Goal: Task Accomplishment & Management: Use online tool/utility

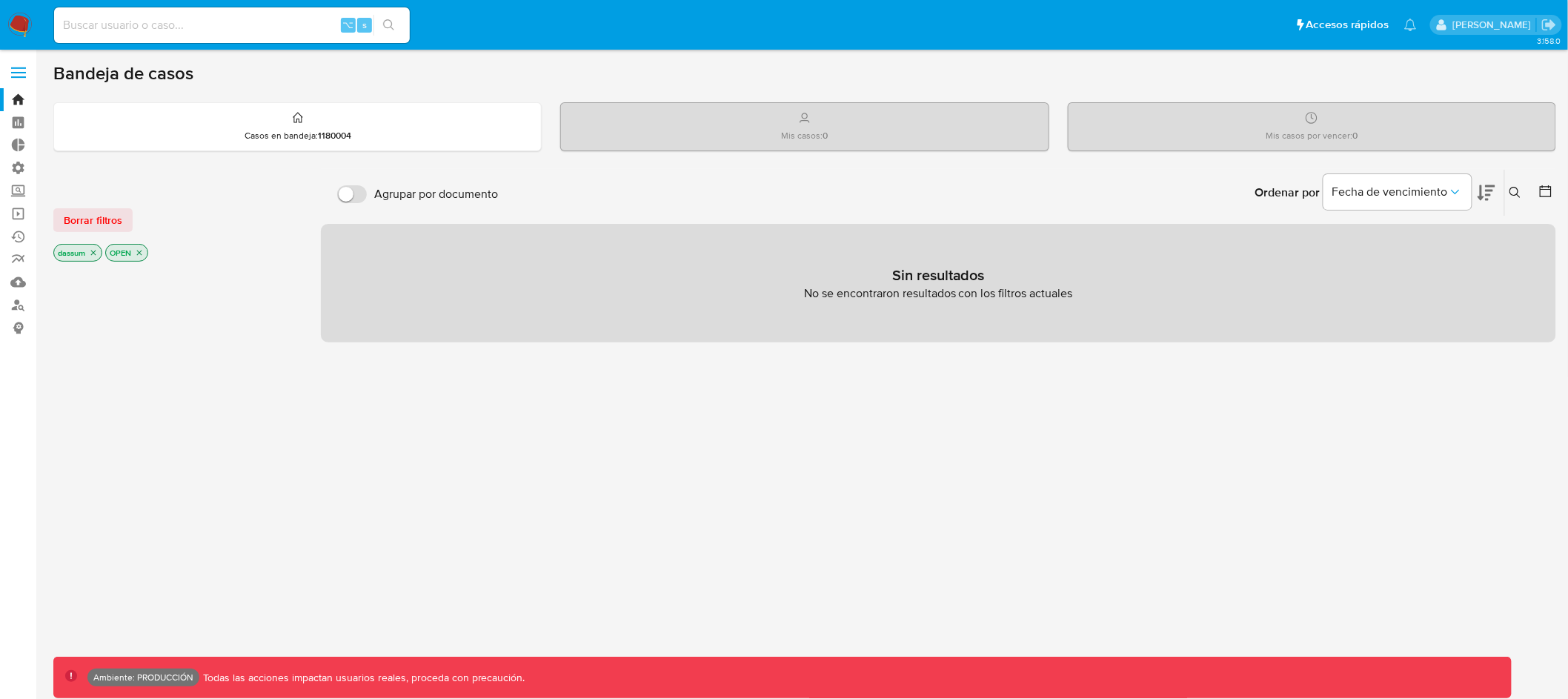
click at [13, 65] on label at bounding box center [18, 73] width 37 height 31
click at [0, 0] on input "checkbox" at bounding box center [0, 0] width 0 height 0
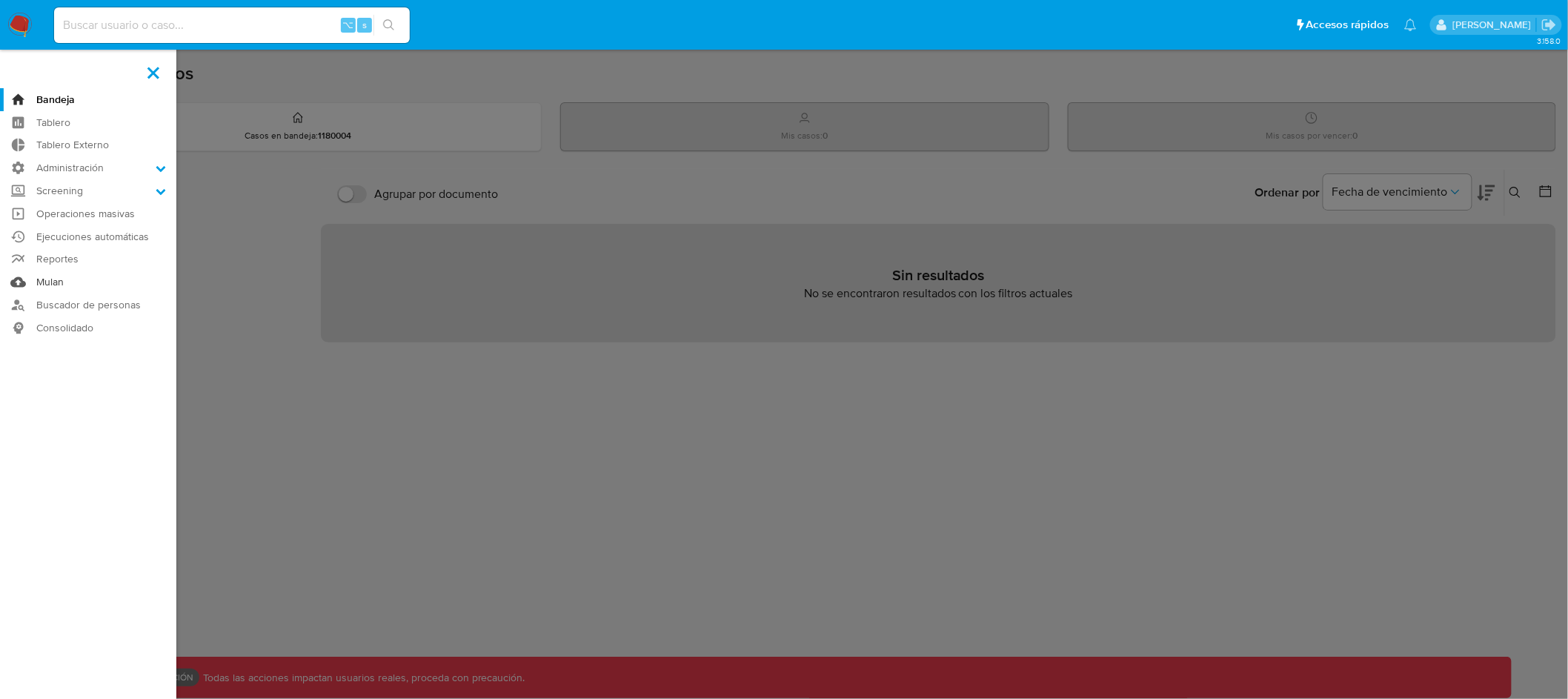
click at [52, 283] on link "Mulan" at bounding box center [88, 282] width 177 height 23
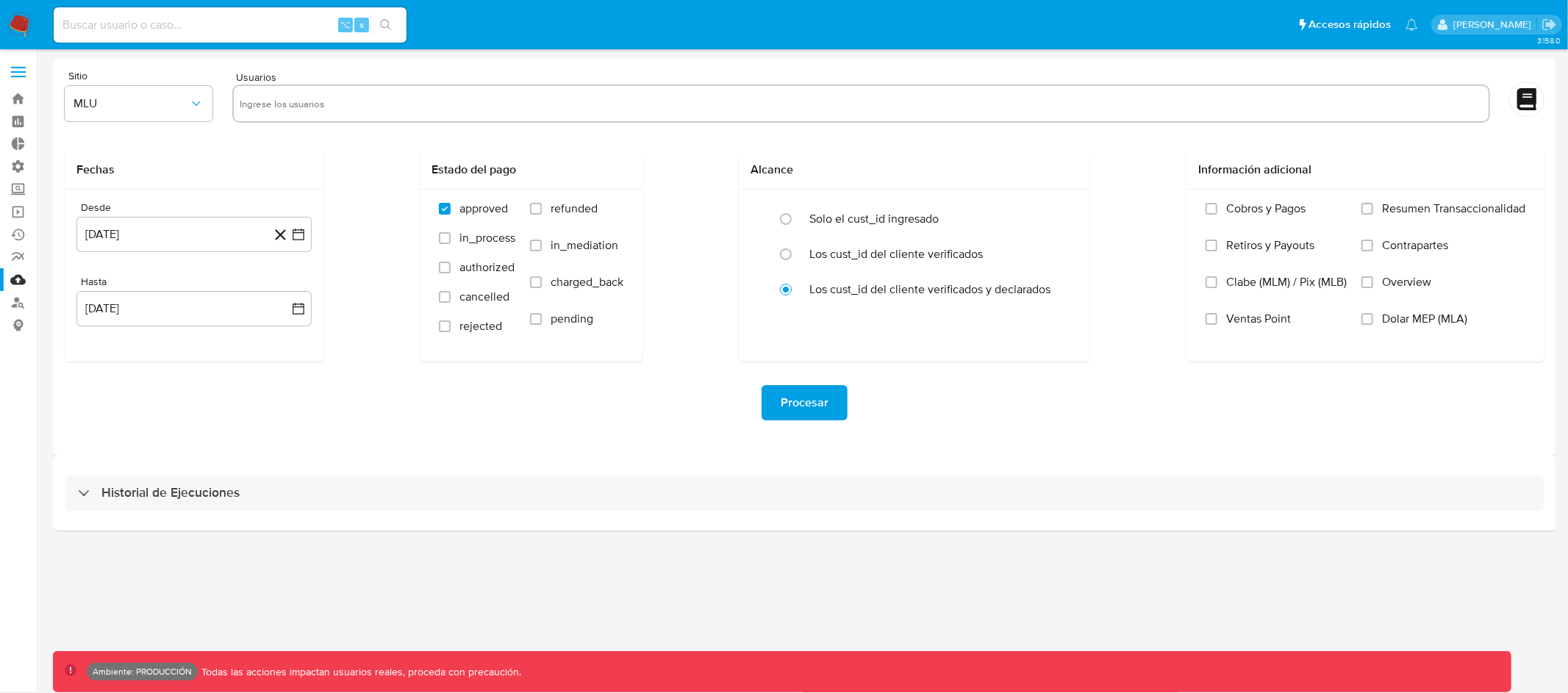
click at [17, 74] on label at bounding box center [18, 72] width 36 height 31
click at [0, 0] on input "checkbox" at bounding box center [0, 0] width 0 height 0
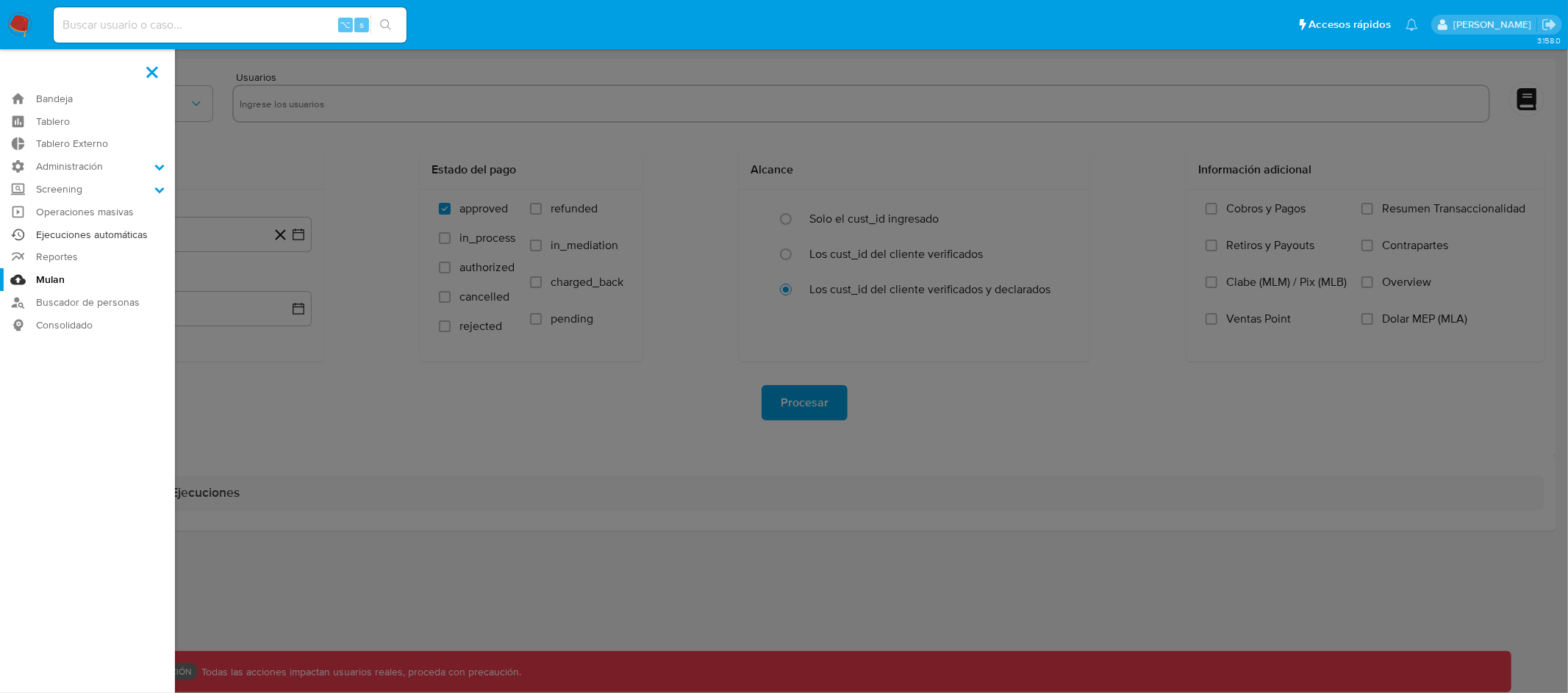
click at [104, 232] on link "Ejecuciones automáticas" at bounding box center [88, 234] width 175 height 23
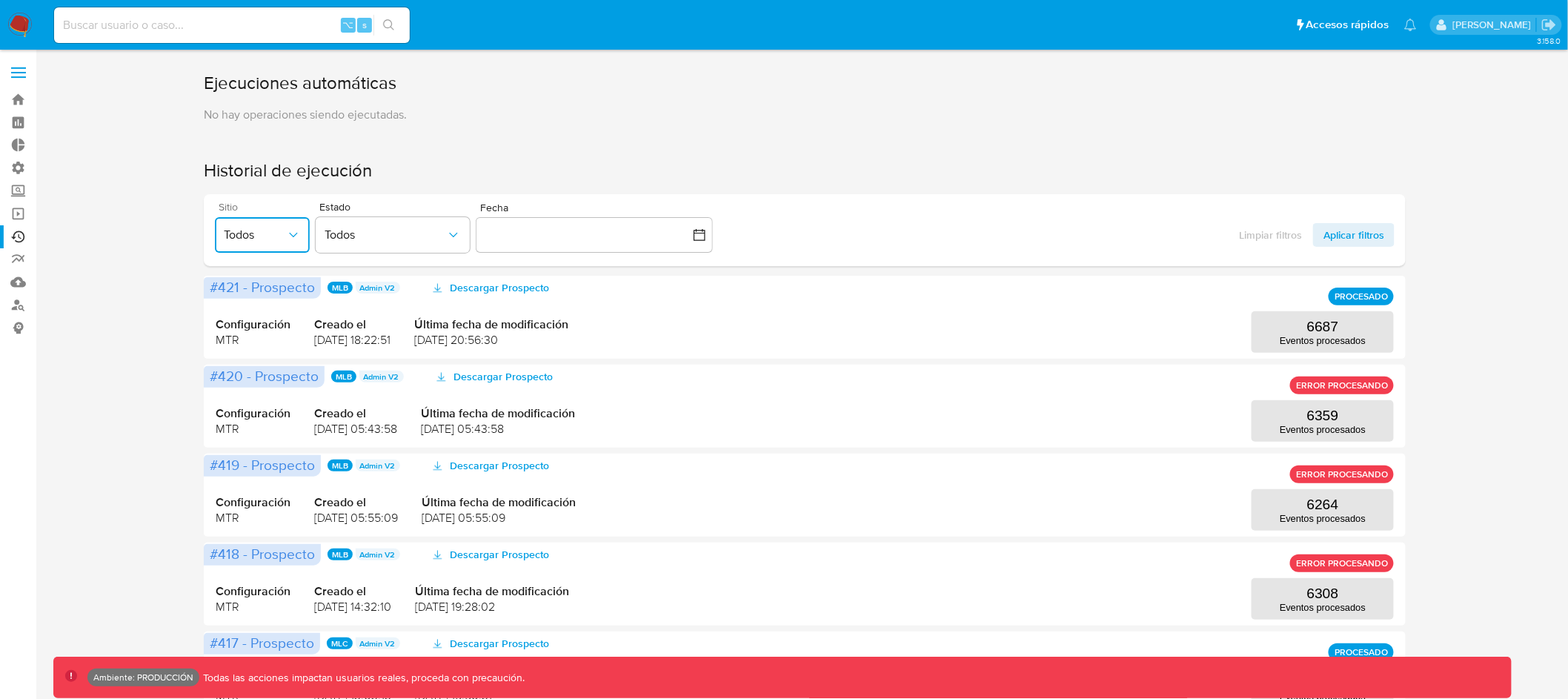
click at [284, 234] on span "Todos" at bounding box center [255, 234] width 62 height 15
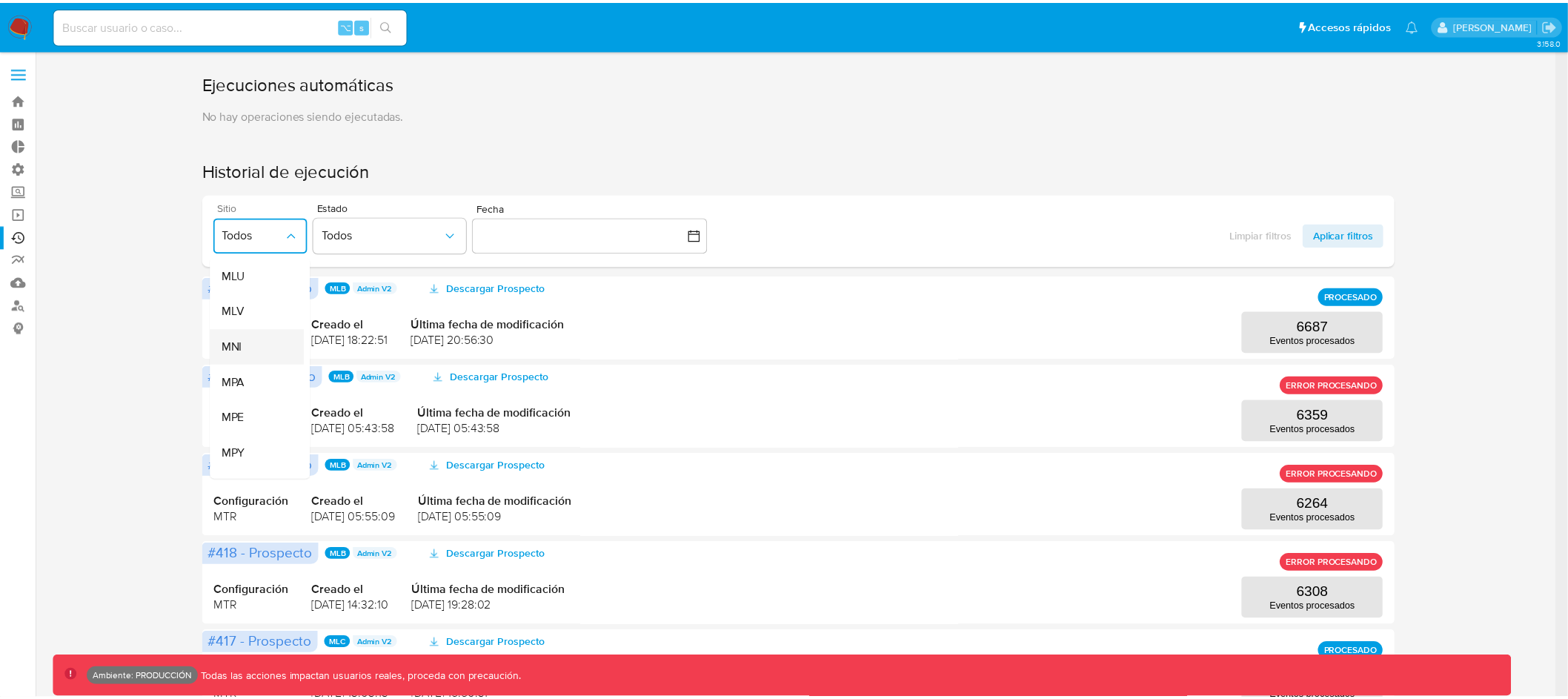
scroll to position [447, 0]
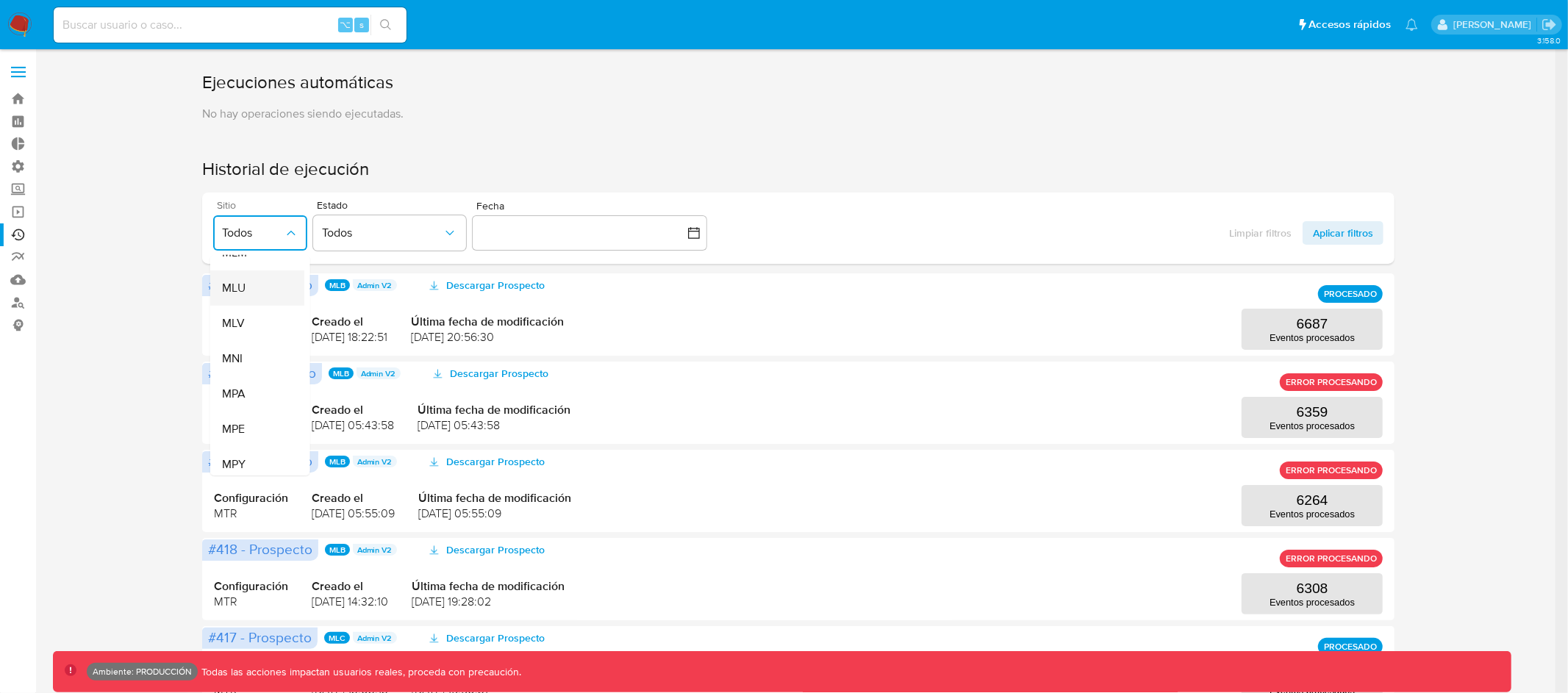
click at [250, 278] on div "MLU" at bounding box center [252, 288] width 62 height 36
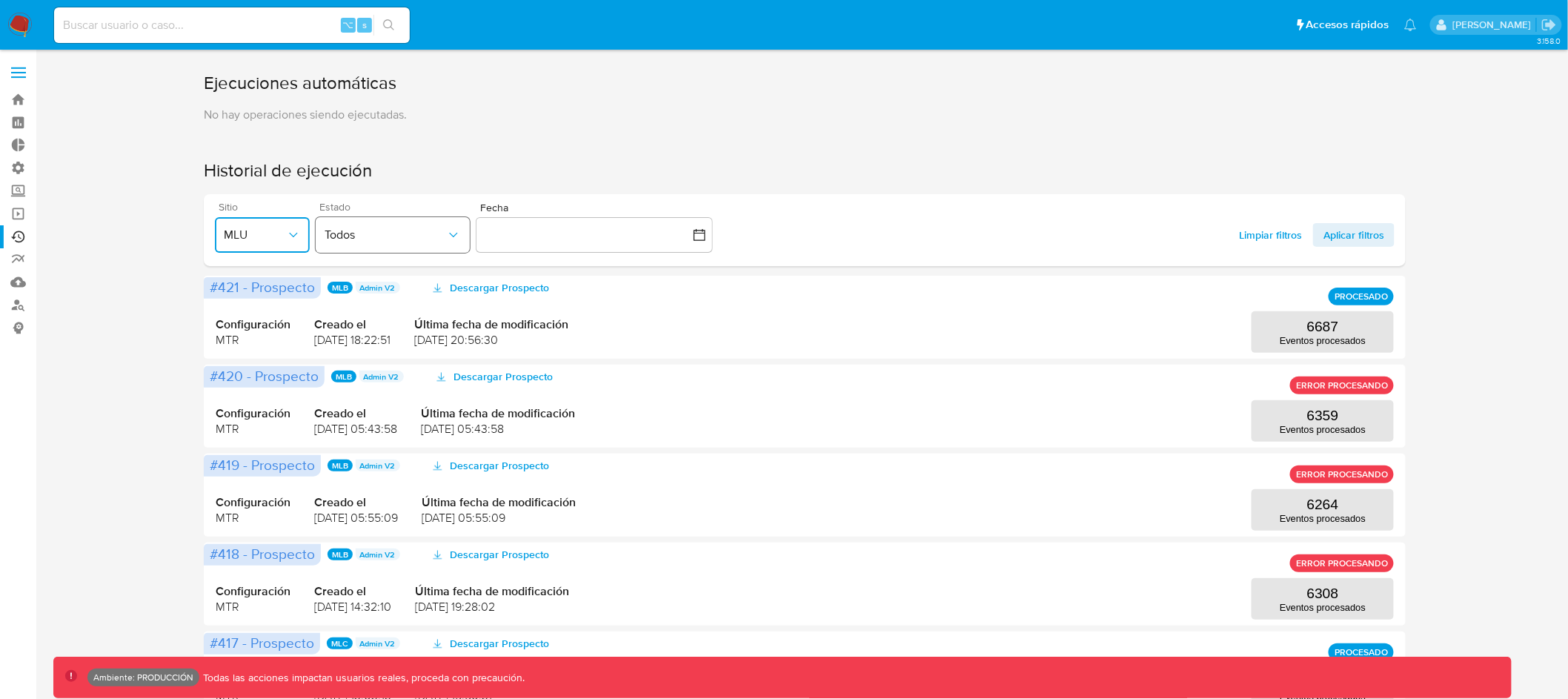
click at [402, 225] on button "Todos" at bounding box center [393, 234] width 154 height 36
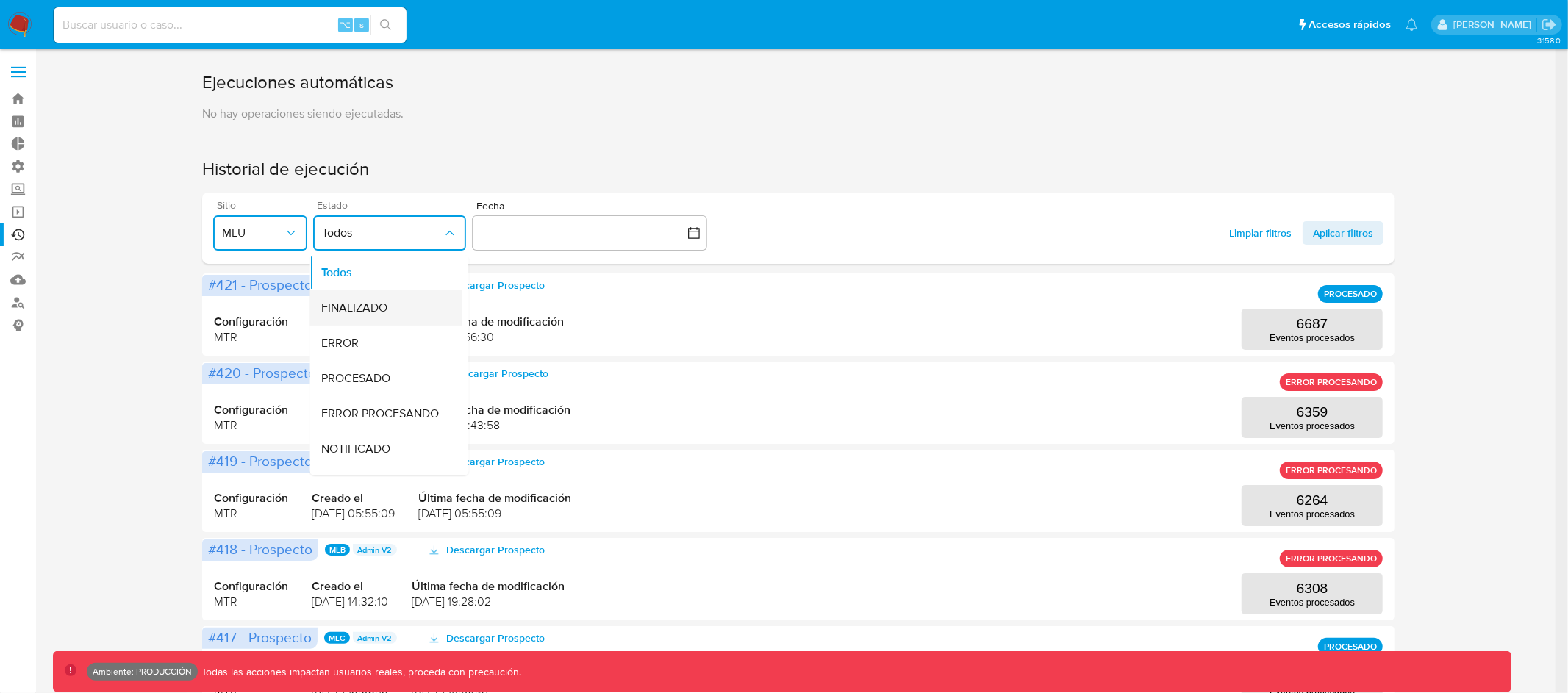
click at [387, 306] on div "FINALIZADO" at bounding box center [381, 308] width 121 height 36
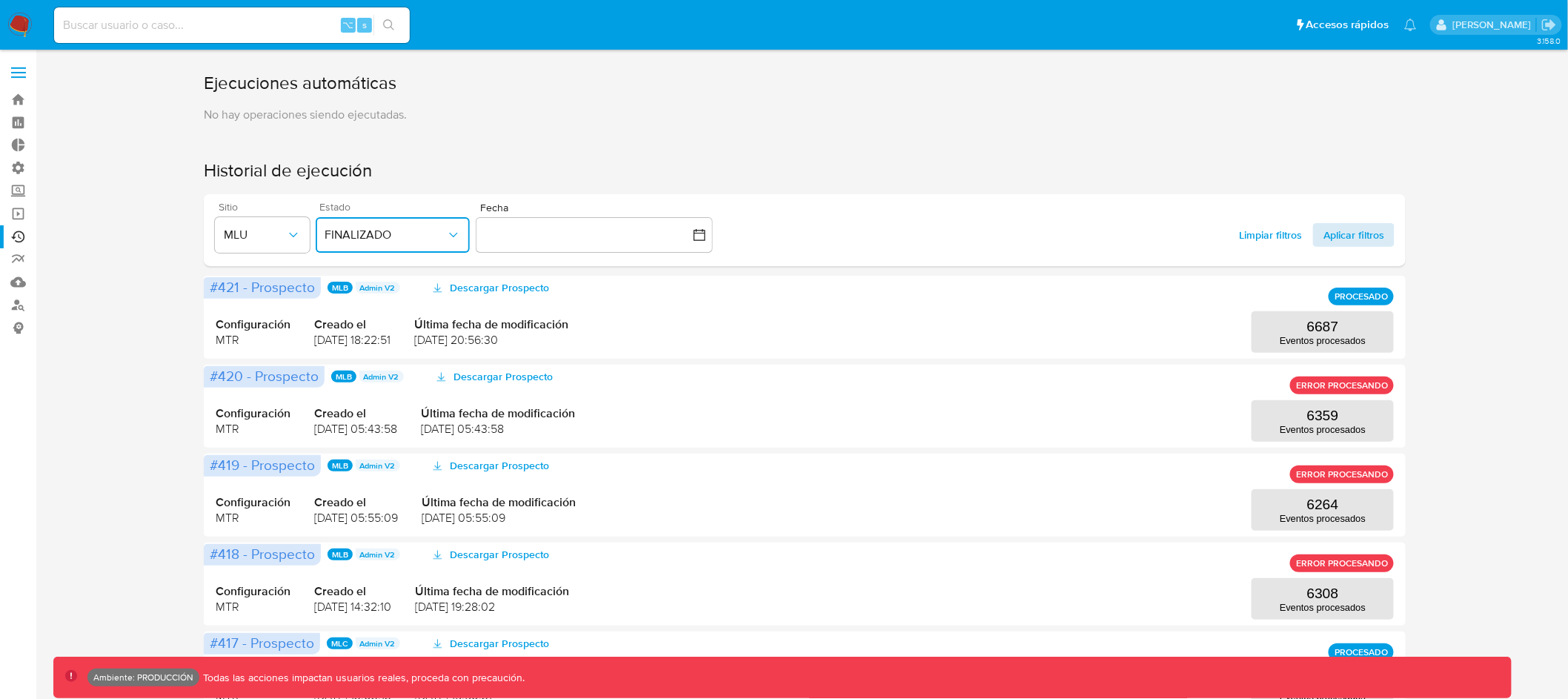
click at [1383, 230] on span "Aplicar filtros" at bounding box center [1354, 234] width 60 height 24
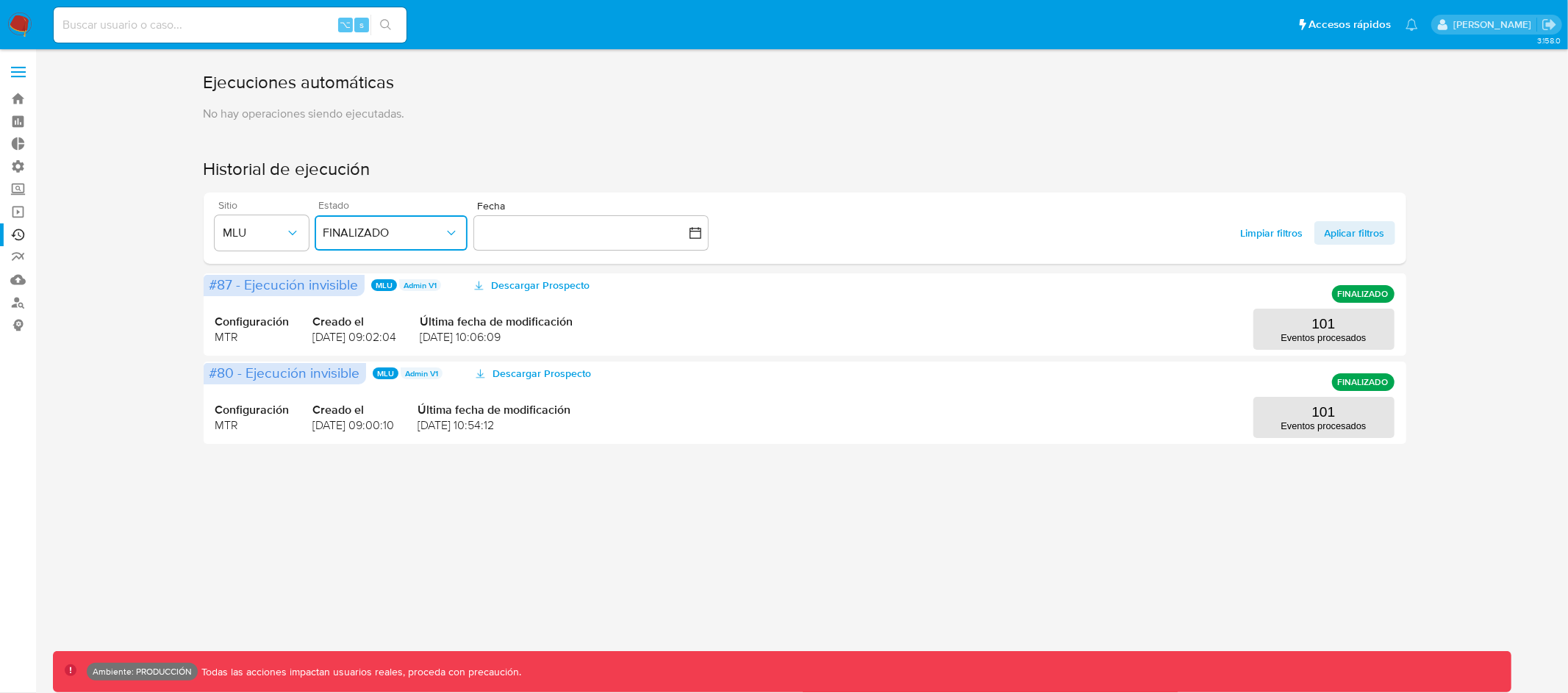
click at [427, 232] on span "FINALIZADO" at bounding box center [384, 232] width 121 height 15
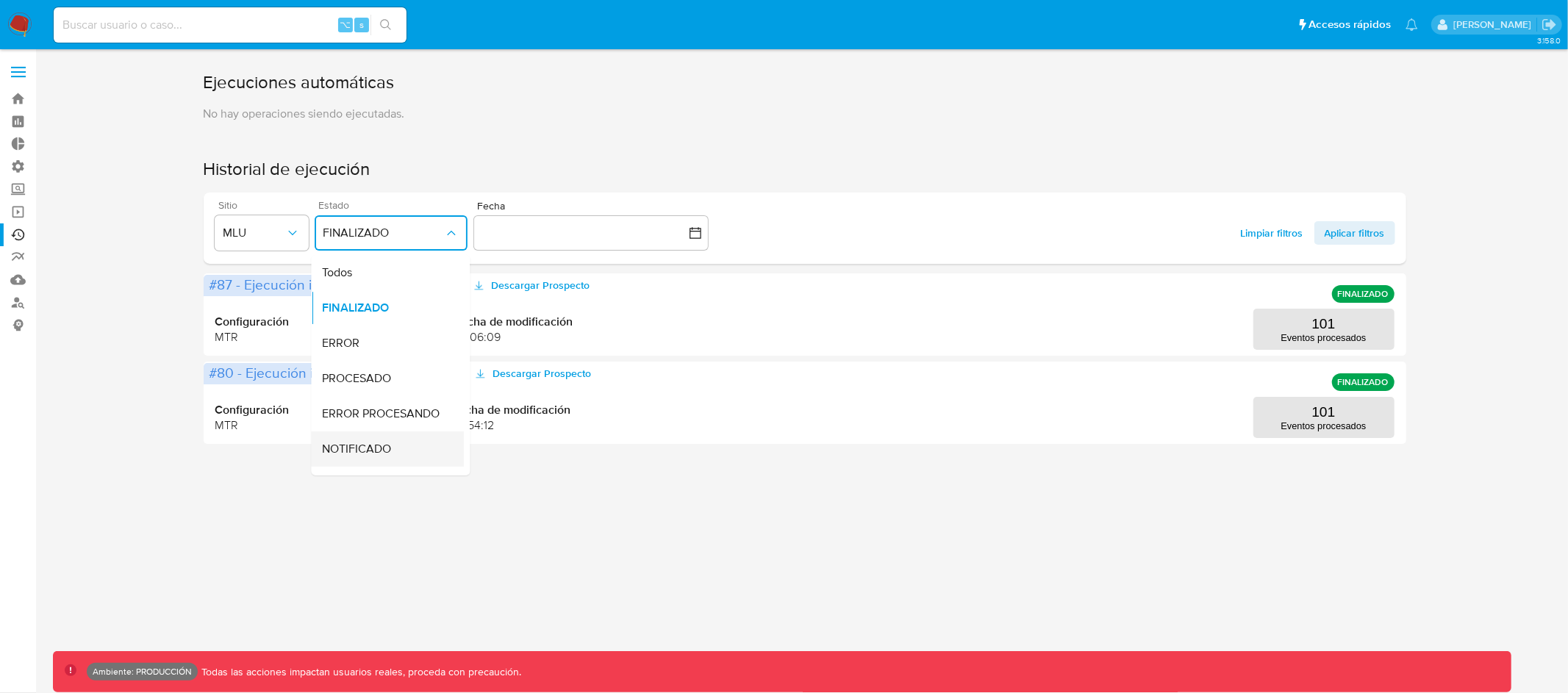
click at [391, 458] on div "NOTIFICADO" at bounding box center [383, 448] width 121 height 36
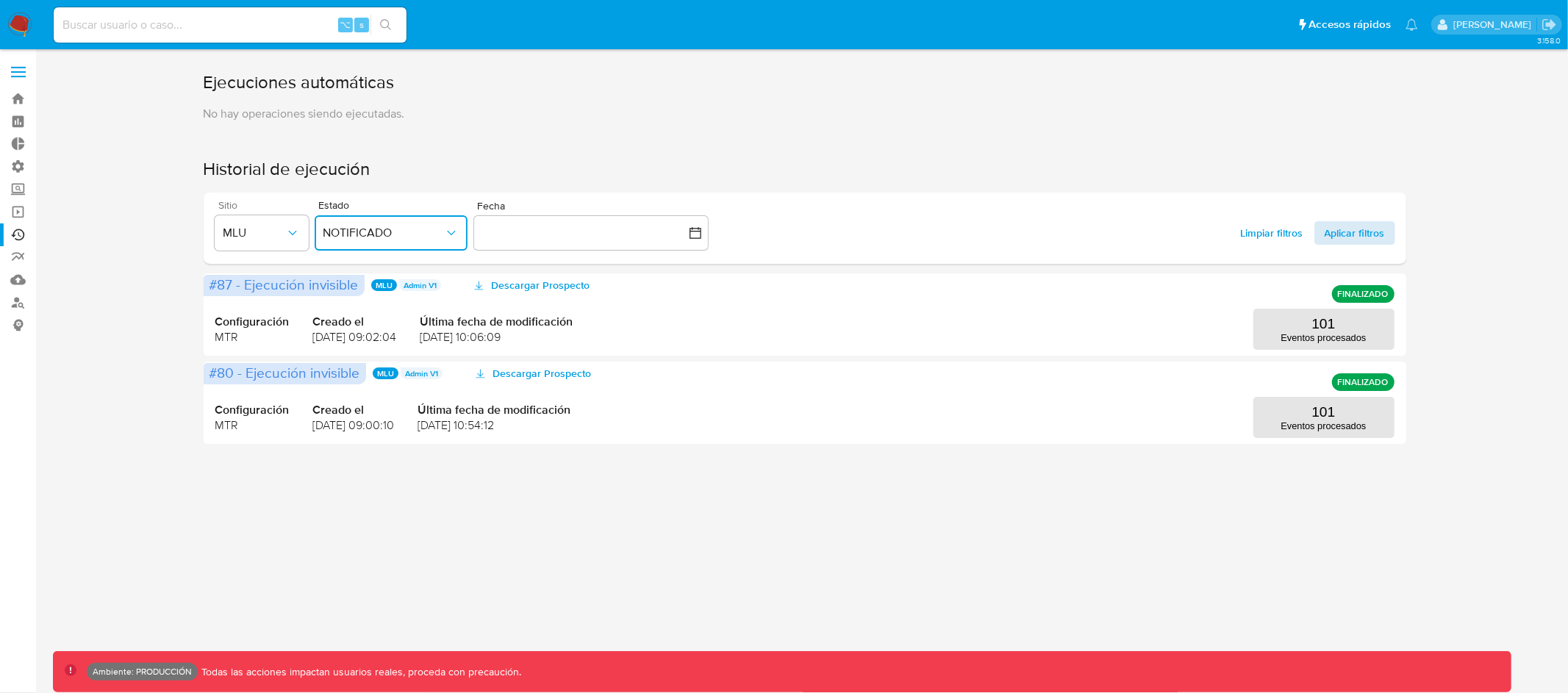
click at [1353, 233] on span "Aplicar filtros" at bounding box center [1354, 232] width 60 height 23
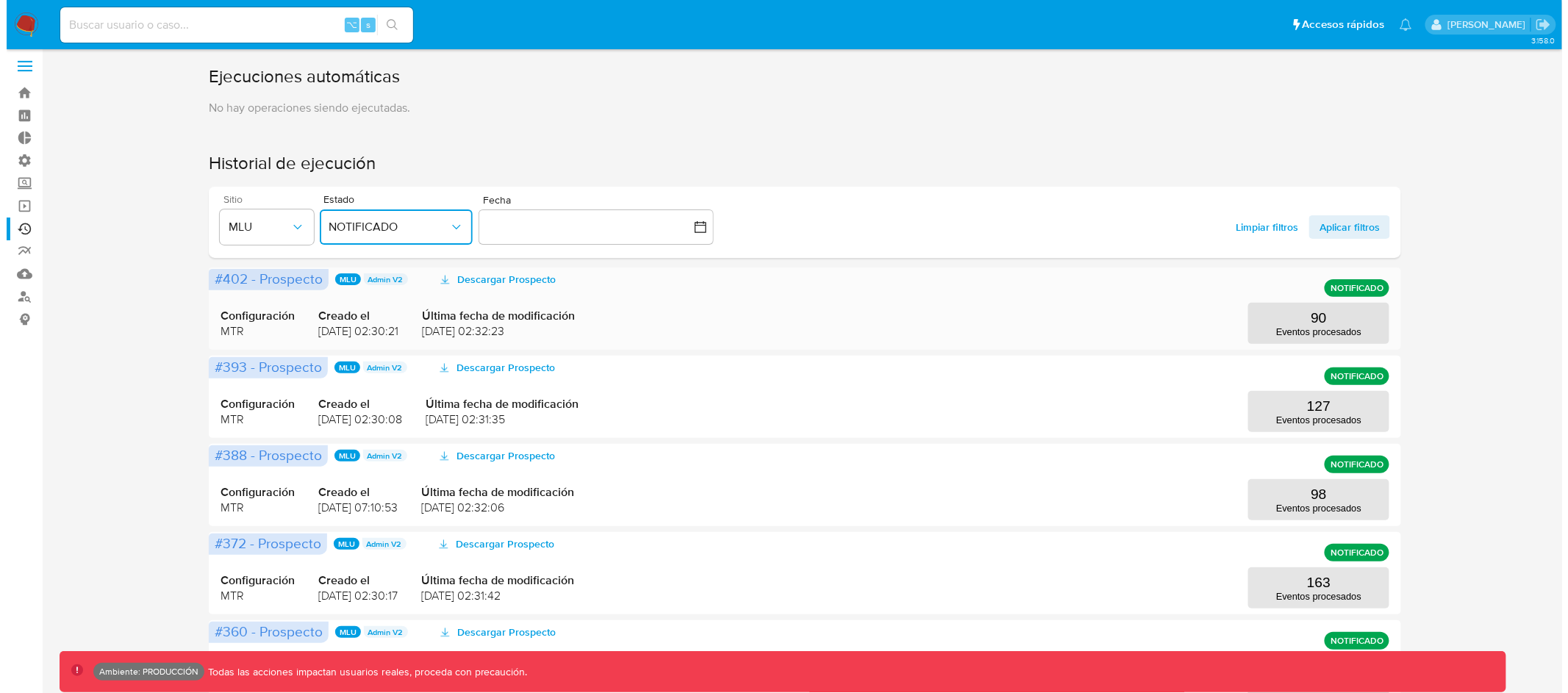
scroll to position [18, 0]
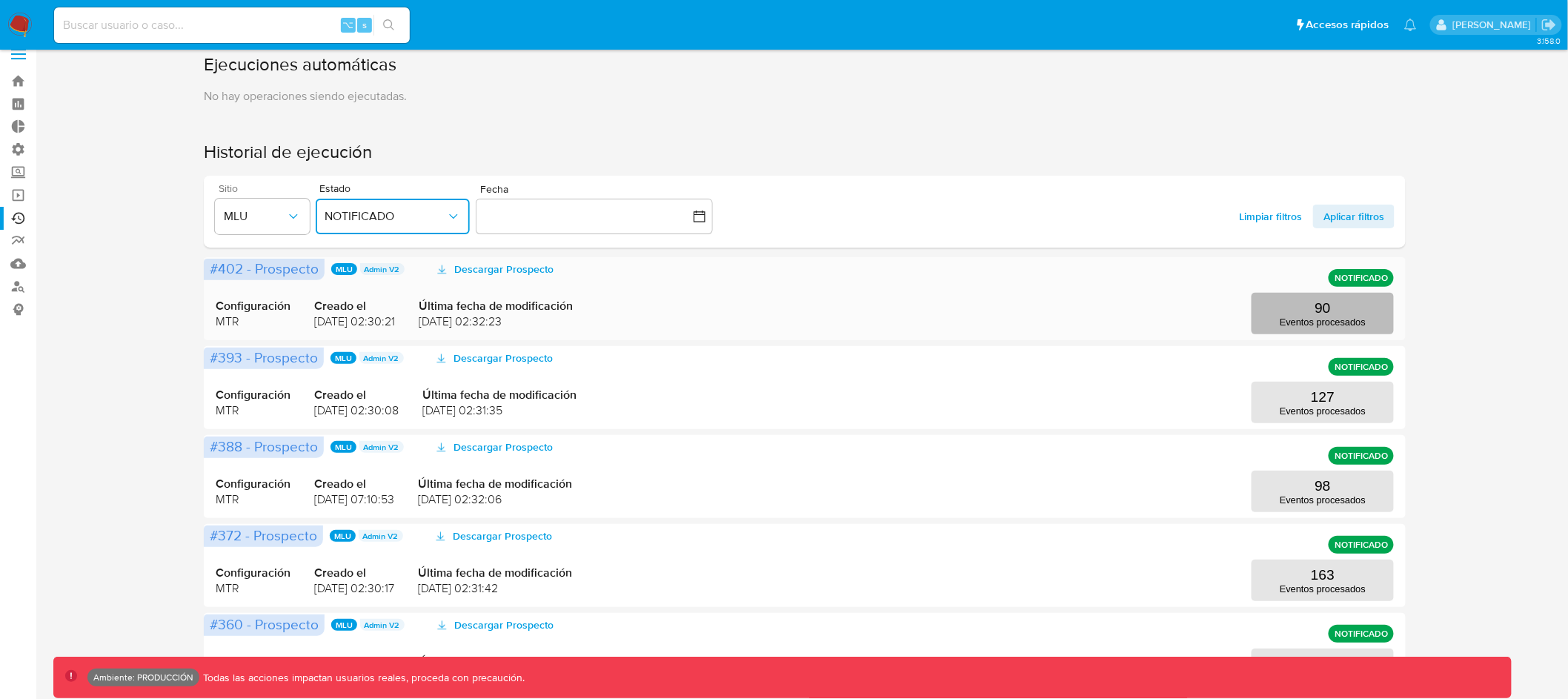
click at [1350, 303] on button "90 Eventos procesados" at bounding box center [1323, 313] width 143 height 41
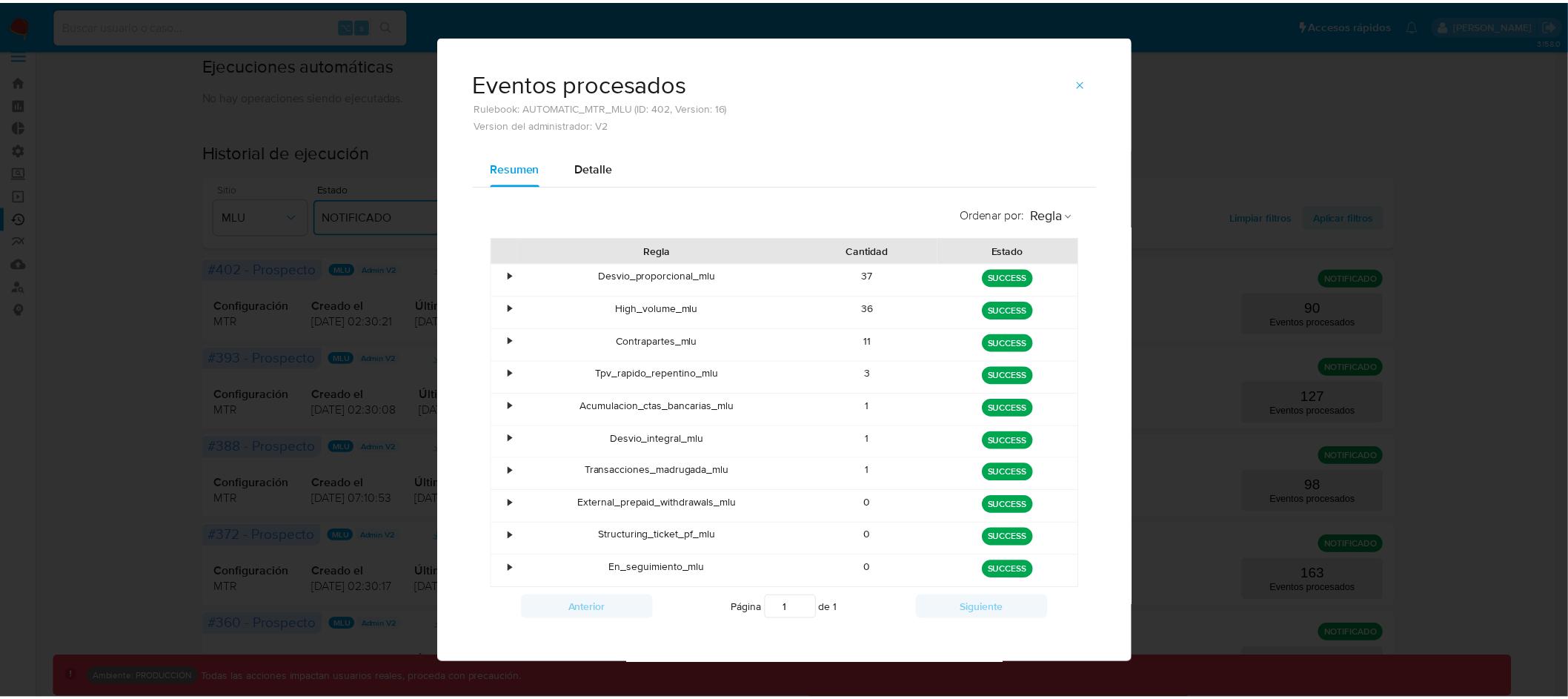
scroll to position [9, 0]
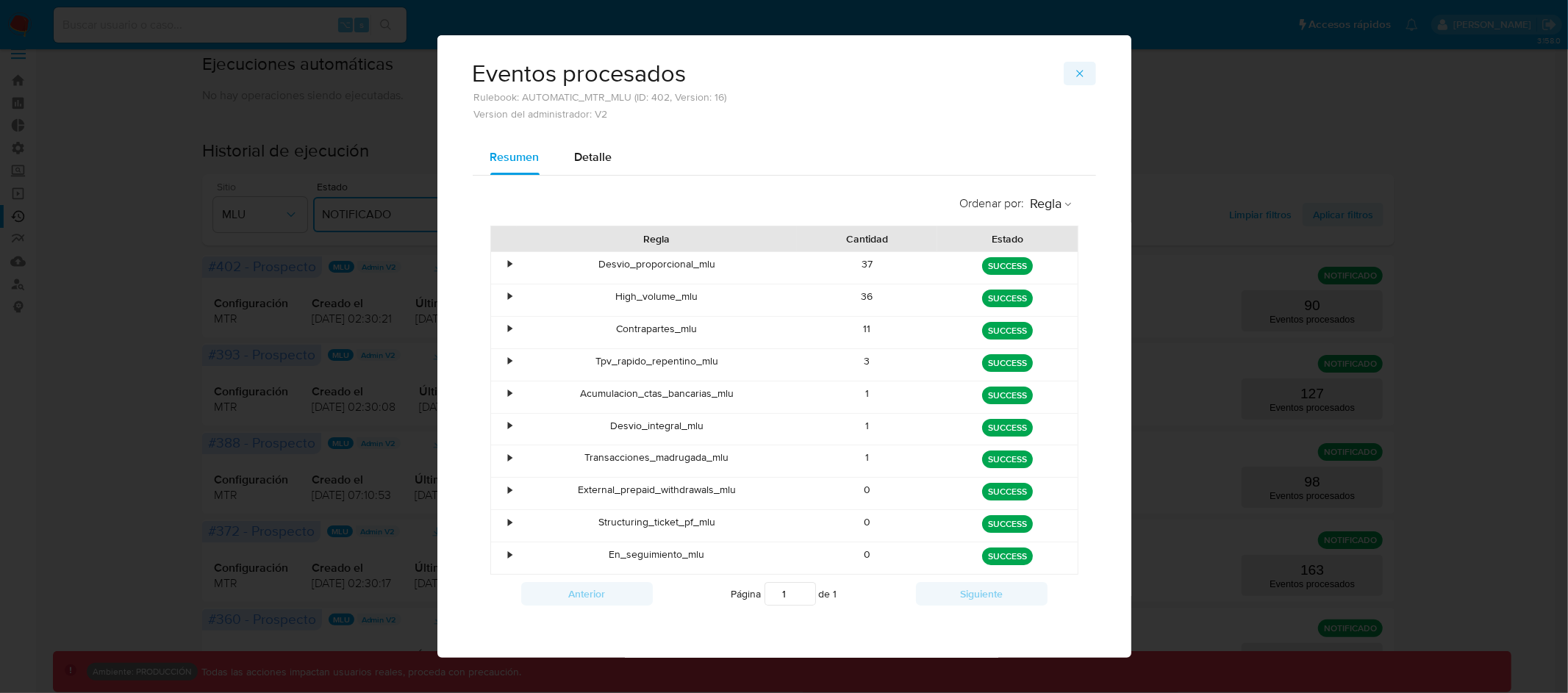
click at [1073, 69] on icon "button" at bounding box center [1079, 74] width 12 height 12
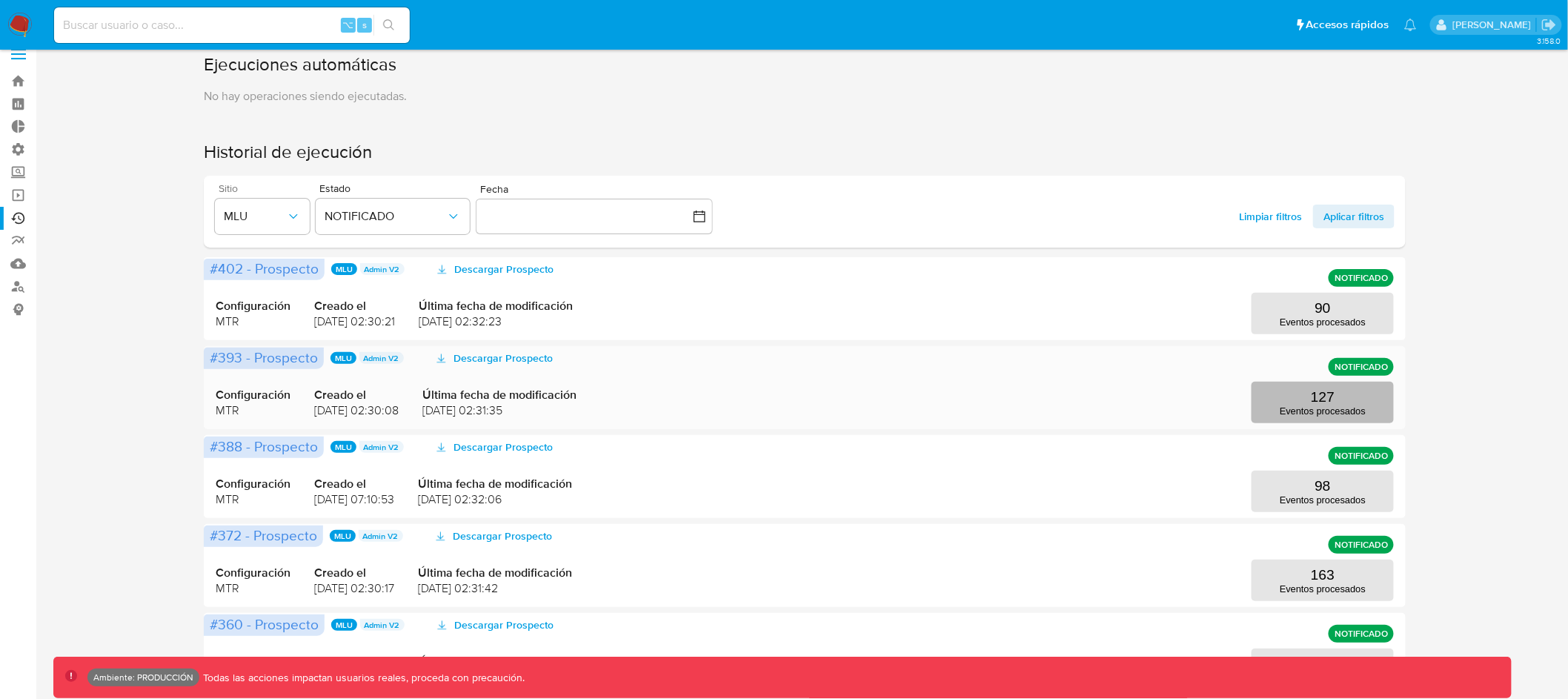
click at [1301, 396] on button "127 Eventos procesados" at bounding box center [1323, 402] width 143 height 41
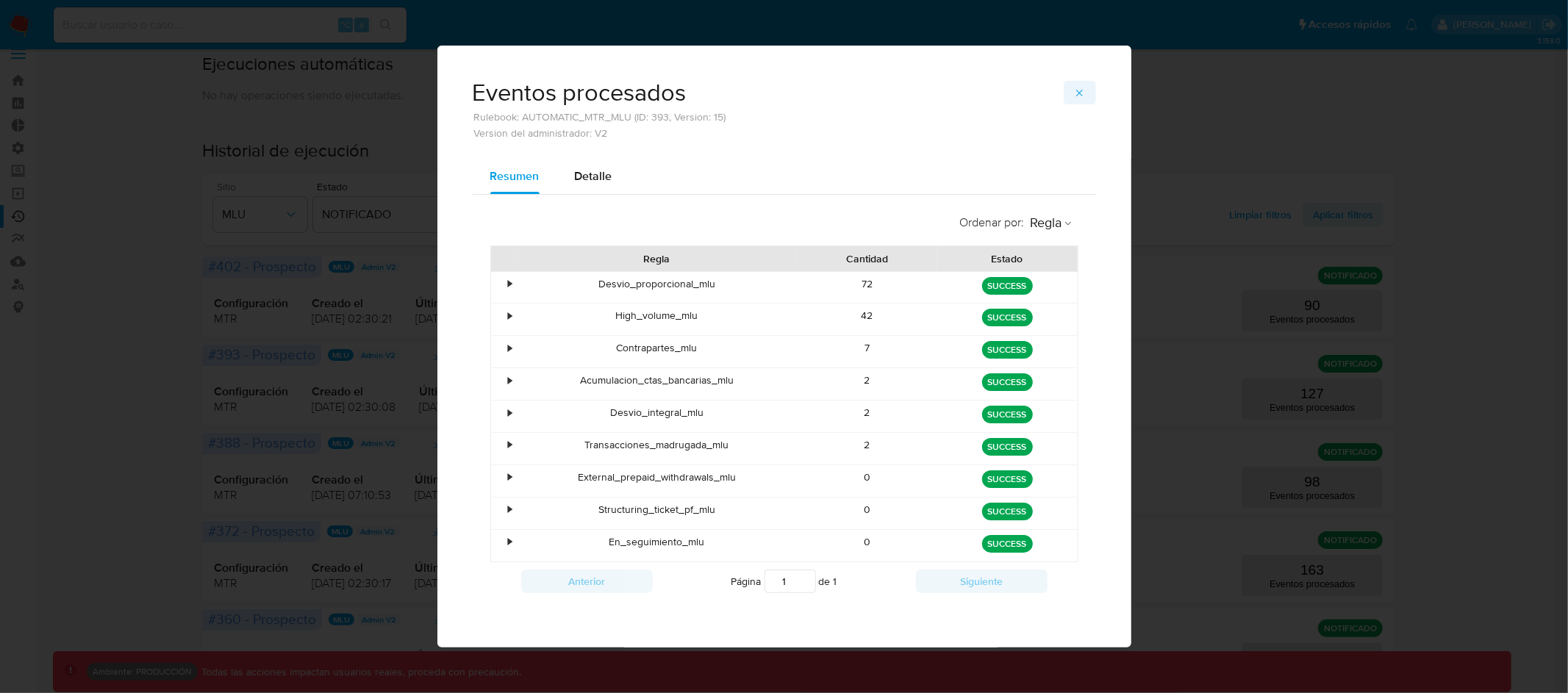
click at [1079, 88] on span "button" at bounding box center [1079, 93] width 12 height 21
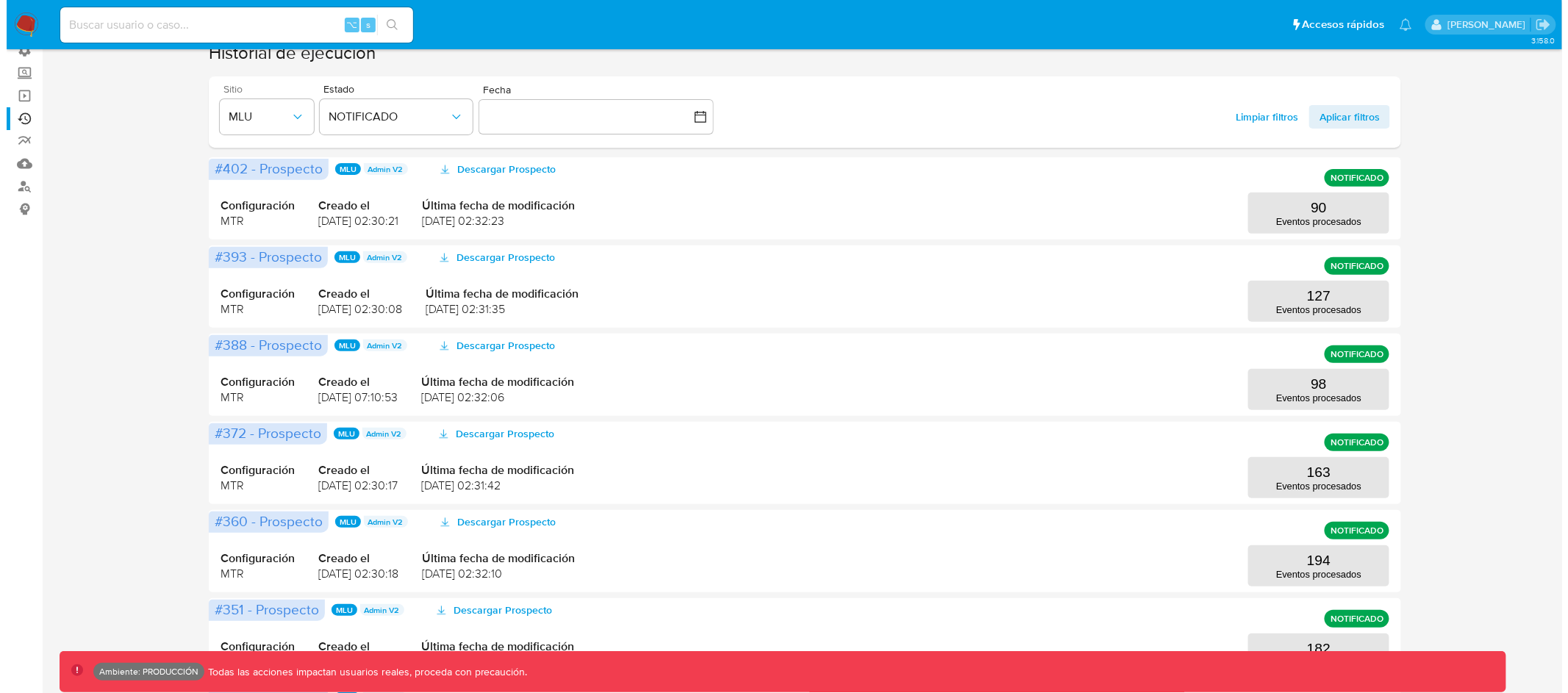
scroll to position [566, 0]
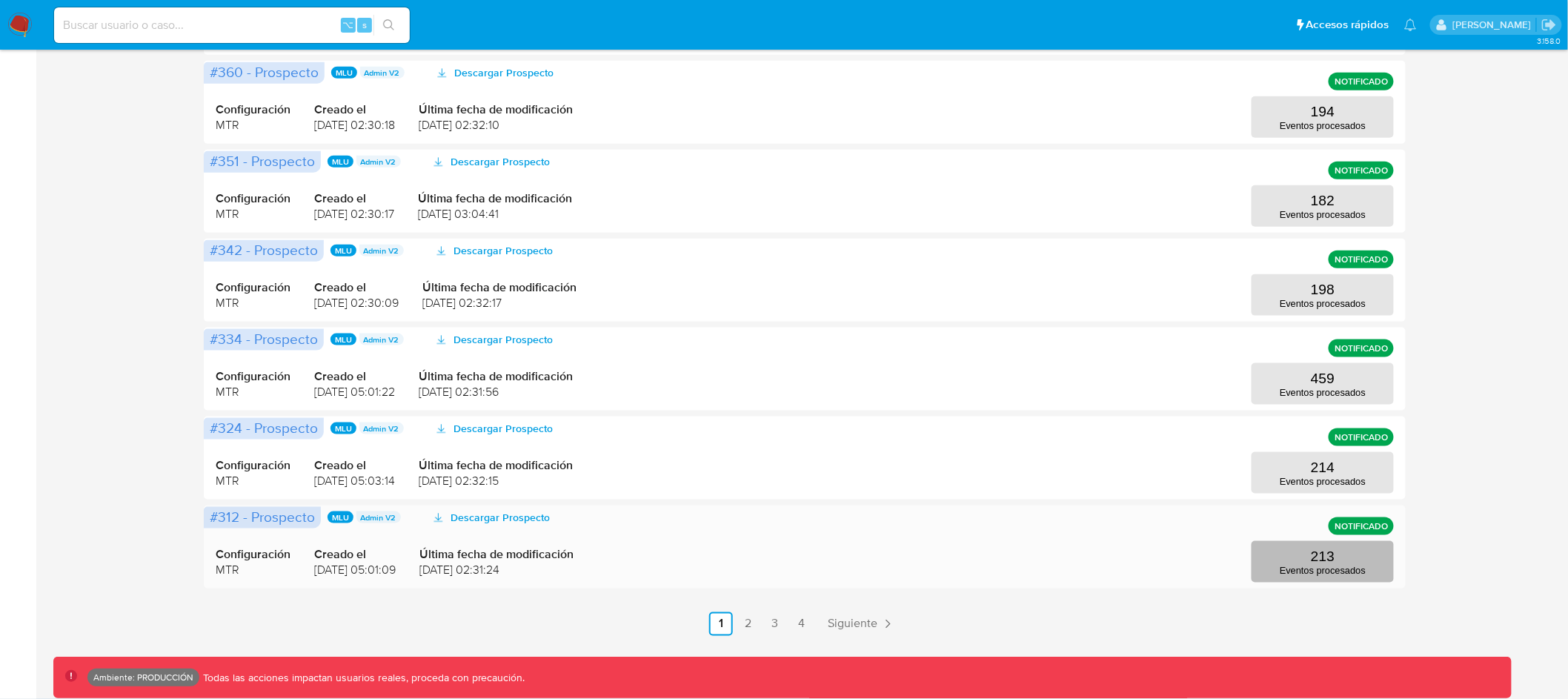
click at [1331, 571] on p "Eventos procesados" at bounding box center [1323, 570] width 86 height 11
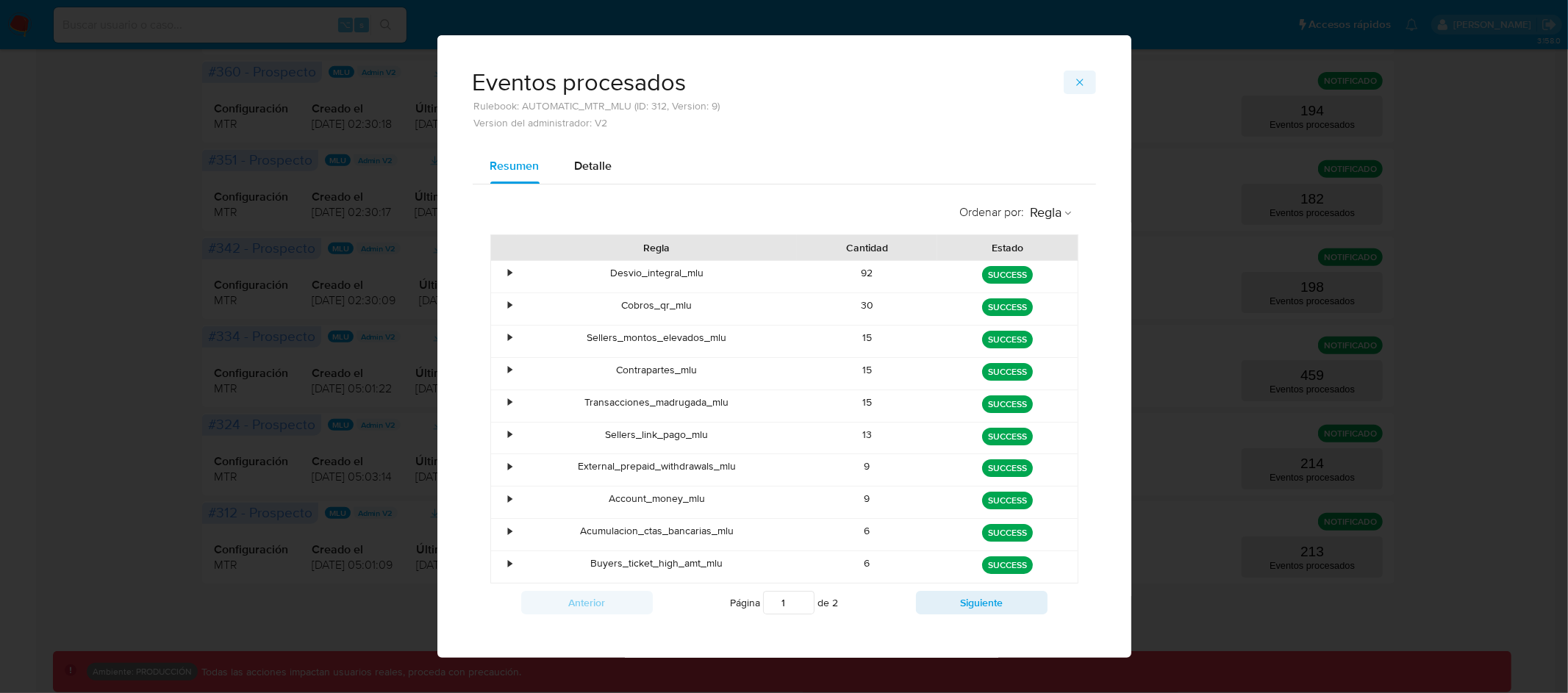
click at [1079, 82] on icon "button" at bounding box center [1079, 82] width 12 height 12
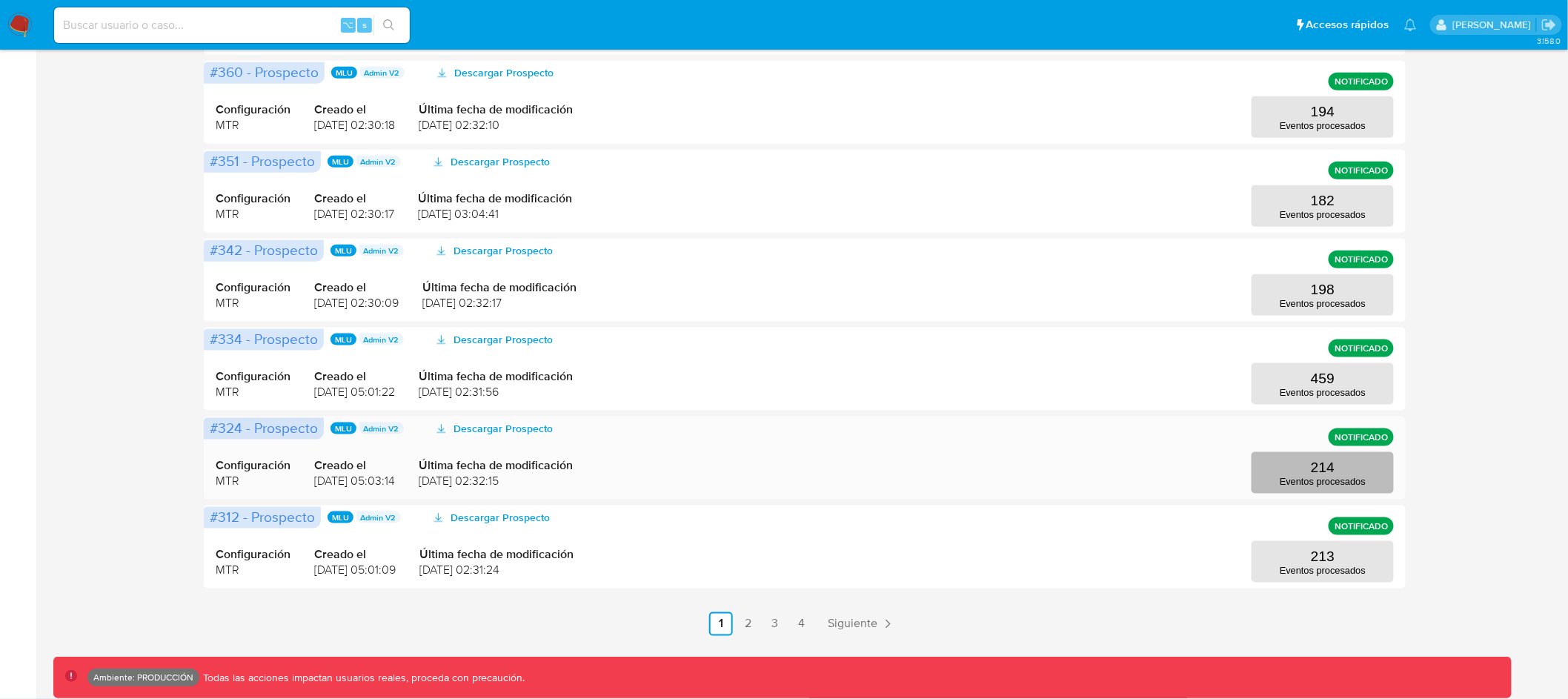
click at [1358, 477] on p "Eventos procesados" at bounding box center [1323, 481] width 86 height 11
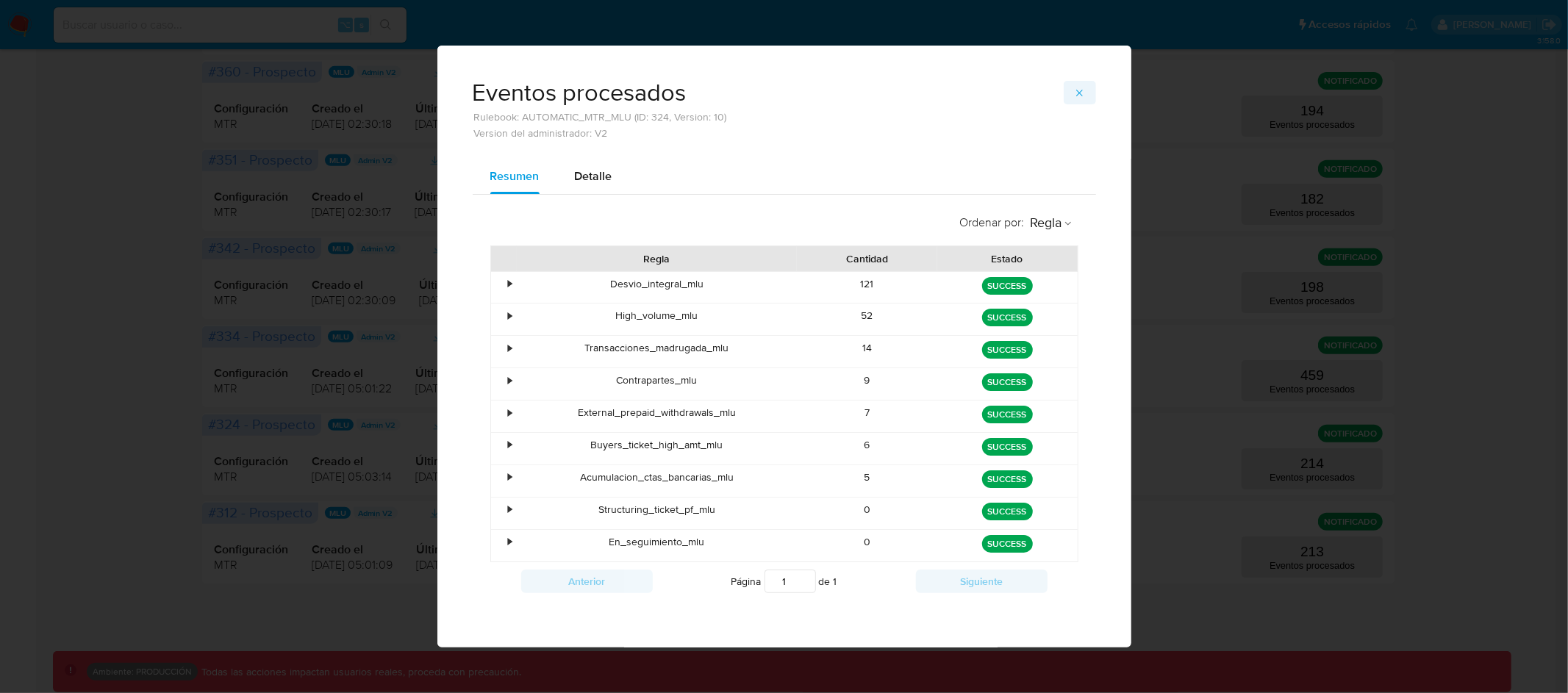
click at [1077, 89] on icon "button" at bounding box center [1079, 94] width 12 height 12
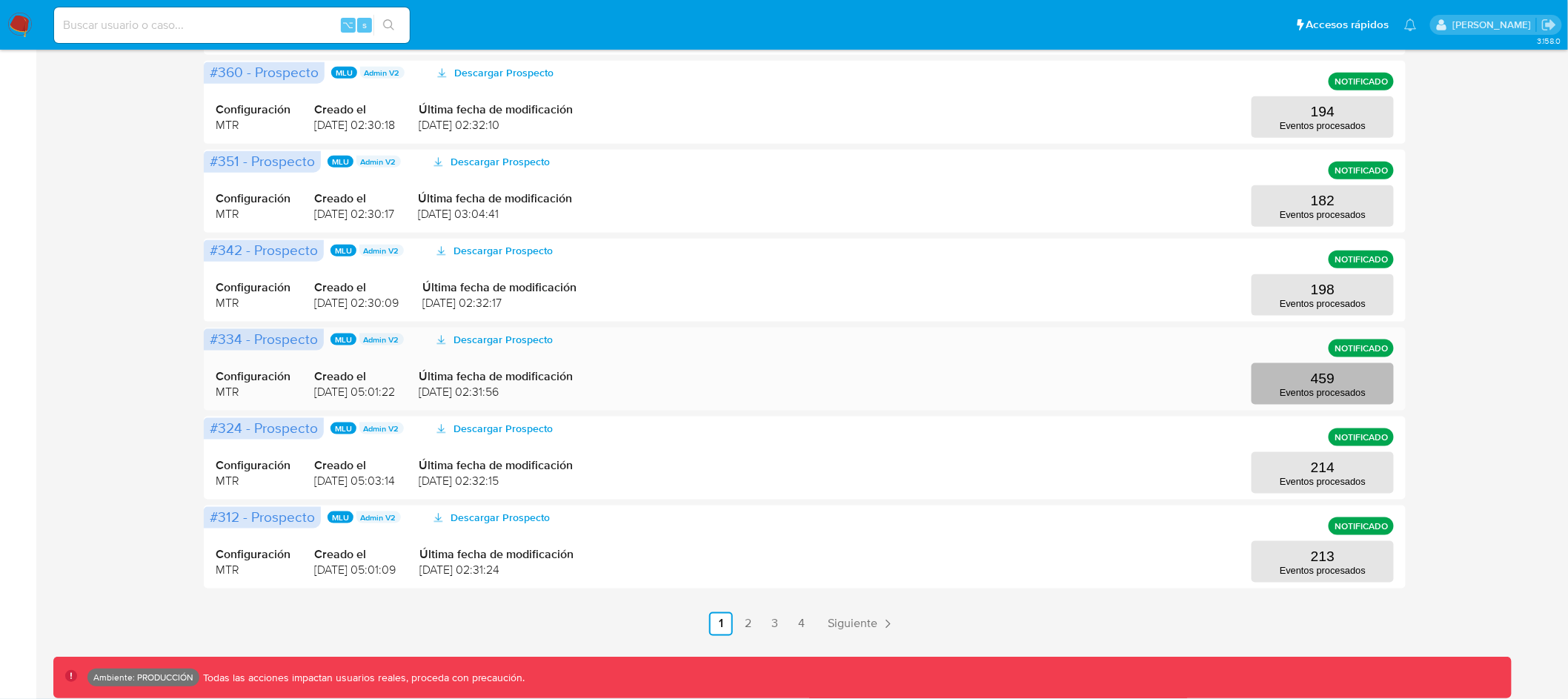
click at [1315, 370] on p "459" at bounding box center [1322, 378] width 24 height 17
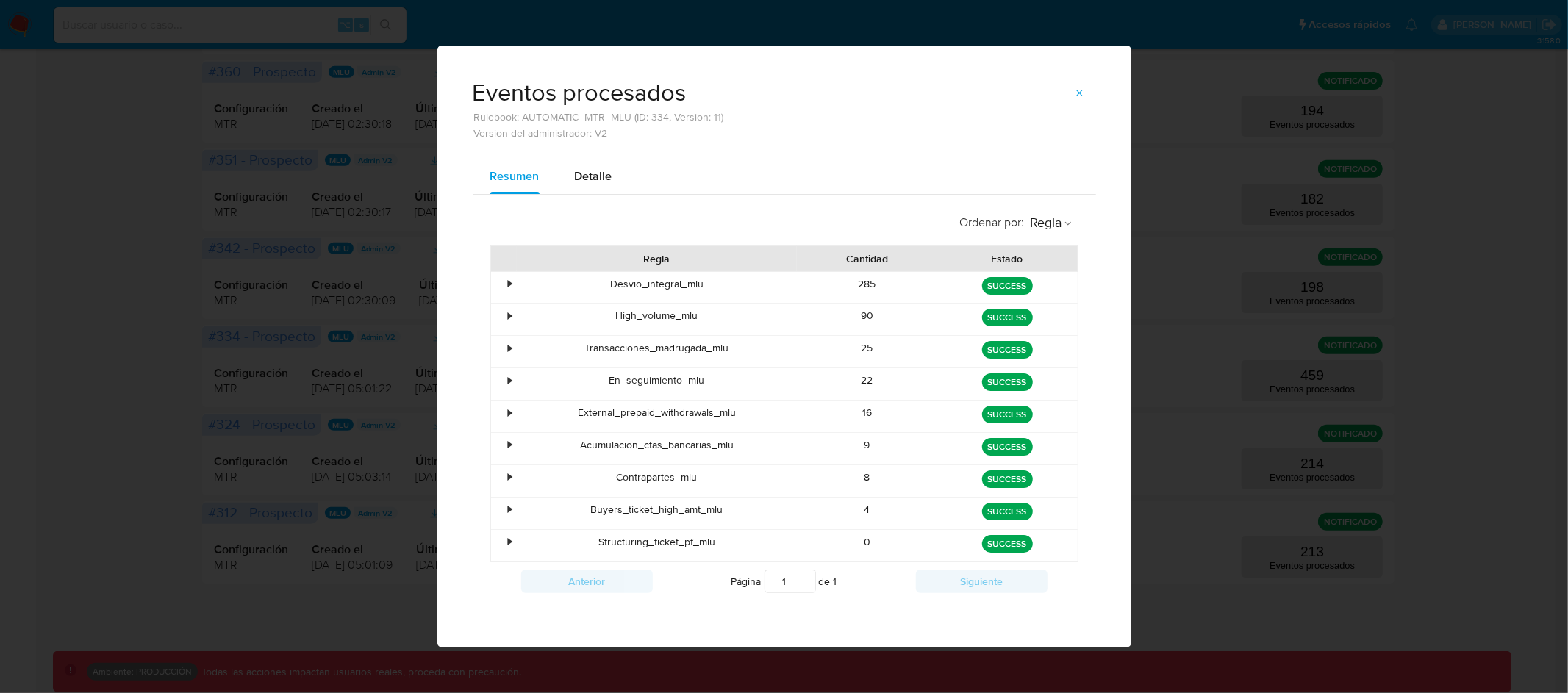
click at [510, 380] on div "•" at bounding box center [510, 380] width 3 height 14
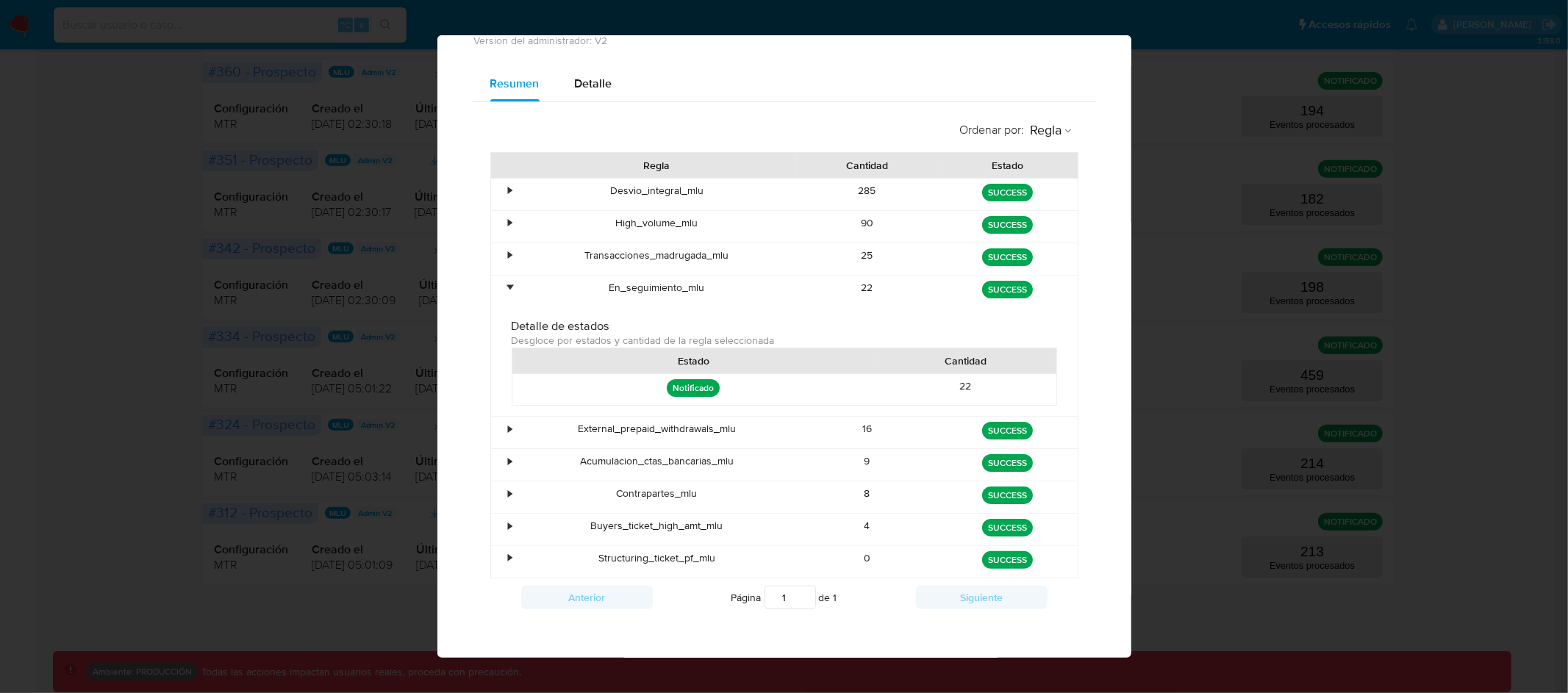
scroll to position [86, 0]
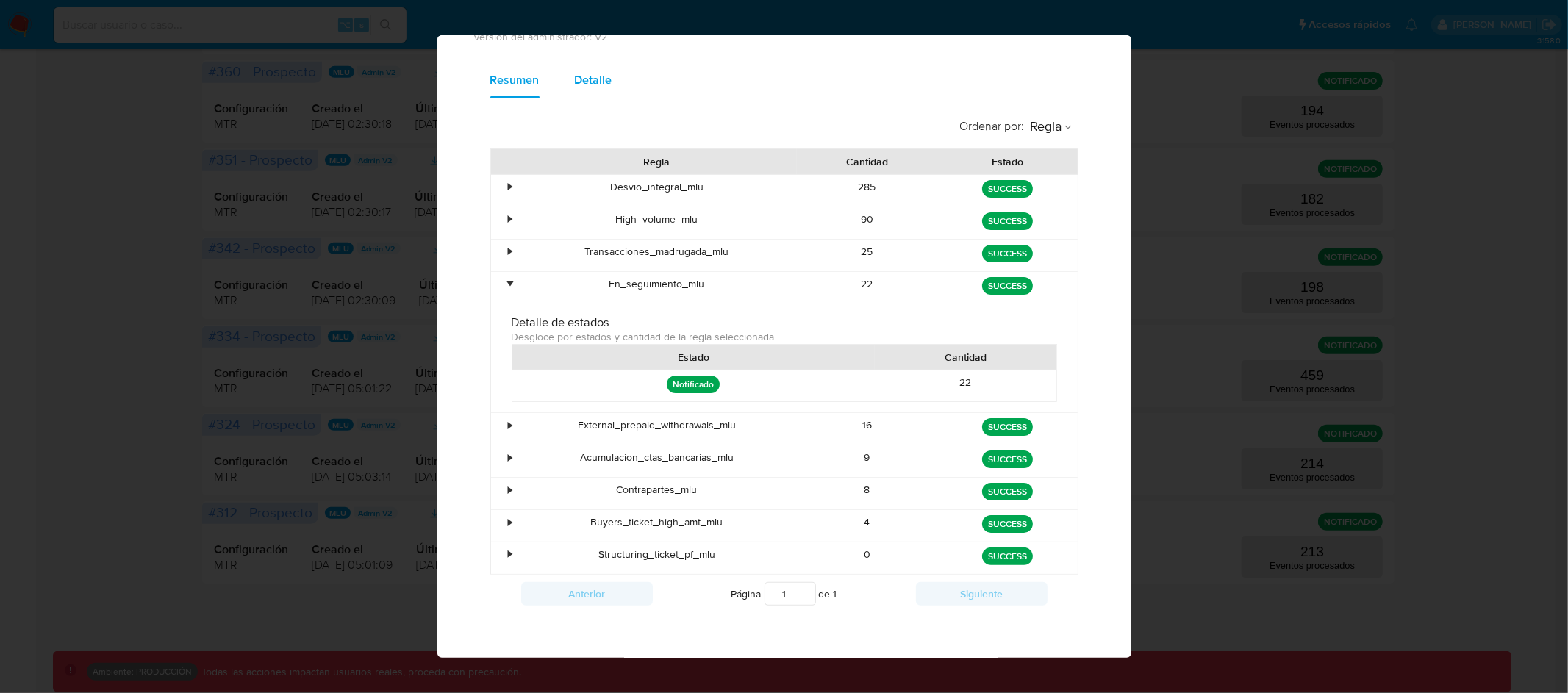
click at [588, 75] on span "Detalle" at bounding box center [593, 79] width 37 height 16
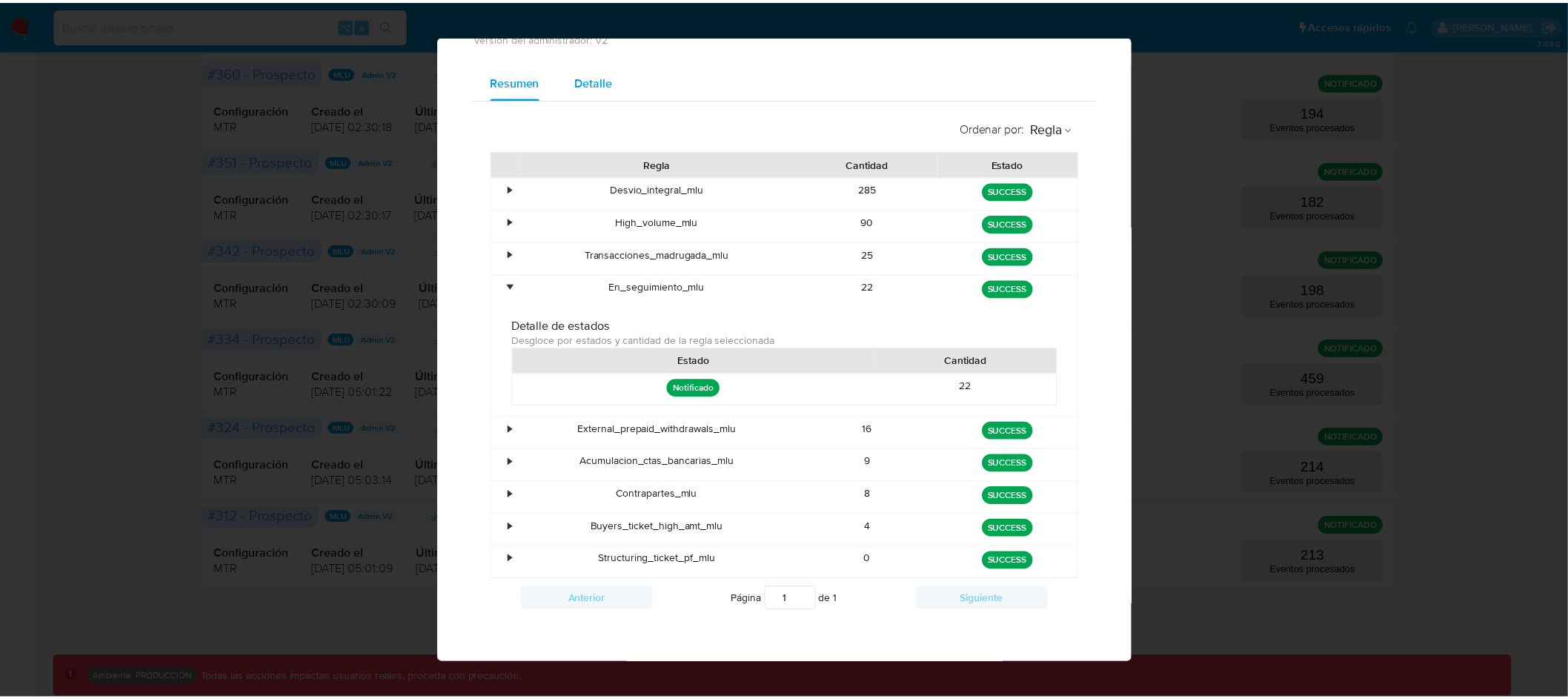
scroll to position [0, 0]
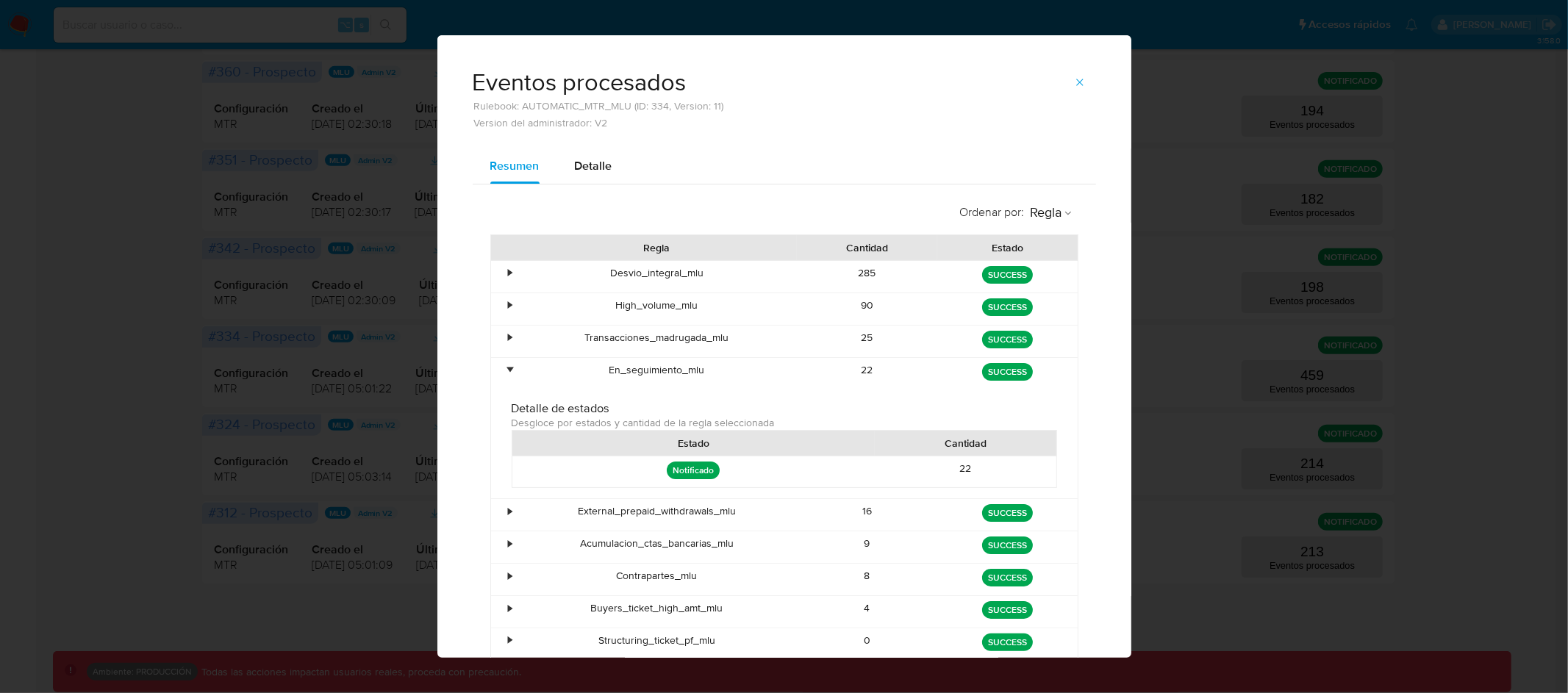
select select "10"
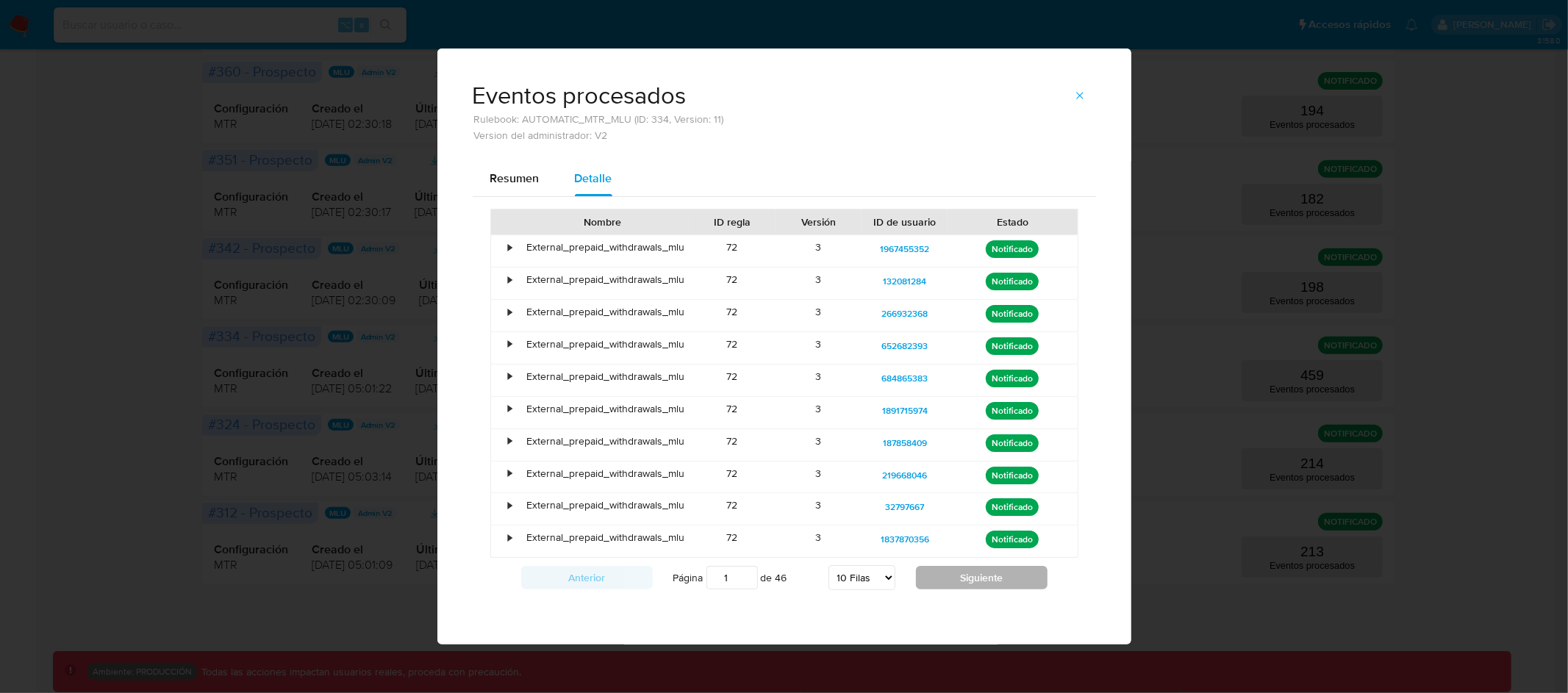
click at [994, 577] on button "Siguiente" at bounding box center [981, 577] width 132 height 23
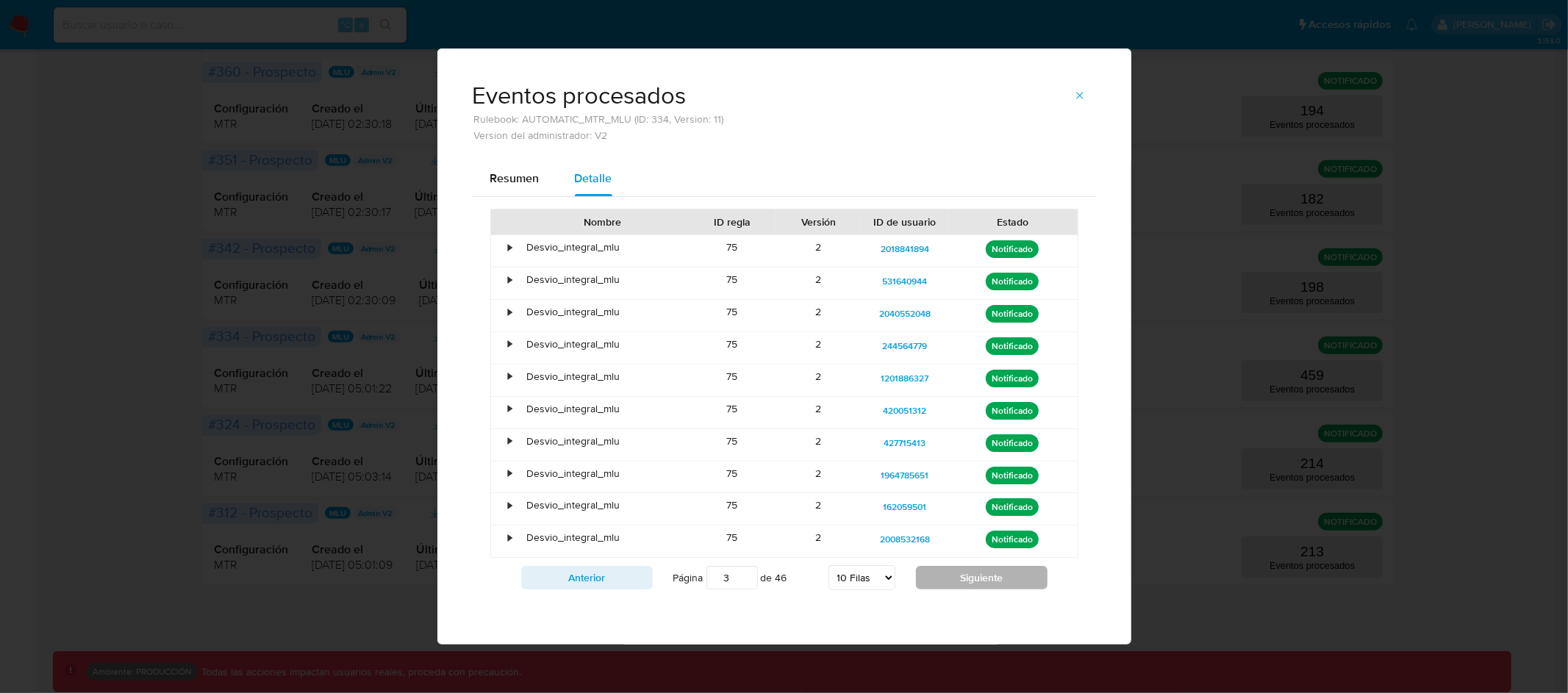
click at [994, 577] on button "Siguiente" at bounding box center [981, 577] width 132 height 23
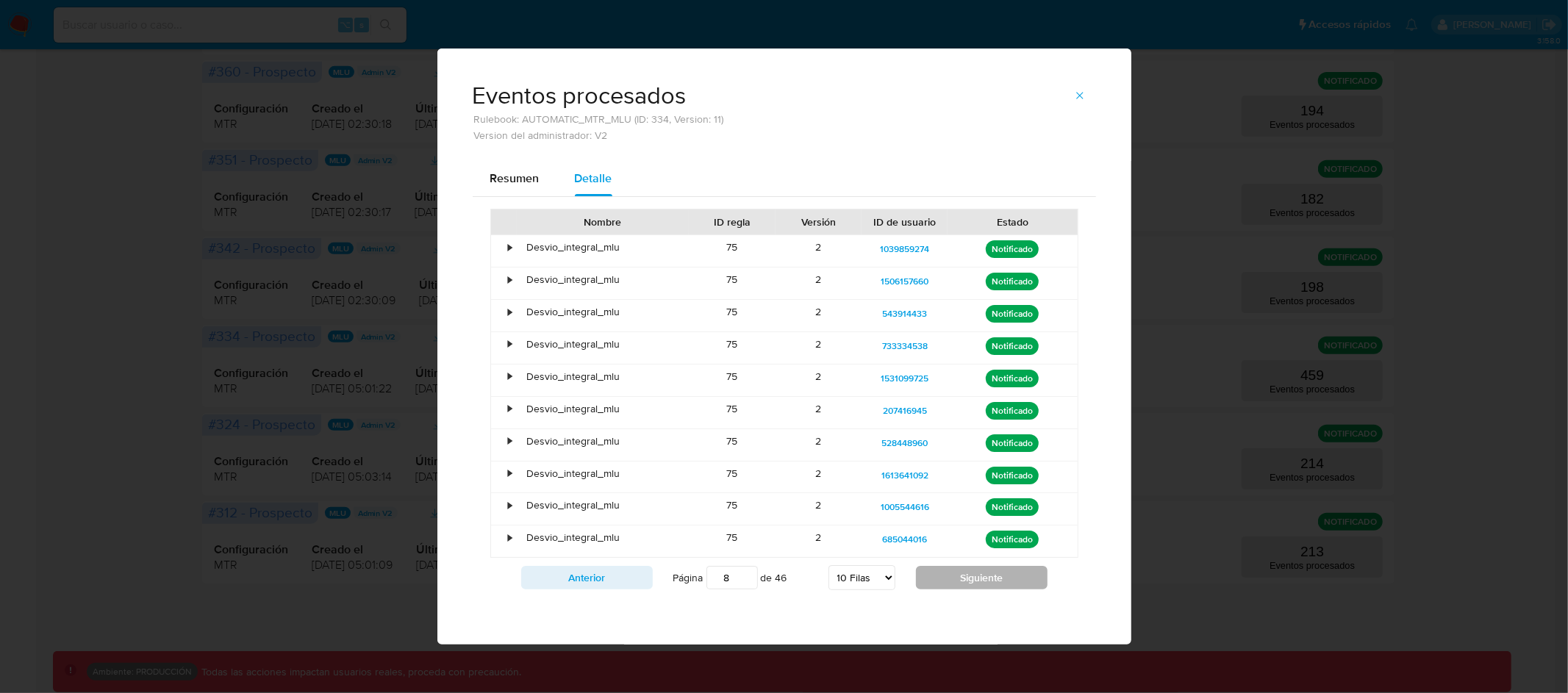
click at [994, 573] on button "Siguiente" at bounding box center [981, 577] width 132 height 23
click at [992, 572] on button "Siguiente" at bounding box center [981, 577] width 132 height 23
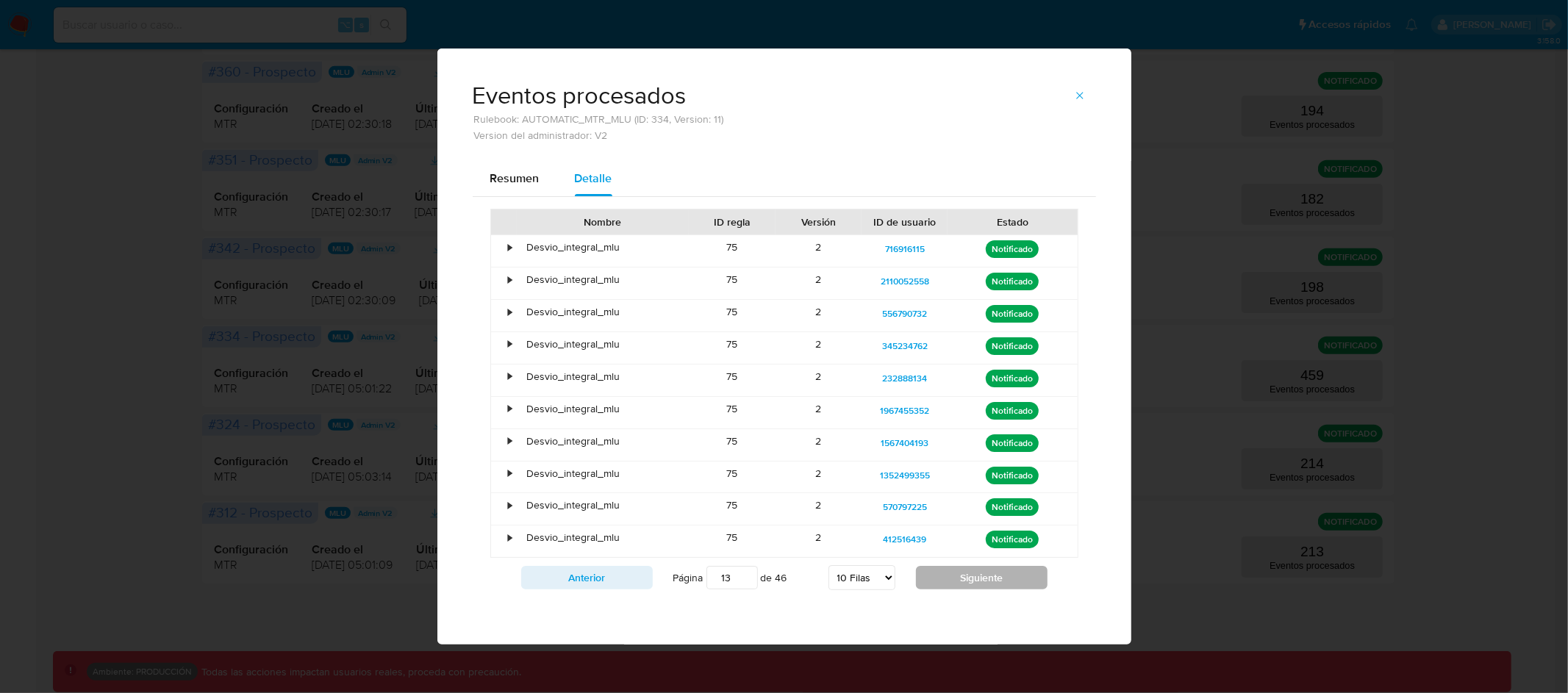
click at [992, 572] on button "Siguiente" at bounding box center [981, 577] width 132 height 23
click at [984, 579] on button "Siguiente" at bounding box center [981, 577] width 132 height 23
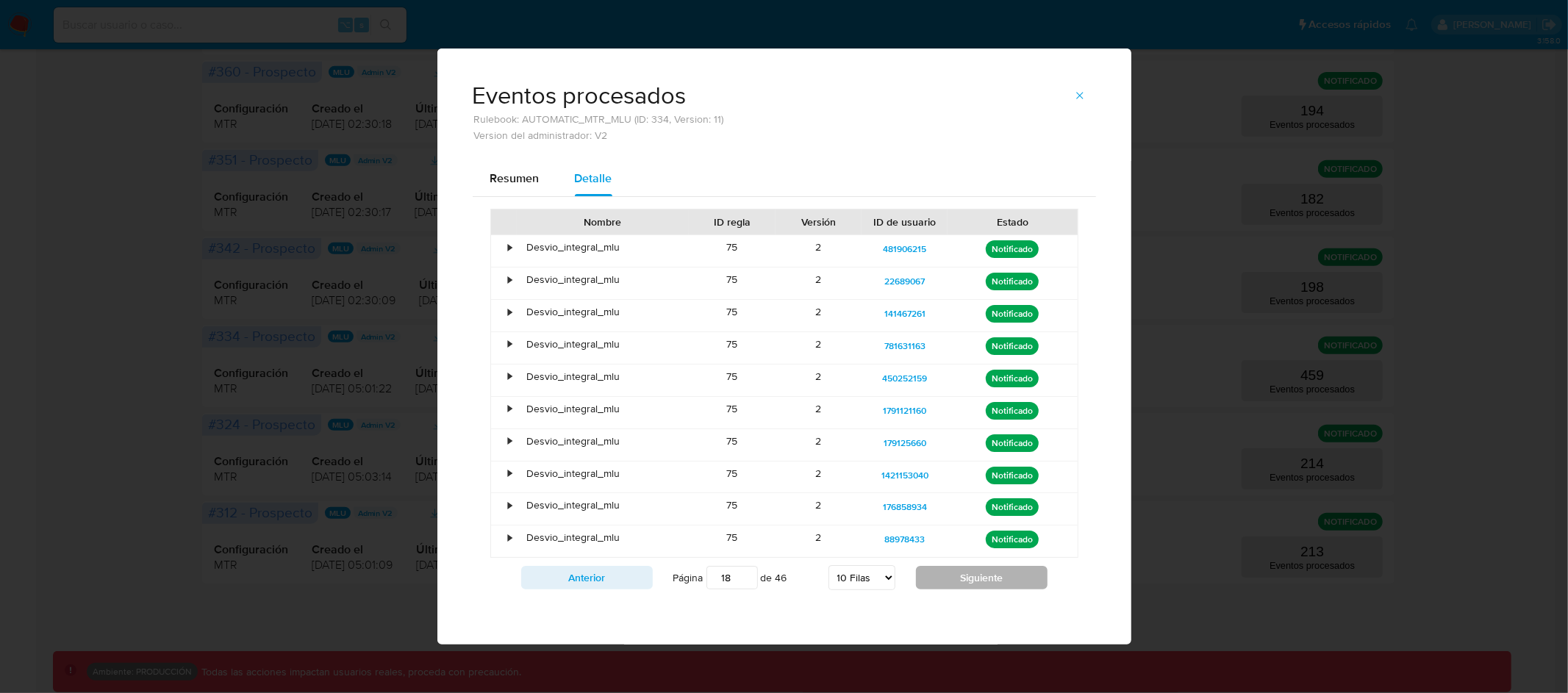
click at [984, 579] on button "Siguiente" at bounding box center [981, 577] width 132 height 23
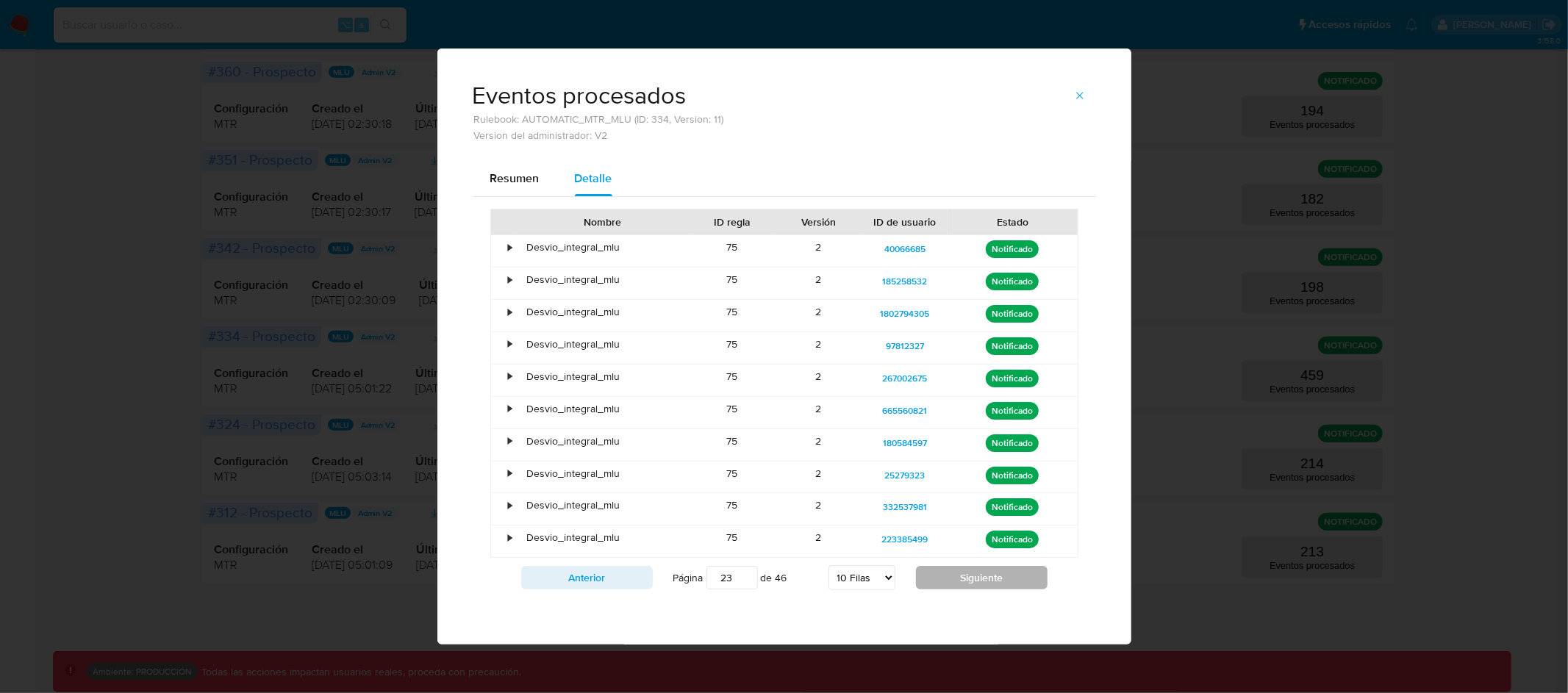
click at [984, 579] on button "Siguiente" at bounding box center [981, 577] width 132 height 23
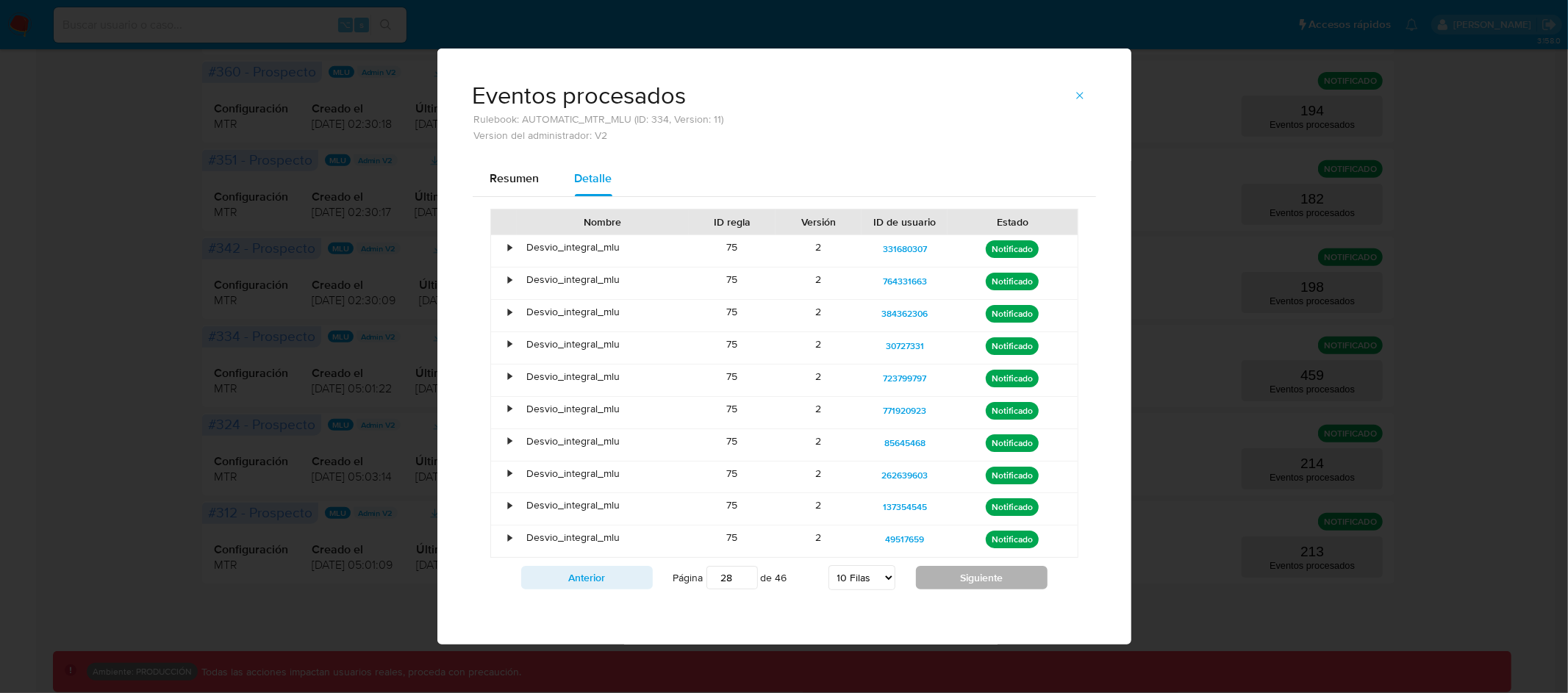
click at [984, 579] on button "Siguiente" at bounding box center [981, 577] width 132 height 23
type input "31"
drag, startPoint x: 984, startPoint y: 579, endPoint x: 973, endPoint y: 423, distance: 156.4
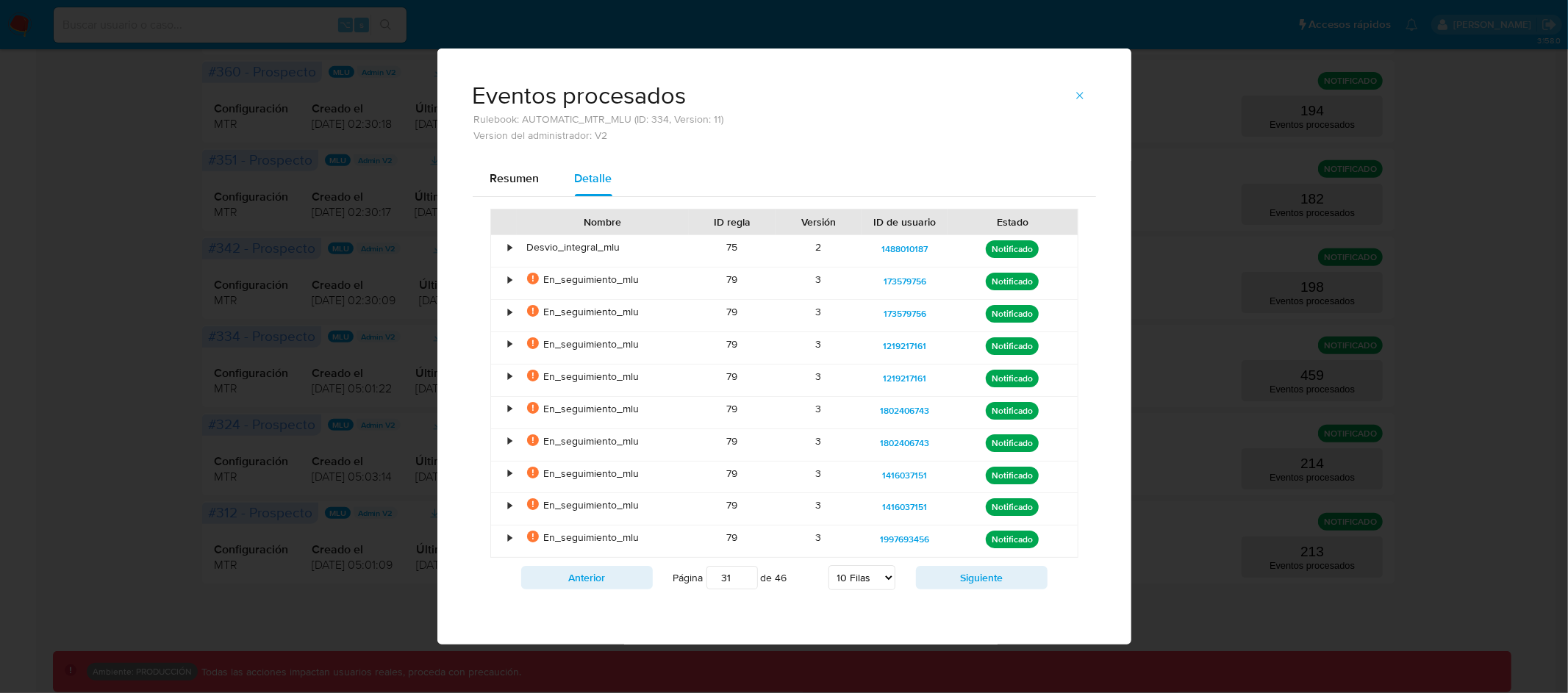
click at [973, 424] on div "Nombre ID regla Versión ID de usuario Estado • Desvio_integral_mlu 75 2 1488010…" at bounding box center [784, 403] width 588 height 389
click at [520, 176] on span "Resumen" at bounding box center [515, 178] width 49 height 16
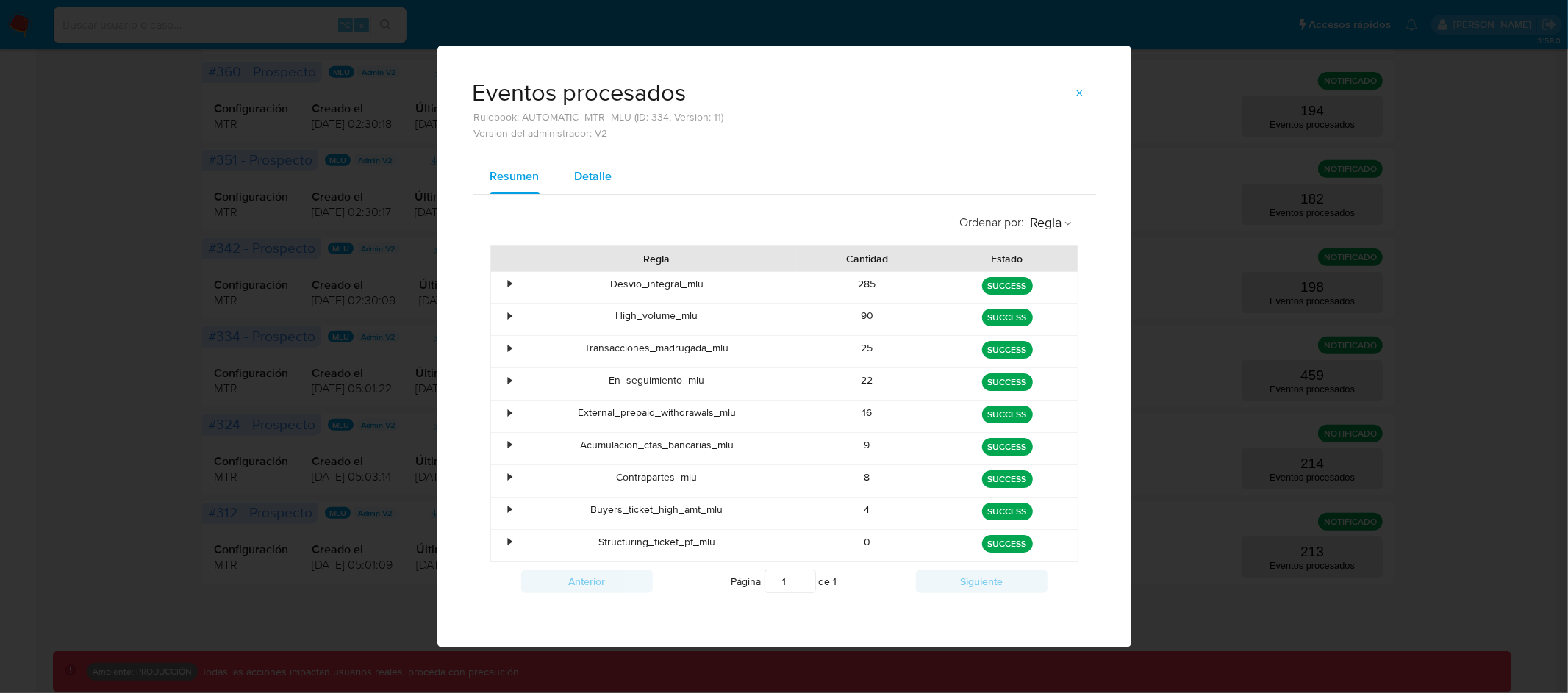
click at [588, 180] on span "Detalle" at bounding box center [593, 175] width 37 height 16
select select "10"
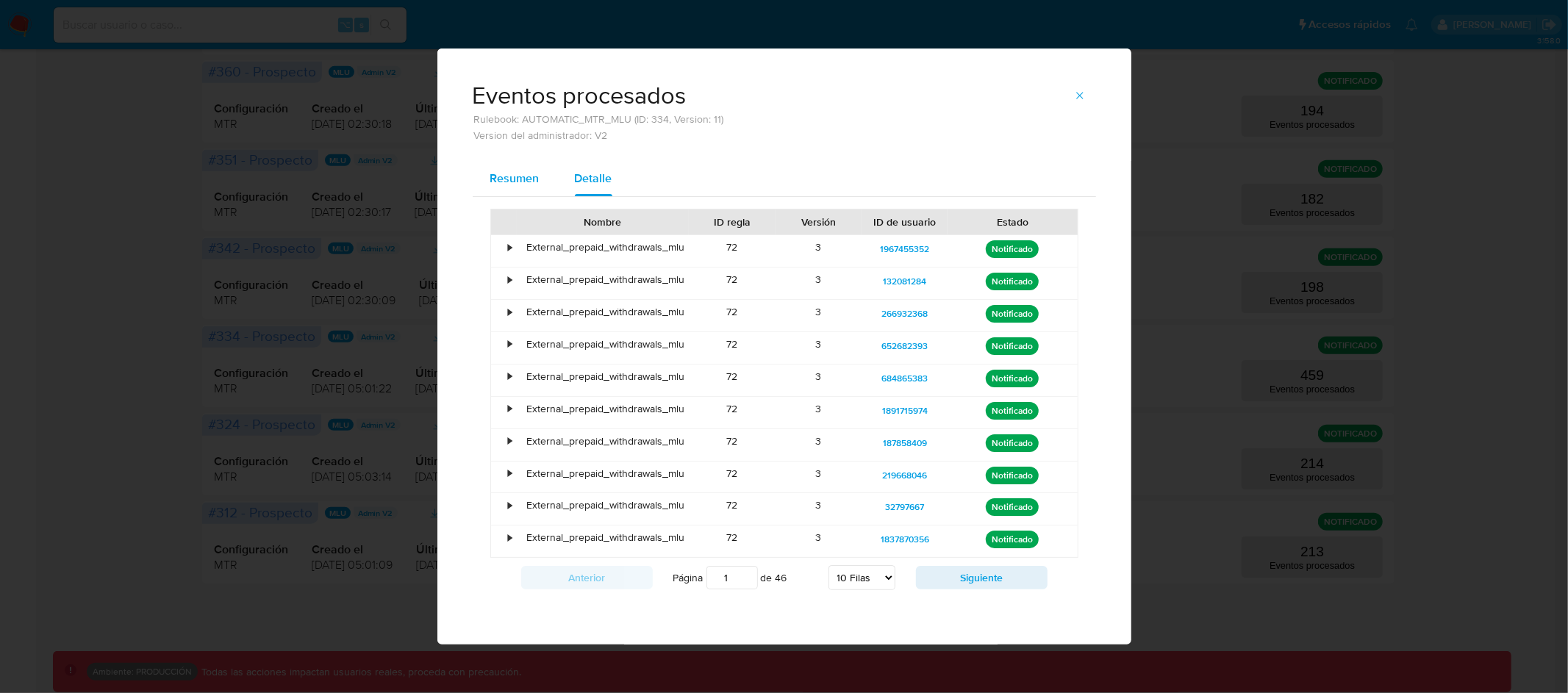
click at [535, 176] on span "Resumen" at bounding box center [515, 178] width 49 height 16
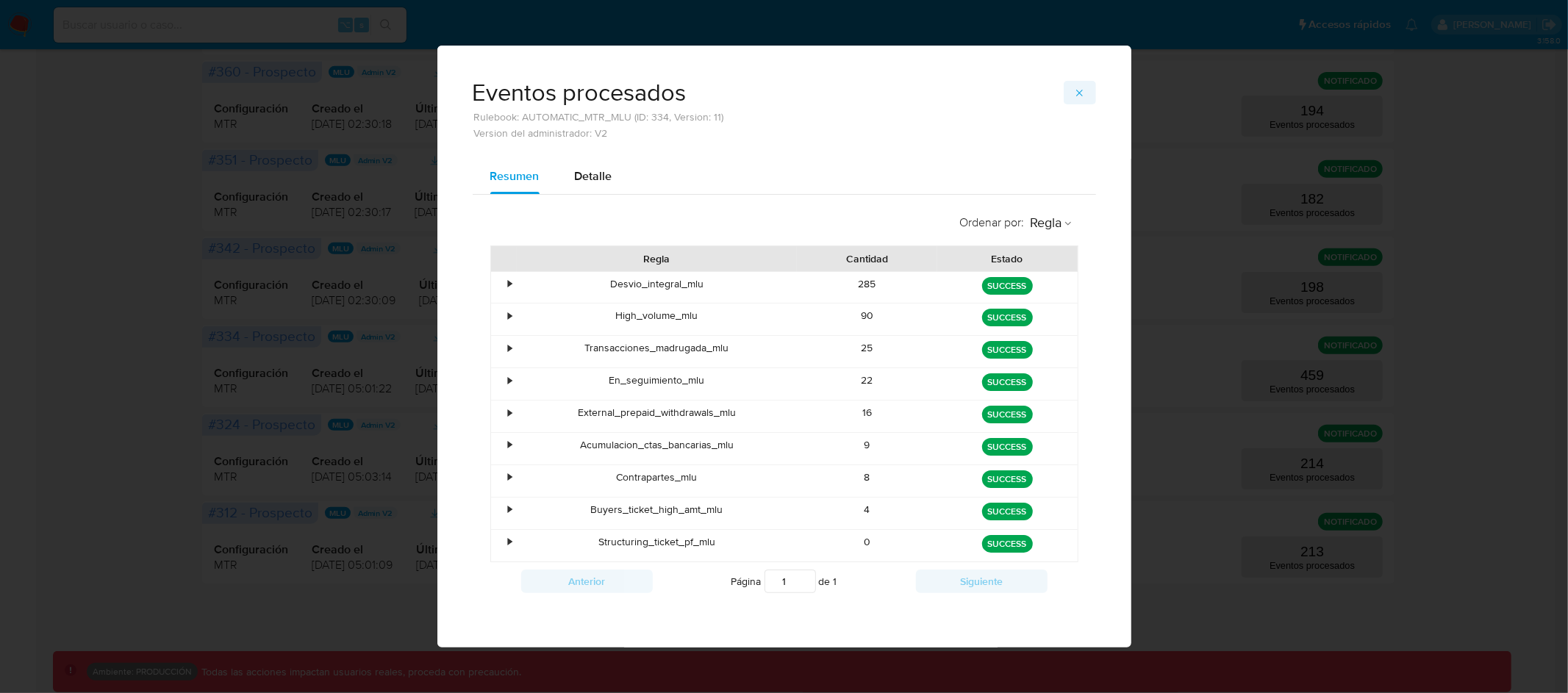
click at [1088, 90] on button "button" at bounding box center [1079, 92] width 32 height 23
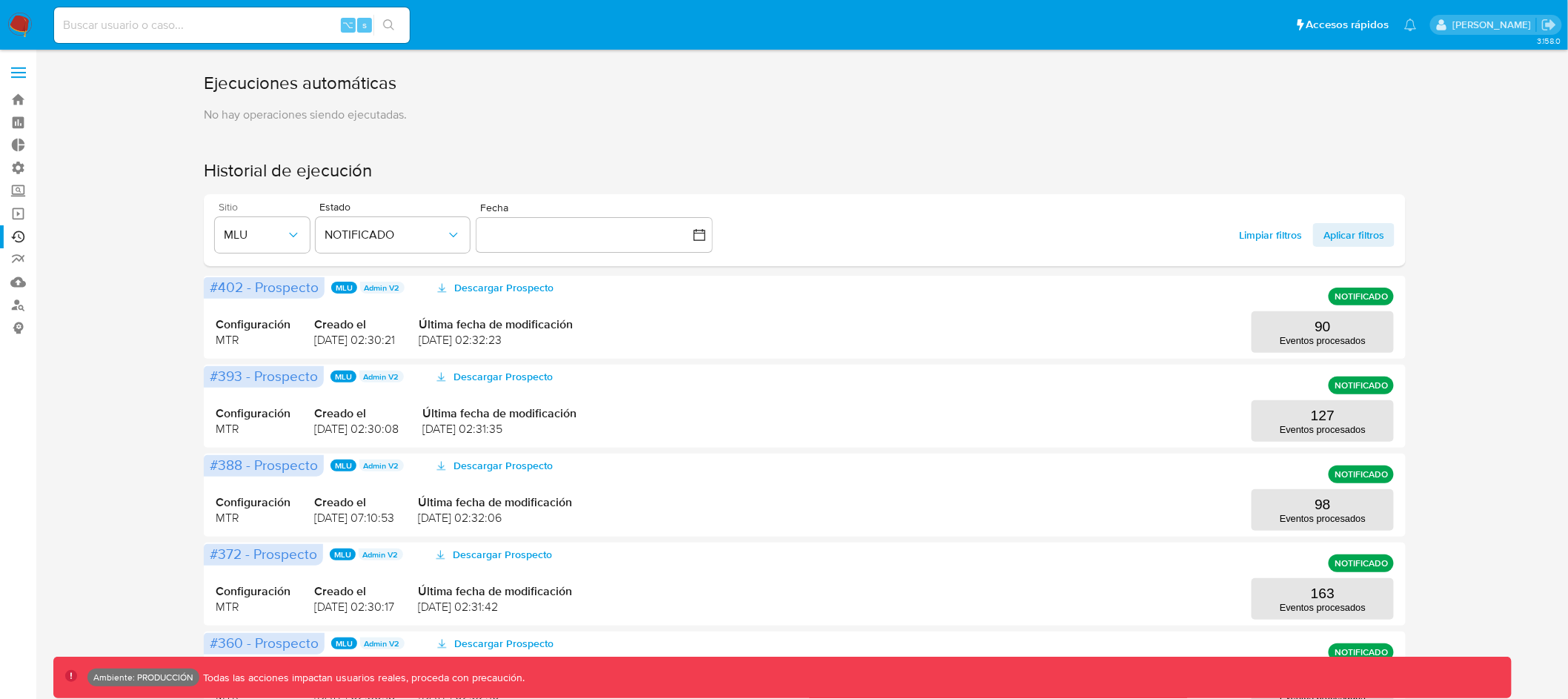
click at [22, 68] on span at bounding box center [18, 67] width 15 height 3
click at [0, 0] on input "checkbox" at bounding box center [0, 0] width 0 height 0
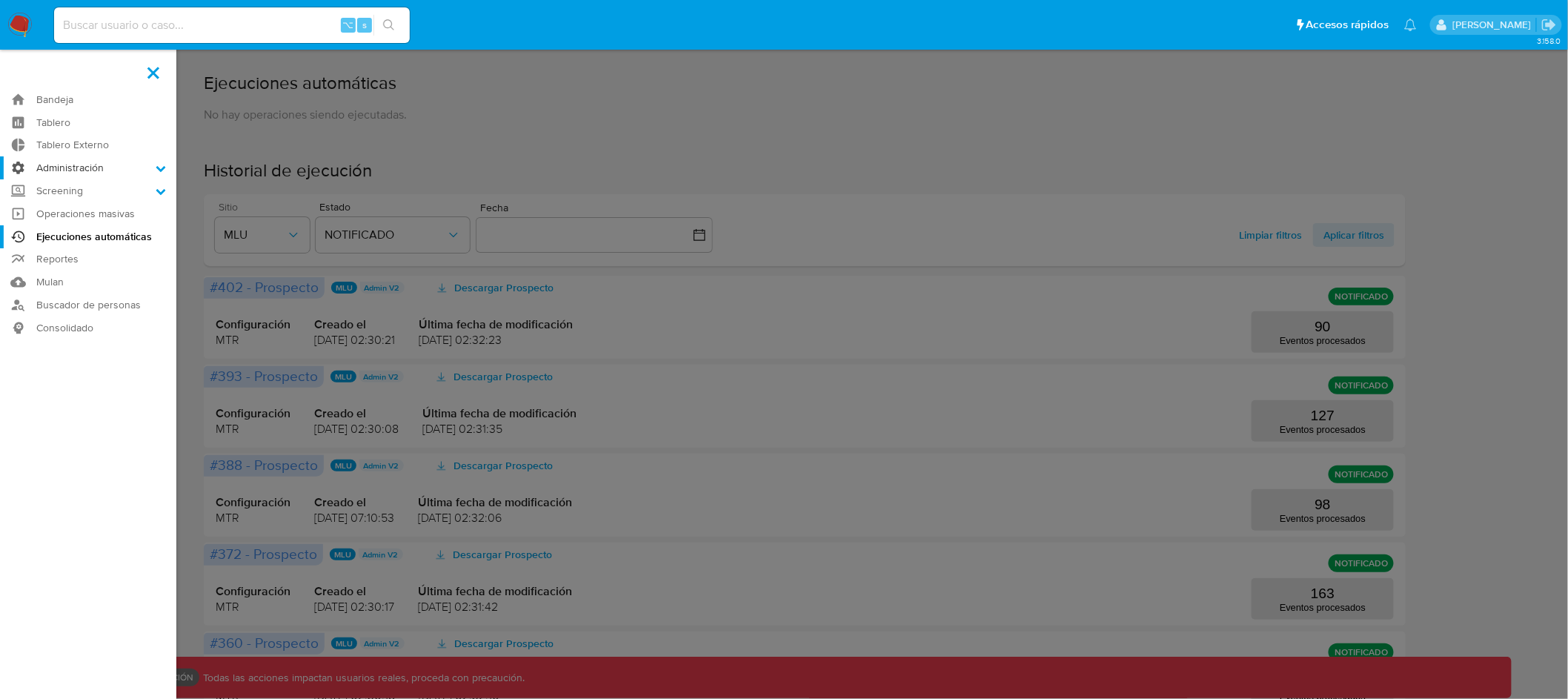
click at [92, 165] on label "Administración" at bounding box center [88, 168] width 177 height 23
click at [0, 0] on input "Administración" at bounding box center [0, 0] width 0 height 0
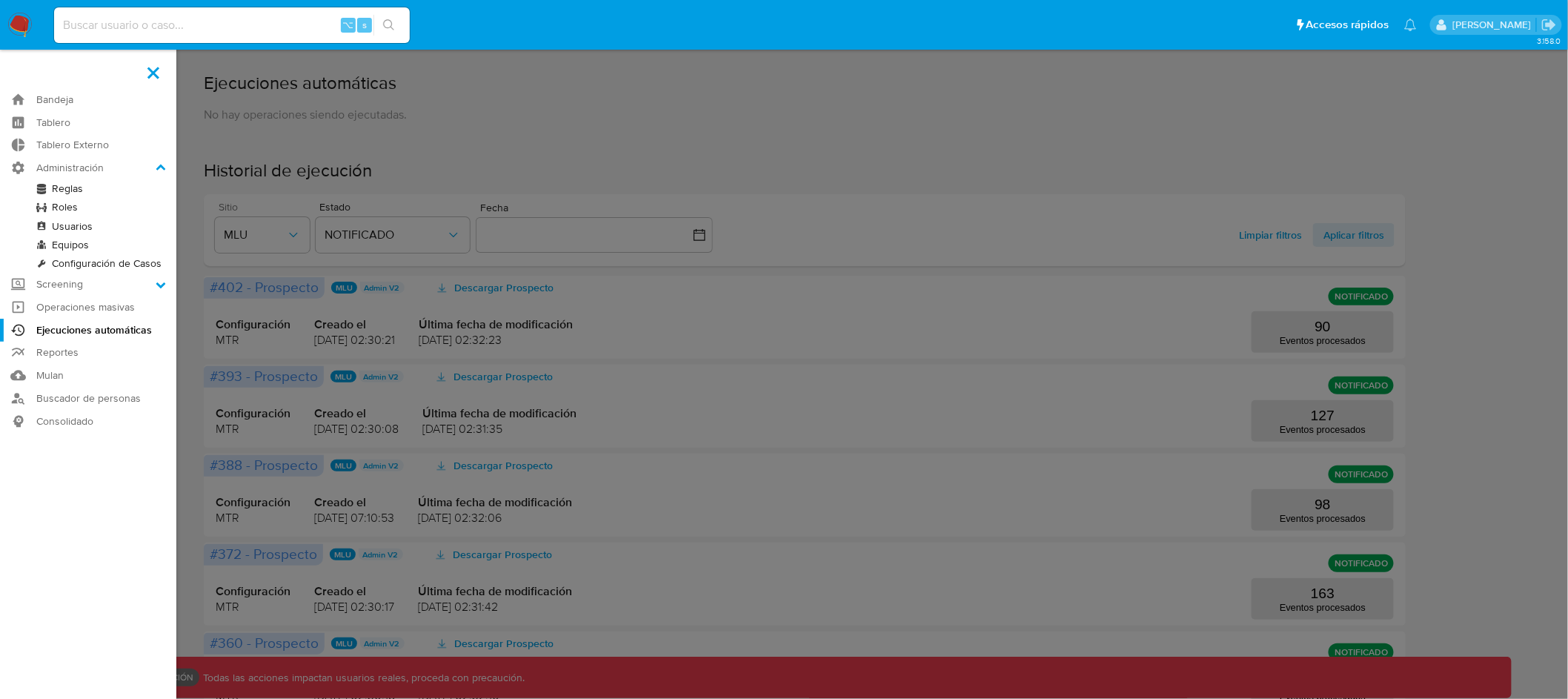
click at [75, 189] on link "Reglas" at bounding box center [88, 188] width 177 height 18
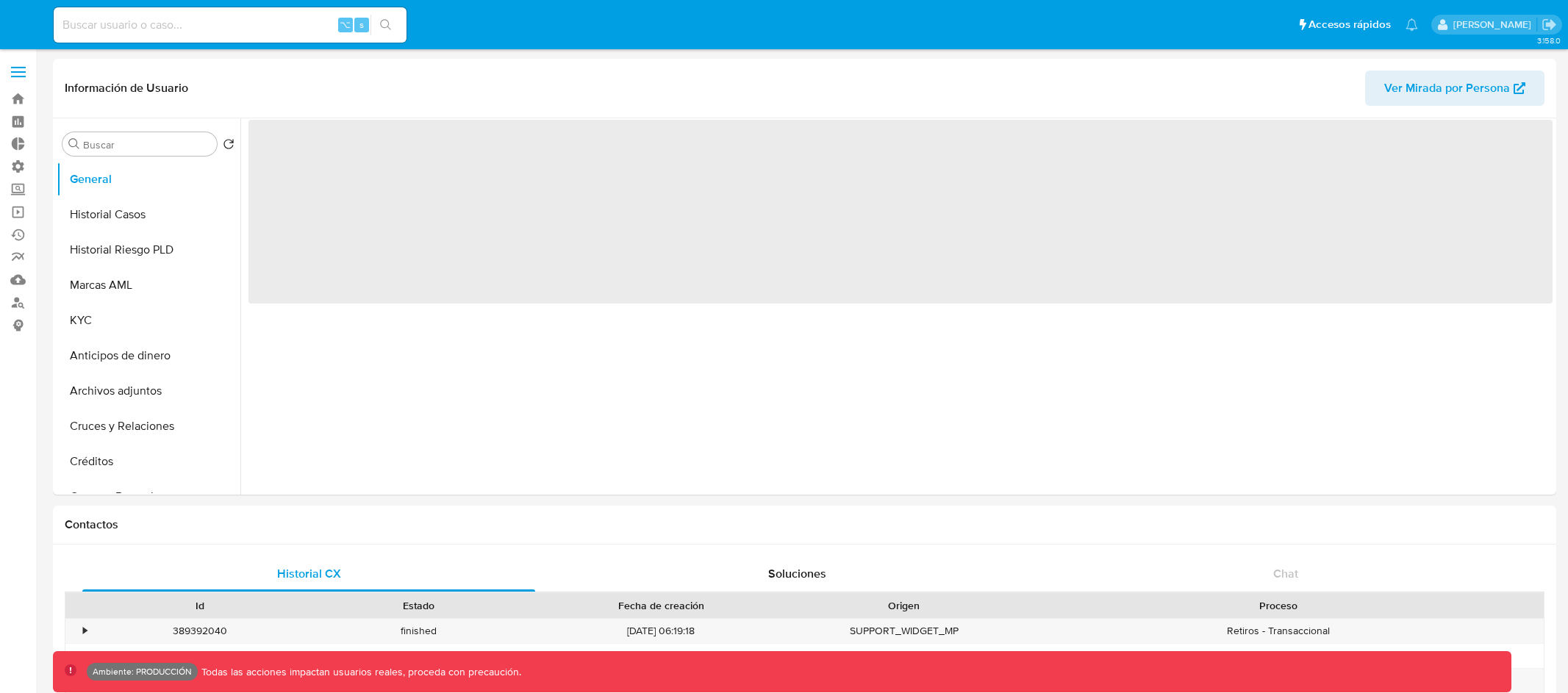
select select "10"
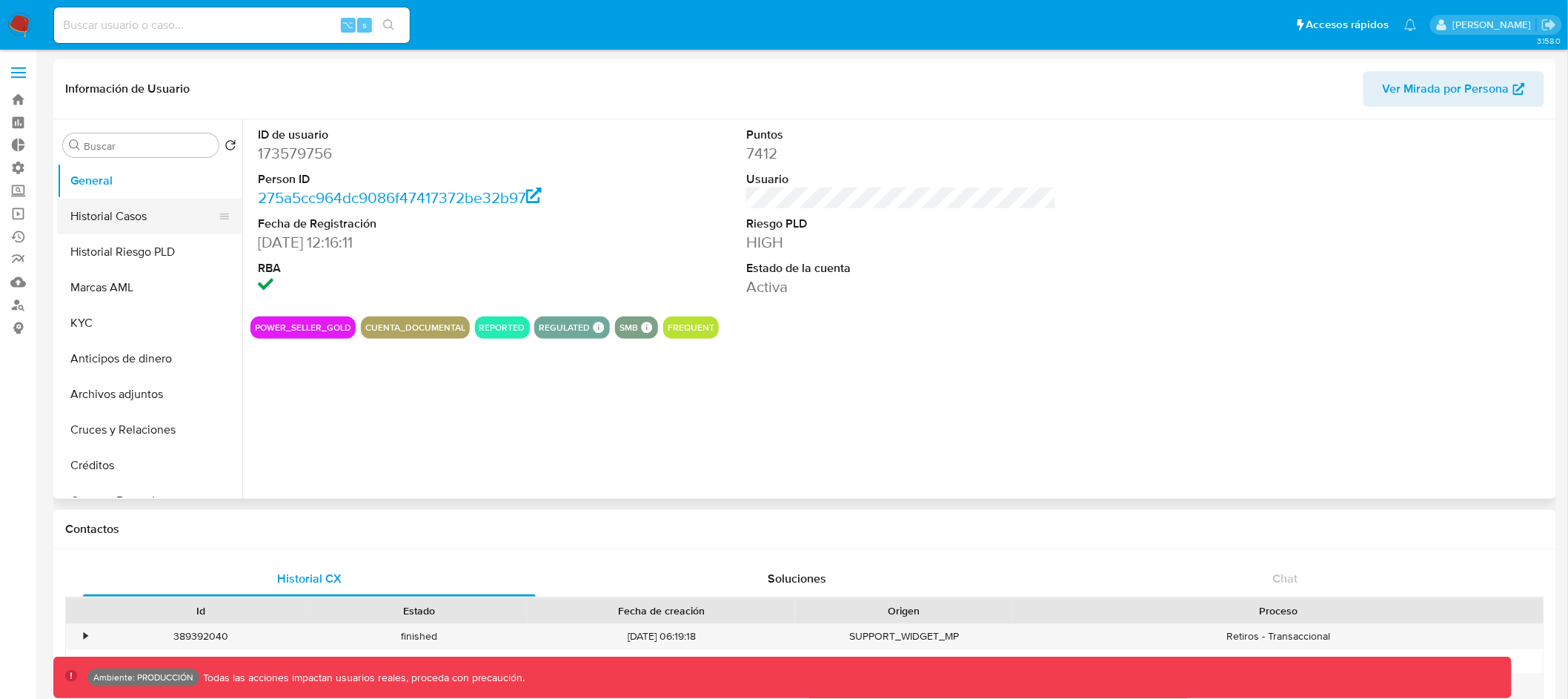
click at [167, 220] on button "Historial Casos" at bounding box center [144, 216] width 173 height 36
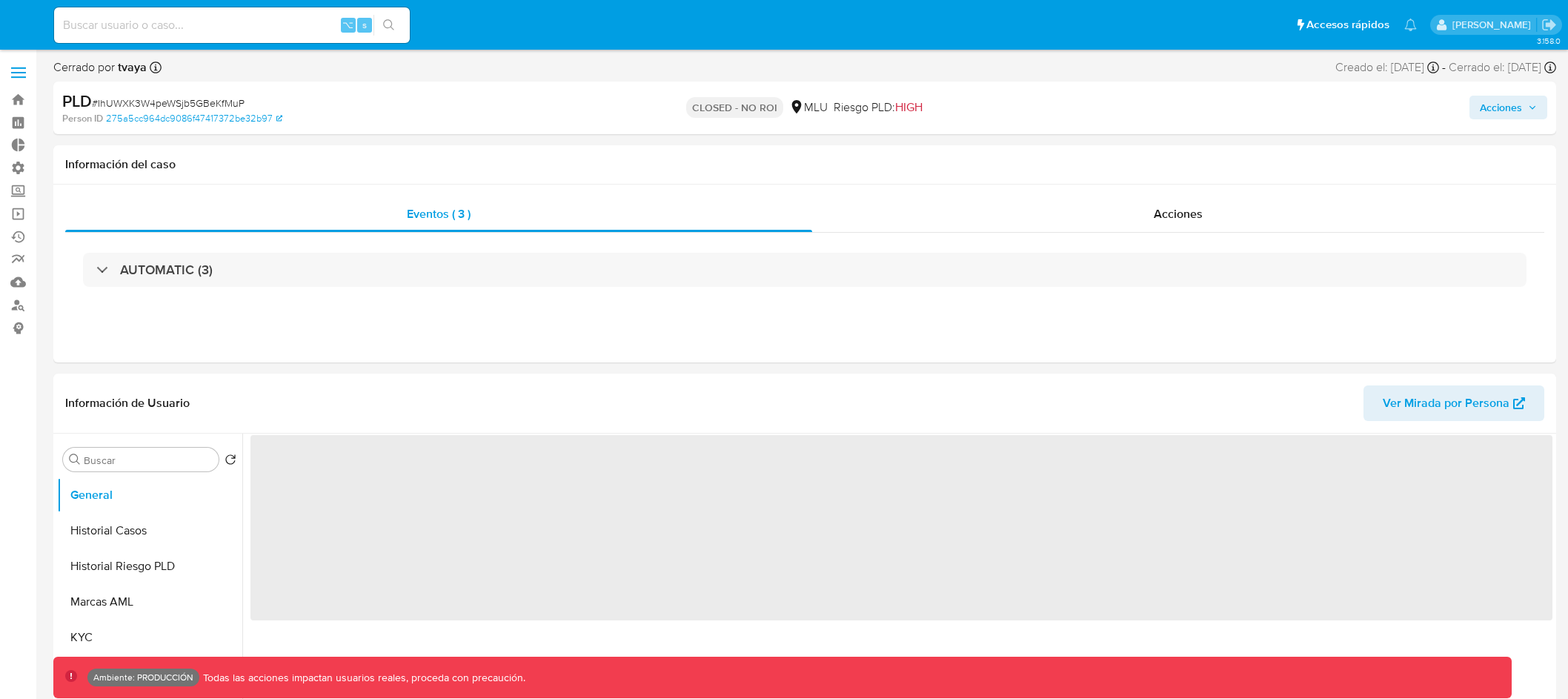
select select "10"
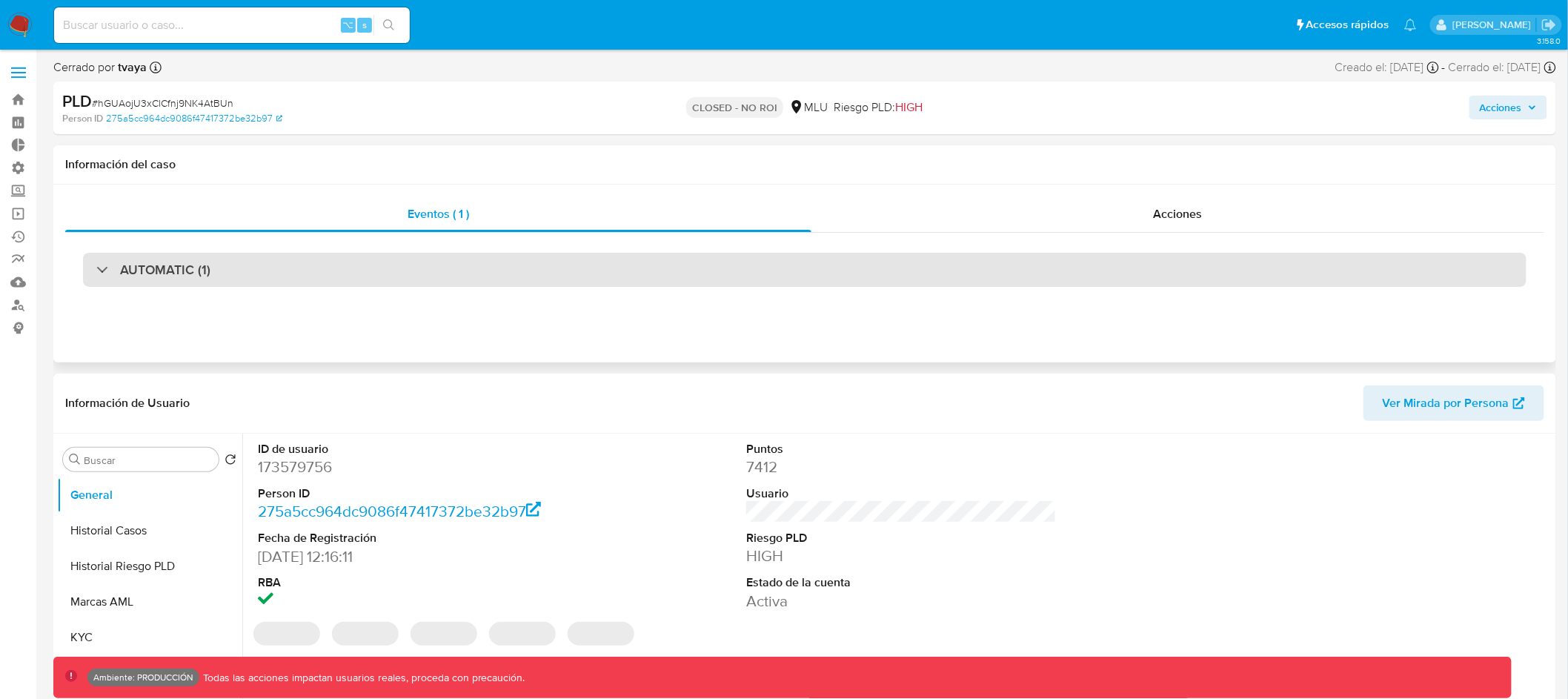
select select "10"
click at [692, 271] on div "AUTOMATIC (1)" at bounding box center [805, 269] width 1444 height 34
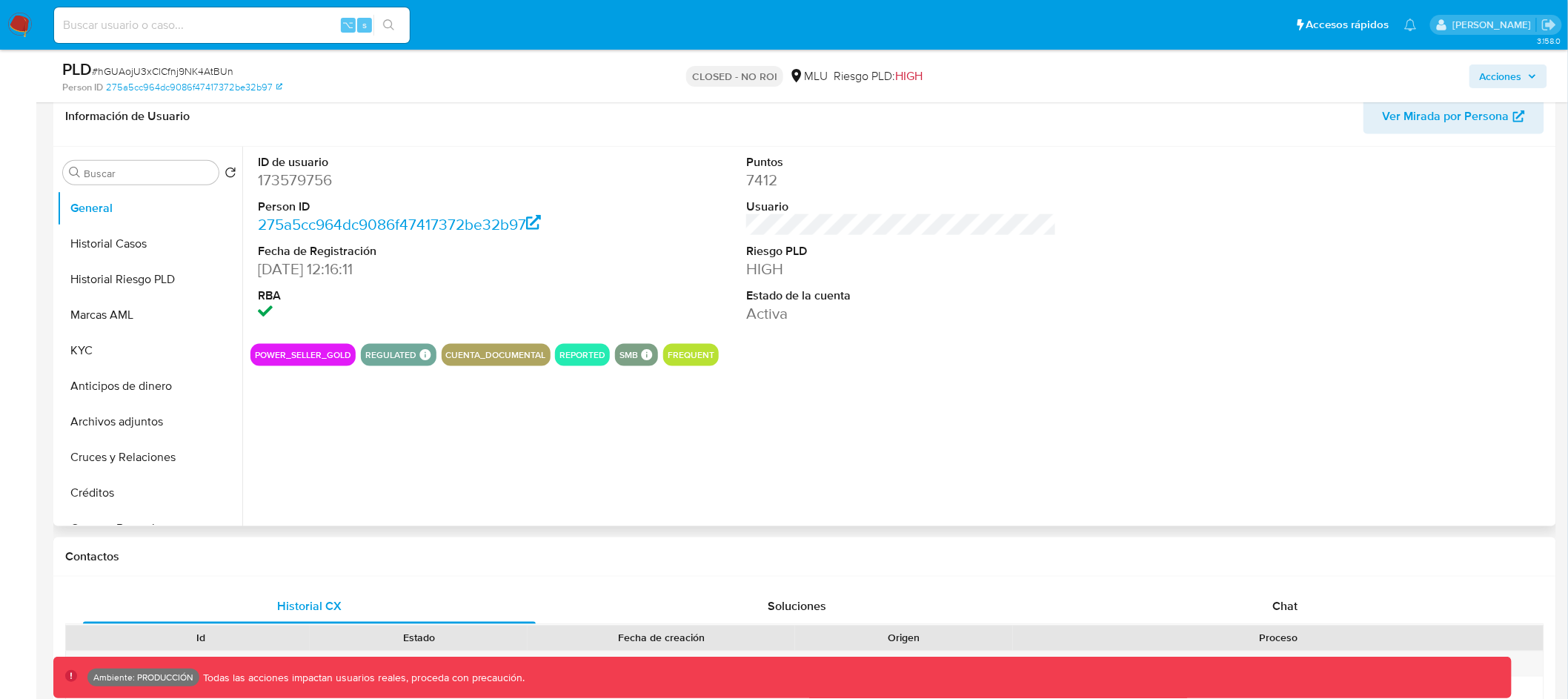
scroll to position [556, 0]
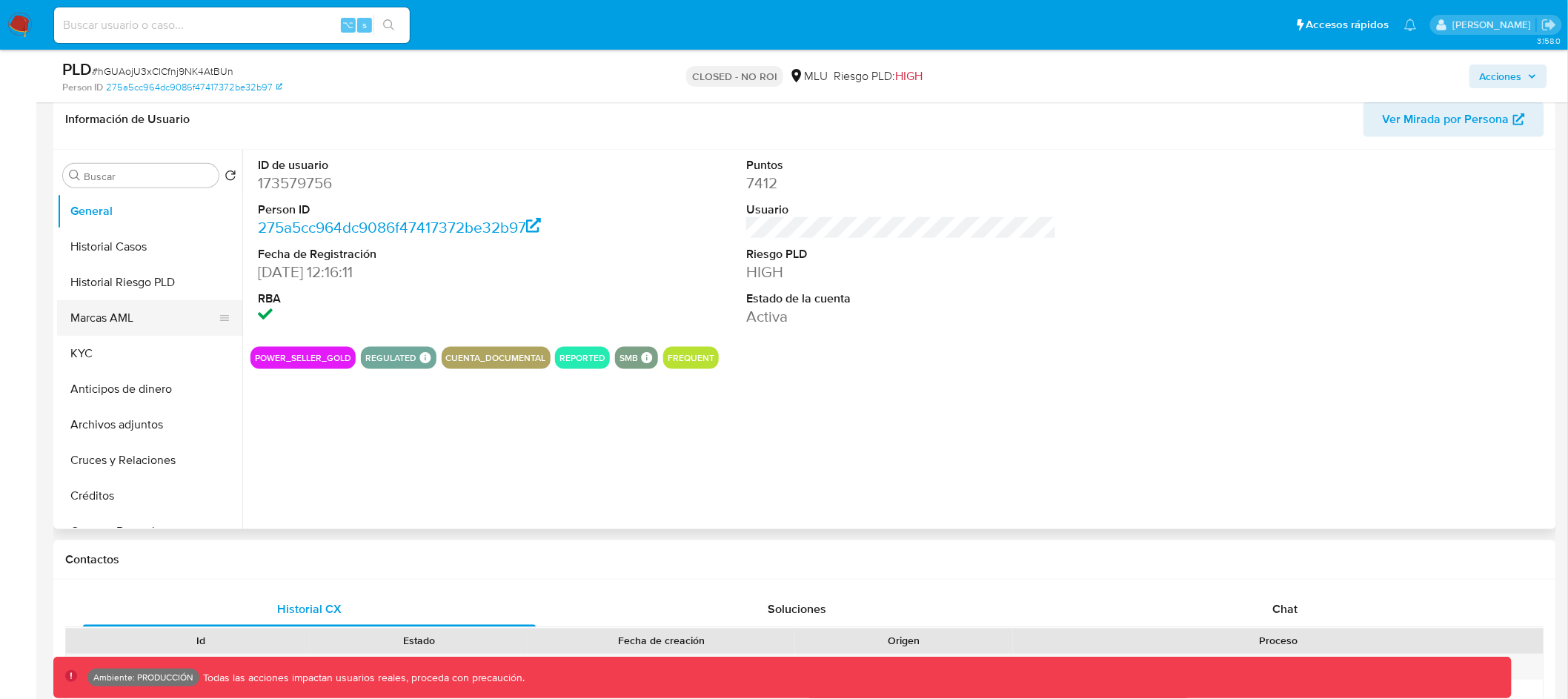
click at [155, 318] on button "Marcas AML" at bounding box center [144, 318] width 173 height 36
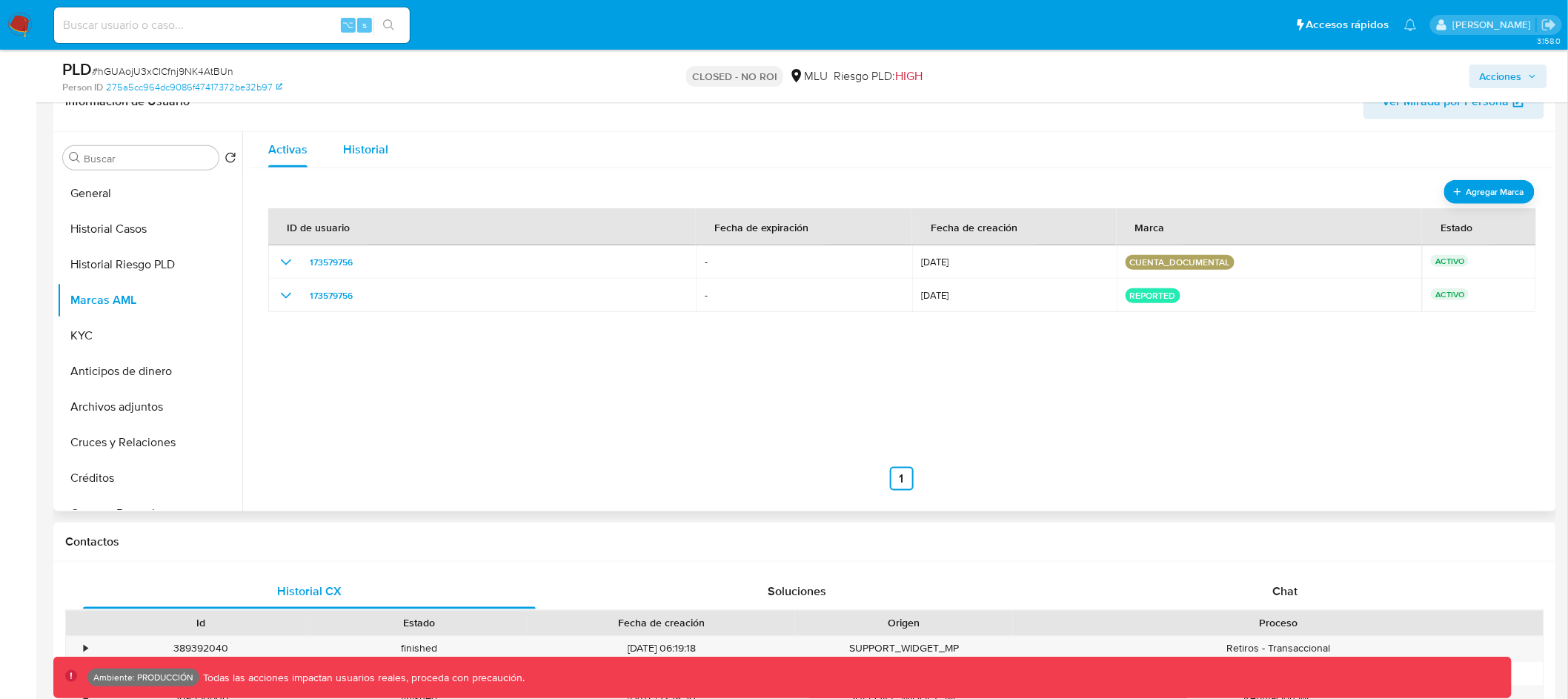
click at [368, 152] on span "Historial" at bounding box center [366, 149] width 46 height 17
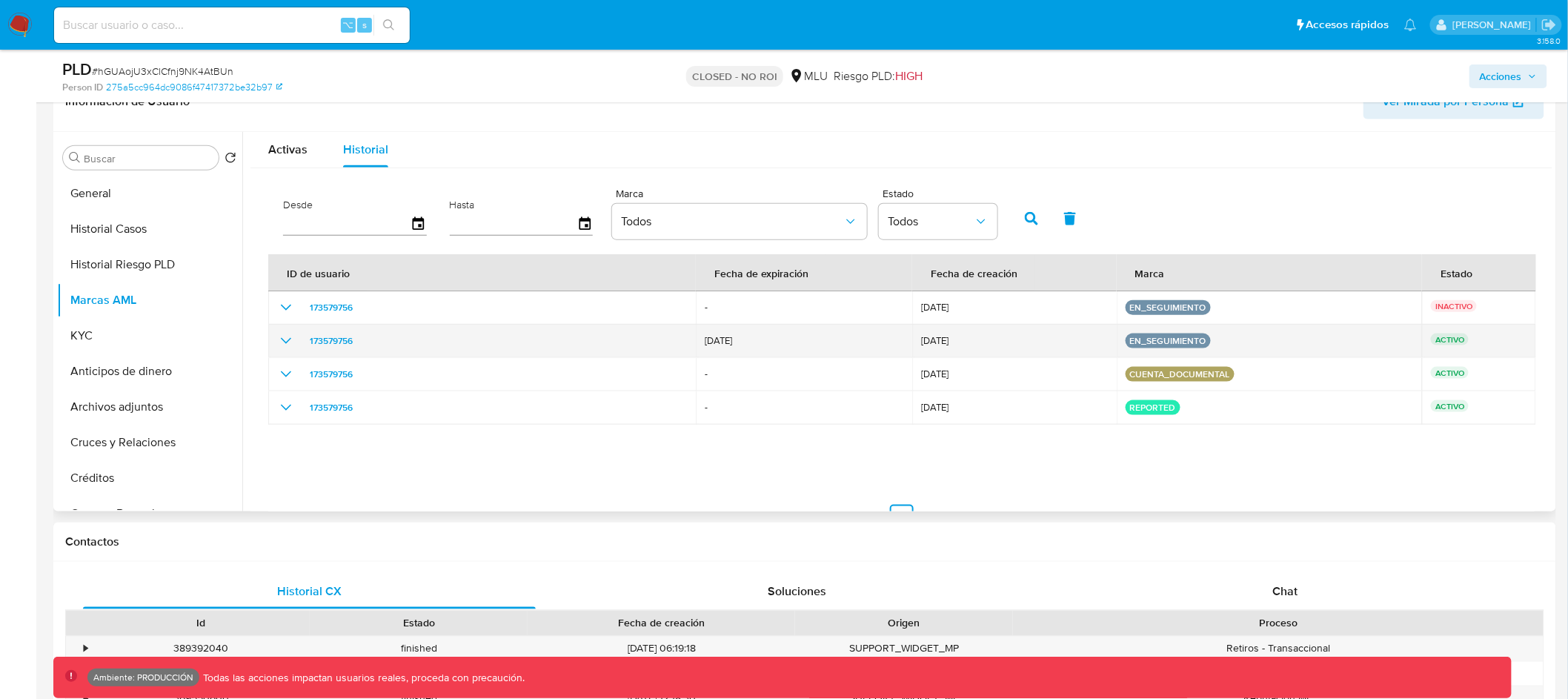
click at [288, 341] on icon "show_hidden_detail_by_id_173579756" at bounding box center [286, 340] width 10 height 6
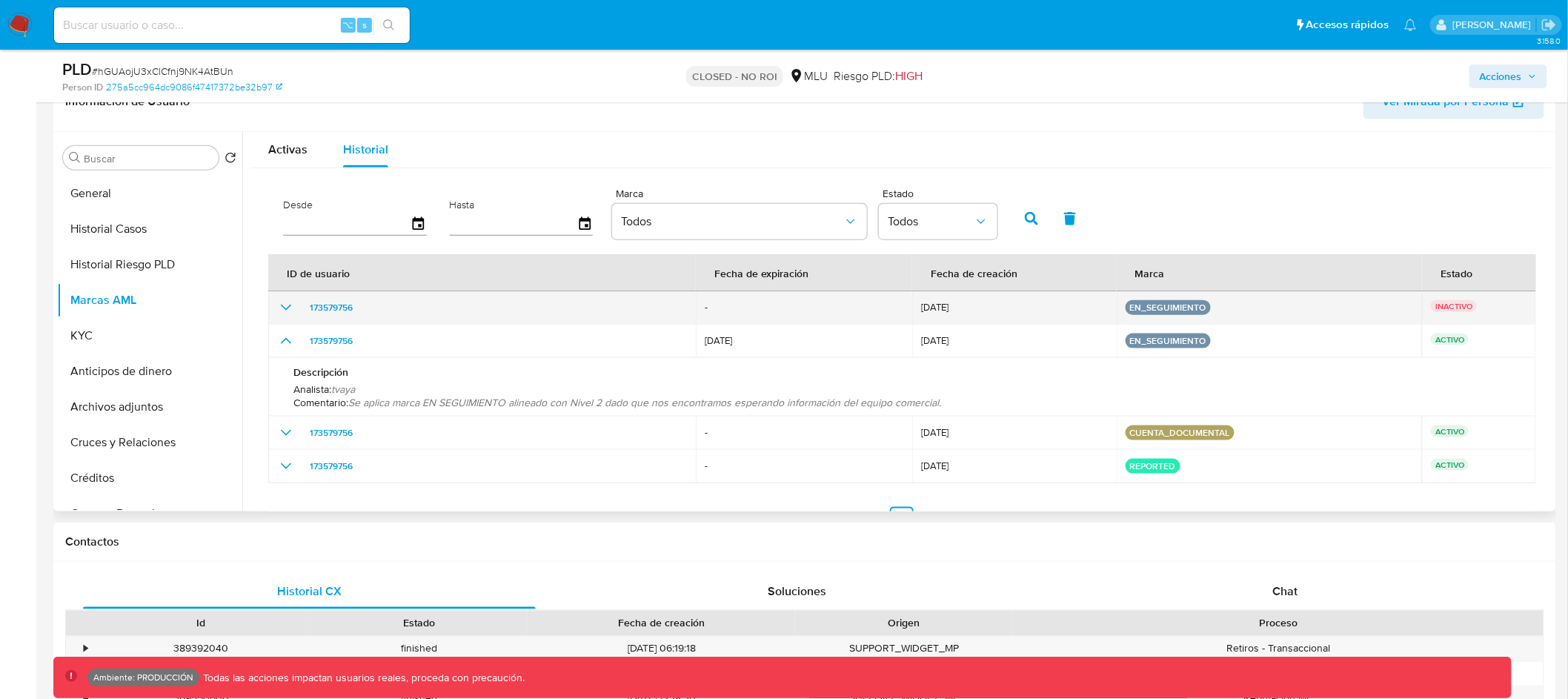
click at [289, 309] on icon "show_hidden_detail_by_id_173579756" at bounding box center [286, 307] width 18 height 17
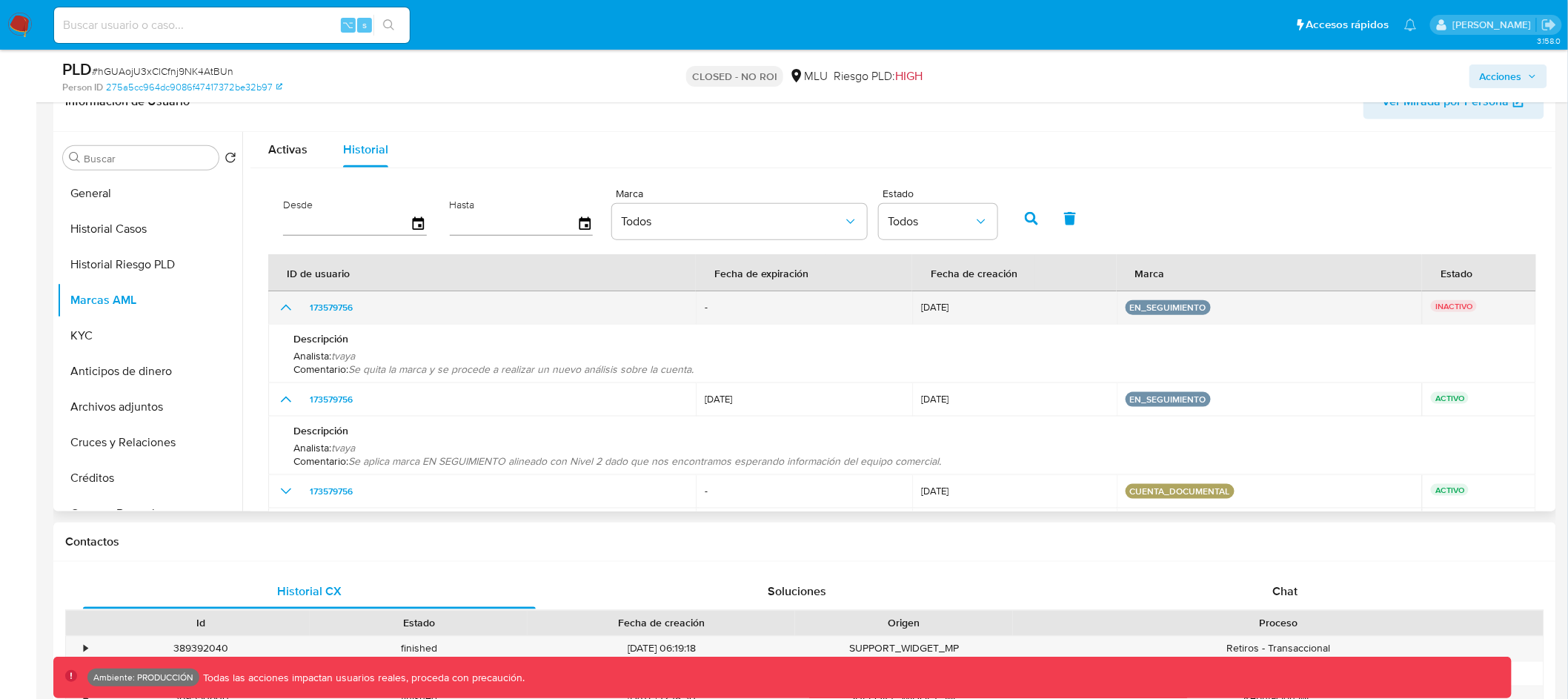
click at [289, 309] on icon "show_hidden_detail_by_id_173579756" at bounding box center [286, 307] width 18 height 17
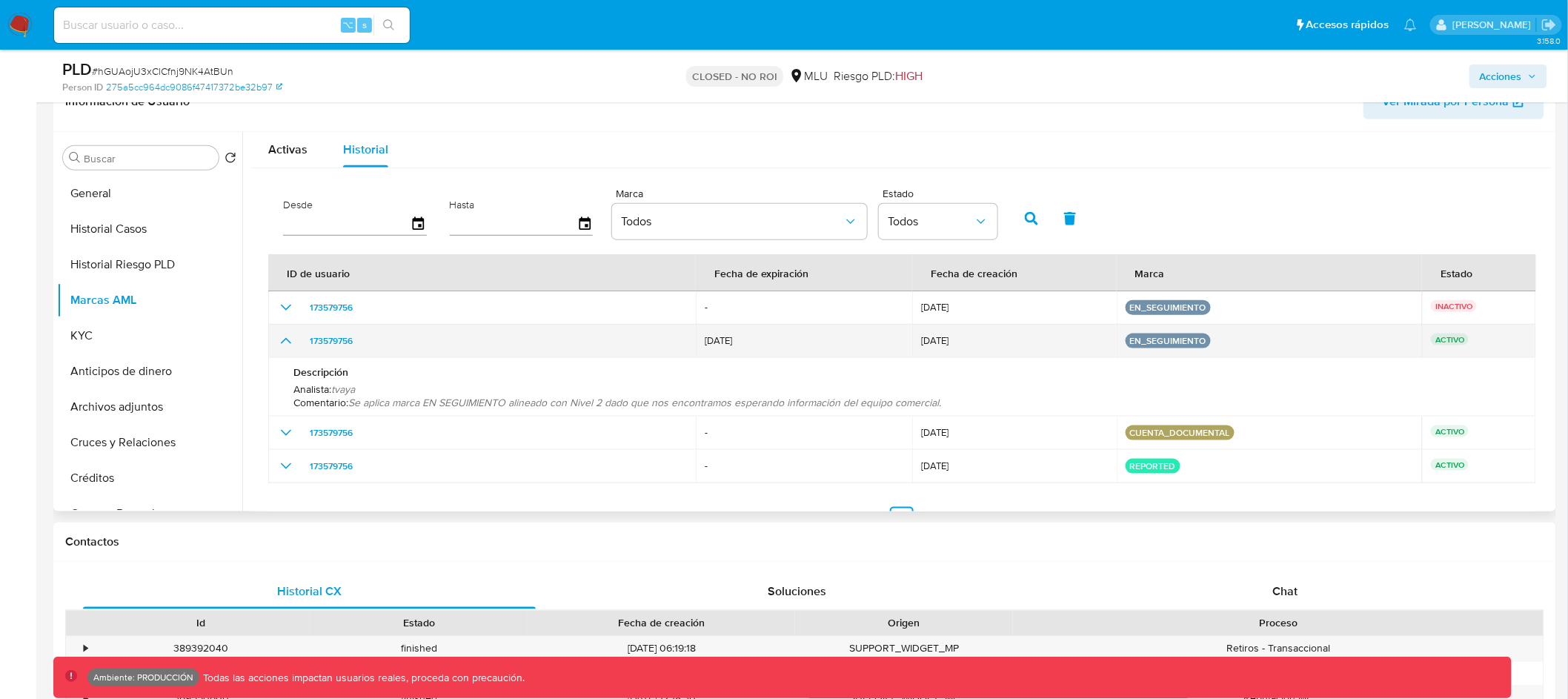
click at [284, 338] on icon "show_hidden_detail_by_id_173579756" at bounding box center [286, 340] width 18 height 17
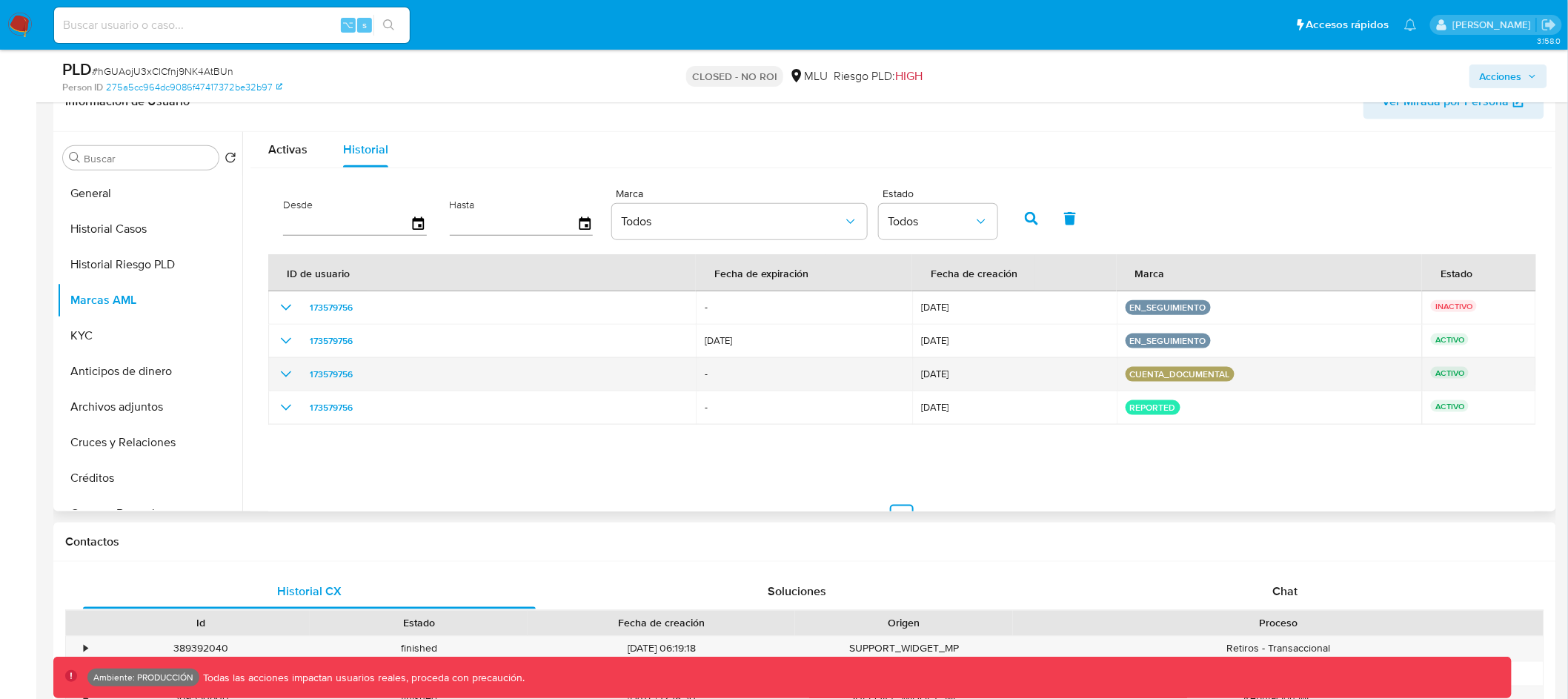
click at [284, 375] on icon "show_hidden_detail_by_id_173579756" at bounding box center [286, 374] width 18 height 17
click at [284, 375] on icon "show_hidden_detail_by_id_173579756" at bounding box center [286, 374] width 10 height 6
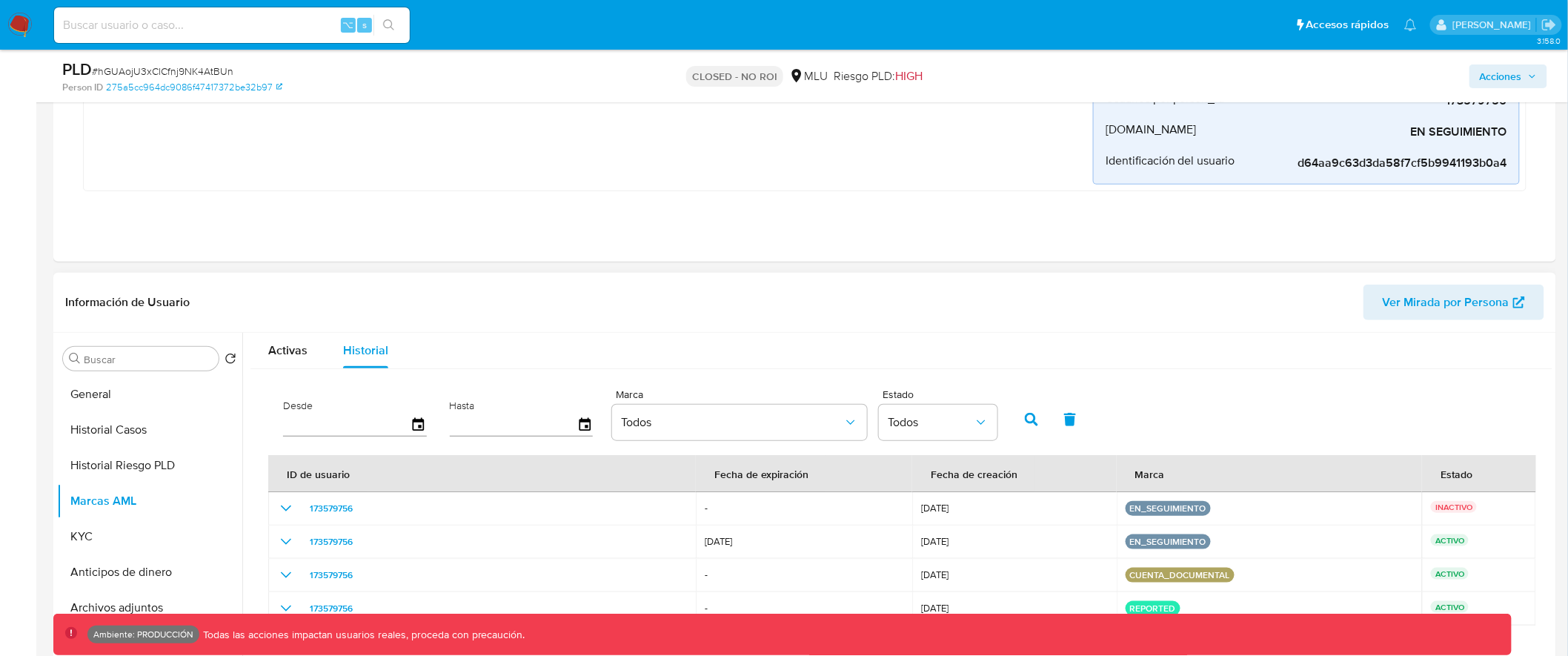
scroll to position [8, 0]
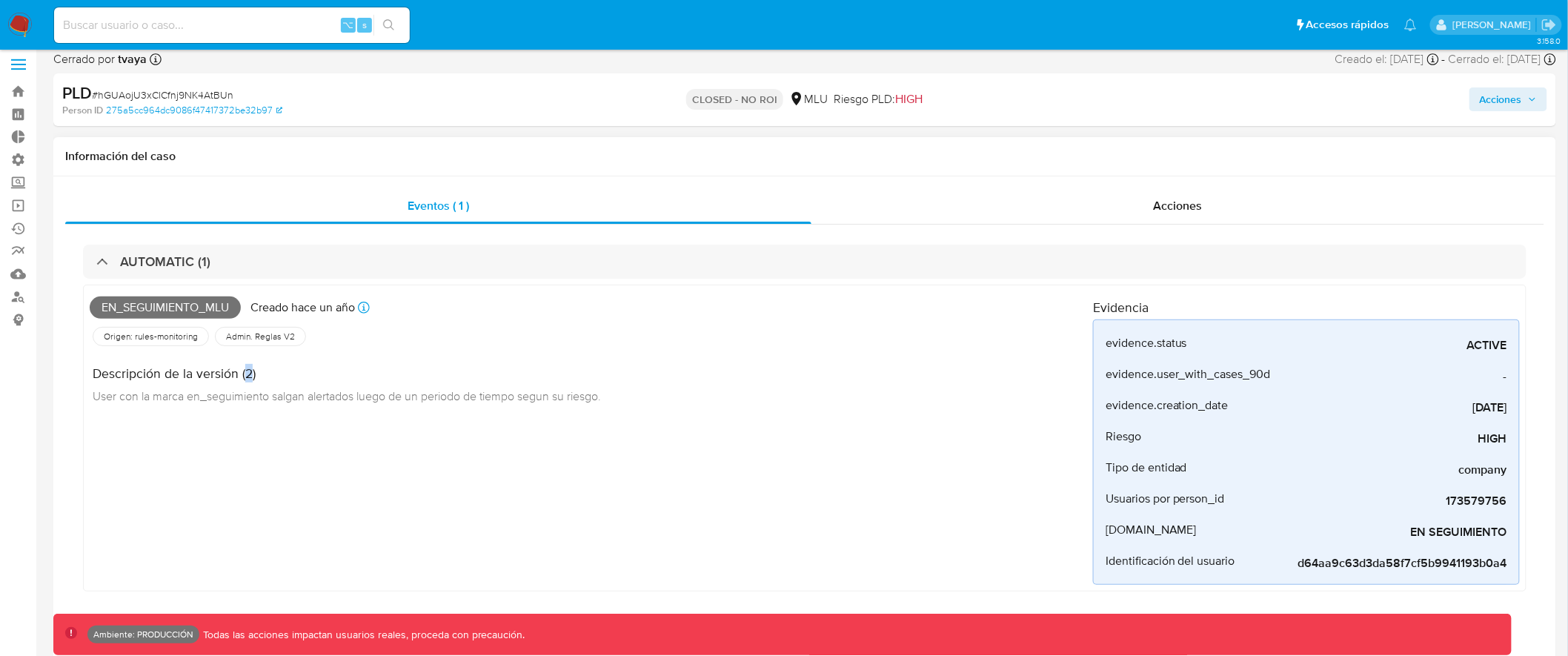
click at [242, 376] on h4 "Descripción de la versión (2)" at bounding box center [346, 373] width 508 height 17
drag, startPoint x: 99, startPoint y: 308, endPoint x: 230, endPoint y: 307, distance: 131.0
click at [230, 307] on span "En_seguimiento_mlu" at bounding box center [164, 307] width 151 height 22
click at [246, 373] on h4 "Descripción de la versión (2)" at bounding box center [346, 373] width 508 height 17
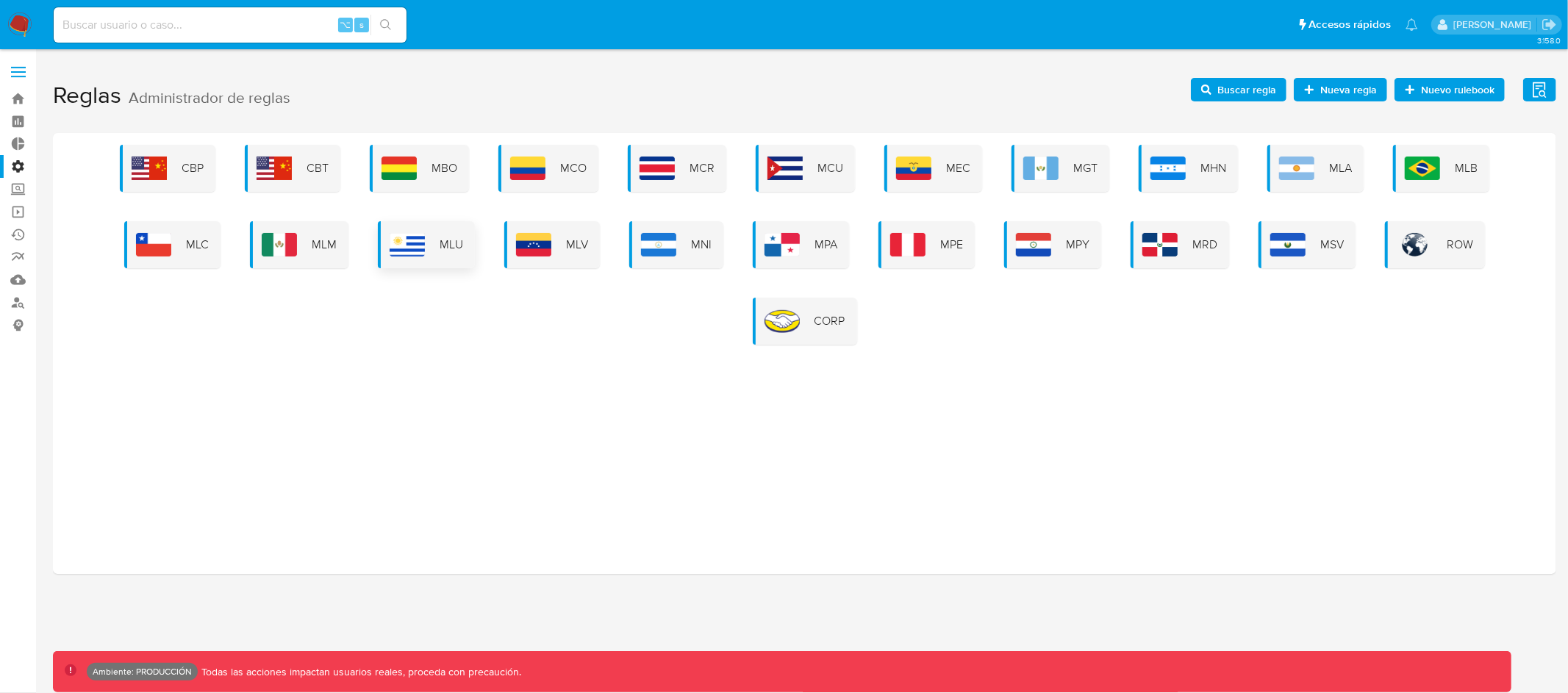
click at [456, 232] on div "MLU" at bounding box center [426, 245] width 97 height 47
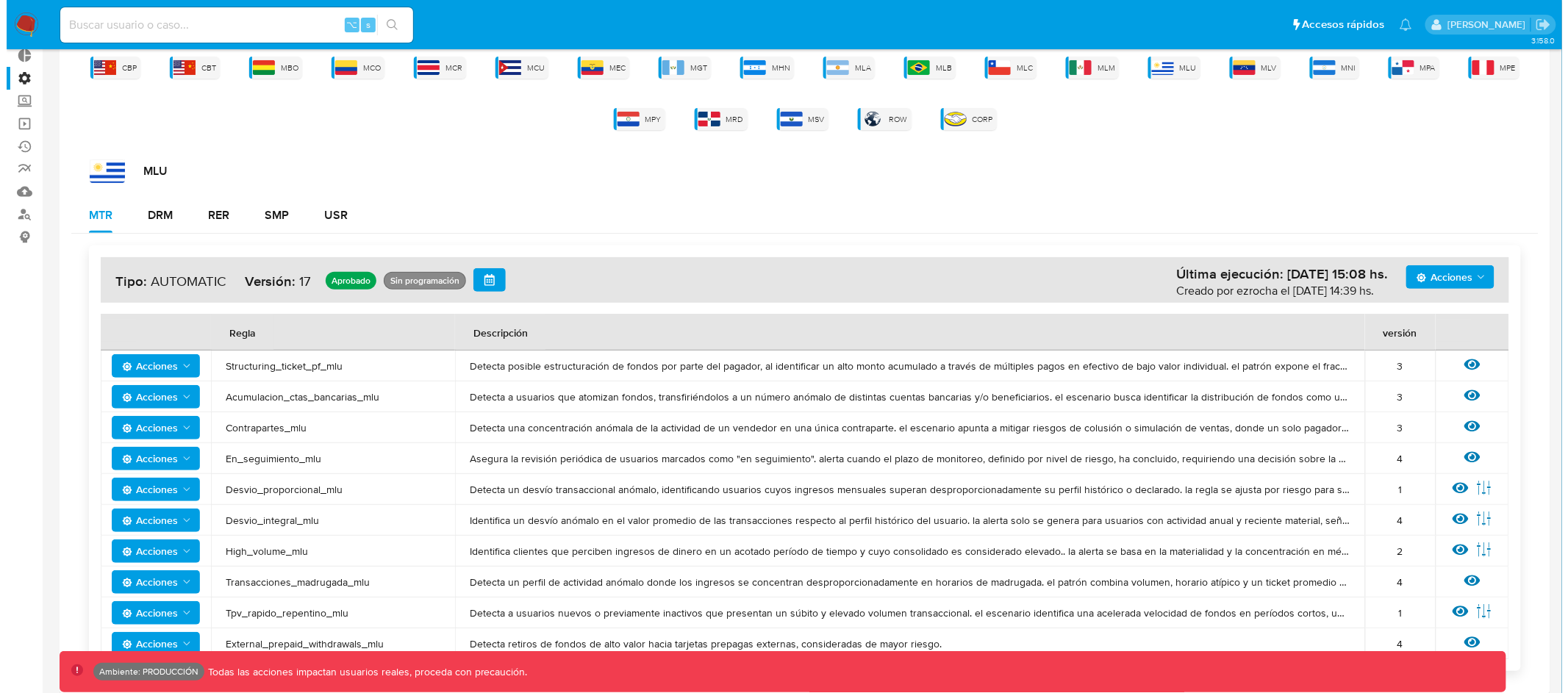
scroll to position [151, 0]
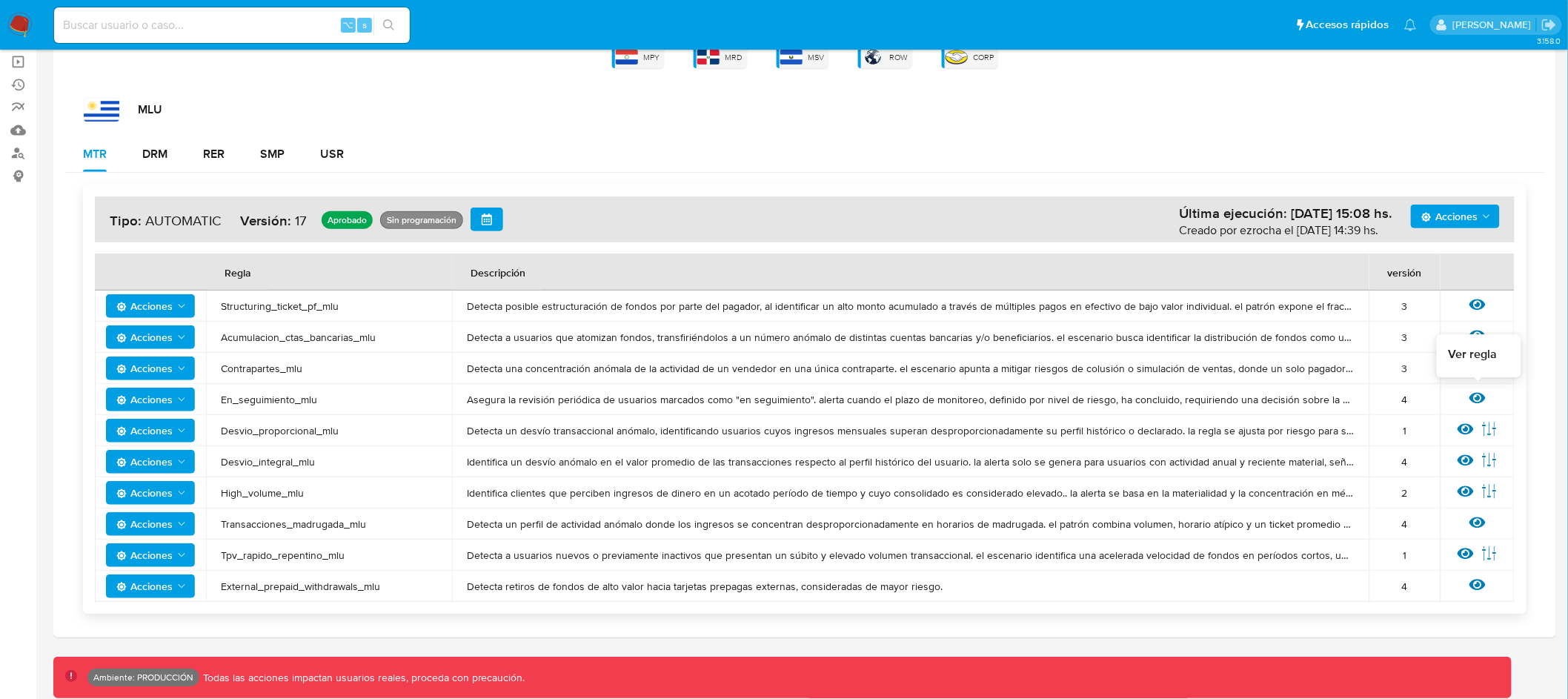
click at [1479, 393] on icon at bounding box center [1478, 398] width 17 height 11
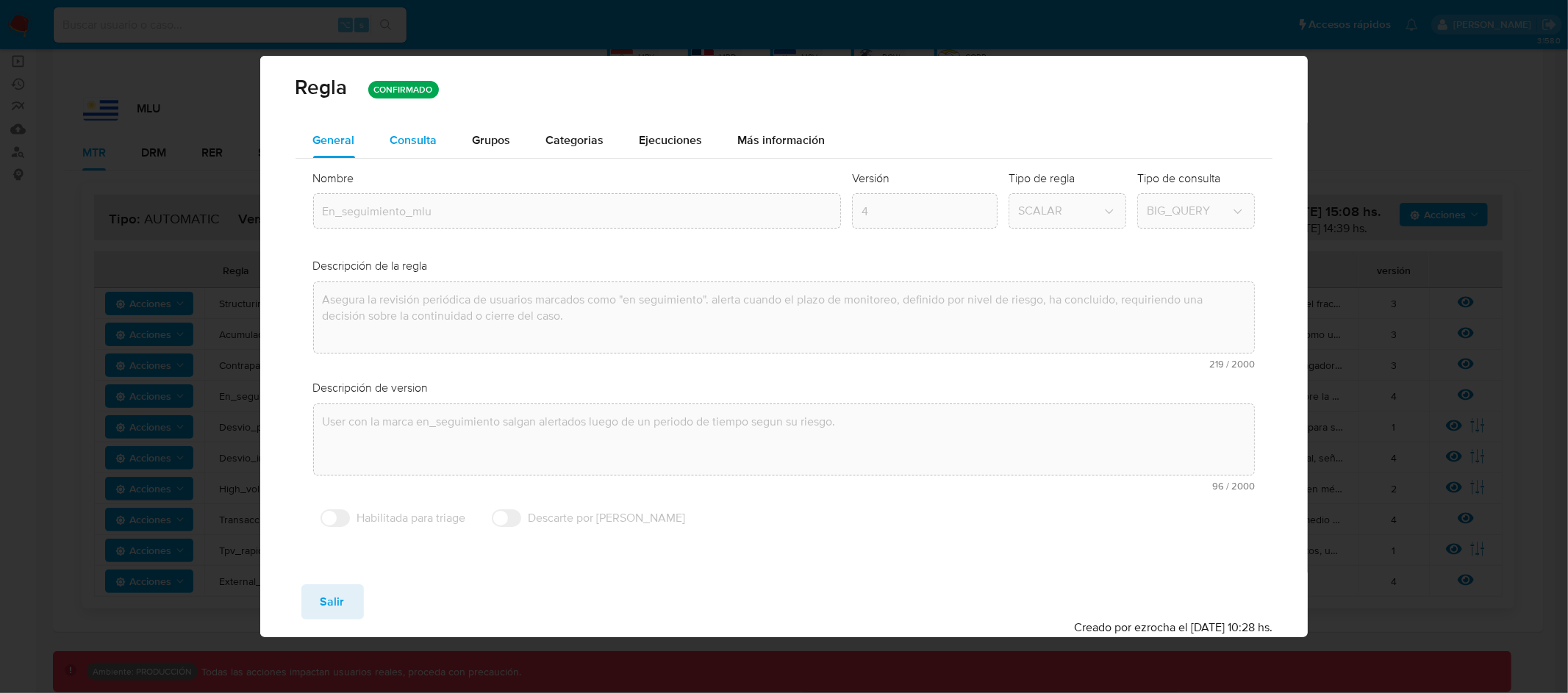
click at [398, 138] on span "Consulta" at bounding box center [414, 140] width 47 height 16
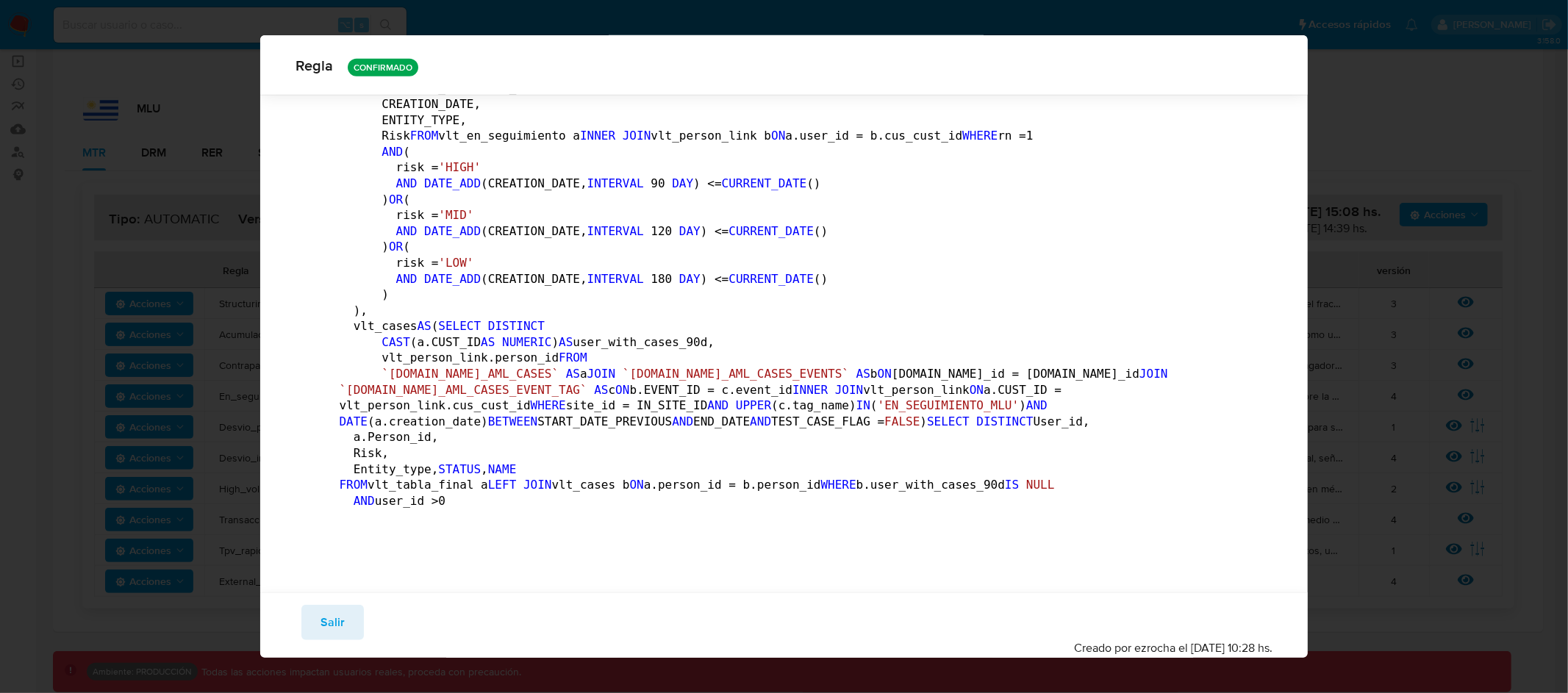
scroll to position [1774, 0]
click at [333, 626] on span "Salir" at bounding box center [332, 622] width 24 height 32
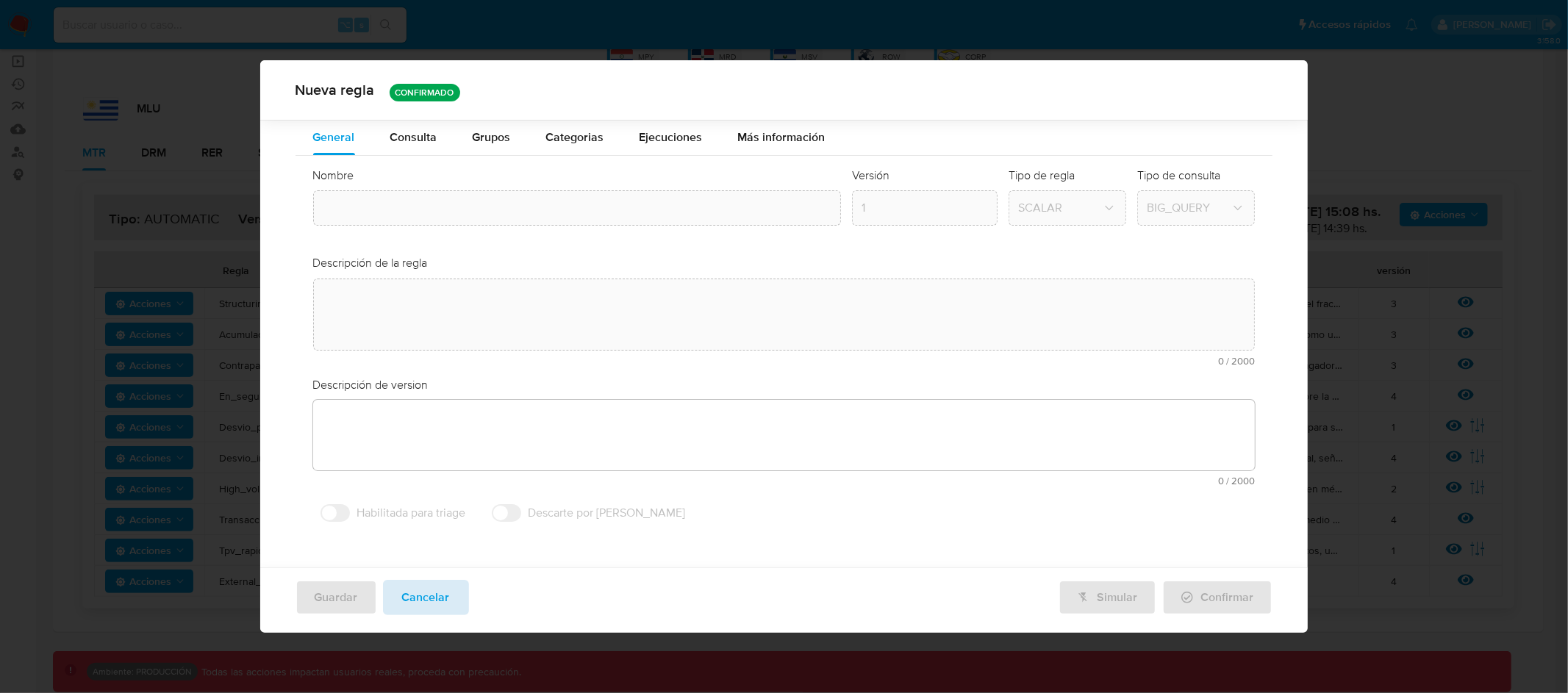
type textarea "Asegura la revisión periódica de usuarios marcados como "en seguimiento". alert…"
type textarea "User con la marca en_seguimiento salgan alertados luego de un periodo de tiempo…"
type input "En_seguimiento_mlu"
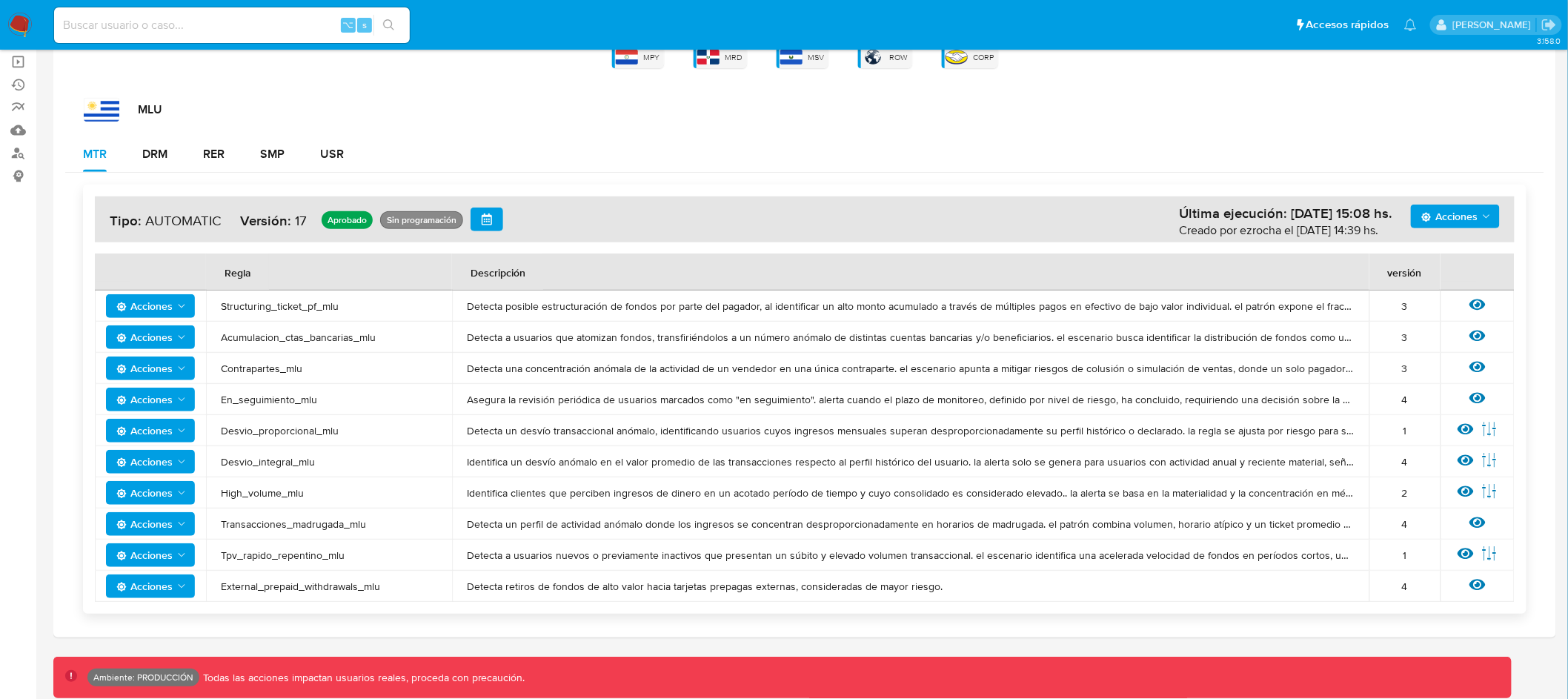
click at [183, 399] on icon "Acciones" at bounding box center [182, 400] width 12 height 12
click at [161, 476] on button "Ver historico" at bounding box center [150, 472] width 133 height 36
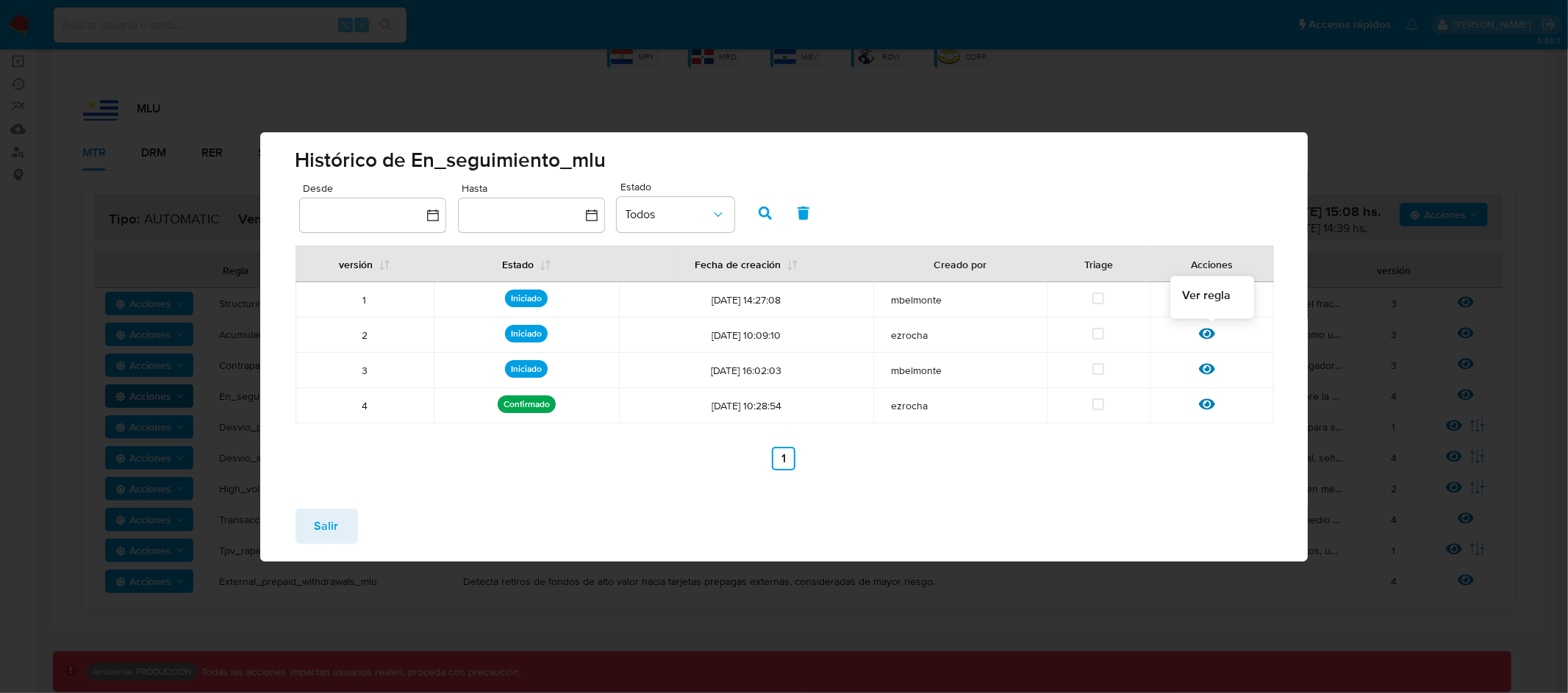
click at [1208, 332] on icon at bounding box center [1206, 333] width 16 height 11
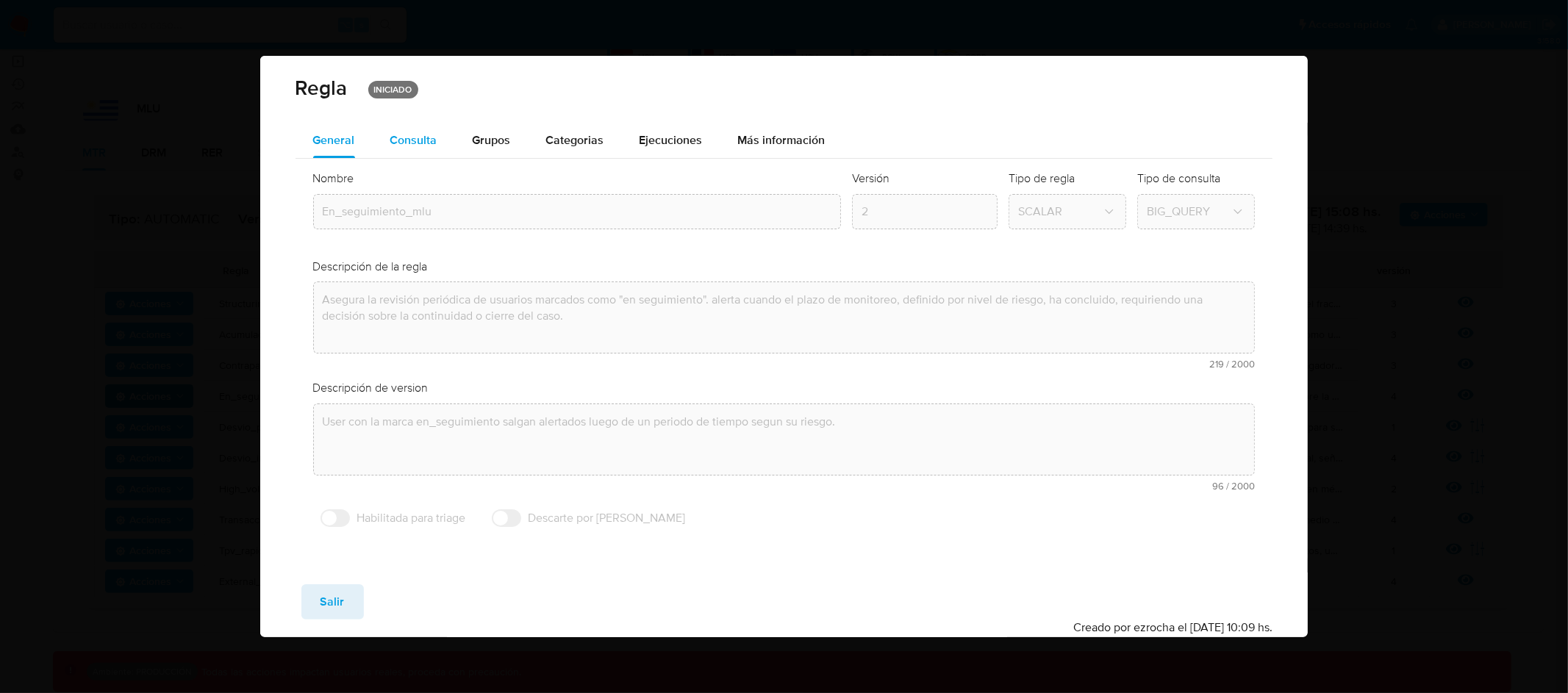
click at [425, 141] on span "Consulta" at bounding box center [414, 140] width 47 height 16
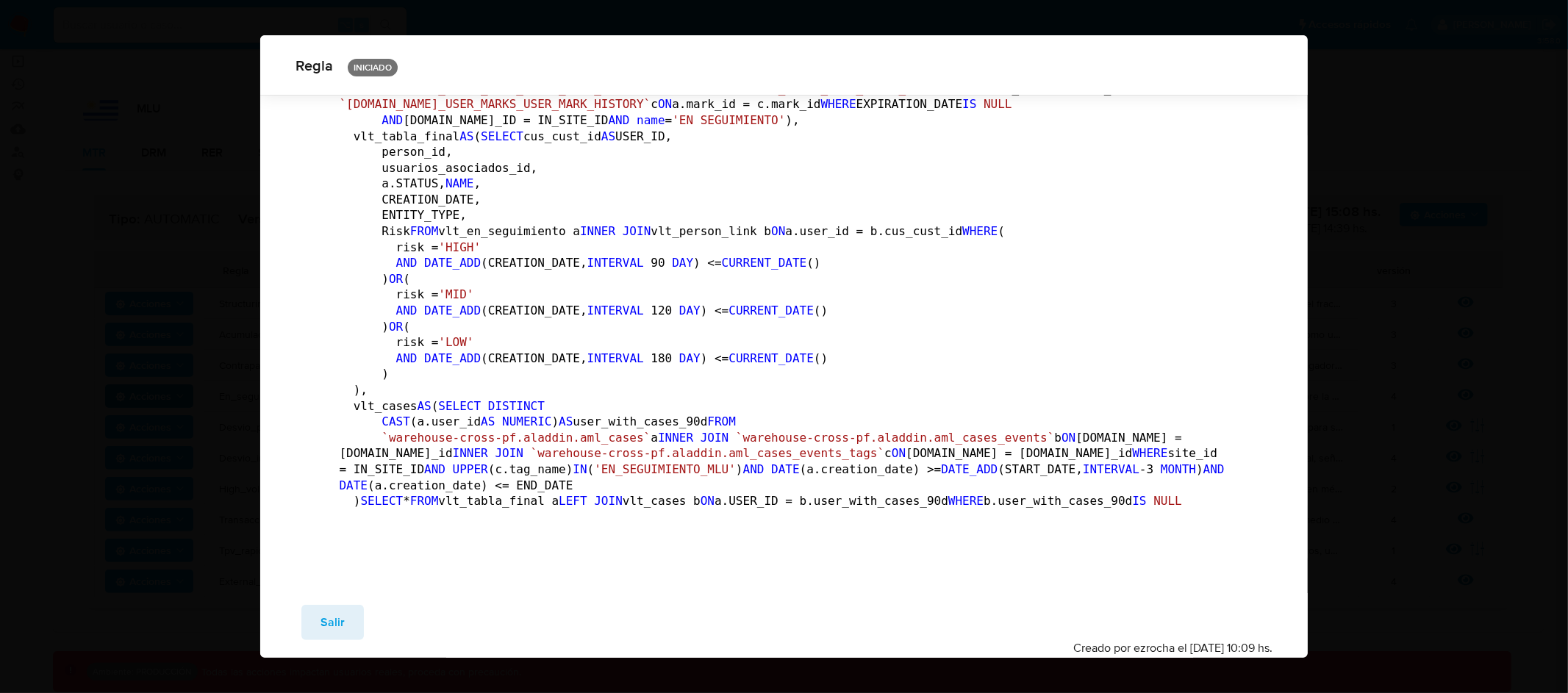
scroll to position [1053, 0]
click at [338, 618] on span "Salir" at bounding box center [332, 622] width 24 height 32
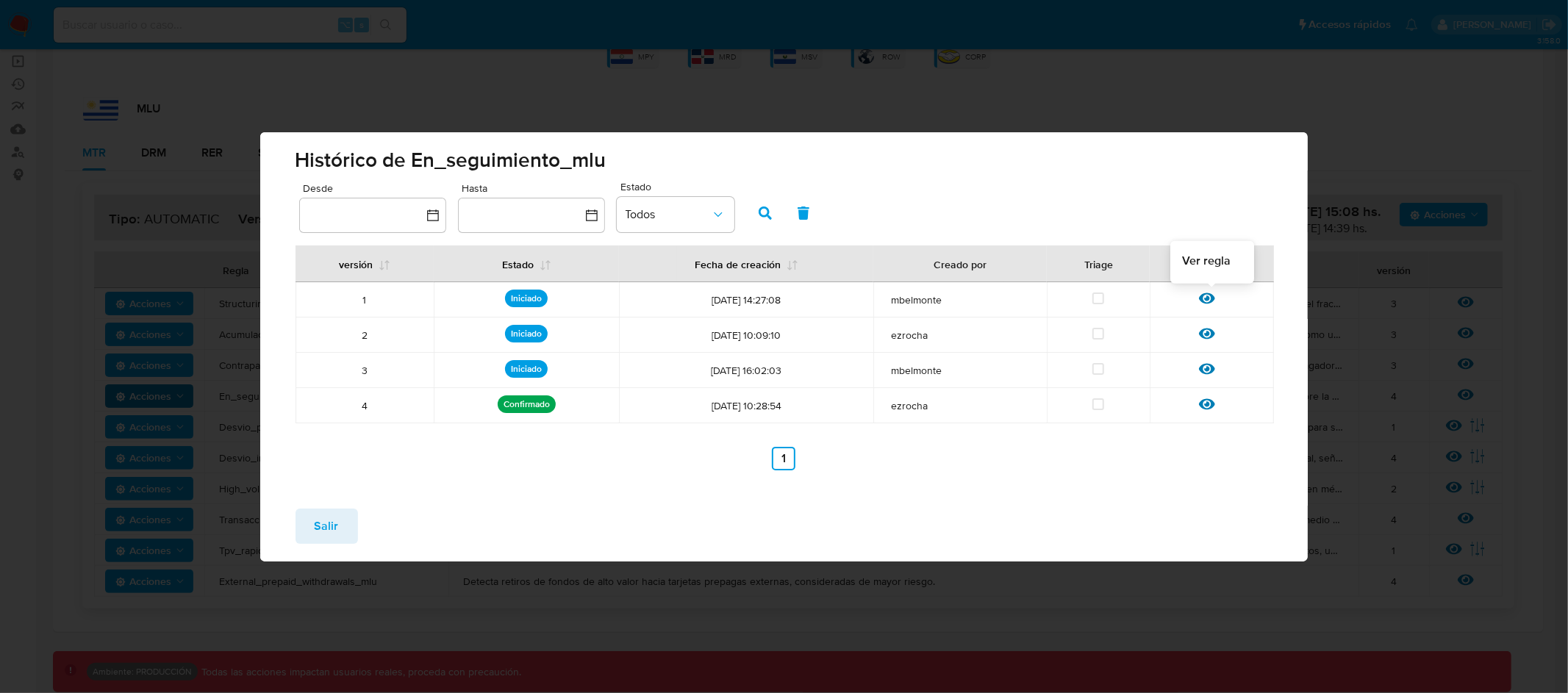
click at [1204, 297] on icon at bounding box center [1206, 298] width 16 height 16
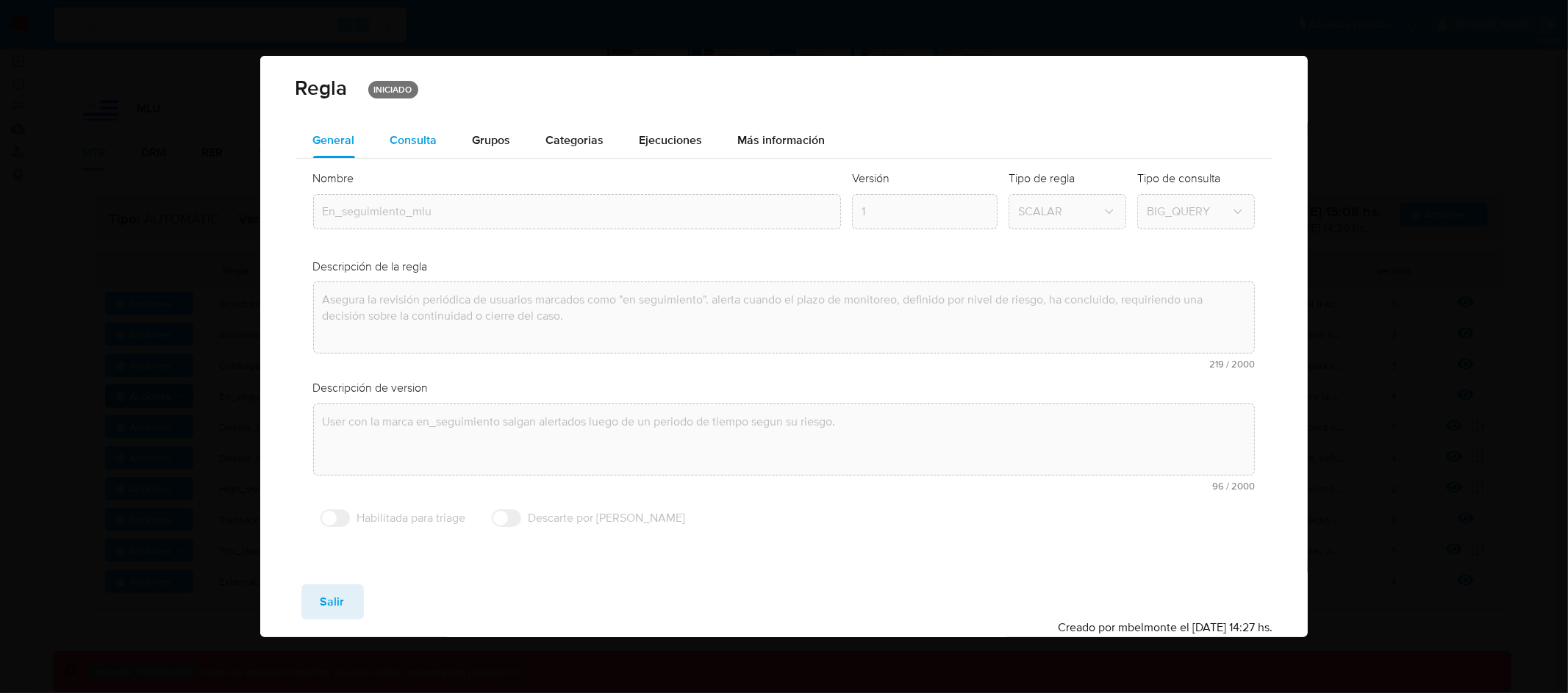
click at [394, 134] on span "Consulta" at bounding box center [414, 140] width 47 height 16
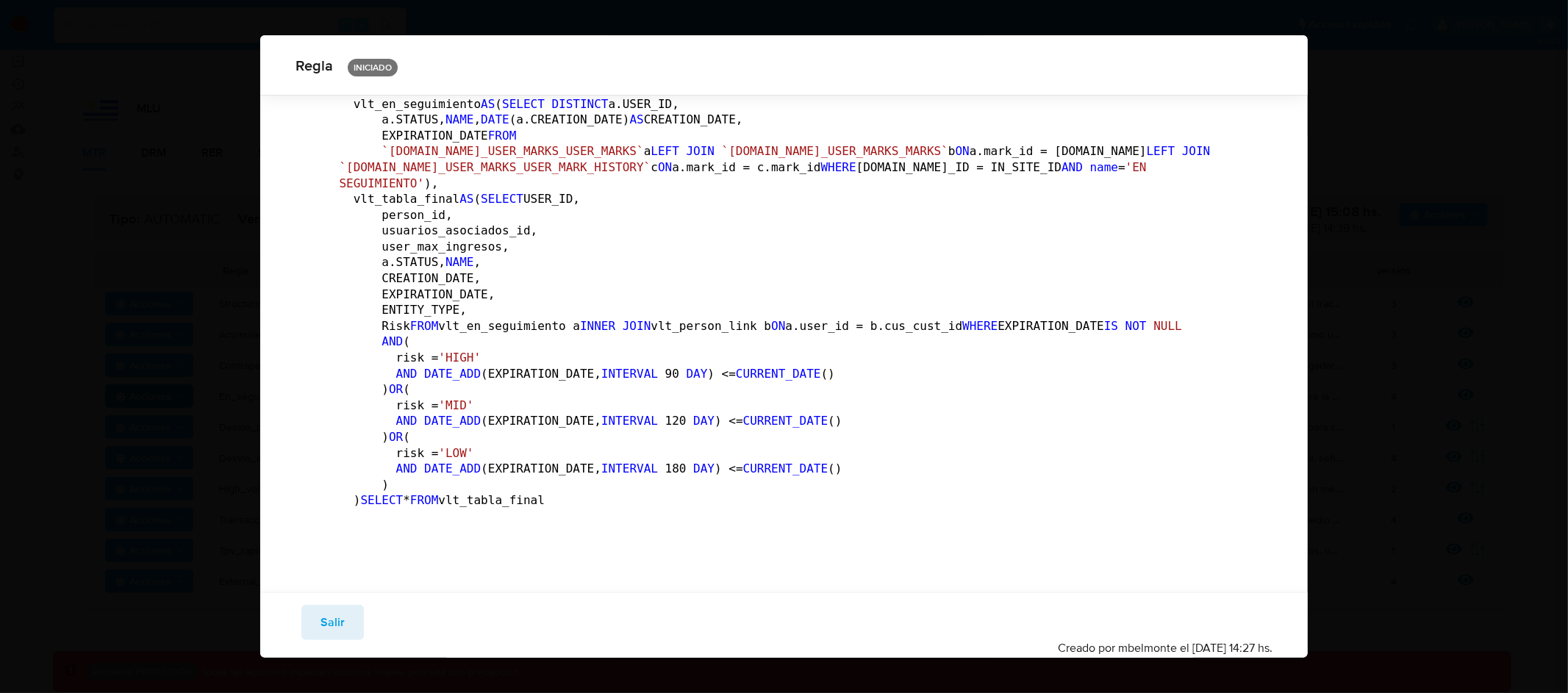
scroll to position [534, 0]
drag, startPoint x: 581, startPoint y: 328, endPoint x: 376, endPoint y: 147, distance: 273.5
click at [376, 147] on pre "DECLARE IN_SITE_ID DEFAULT 'MLU' ; DECLARE MES_ACTUAL DEFAULT DATE_TRUNC( CURRE…" at bounding box center [784, 218] width 889 height 594
drag, startPoint x: 362, startPoint y: 128, endPoint x: 417, endPoint y: 138, distance: 55.9
click at [417, 138] on code "DECLARE IN_SITE_ID DEFAULT 'MLU' ; DECLARE MES_ACTUAL DEFAULT DATE_TRUNC( CURRE…" at bounding box center [778, 218] width 878 height 592
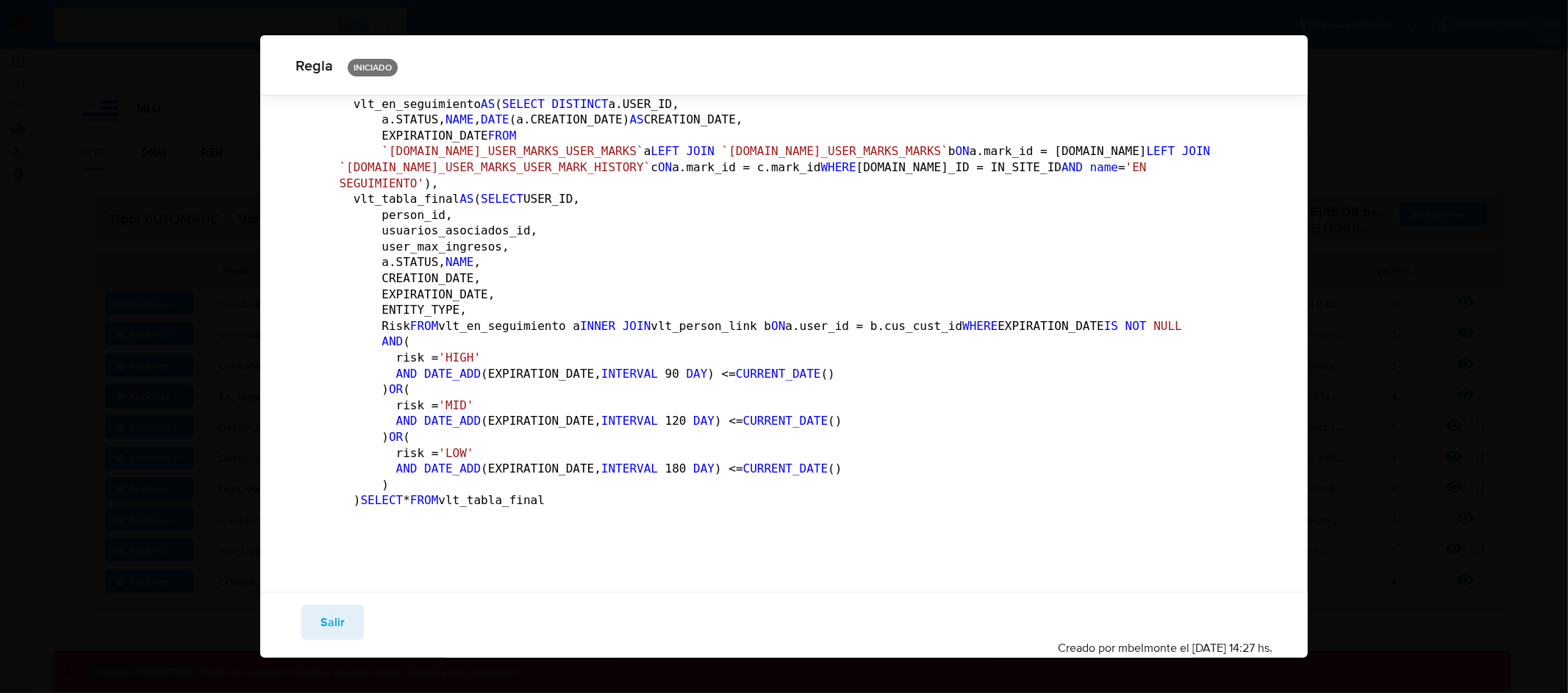
click at [552, 111] on span "DISTINCT" at bounding box center [580, 104] width 56 height 14
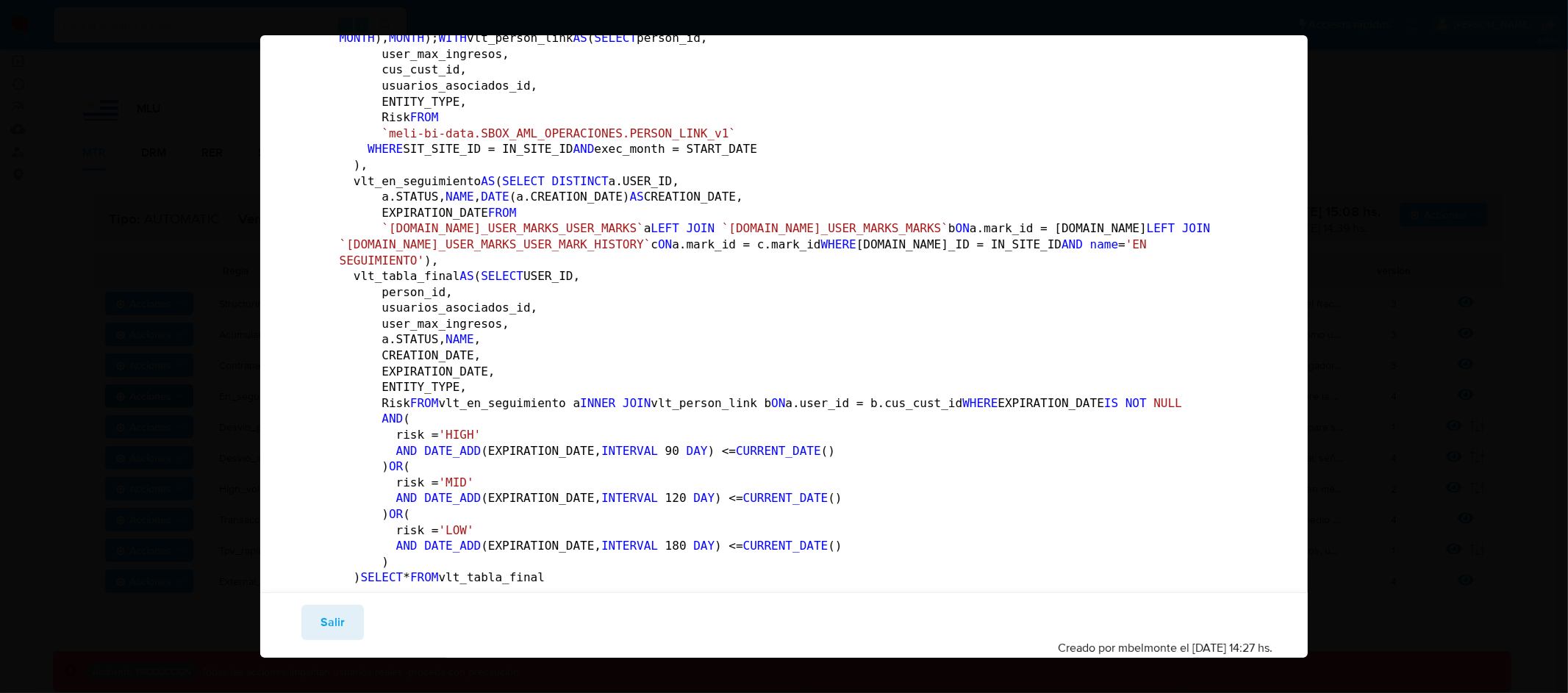
scroll to position [0, 0]
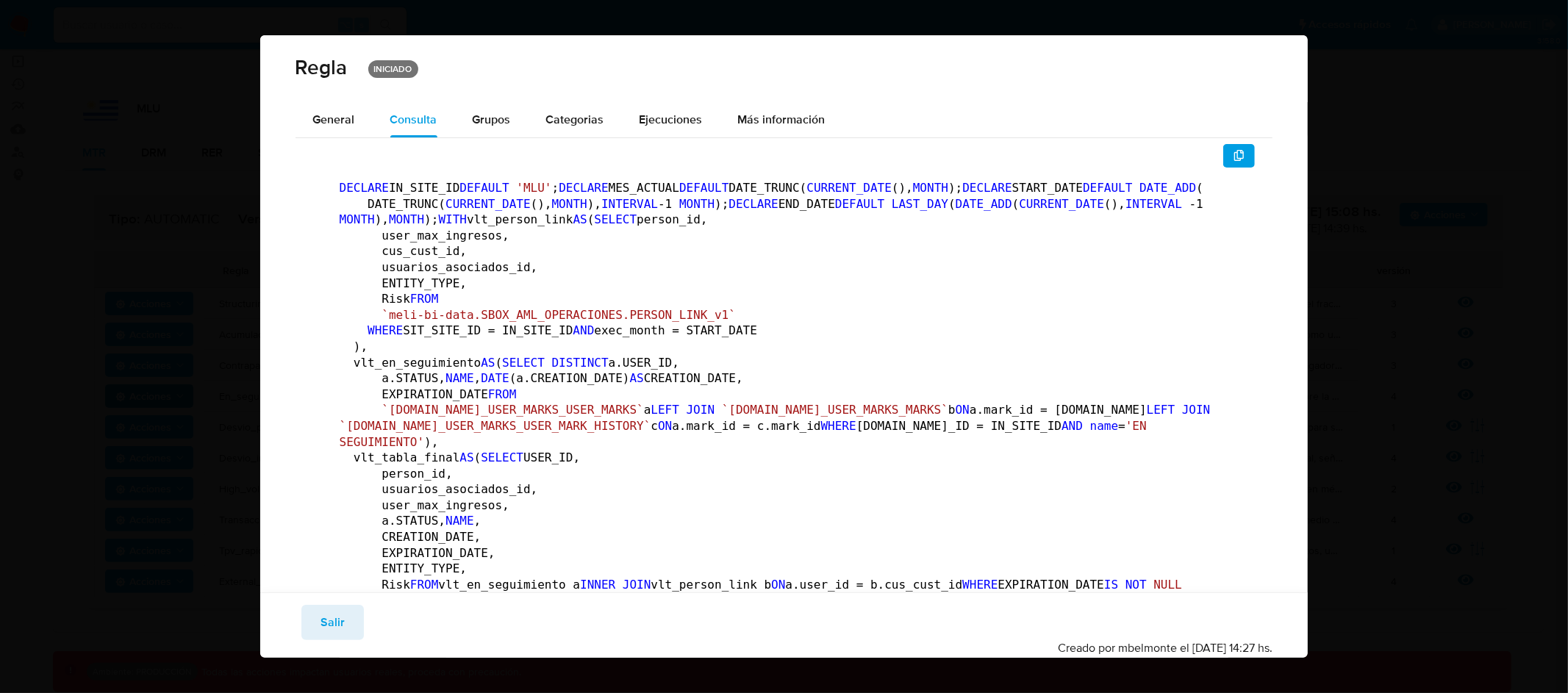
drag, startPoint x: 548, startPoint y: 202, endPoint x: 355, endPoint y: 180, distance: 194.2
click at [355, 180] on pre "DECLARE IN_SITE_ID DEFAULT 'MLU' ; DECLARE MES_ACTUAL DEFAULT DATE_TRUNC( CURRE…" at bounding box center [784, 477] width 889 height 594
drag, startPoint x: 333, startPoint y: 181, endPoint x: 539, endPoint y: 203, distance: 207.2
click at [414, 203] on div "DECLARE IN_SITE_ID DEFAULT 'MLU' ; DECLARE MES_ACTUAL DEFAULT DATE_TRUNC( CURRE…" at bounding box center [784, 476] width 942 height 670
click at [1233, 156] on icon "button" at bounding box center [1239, 156] width 12 height 12
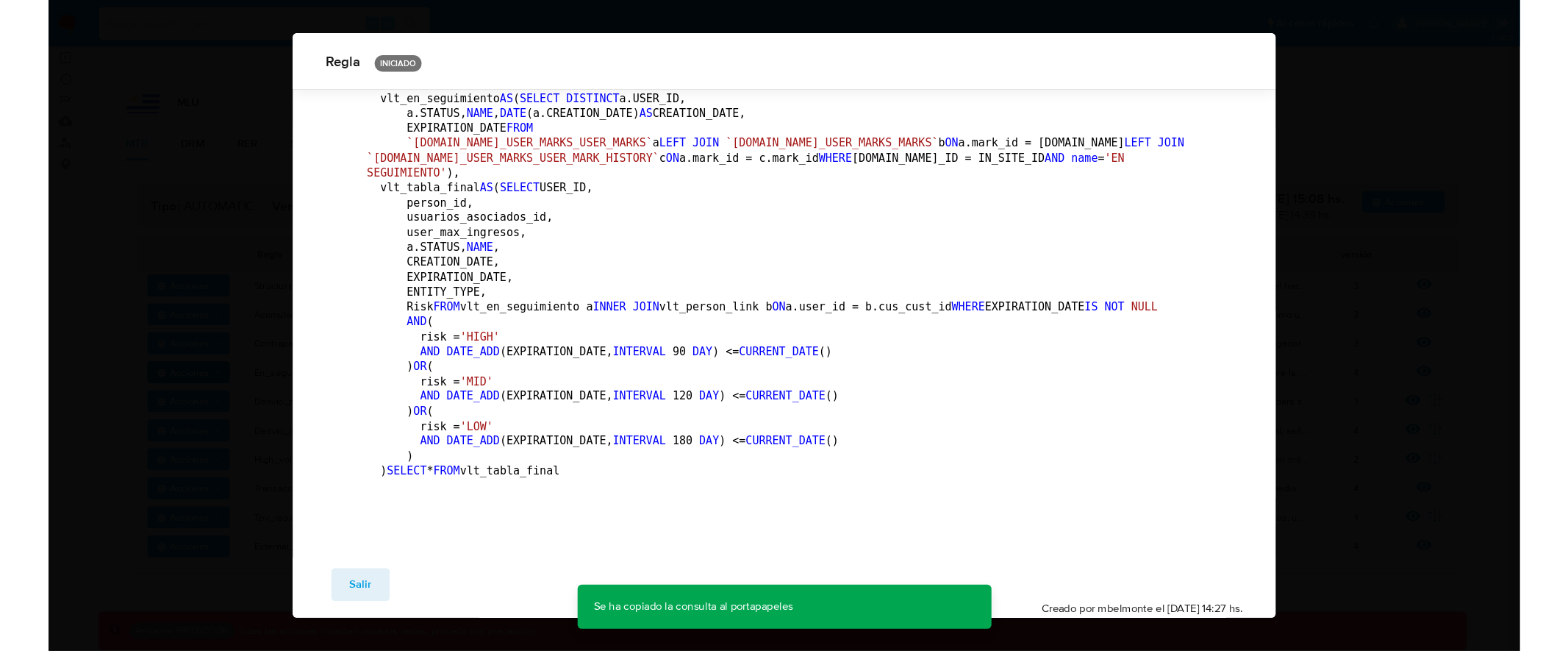
scroll to position [917, 0]
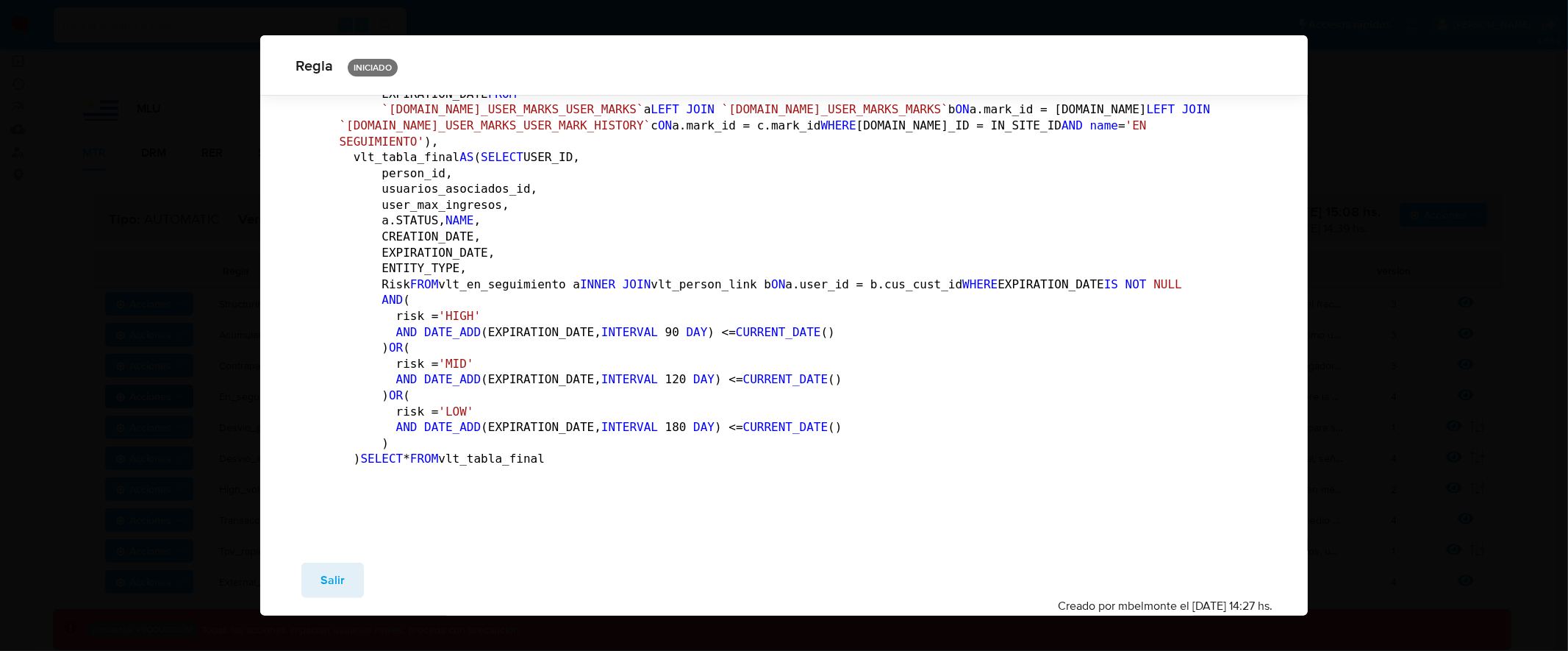
click at [164, 141] on div "Regla INICIADO General Consulta Parametros Grupos Categorias Ejecuciones Más in…" at bounding box center [784, 326] width 1568 height 651
click at [331, 583] on span "Salir" at bounding box center [332, 580] width 24 height 32
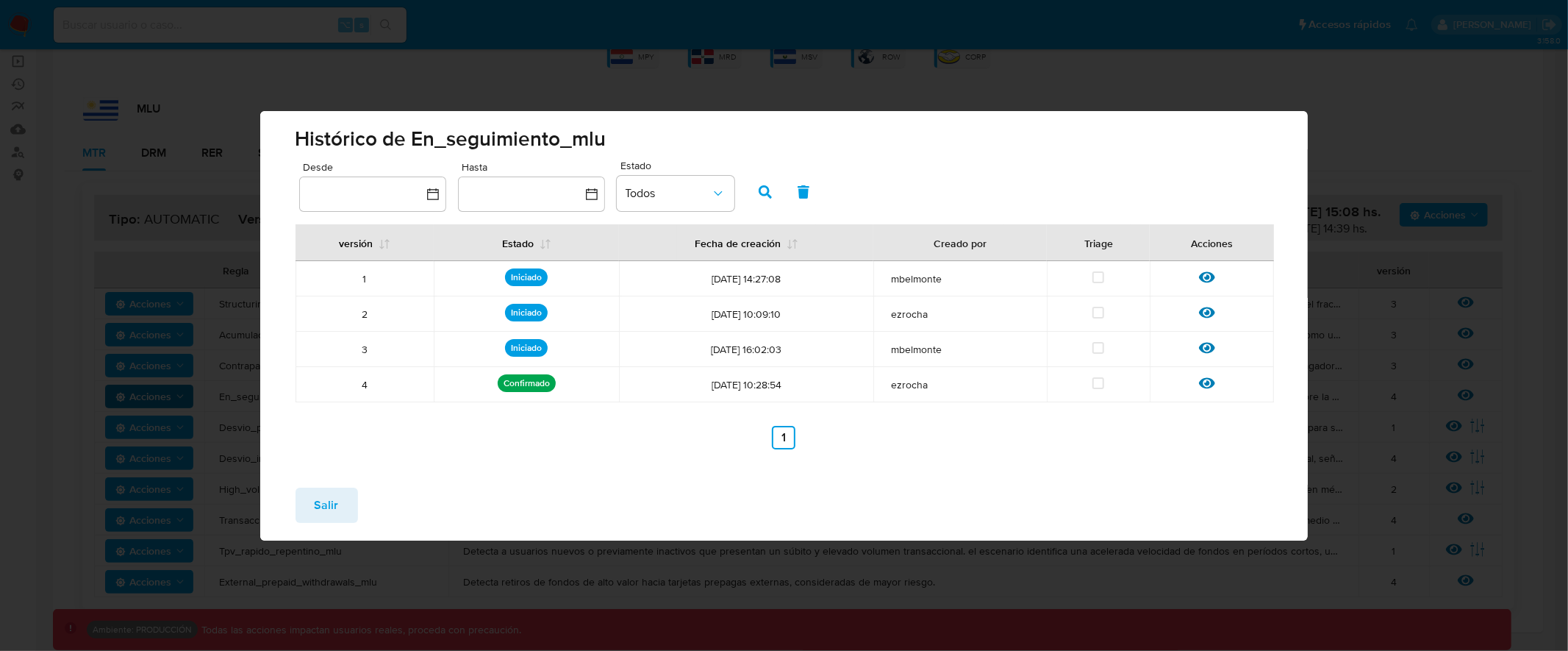
drag, startPoint x: 412, startPoint y: 141, endPoint x: 621, endPoint y: 141, distance: 209.0
click at [621, 141] on span "Histórico de En_seguimiento_mlu" at bounding box center [784, 139] width 977 height 21
drag, startPoint x: 700, startPoint y: 314, endPoint x: 804, endPoint y: 313, distance: 104.0
click at [804, 313] on span "06/08/2024 10:09:10" at bounding box center [745, 313] width 237 height 13
click at [1214, 312] on icon at bounding box center [1206, 312] width 16 height 11
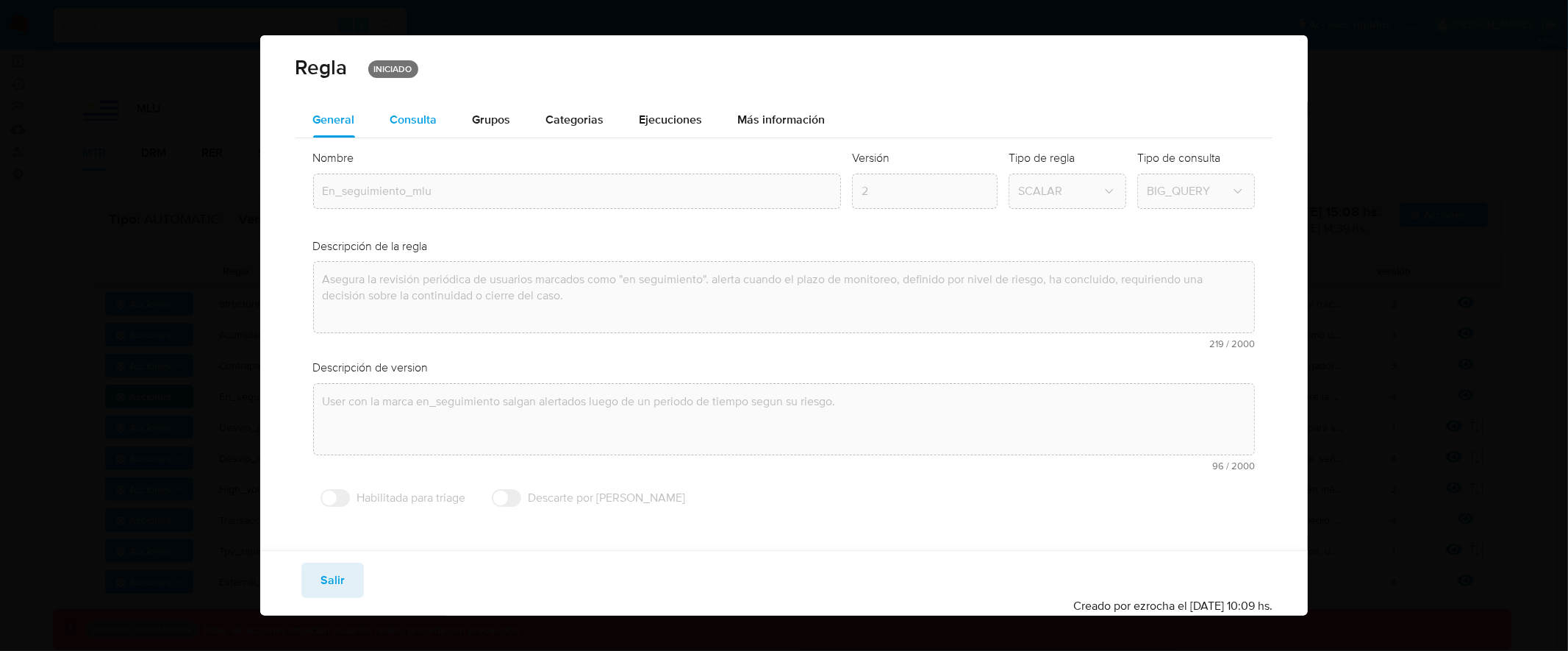
click at [435, 117] on span "Consulta" at bounding box center [414, 119] width 47 height 16
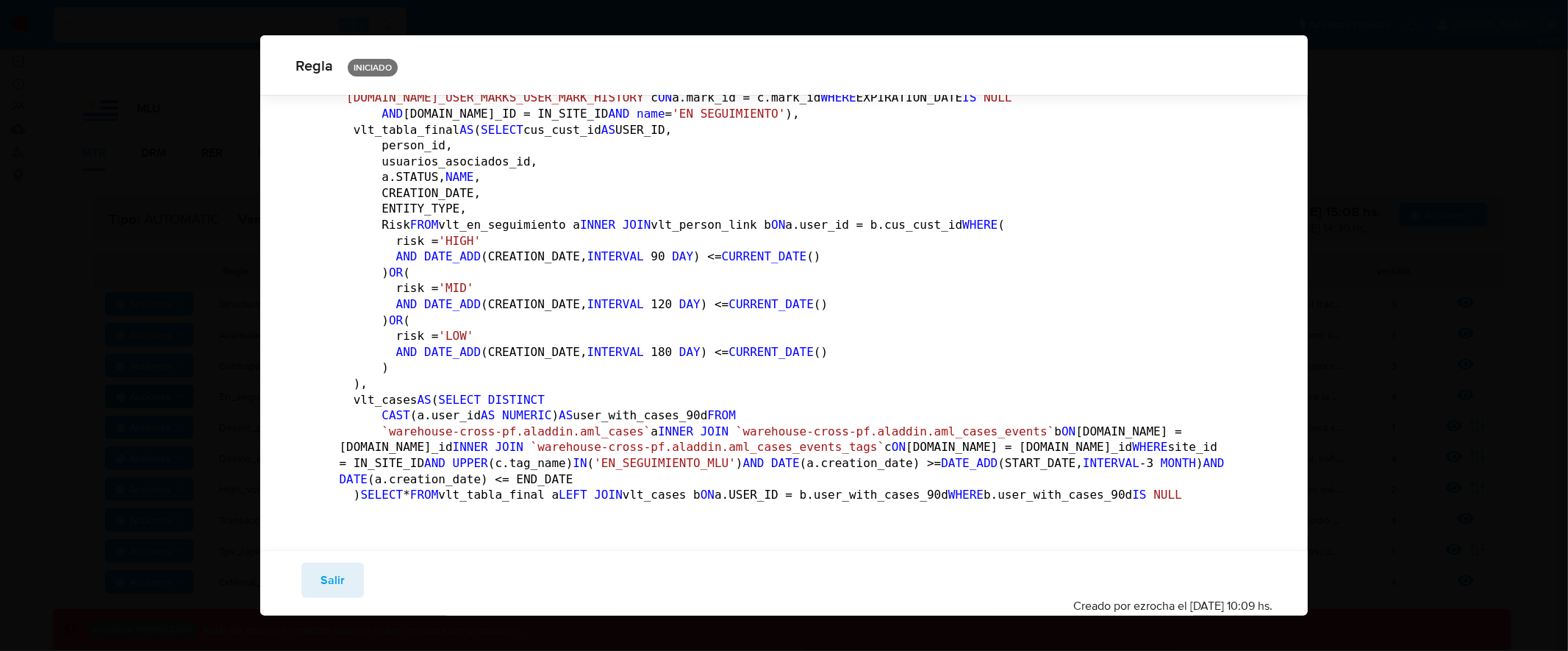
scroll to position [306, 0]
drag, startPoint x: 382, startPoint y: 365, endPoint x: 409, endPoint y: 366, distance: 27.0
click at [424, 365] on pre "DECLARE IN_SITE_ID DEFAULT 'MLU' ; DECLARE START_DATE DEFAULT DATE_ADD ( DATE_T…" at bounding box center [784, 187] width 889 height 642
drag, startPoint x: 405, startPoint y: 366, endPoint x: 382, endPoint y: 367, distance: 23.0
click at [445, 71] on span "NAME" at bounding box center [459, 64] width 29 height 14
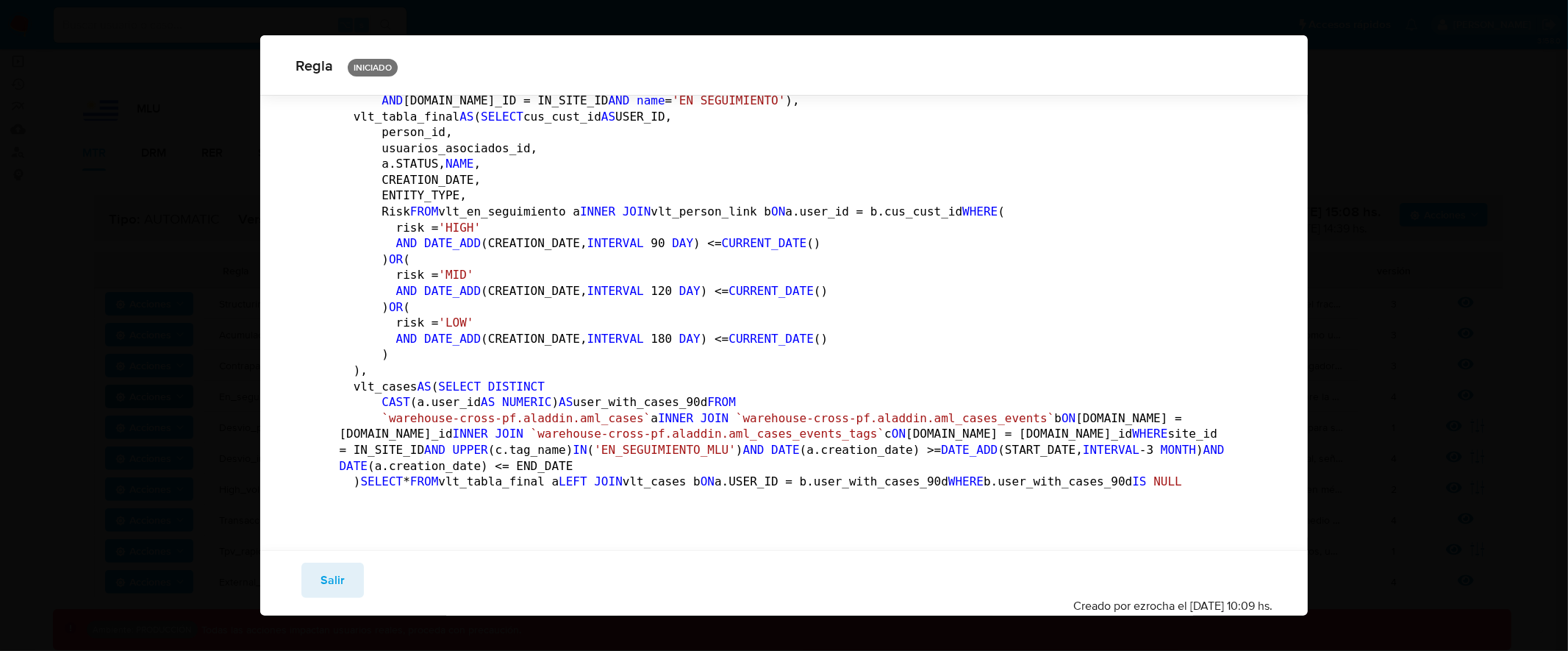
scroll to position [344, 0]
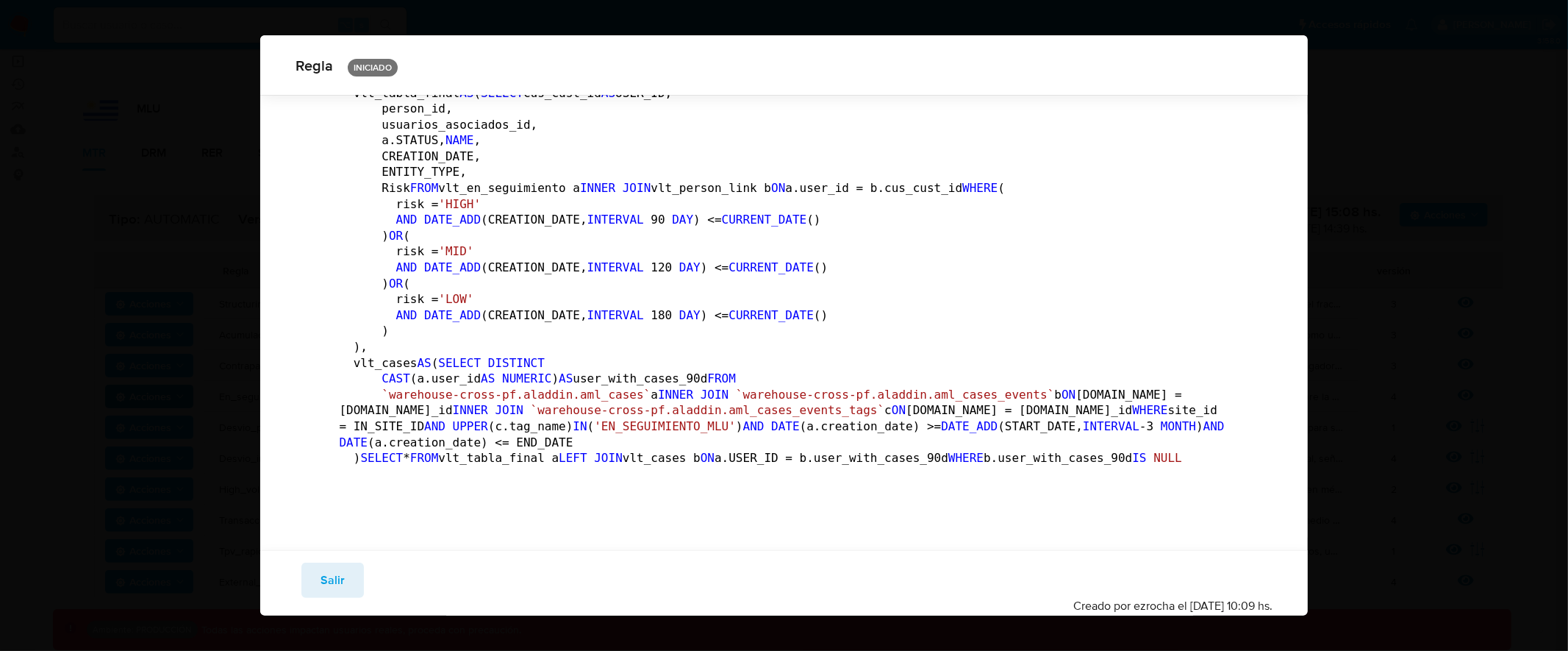
drag, startPoint x: 461, startPoint y: 472, endPoint x: 564, endPoint y: 472, distance: 103.0
click at [564, 472] on code "DECLARE IN_SITE_ID DEFAULT 'MLU' ; DECLARE START_DATE DEFAULT DATE_ADD ( DATE_T…" at bounding box center [785, 152] width 892 height 641
click at [339, 573] on span "Salir" at bounding box center [332, 580] width 24 height 32
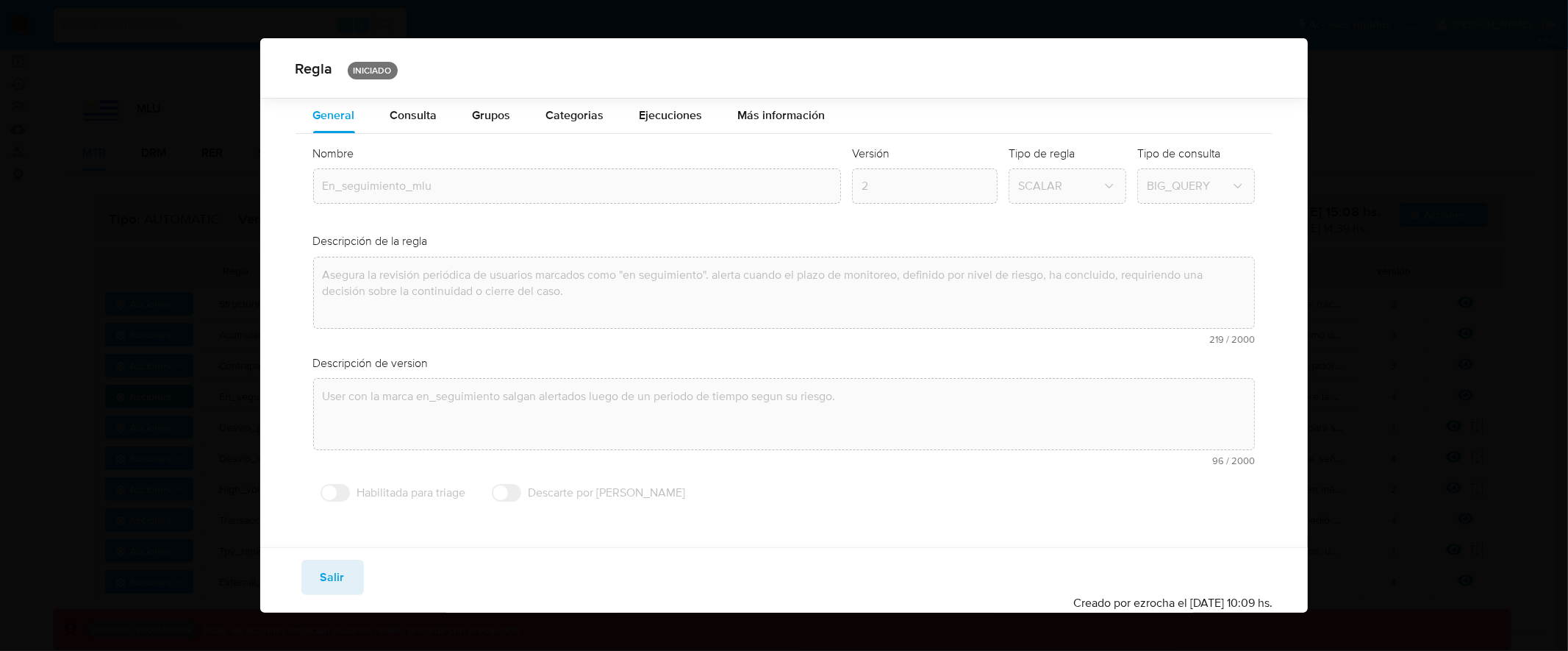
scroll to position [0, 0]
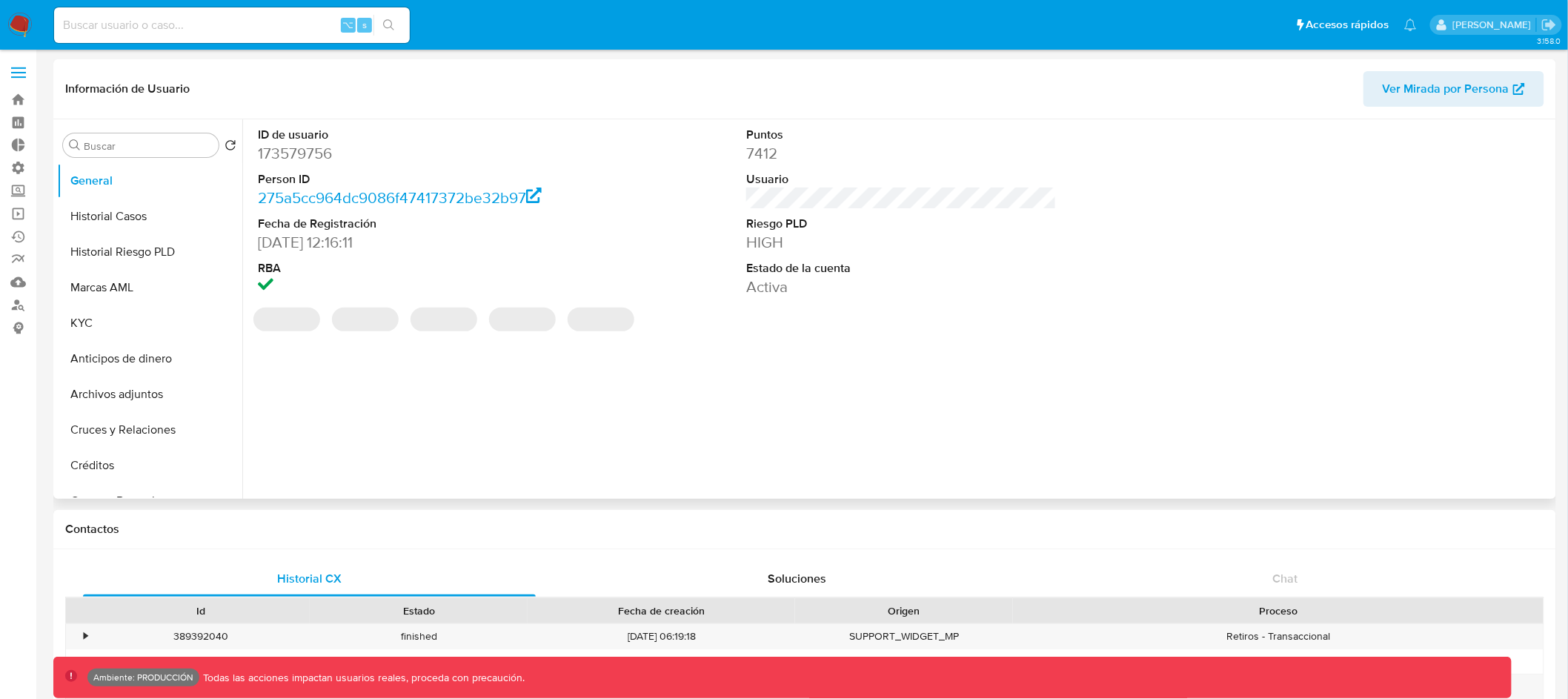
select select "10"
click at [161, 227] on button "Historial Casos" at bounding box center [144, 216] width 173 height 36
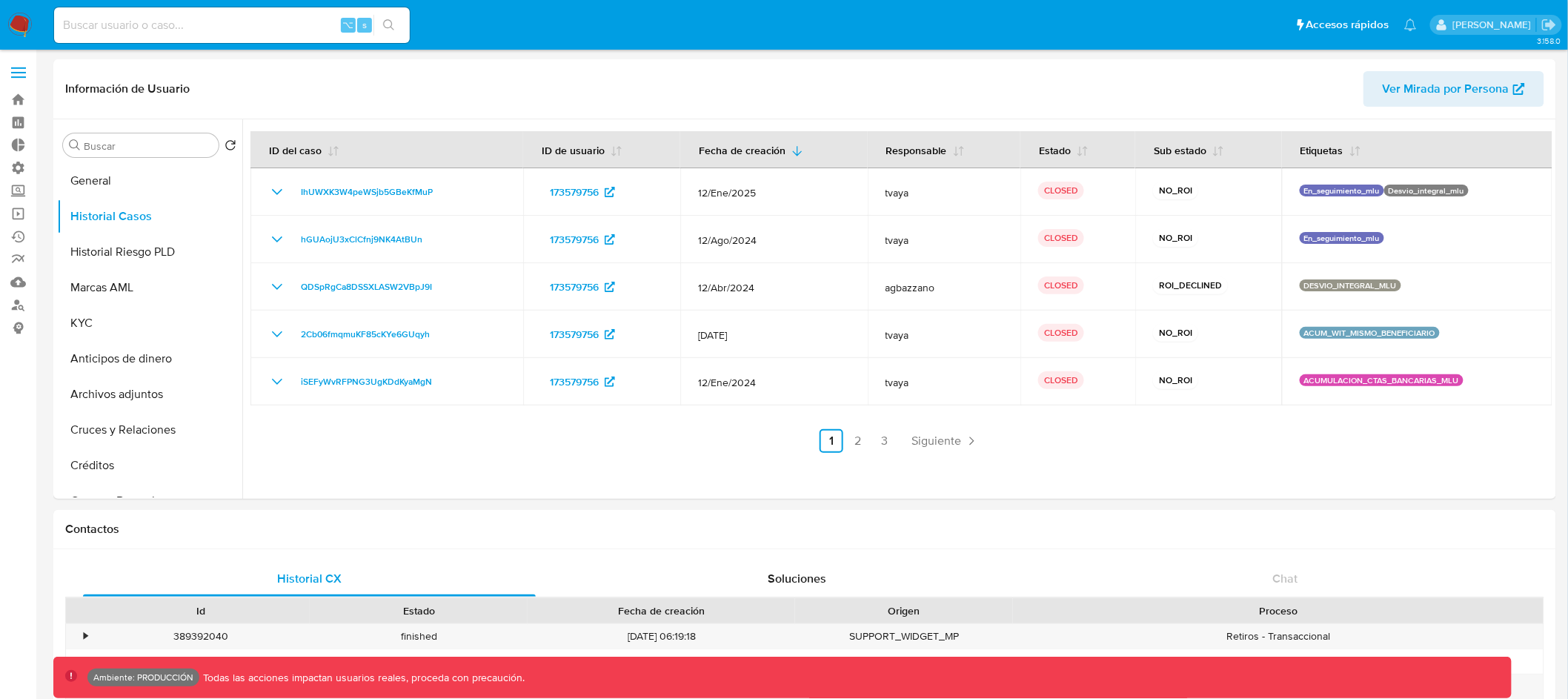
click at [26, 25] on img at bounding box center [19, 24] width 25 height 25
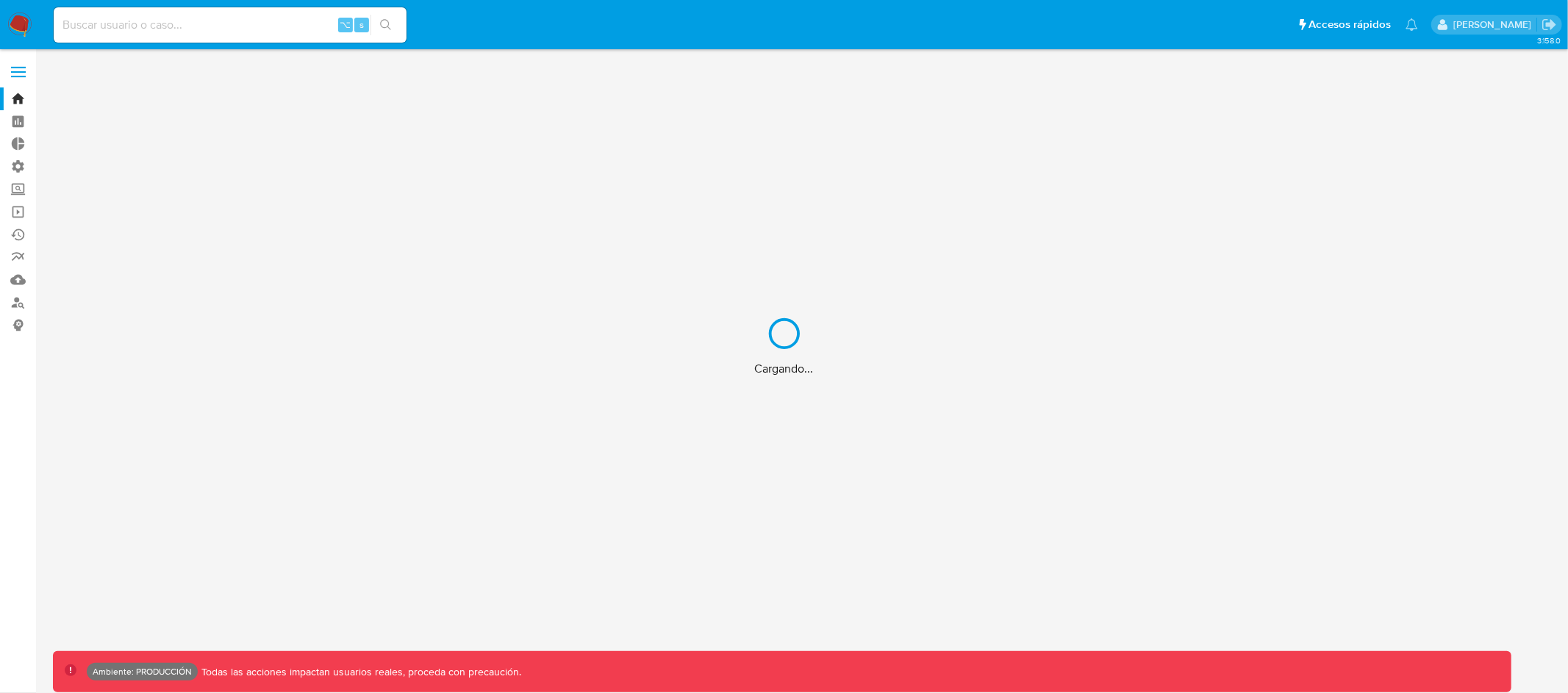
click at [20, 72] on div "Cargando..." at bounding box center [784, 346] width 1568 height 693
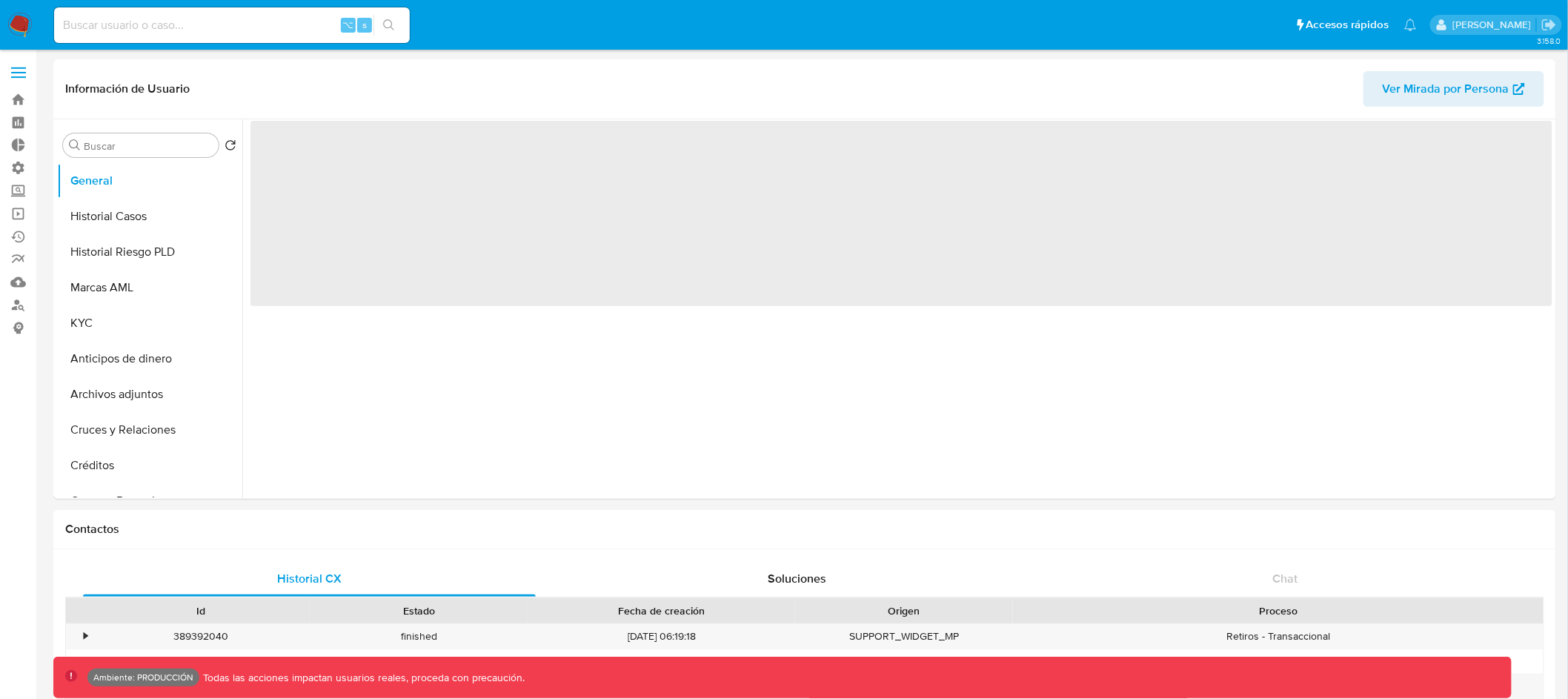
select select "10"
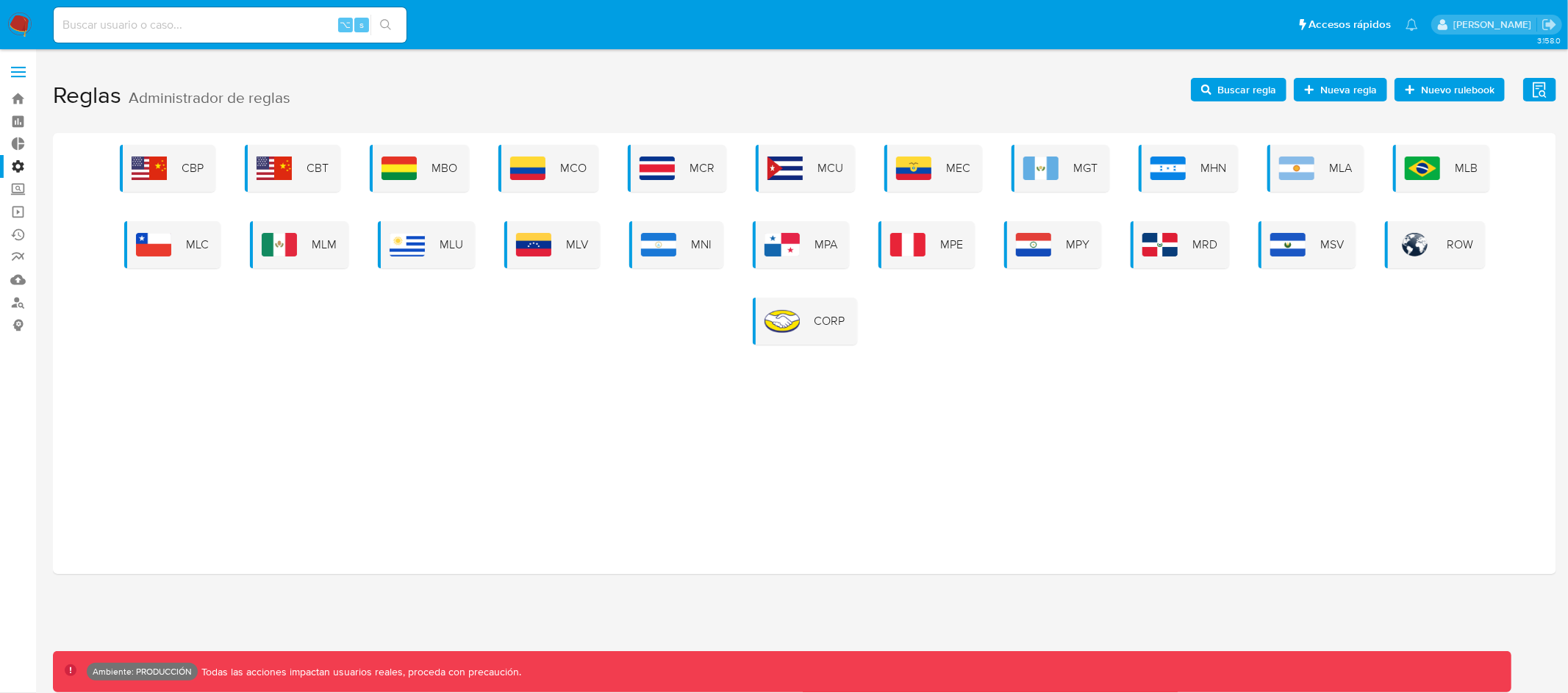
click at [22, 69] on label at bounding box center [18, 72] width 36 height 31
click at [0, 0] on input "checkbox" at bounding box center [0, 0] width 0 height 0
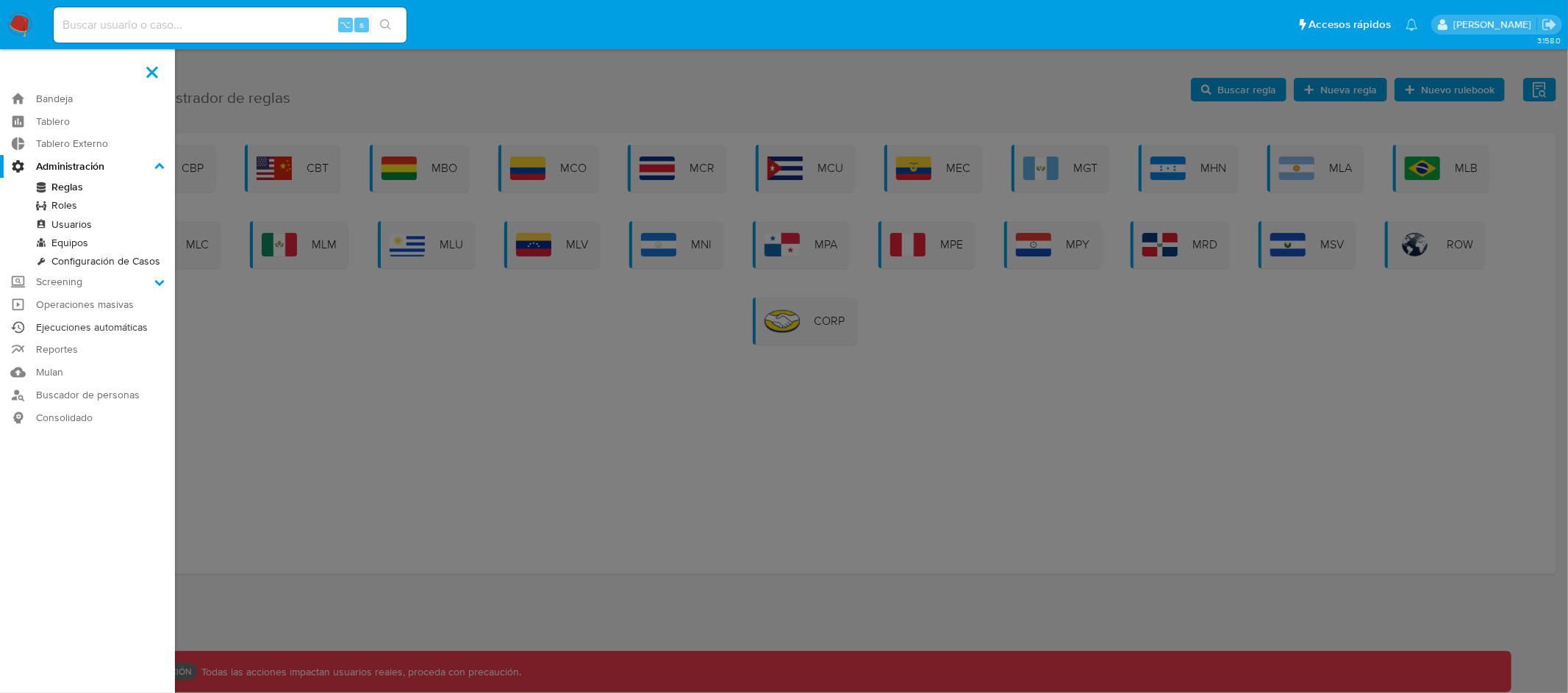
click at [94, 326] on link "Ejecuciones automáticas" at bounding box center [88, 327] width 175 height 23
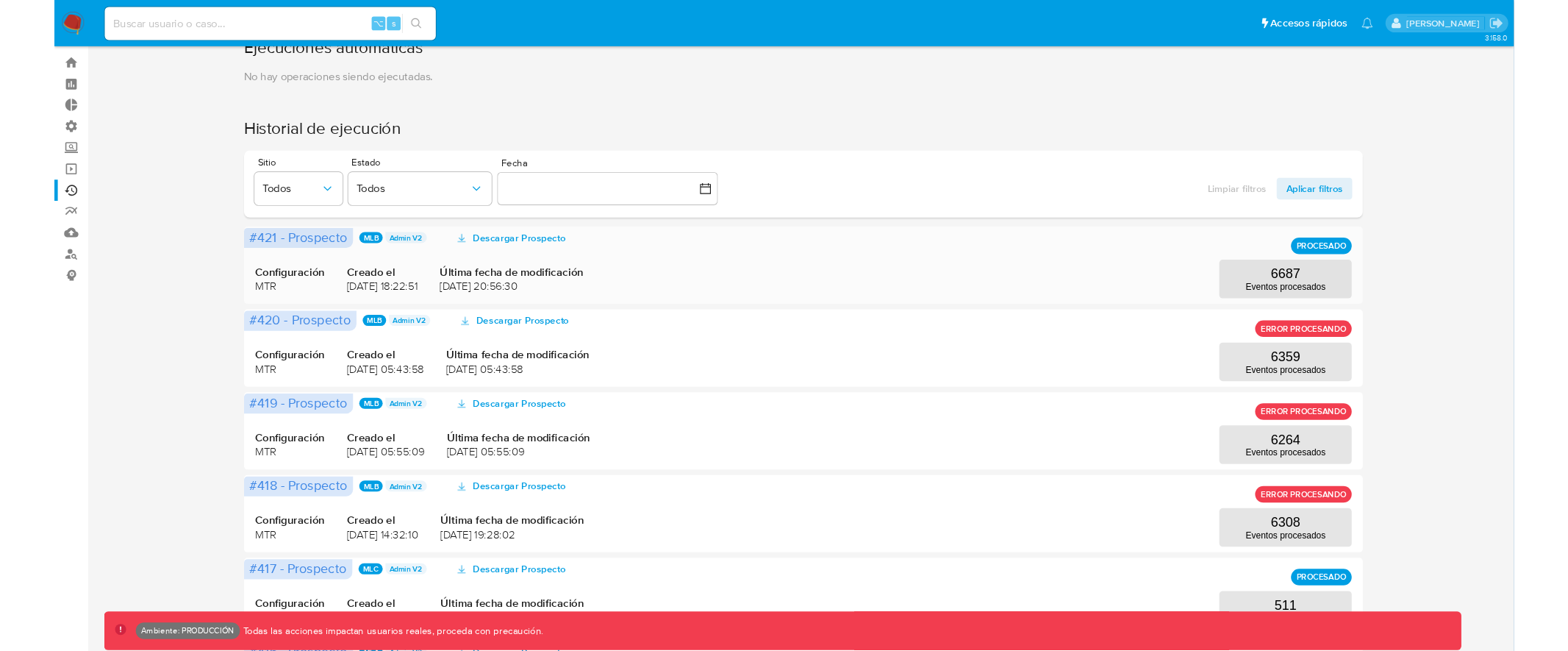
scroll to position [135, 0]
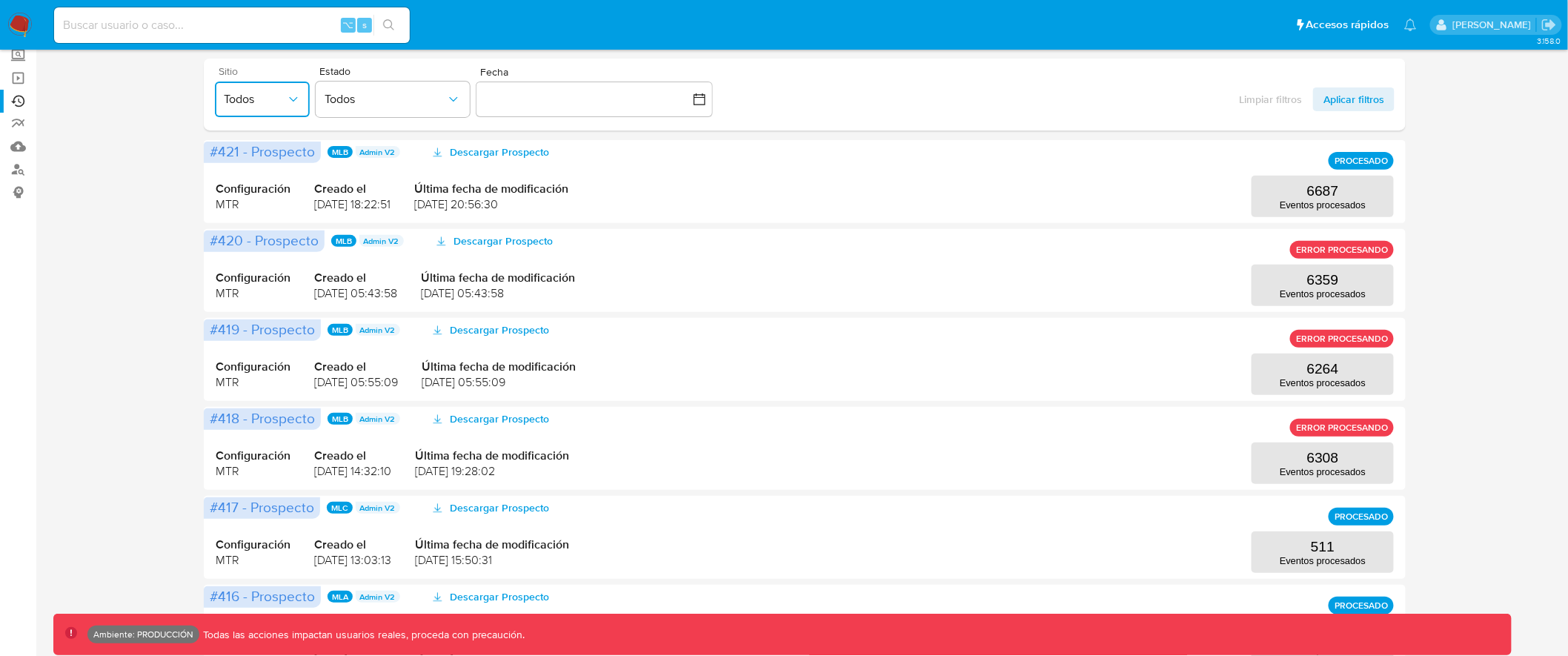
click at [253, 94] on span "Todos" at bounding box center [255, 99] width 62 height 15
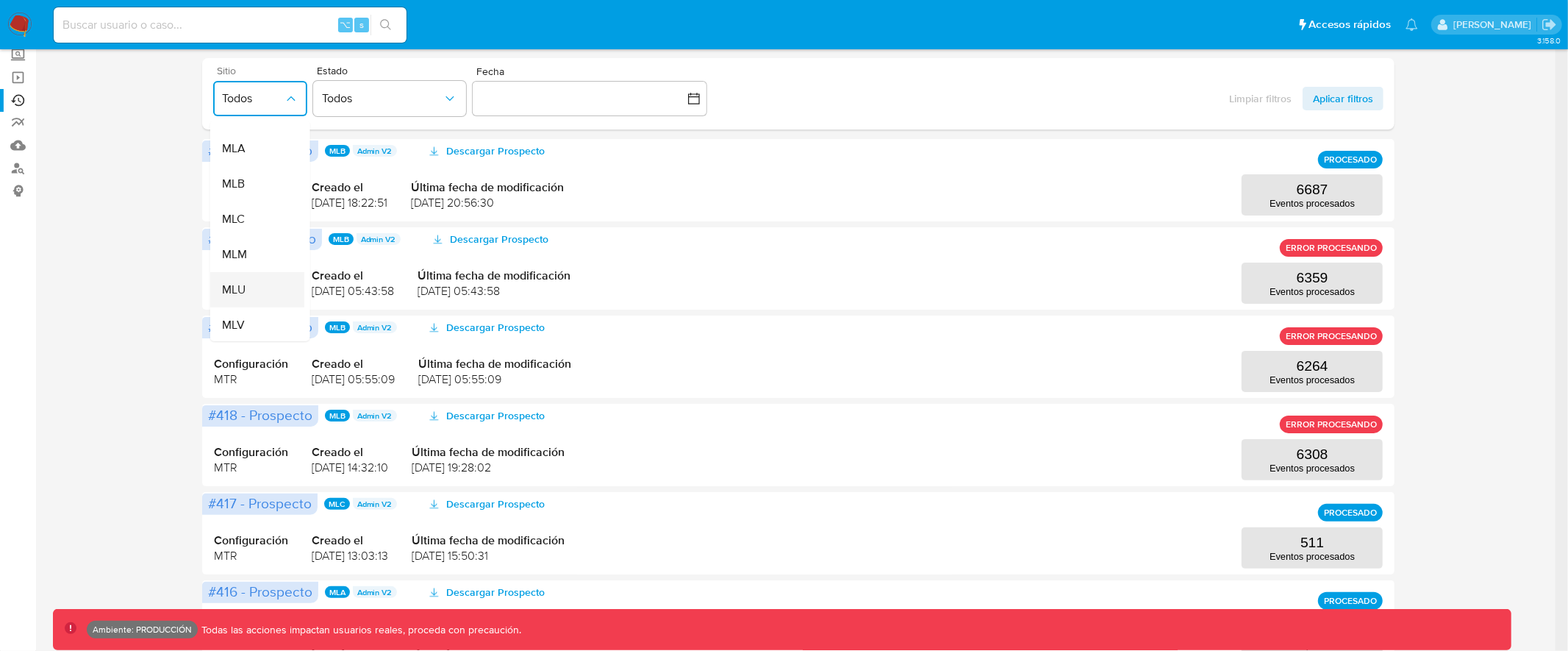
scroll to position [325, 0]
click at [247, 271] on div "MLU" at bounding box center [252, 272] width 62 height 36
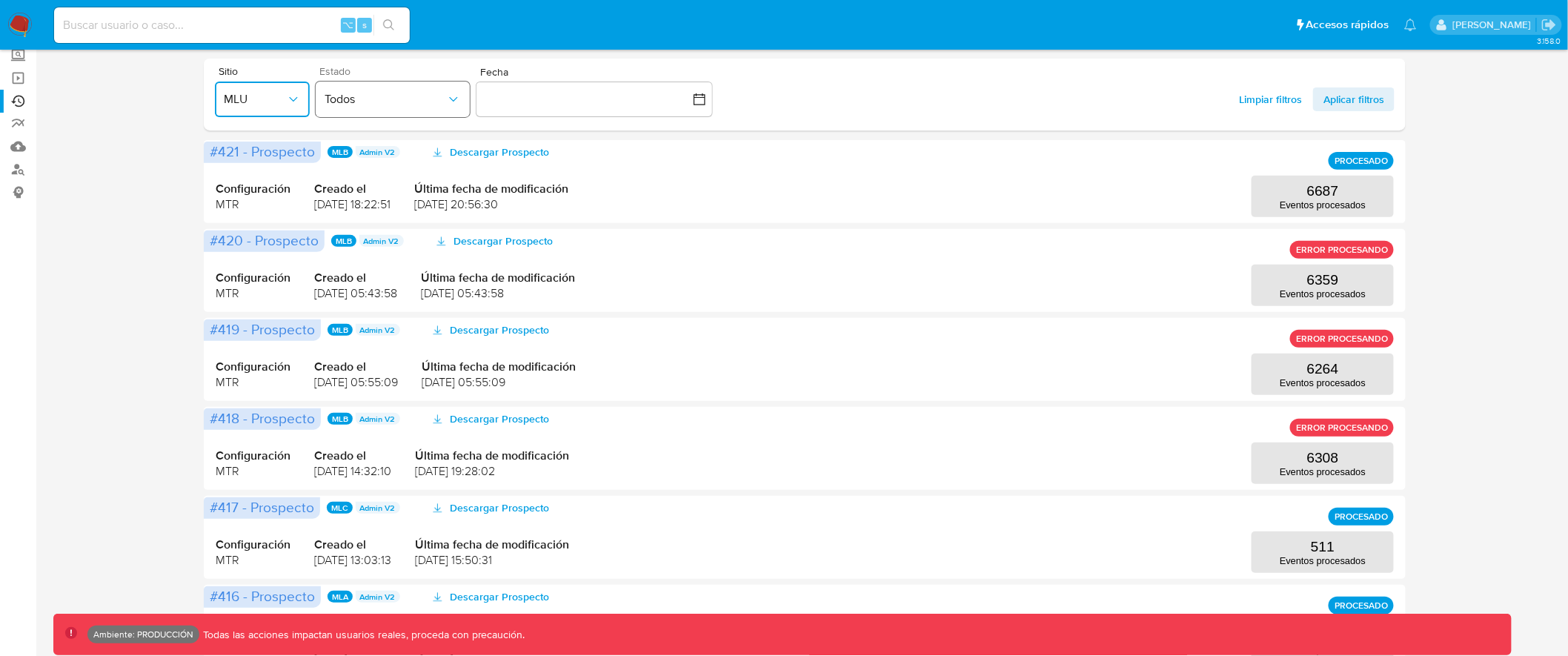
click at [417, 85] on button "Todos" at bounding box center [393, 99] width 154 height 36
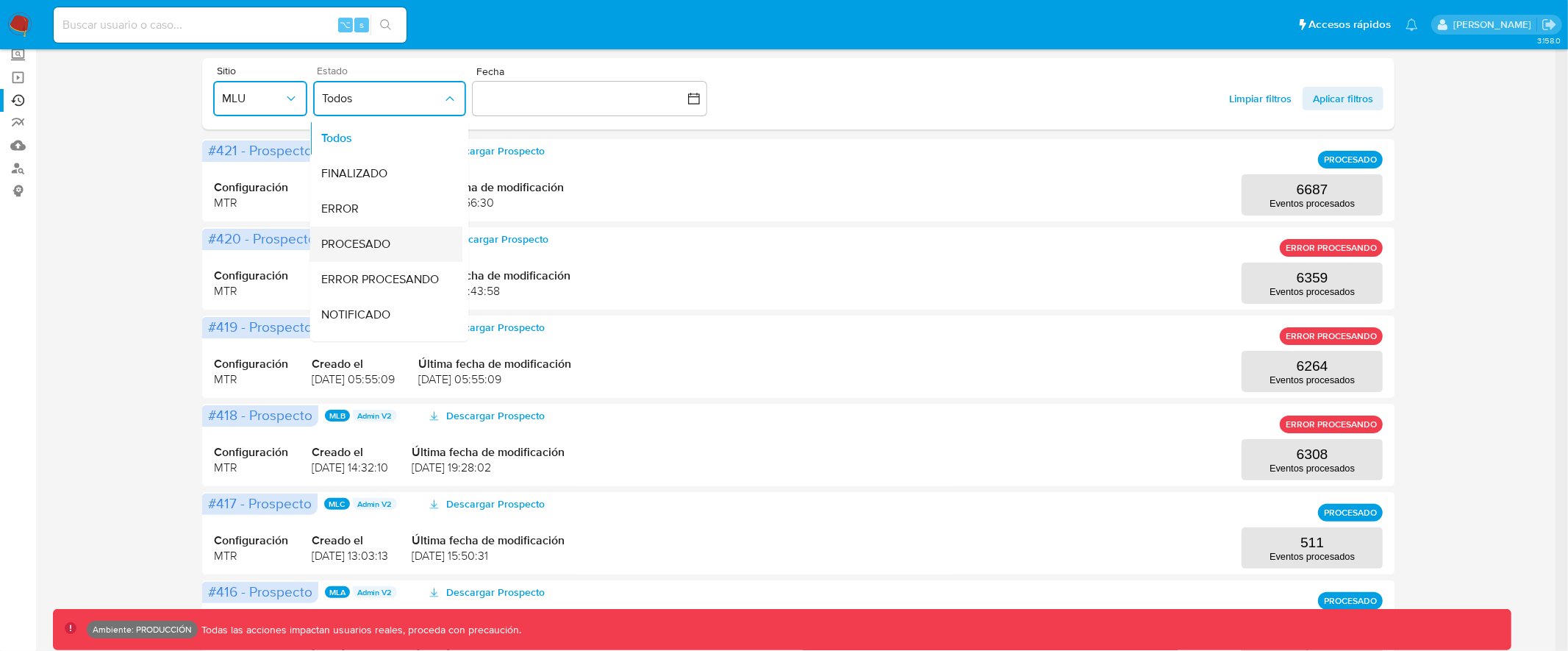
click at [387, 242] on span "PROCESADO" at bounding box center [356, 244] width 69 height 15
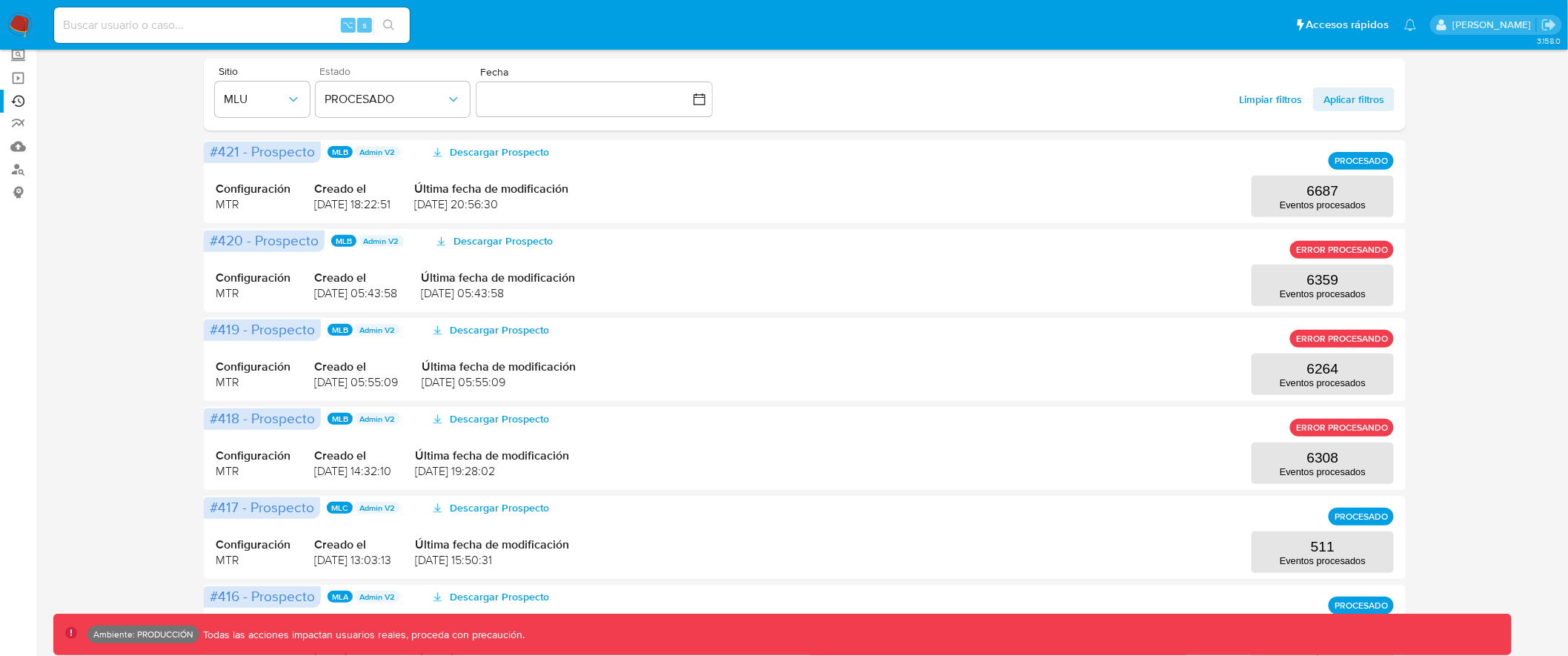
click at [390, 244] on p "Admin V2" at bounding box center [382, 241] width 45 height 12
click at [400, 109] on button "PROCESADO" at bounding box center [393, 99] width 154 height 36
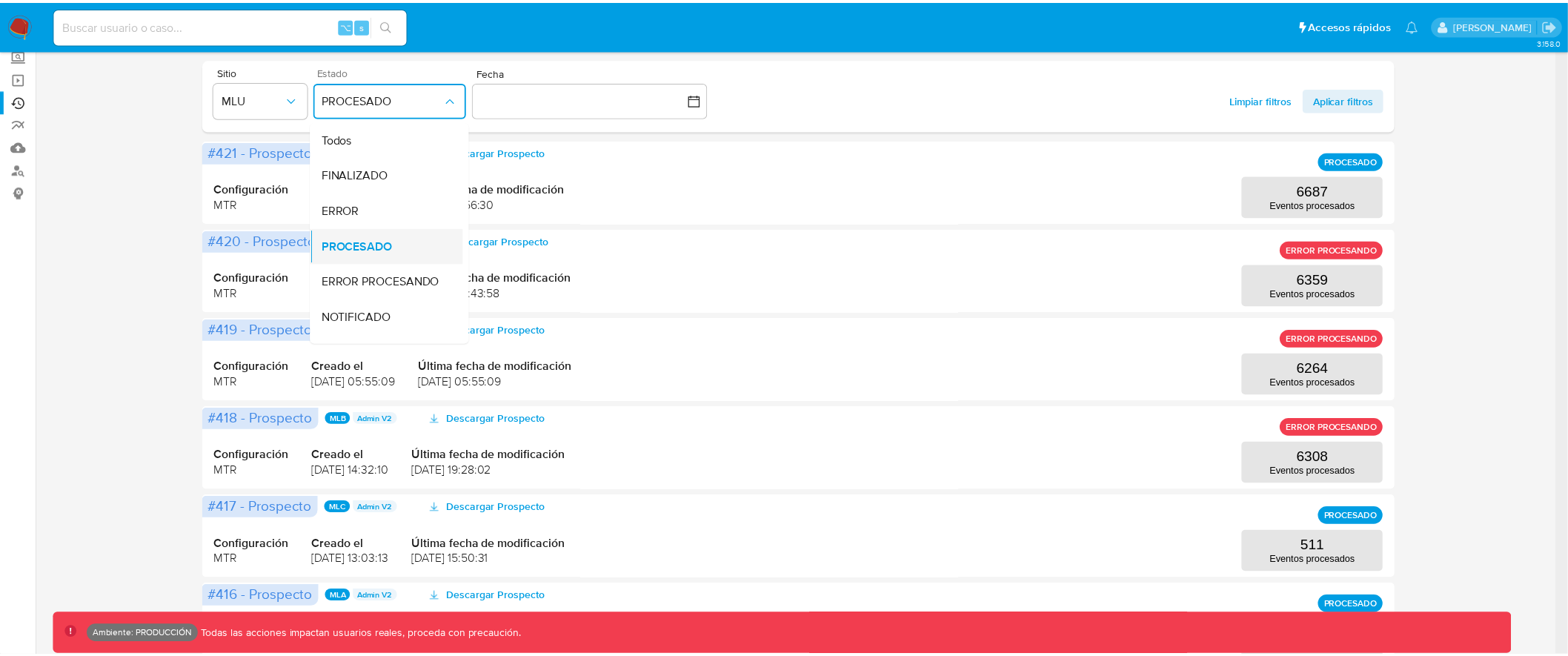
scroll to position [33, 0]
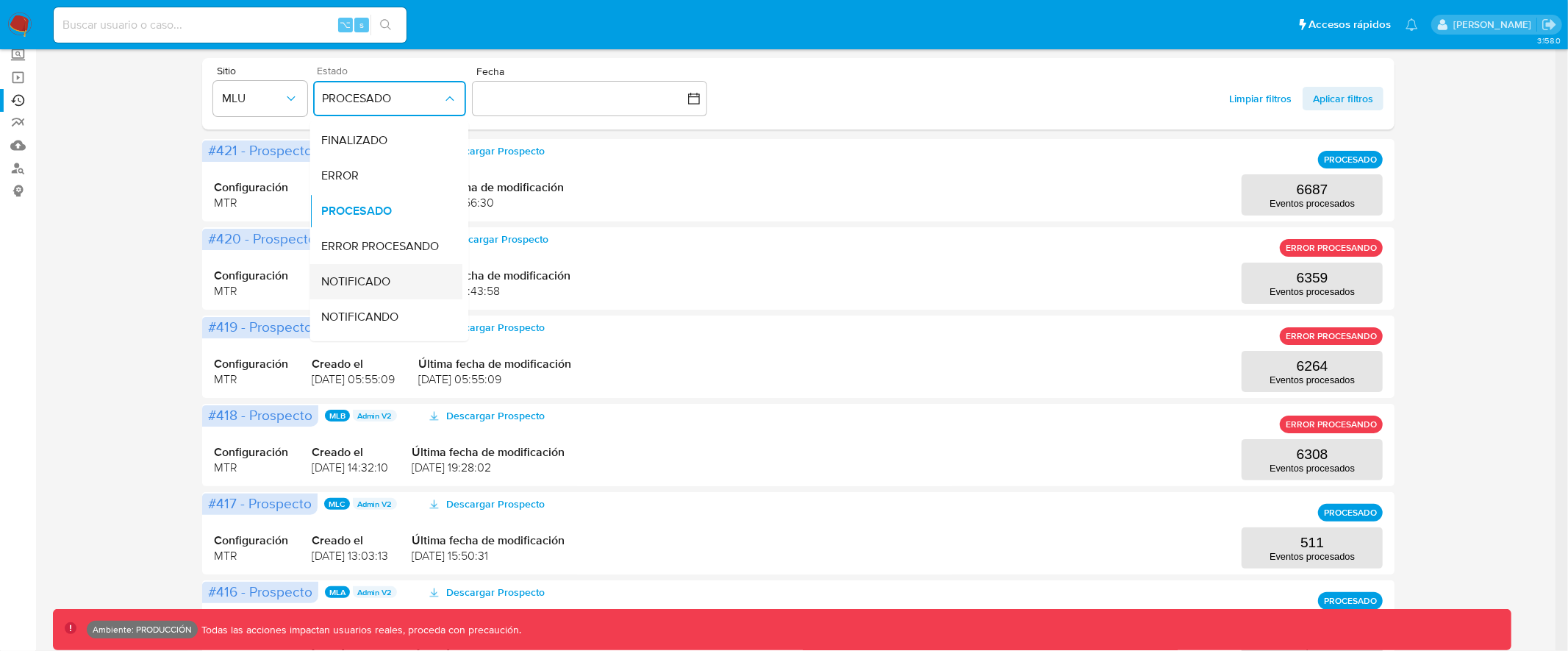
click at [385, 278] on span "NOTIFICADO" at bounding box center [356, 281] width 69 height 15
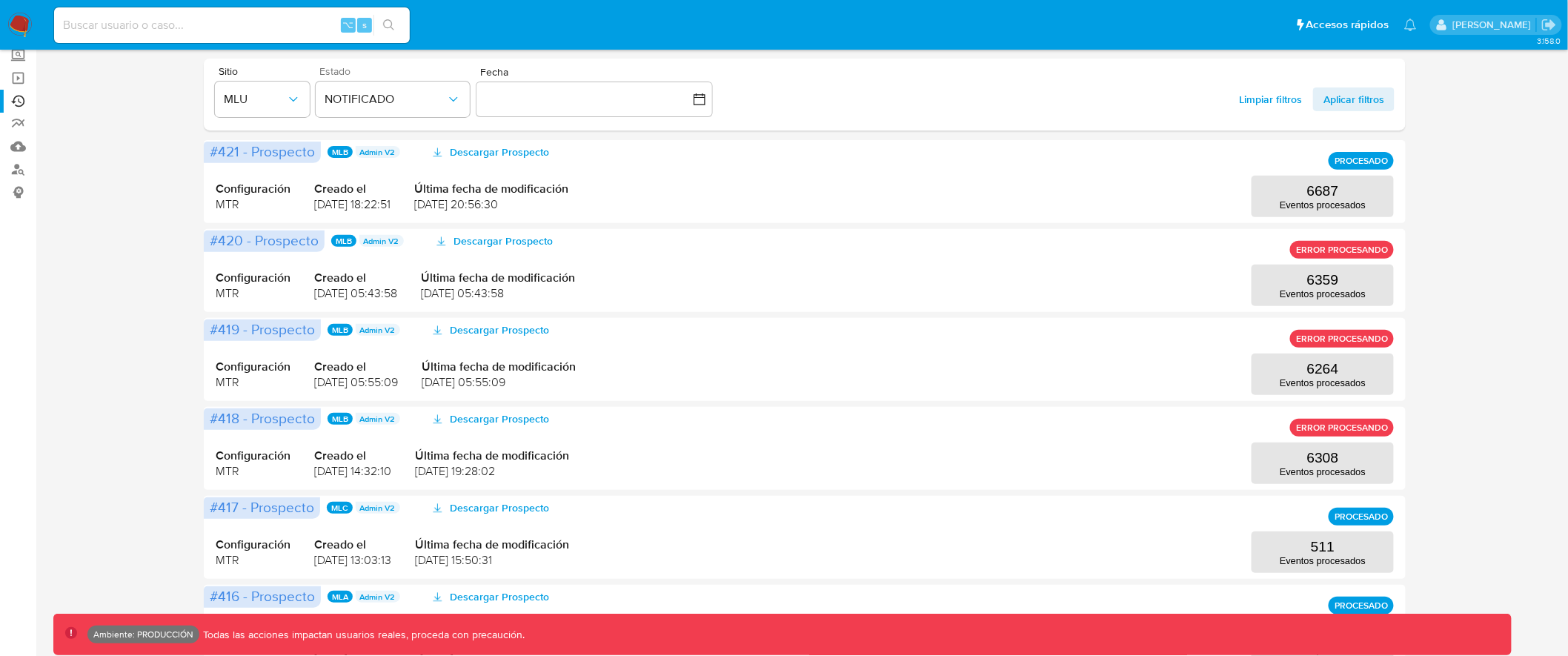
click at [1342, 111] on div "Limpiar filtros Aplicar filtros" at bounding box center [1312, 94] width 166 height 57
click at [1347, 99] on span "Aplicar filtros" at bounding box center [1354, 99] width 60 height 24
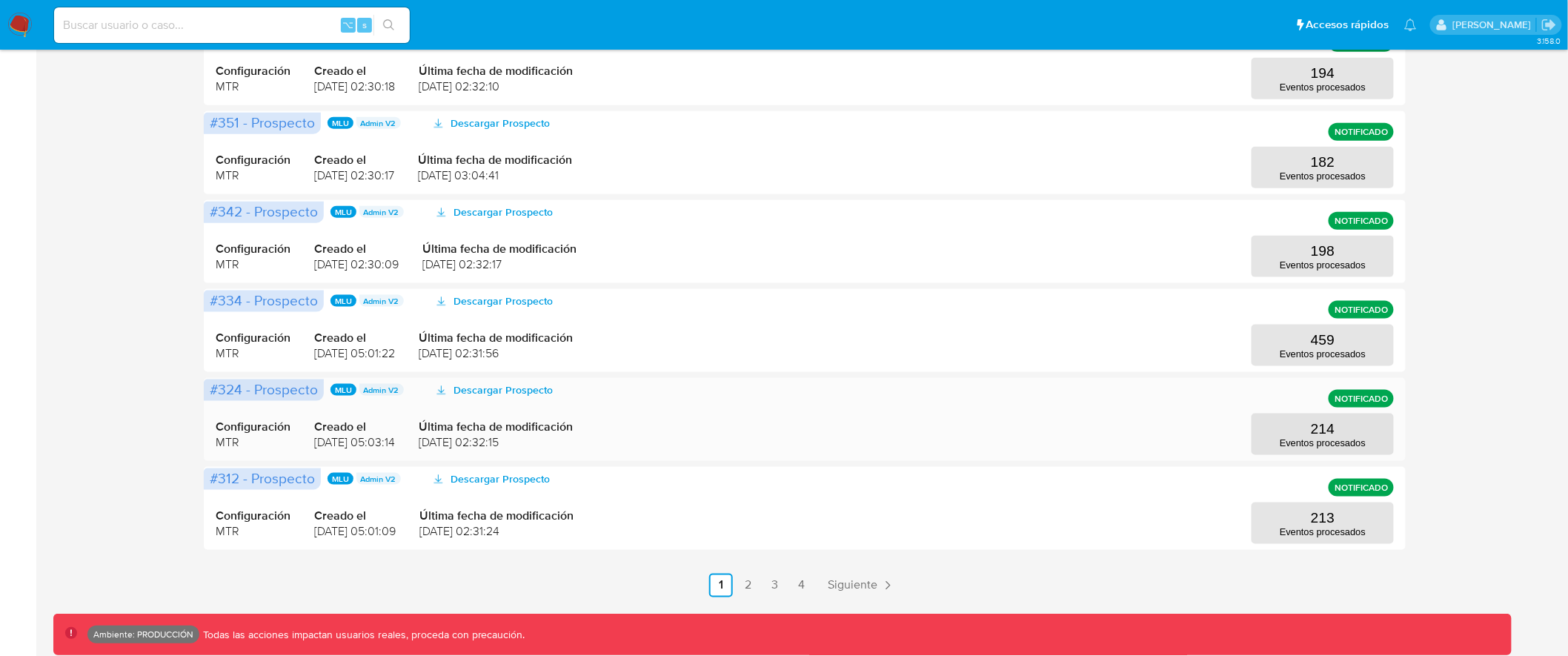
scroll to position [612, 0]
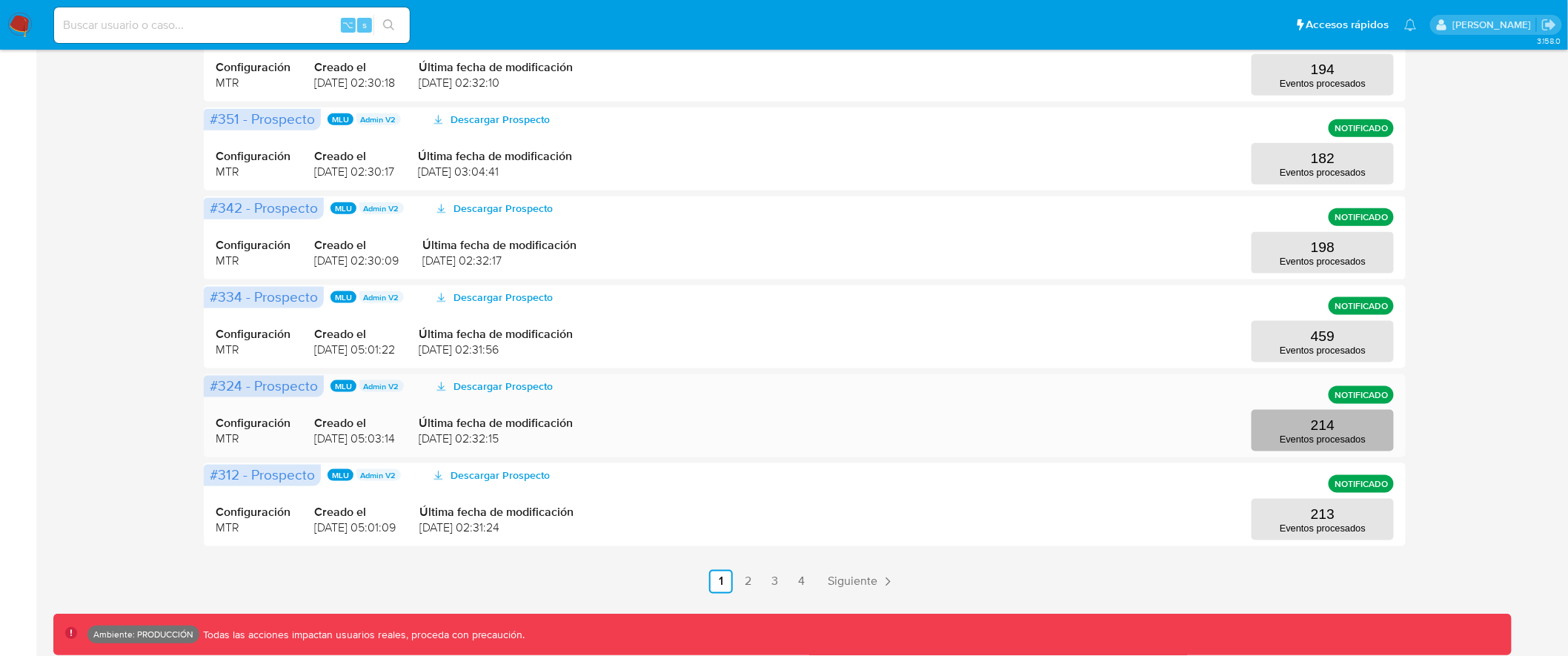
click at [1320, 417] on p "214" at bounding box center [1322, 425] width 24 height 17
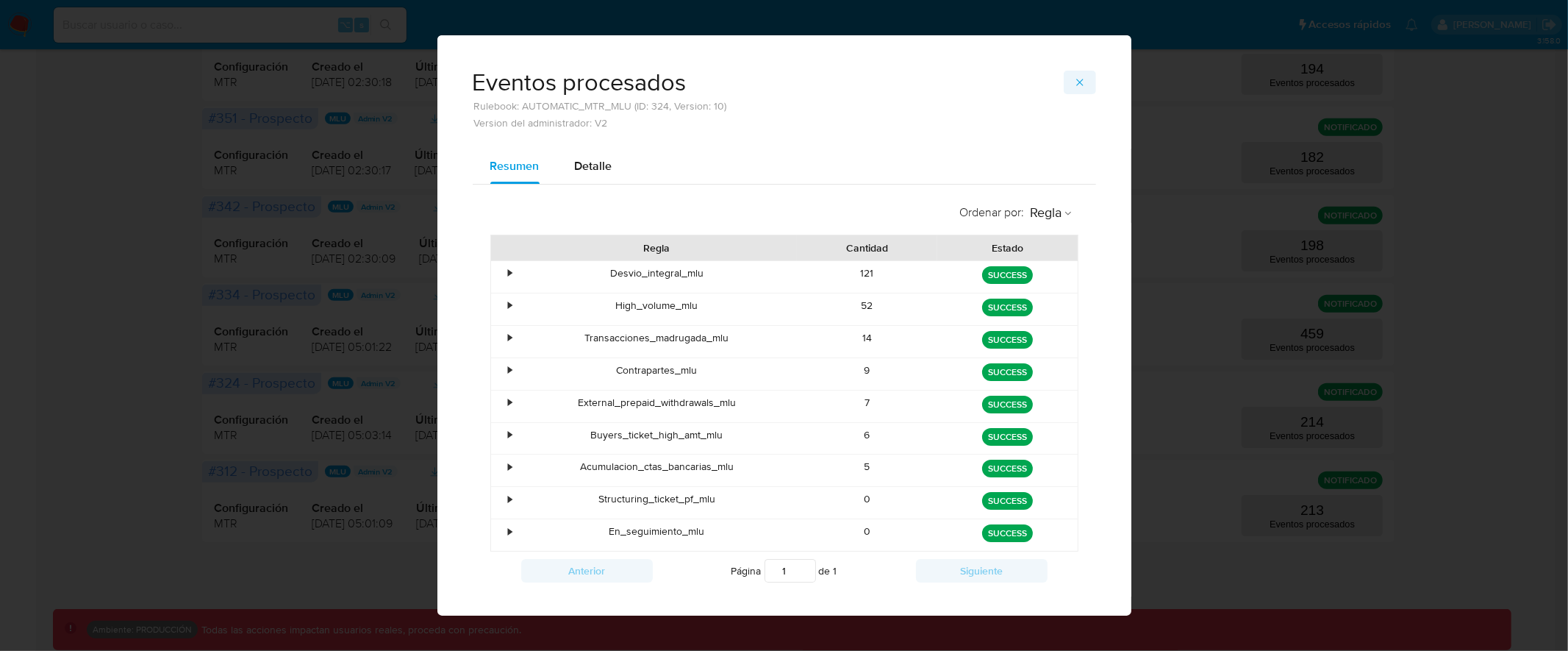
click at [1073, 85] on icon "button" at bounding box center [1079, 82] width 12 height 12
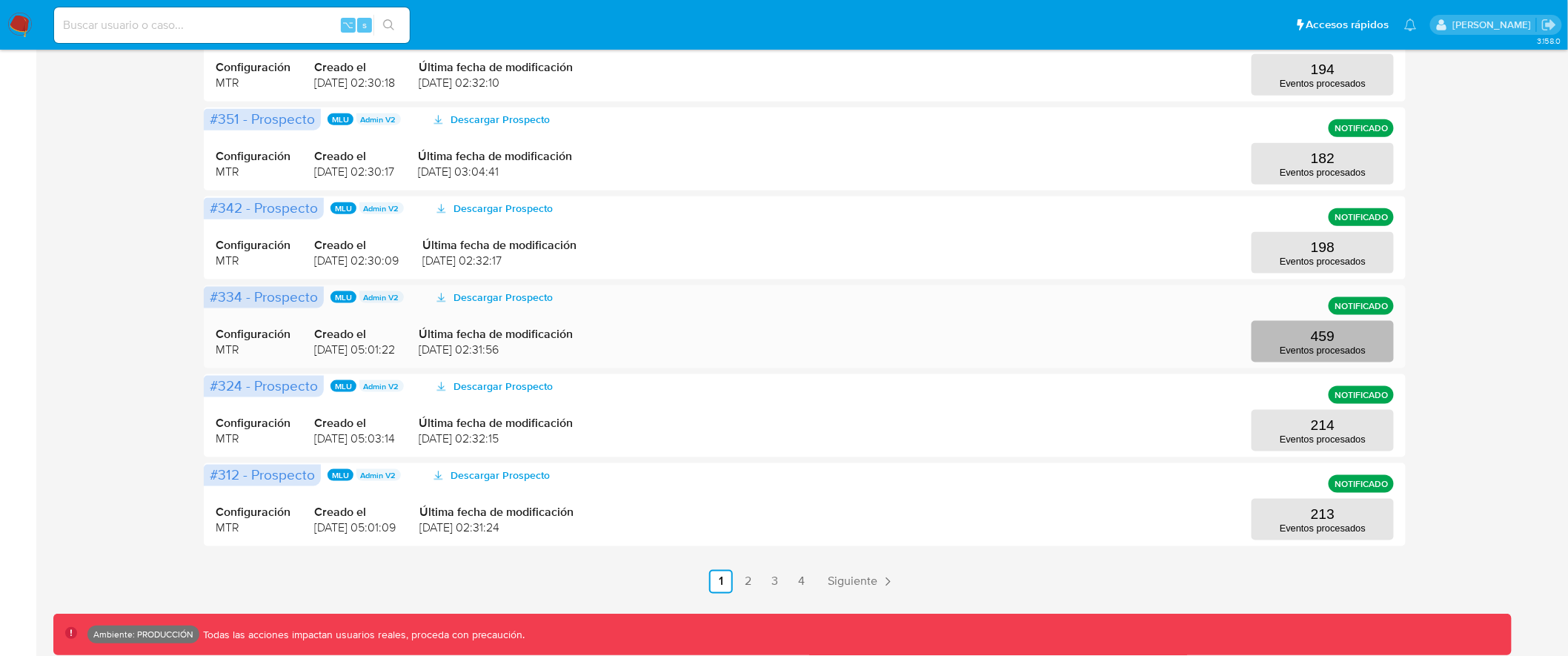
click at [1330, 337] on p "459" at bounding box center [1322, 336] width 24 height 17
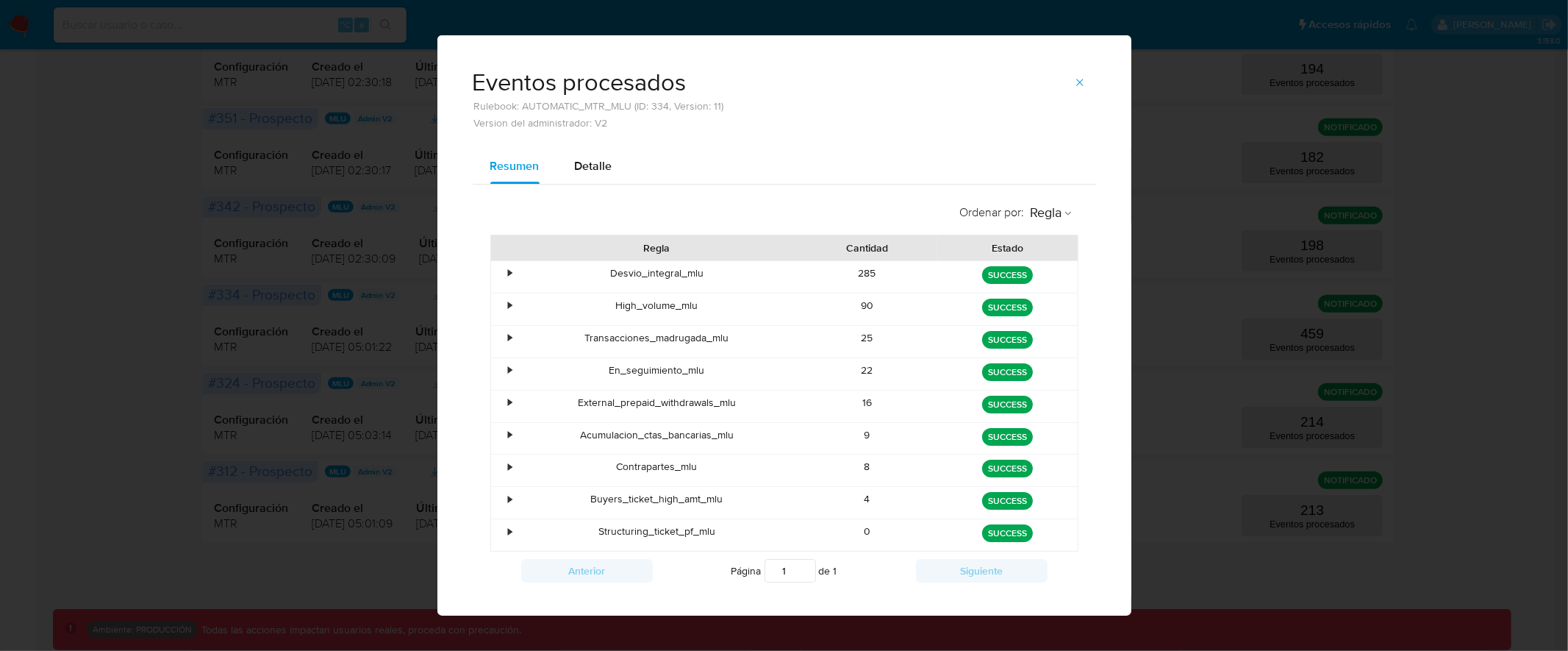
drag, startPoint x: 607, startPoint y: 374, endPoint x: 758, endPoint y: 371, distance: 151.0
click at [758, 371] on div "En_seguimiento_mlu" at bounding box center [657, 373] width 281 height 31
click at [1073, 80] on icon "button" at bounding box center [1079, 82] width 12 height 12
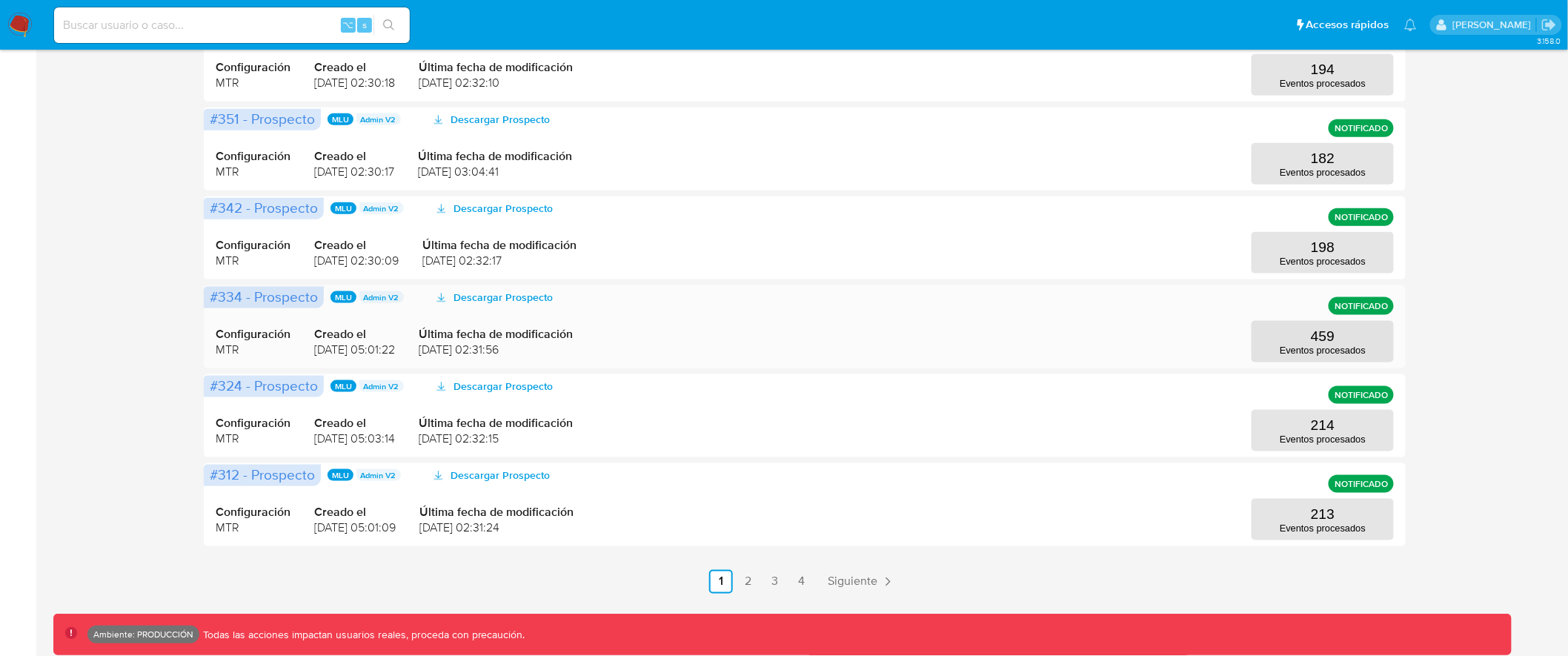
drag, startPoint x: 317, startPoint y: 351, endPoint x: 427, endPoint y: 351, distance: 110.0
click at [427, 351] on div "Configuración MTR Creado el [DATE] 05:01:22 Última fecha de modificación [DATE]…" at bounding box center [804, 326] width 1179 height 71
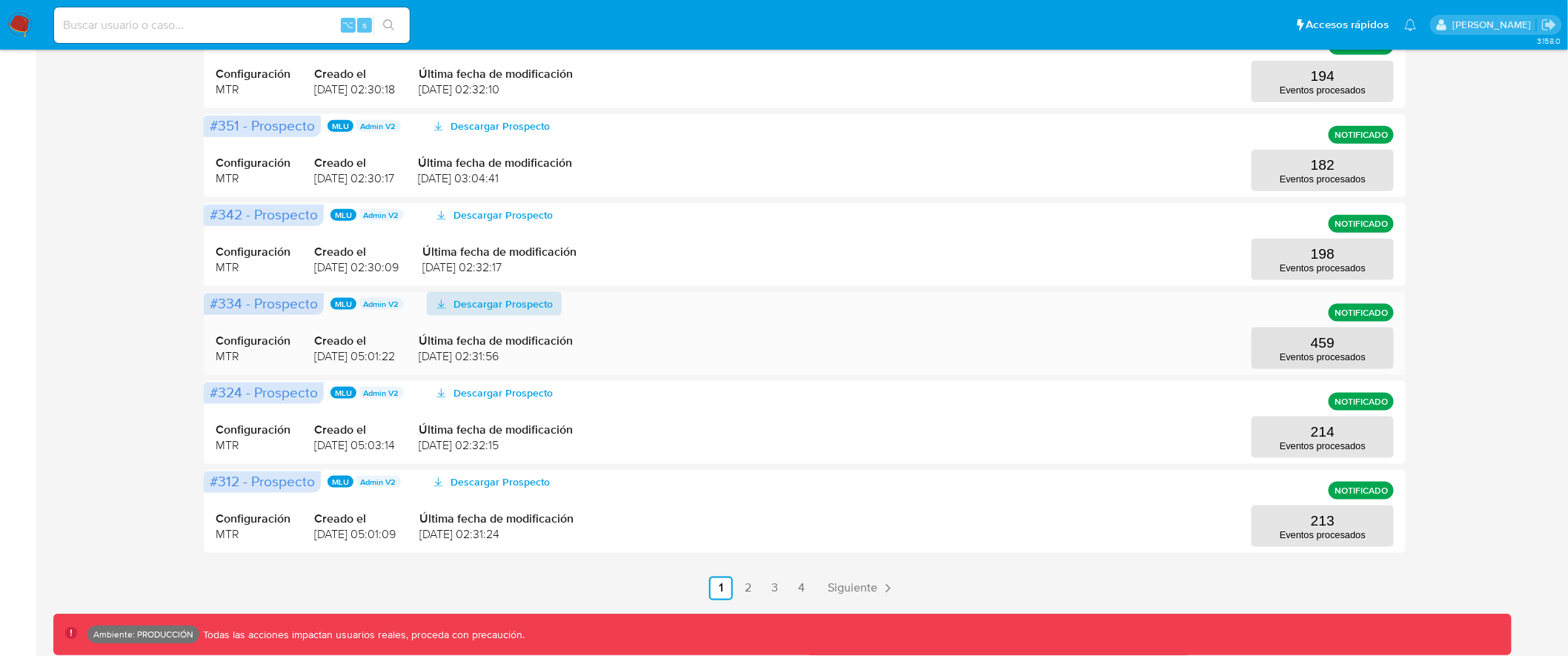
scroll to position [605, 0]
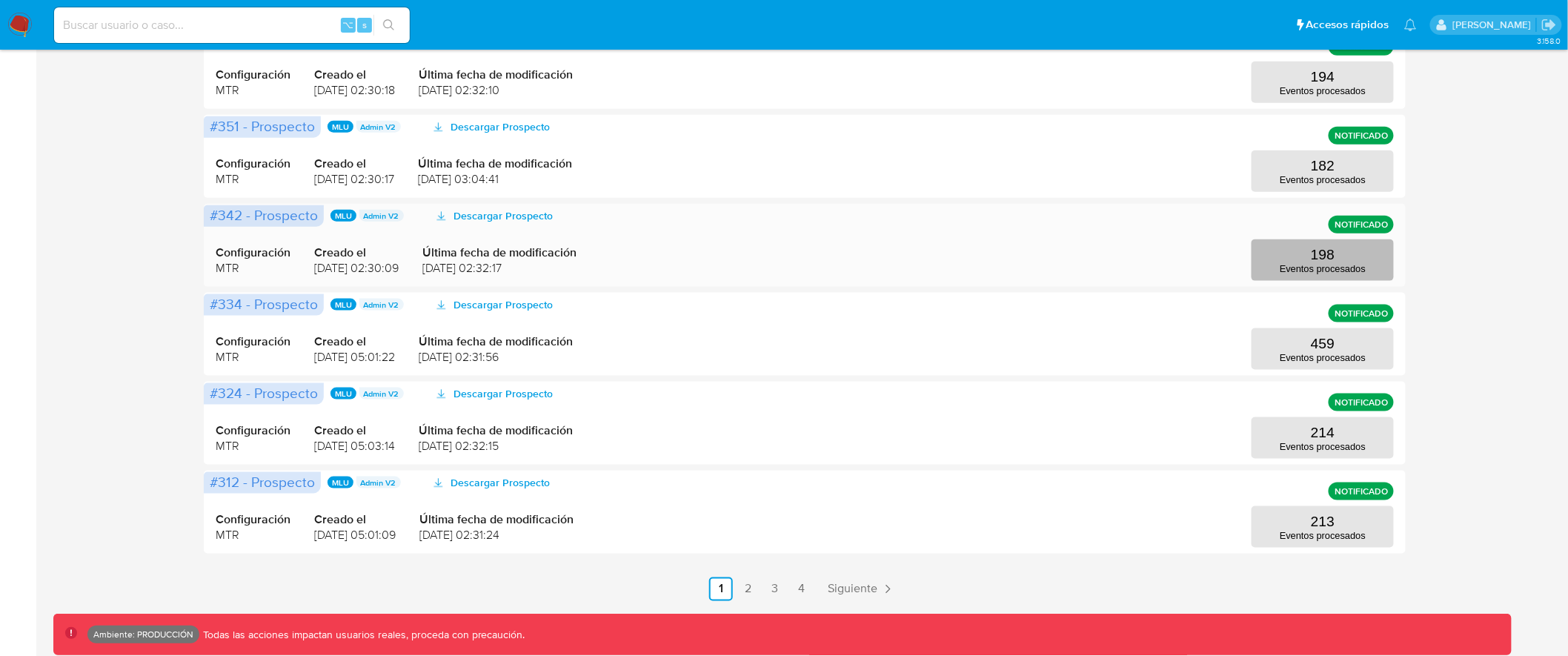
click at [1321, 260] on p "198" at bounding box center [1322, 255] width 24 height 17
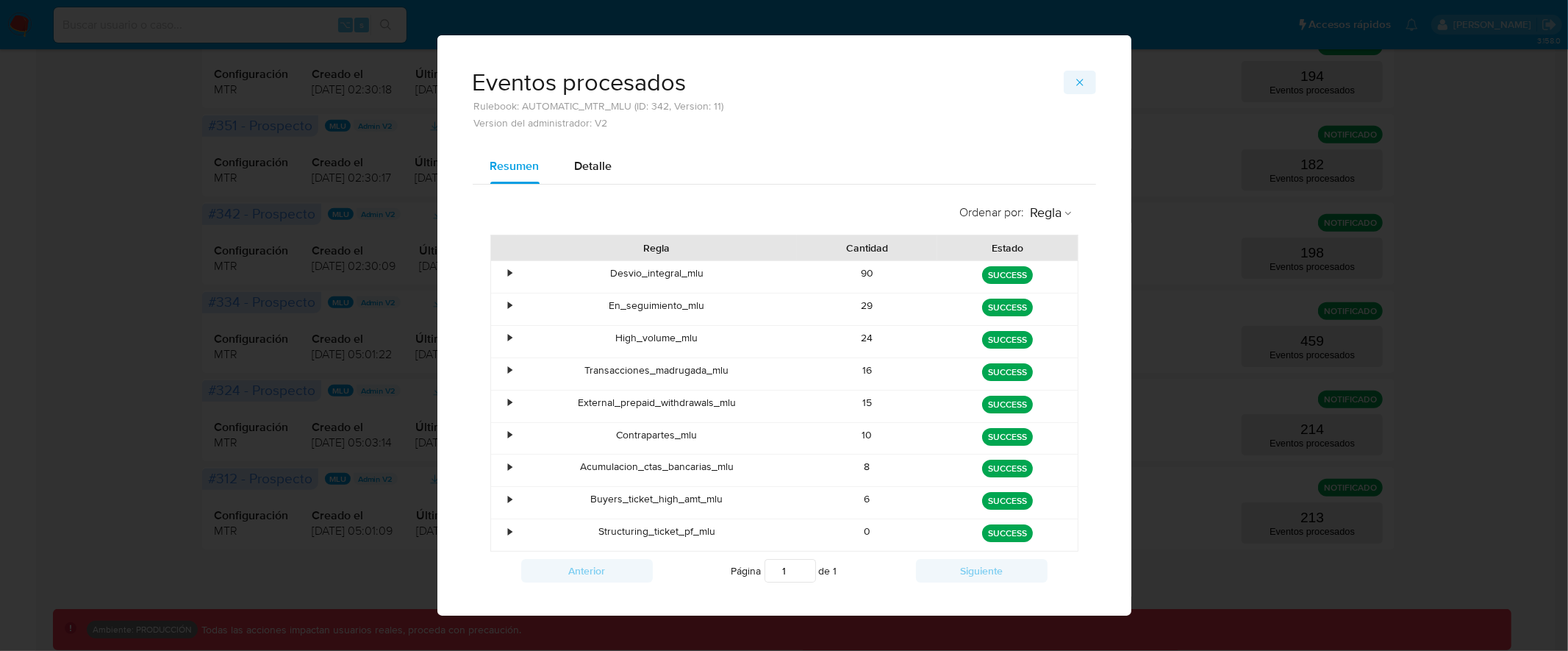
click at [1077, 76] on icon "button" at bounding box center [1079, 82] width 12 height 12
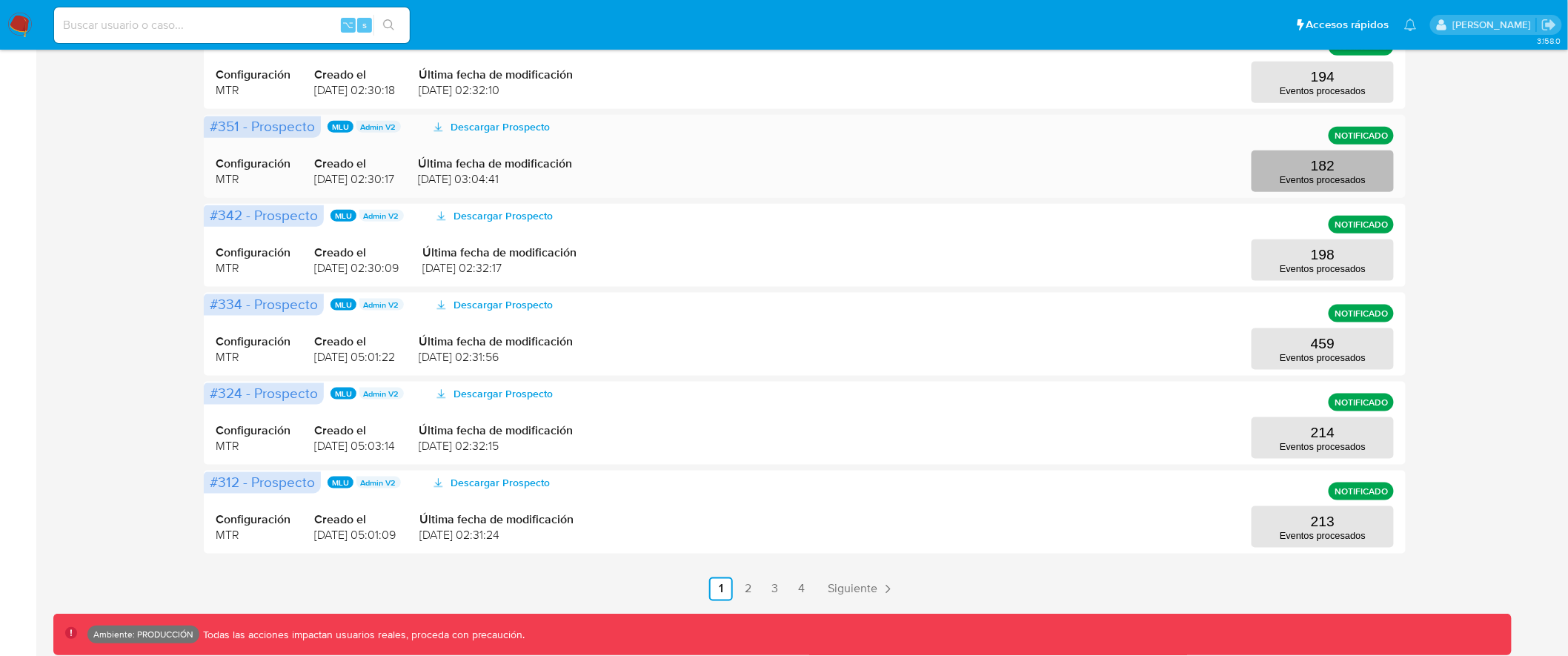
click at [1310, 166] on button "182 Eventos procesados" at bounding box center [1323, 171] width 143 height 41
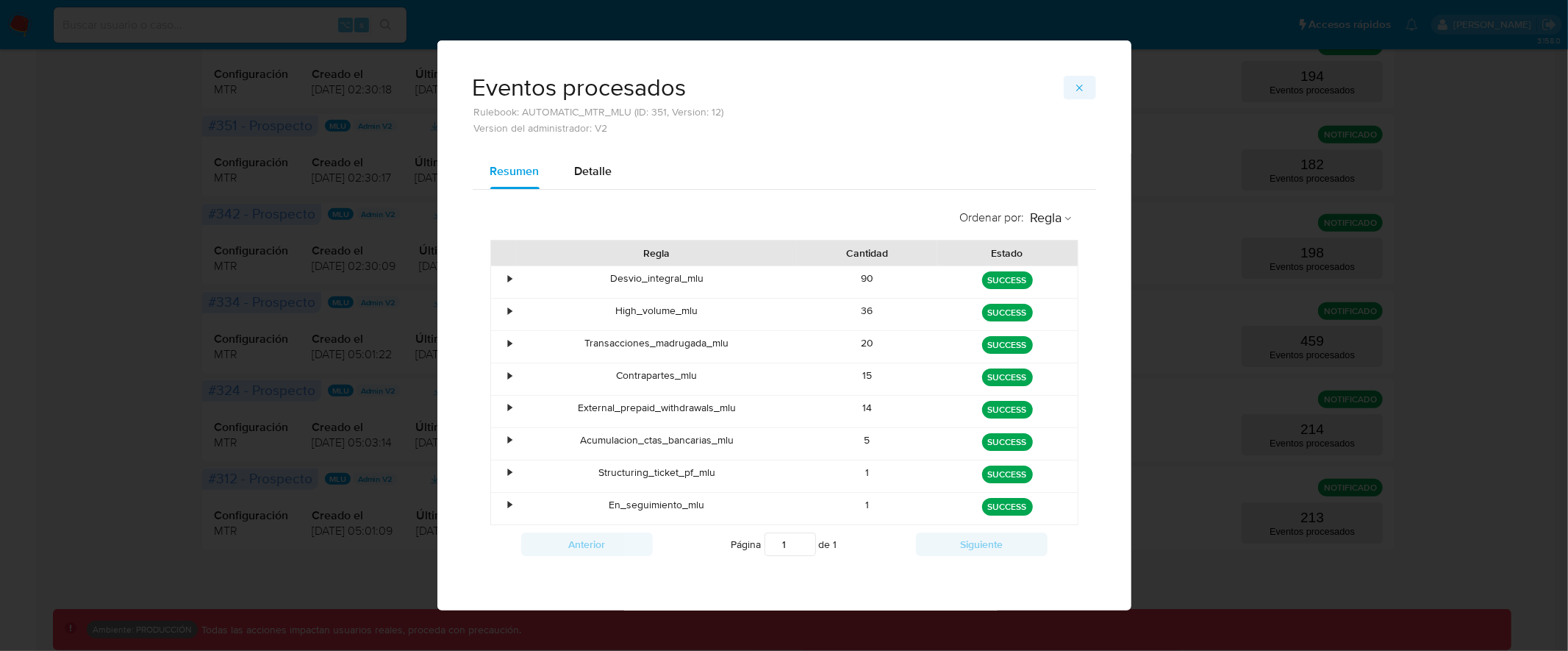
click at [1081, 86] on icon "button" at bounding box center [1079, 89] width 12 height 12
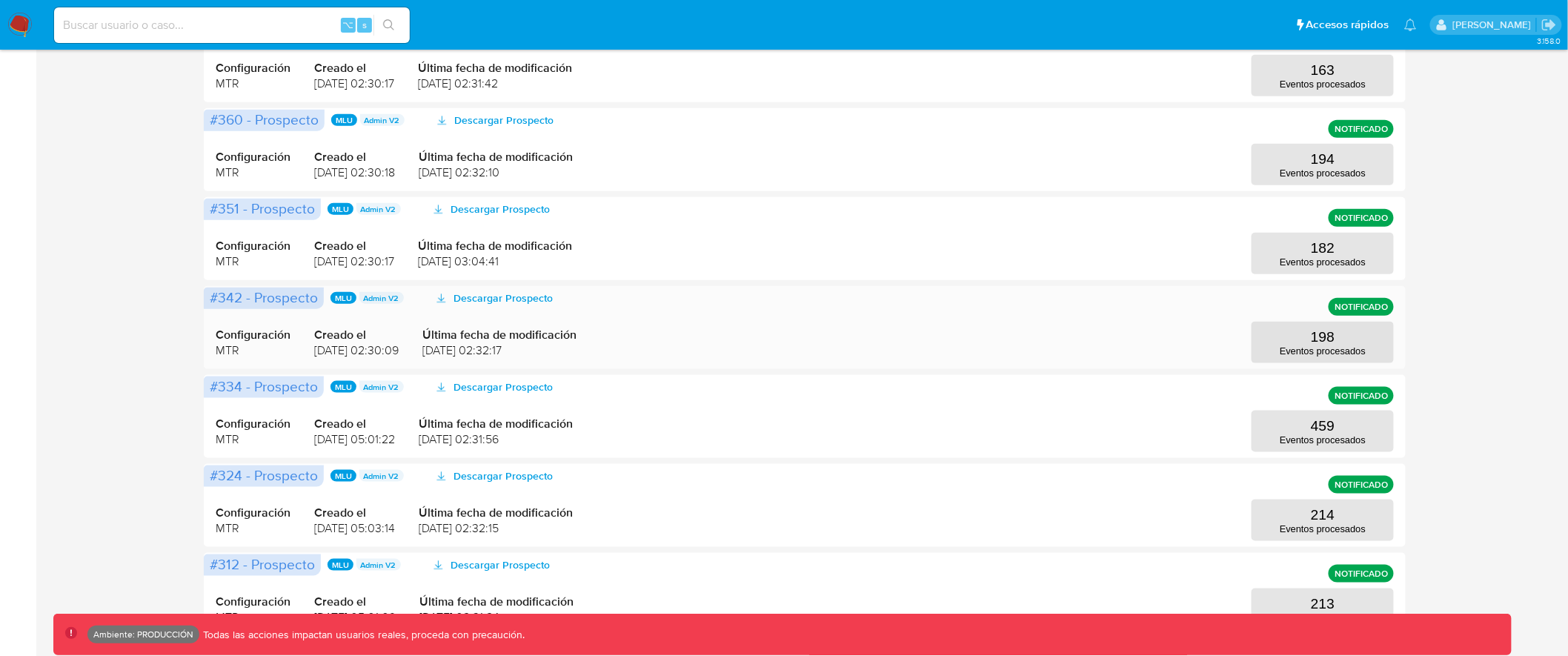
scroll to position [447, 0]
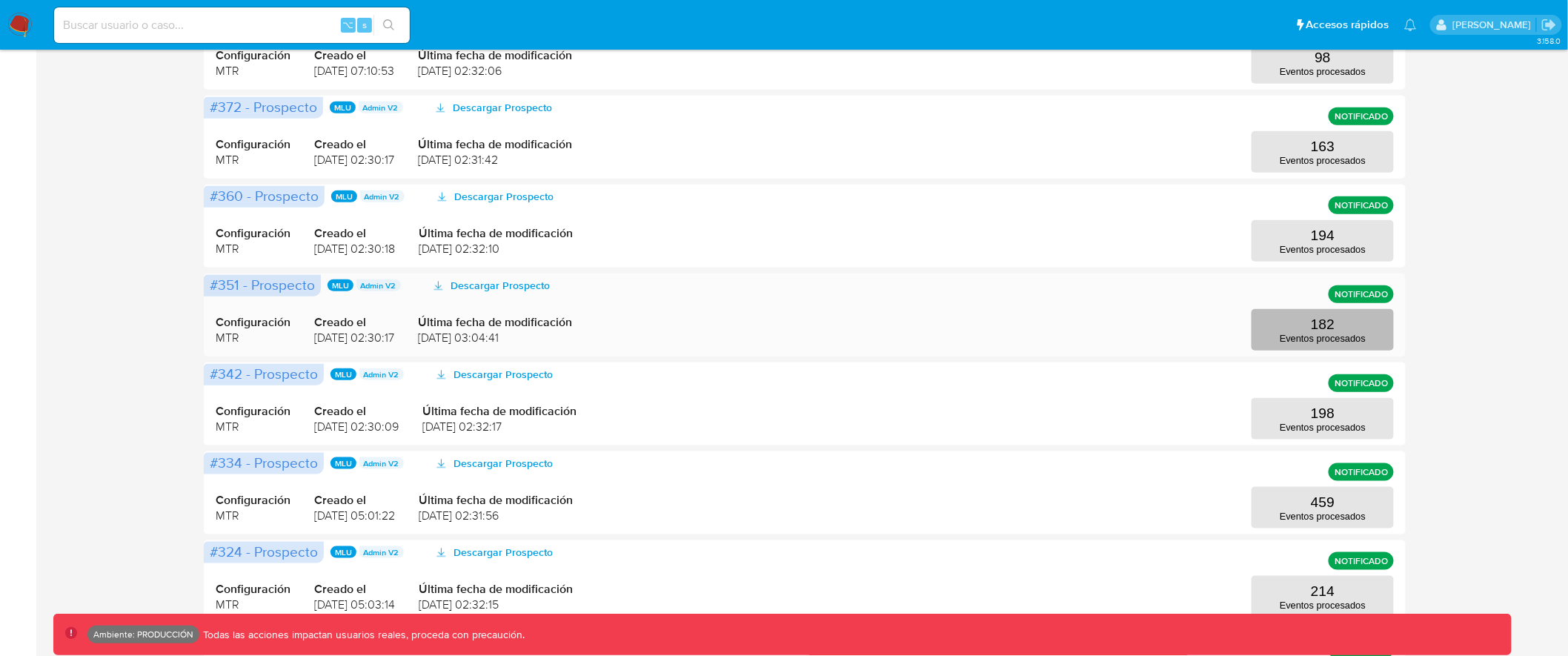
click at [1315, 334] on p "Eventos procesados" at bounding box center [1323, 338] width 86 height 11
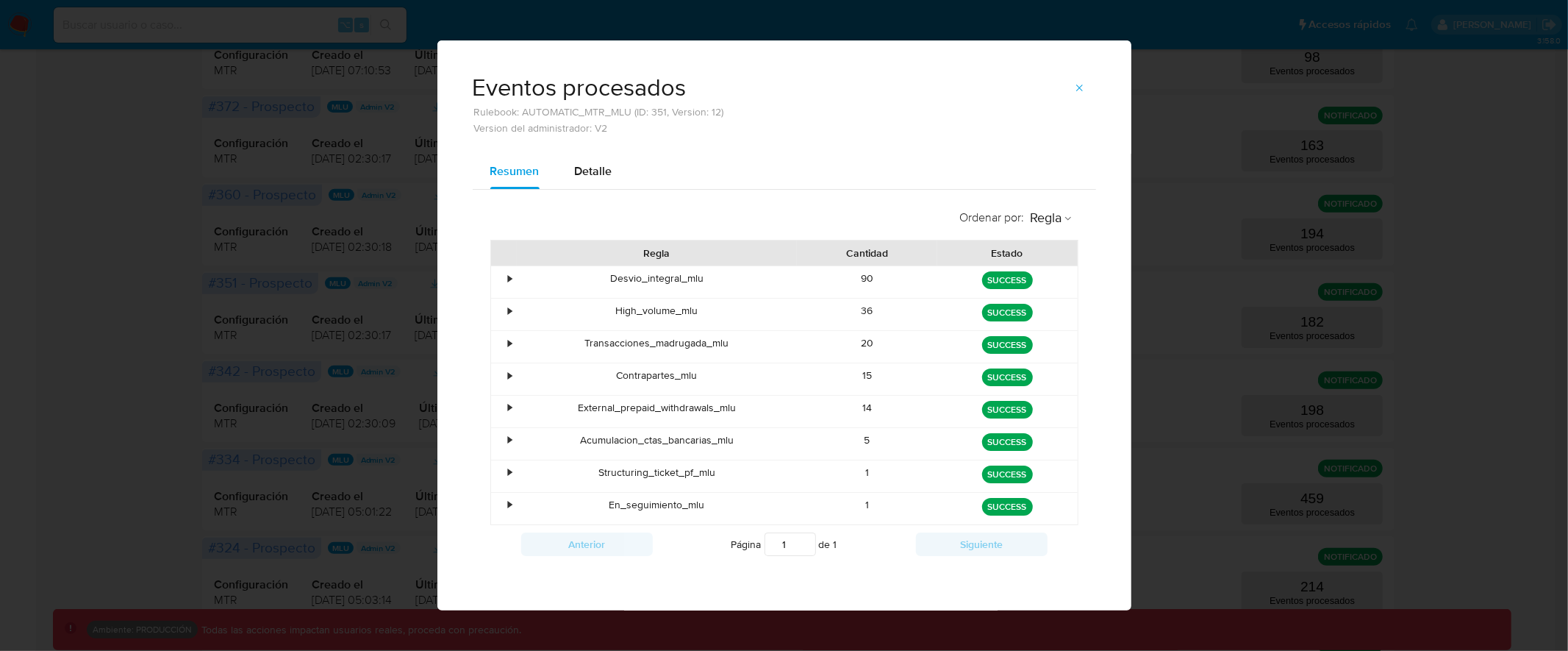
click at [332, 214] on div "Eventos procesados Rulebook: AUTOMATIC_MTR_MLU (ID: 351, Version: 12) Version d…" at bounding box center [784, 326] width 1568 height 651
drag, startPoint x: 614, startPoint y: 504, endPoint x: 783, endPoint y: 504, distance: 169.0
click at [780, 504] on div "En_seguimiento_mlu" at bounding box center [657, 508] width 281 height 31
click at [1084, 87] on icon "button" at bounding box center [1079, 89] width 12 height 12
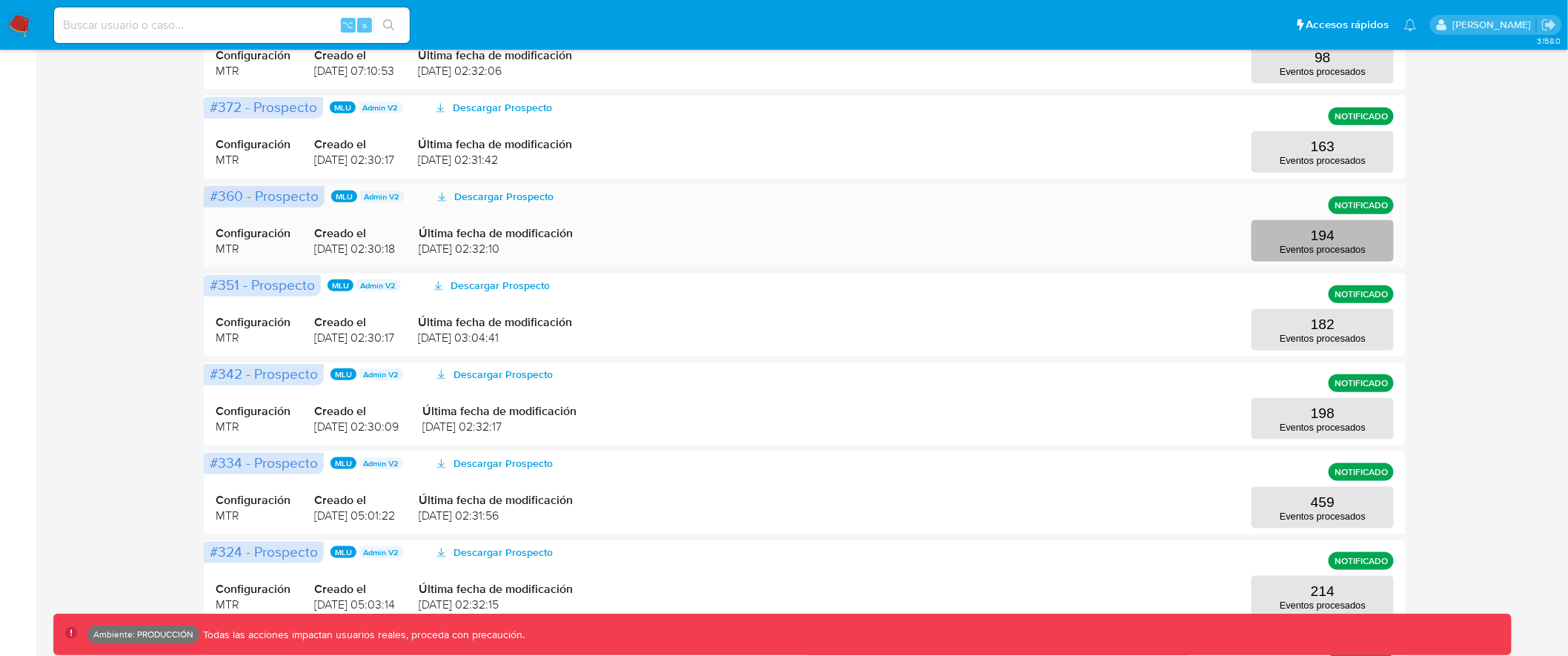
click at [1349, 241] on button "194 Eventos procesados" at bounding box center [1323, 241] width 143 height 41
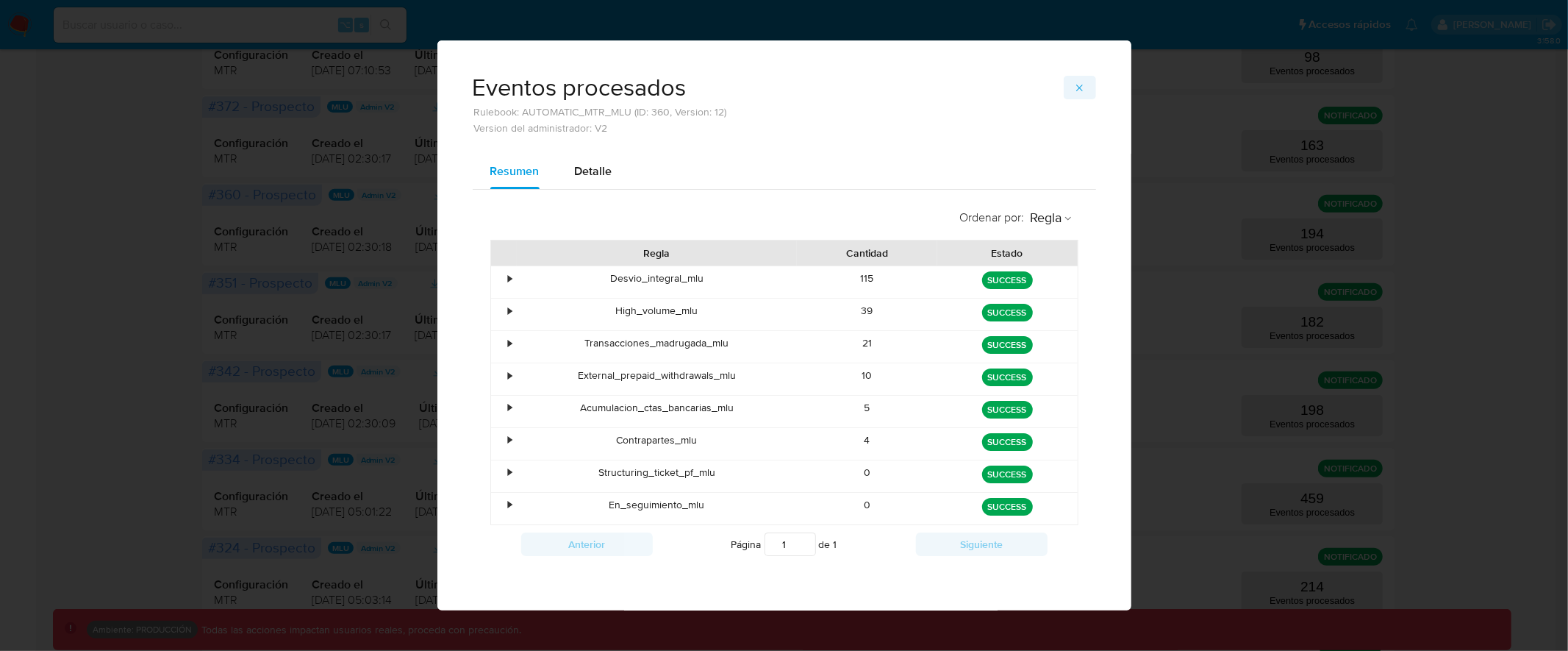
click at [1078, 89] on icon "button" at bounding box center [1079, 89] width 12 height 12
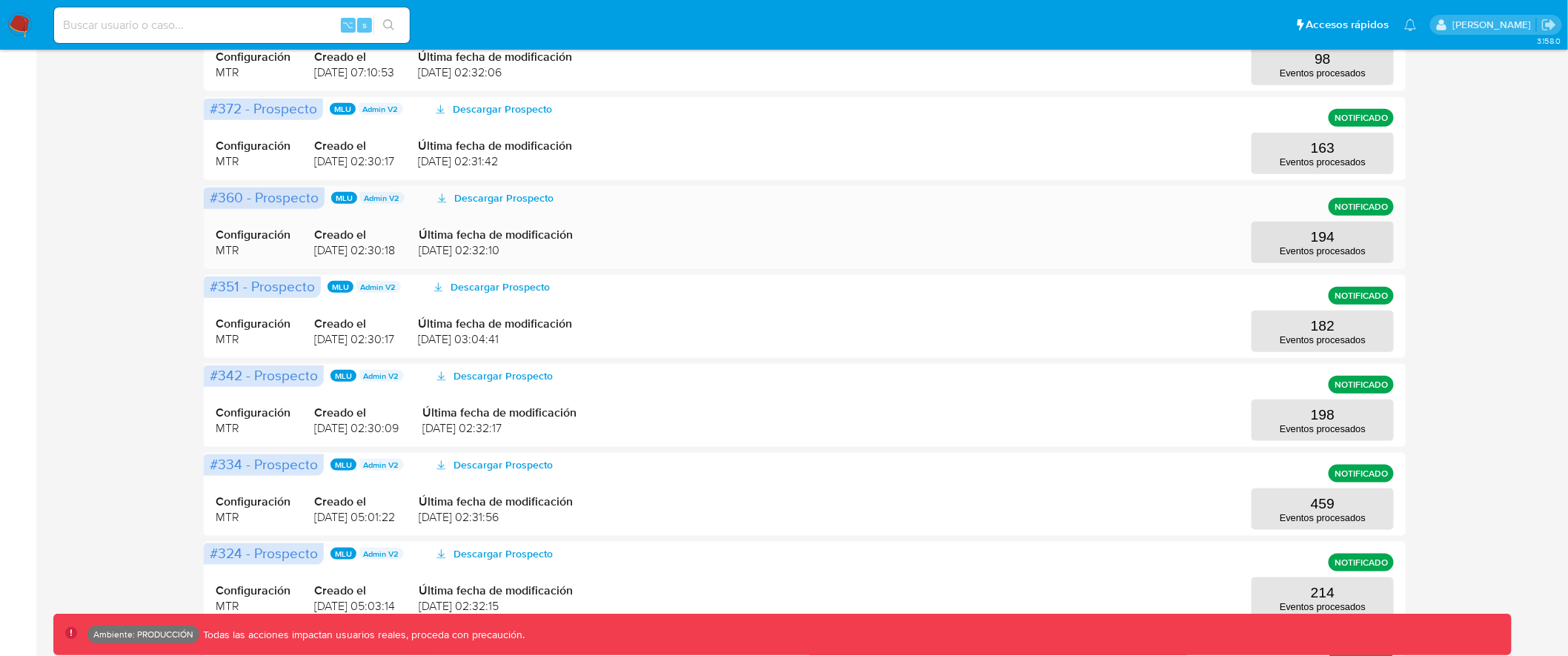
scroll to position [428, 0]
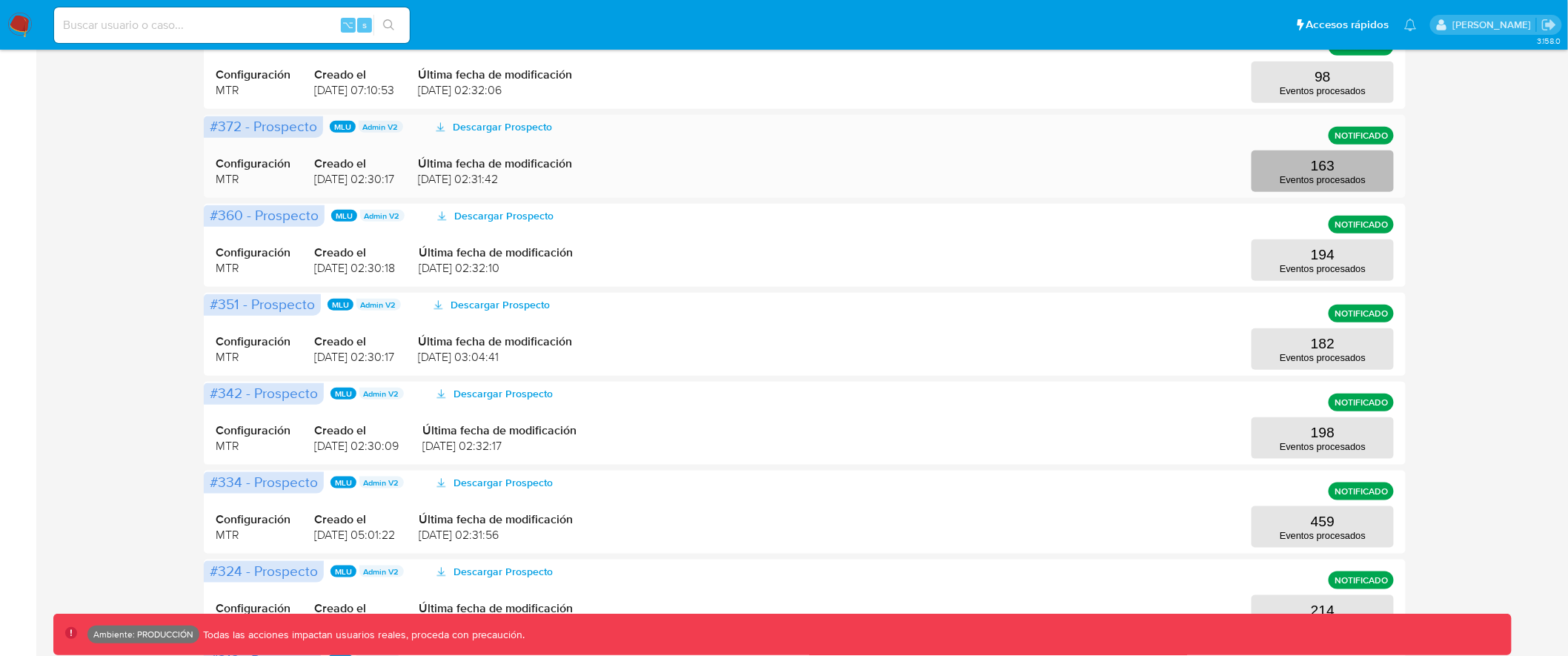
click at [1325, 166] on p "163" at bounding box center [1322, 165] width 24 height 17
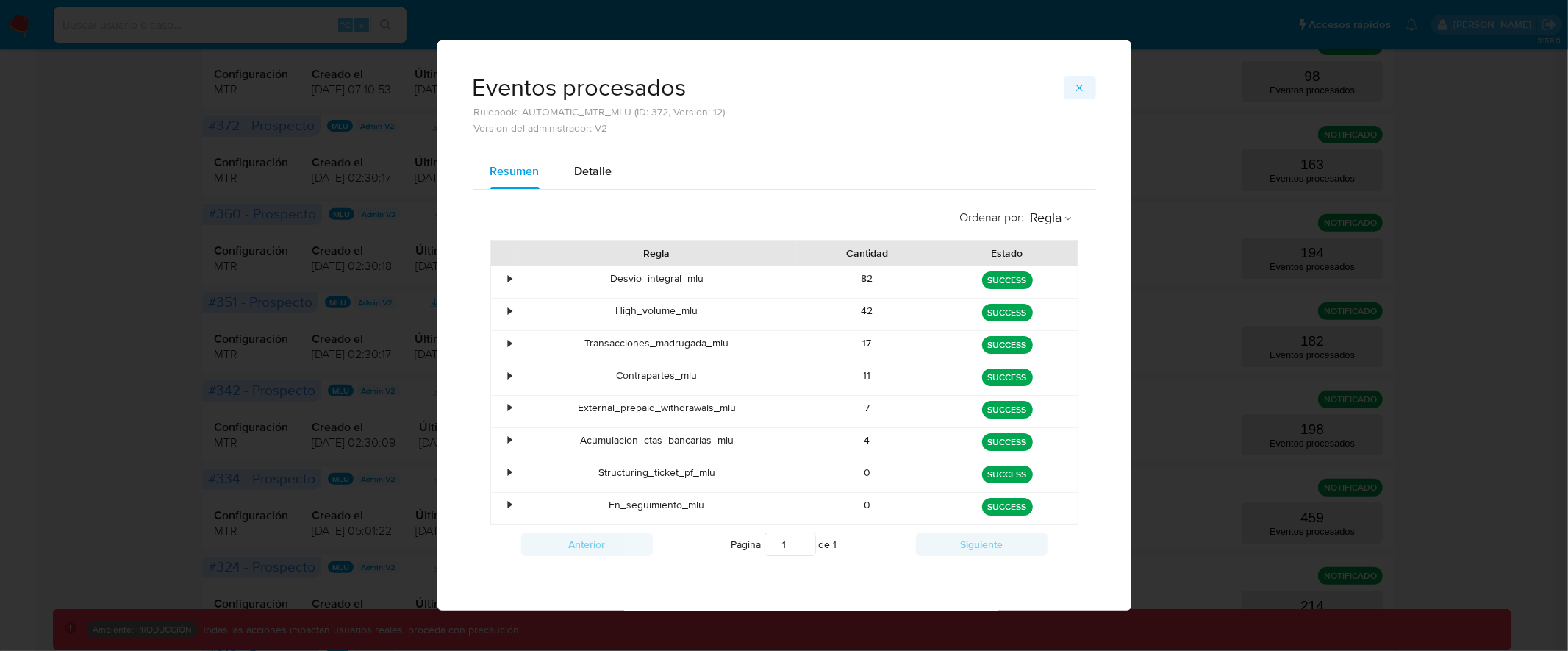
click at [1080, 84] on icon "button" at bounding box center [1079, 89] width 12 height 12
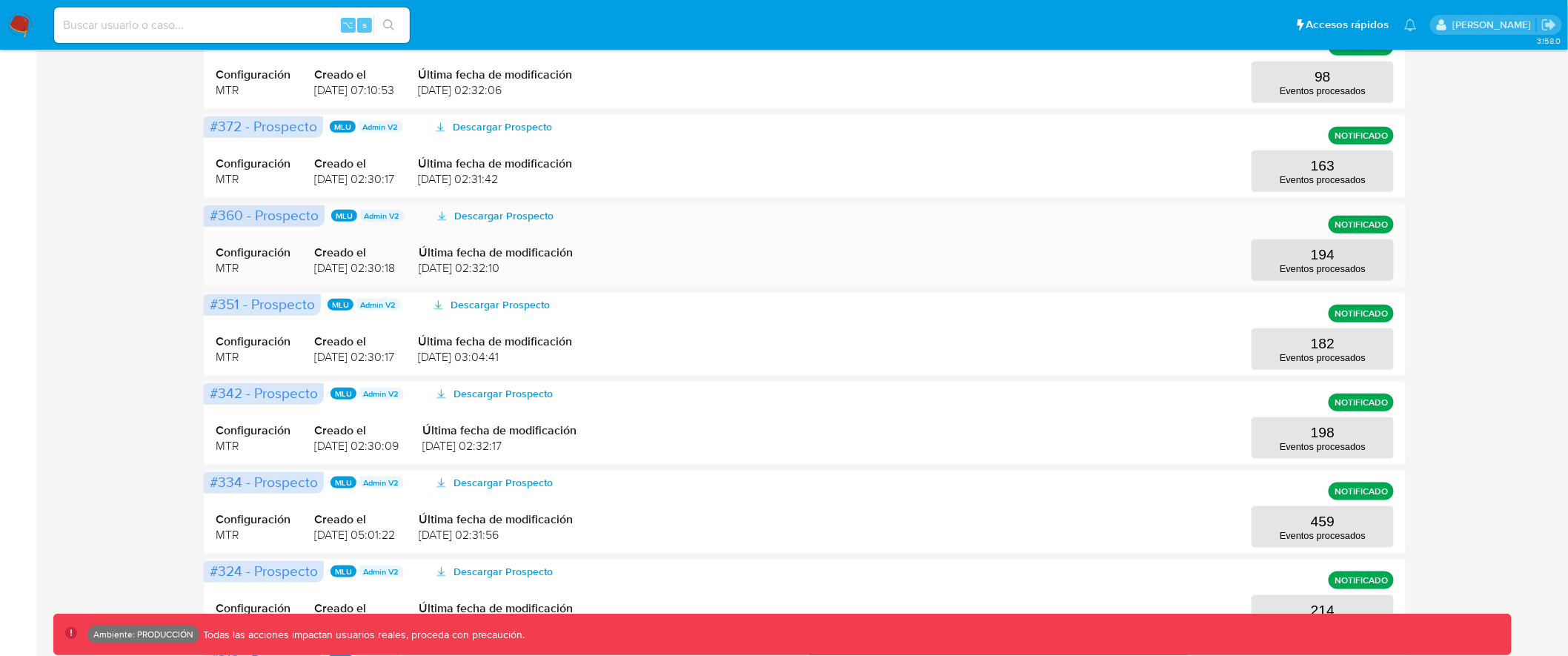
drag, startPoint x: 314, startPoint y: 270, endPoint x: 421, endPoint y: 268, distance: 107.0
click at [395, 268] on span "[DATE] 02:30:18" at bounding box center [354, 268] width 80 height 17
click at [1301, 255] on button "194 Eventos procesados" at bounding box center [1323, 260] width 143 height 41
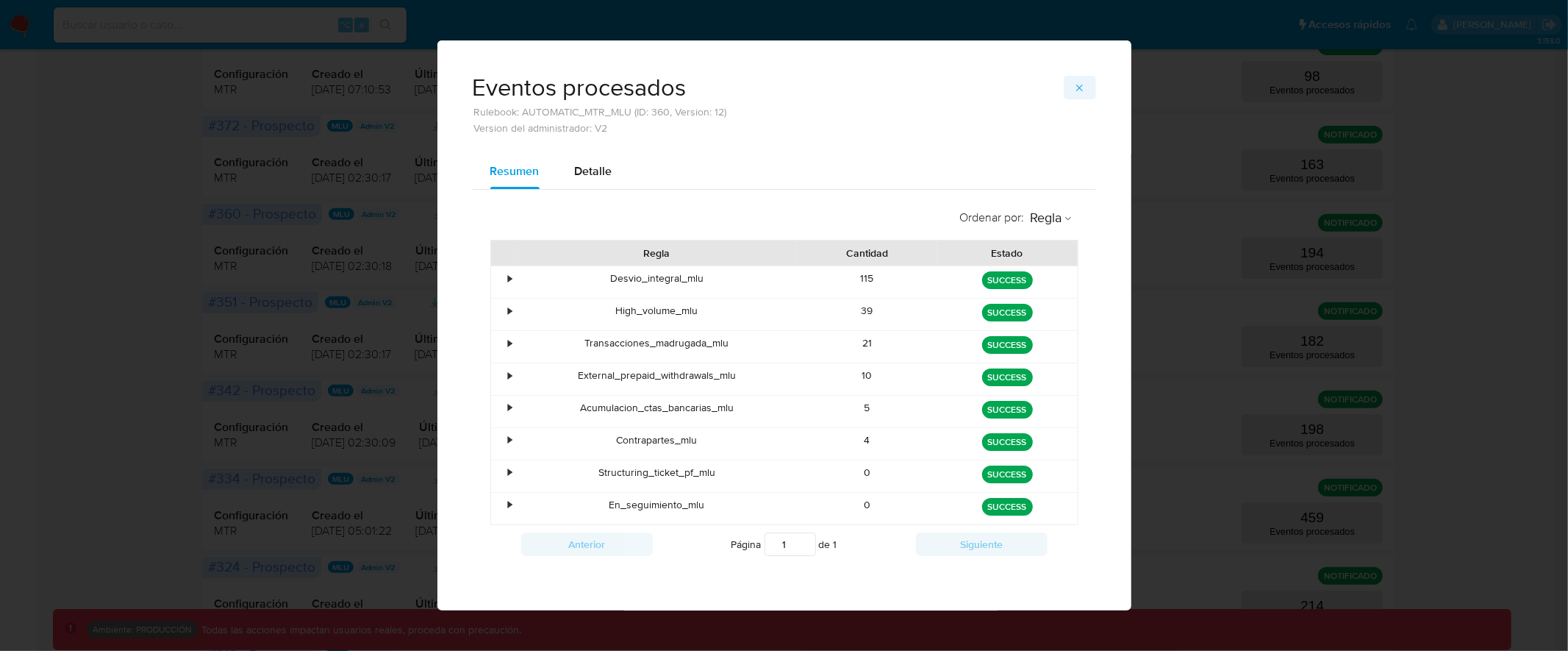
click at [1077, 89] on icon "button" at bounding box center [1079, 89] width 12 height 12
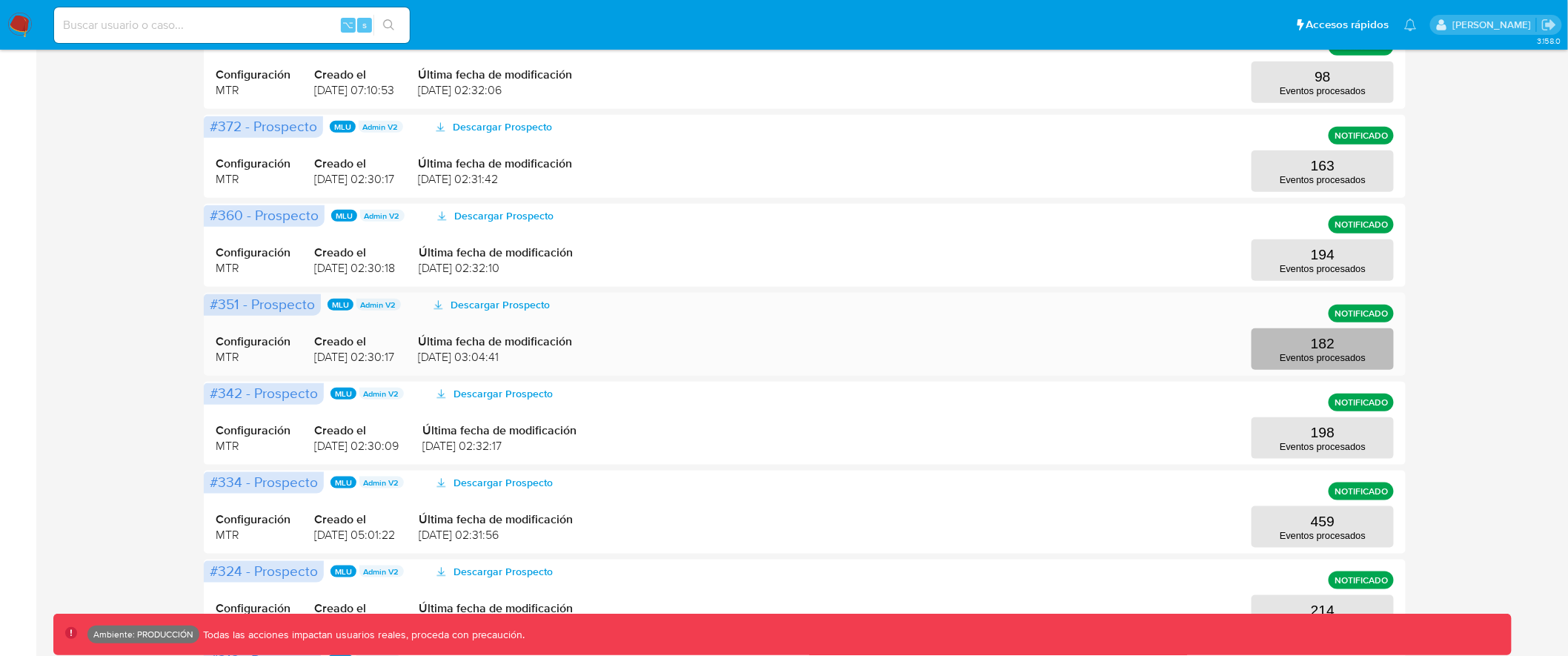
click at [1334, 349] on p "182" at bounding box center [1322, 344] width 24 height 17
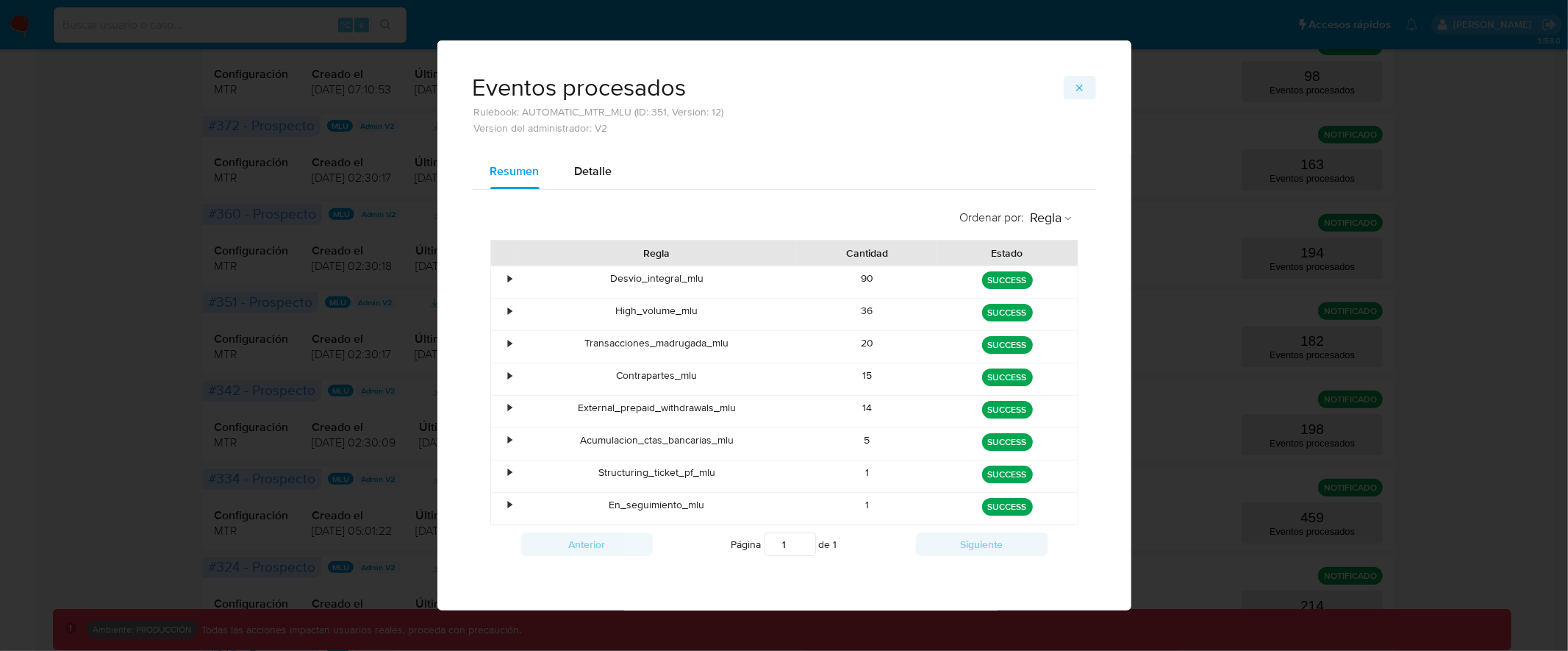
click at [1080, 79] on span "button" at bounding box center [1079, 88] width 12 height 21
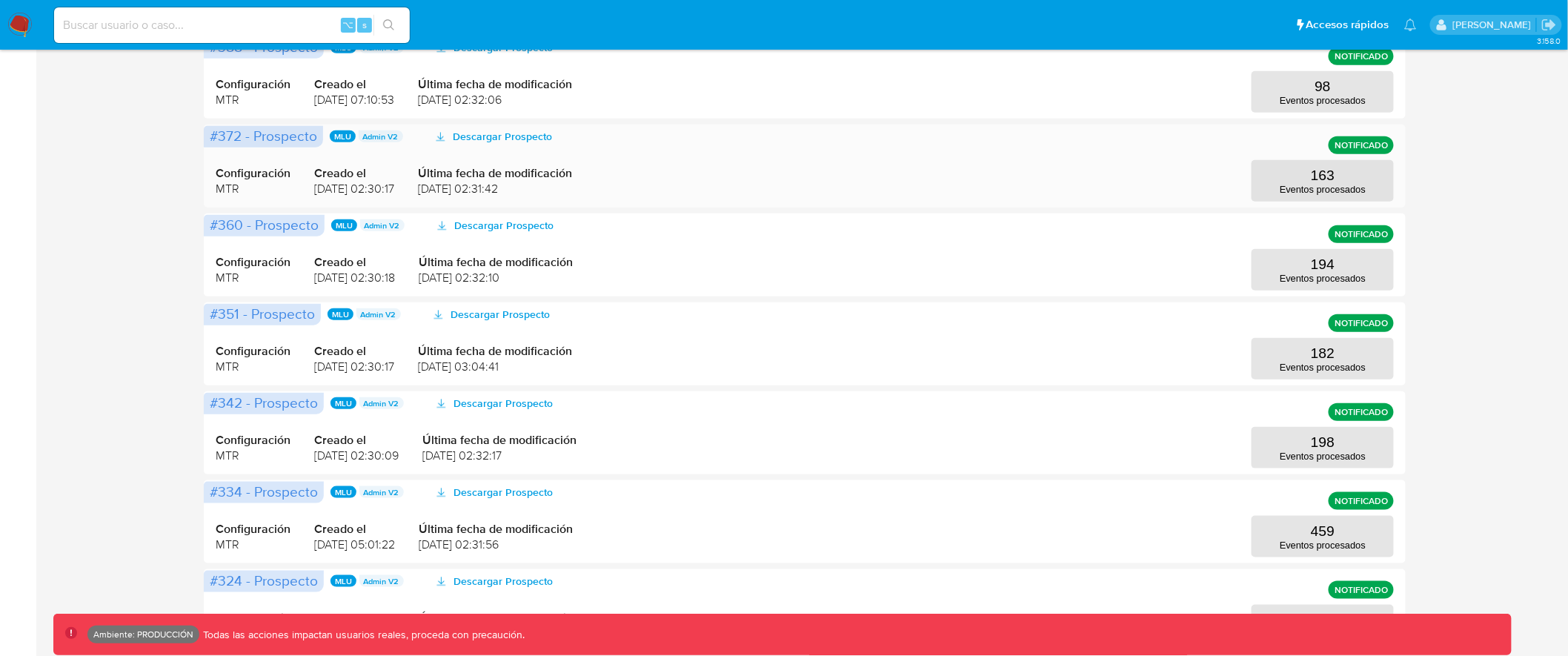
scroll to position [404, 0]
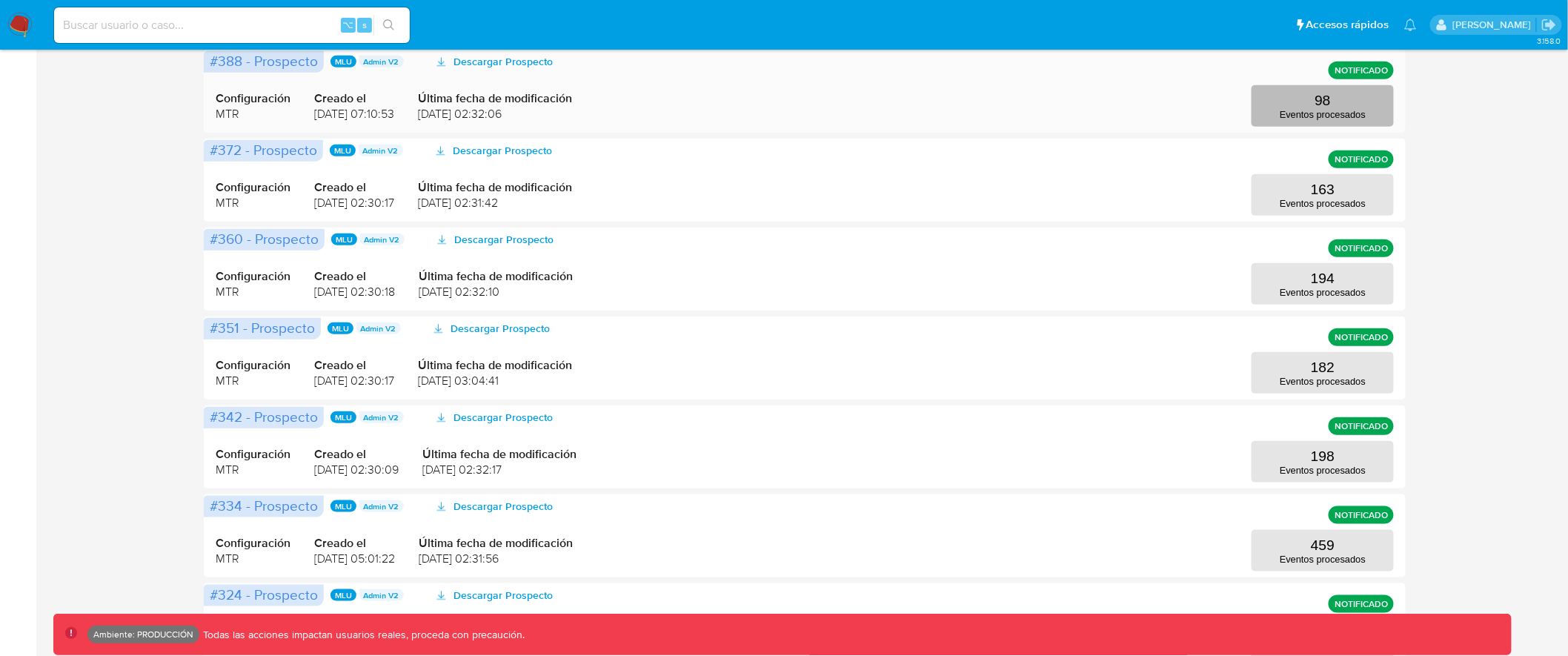
click at [1340, 105] on button "98 Eventos procesados" at bounding box center [1323, 105] width 143 height 41
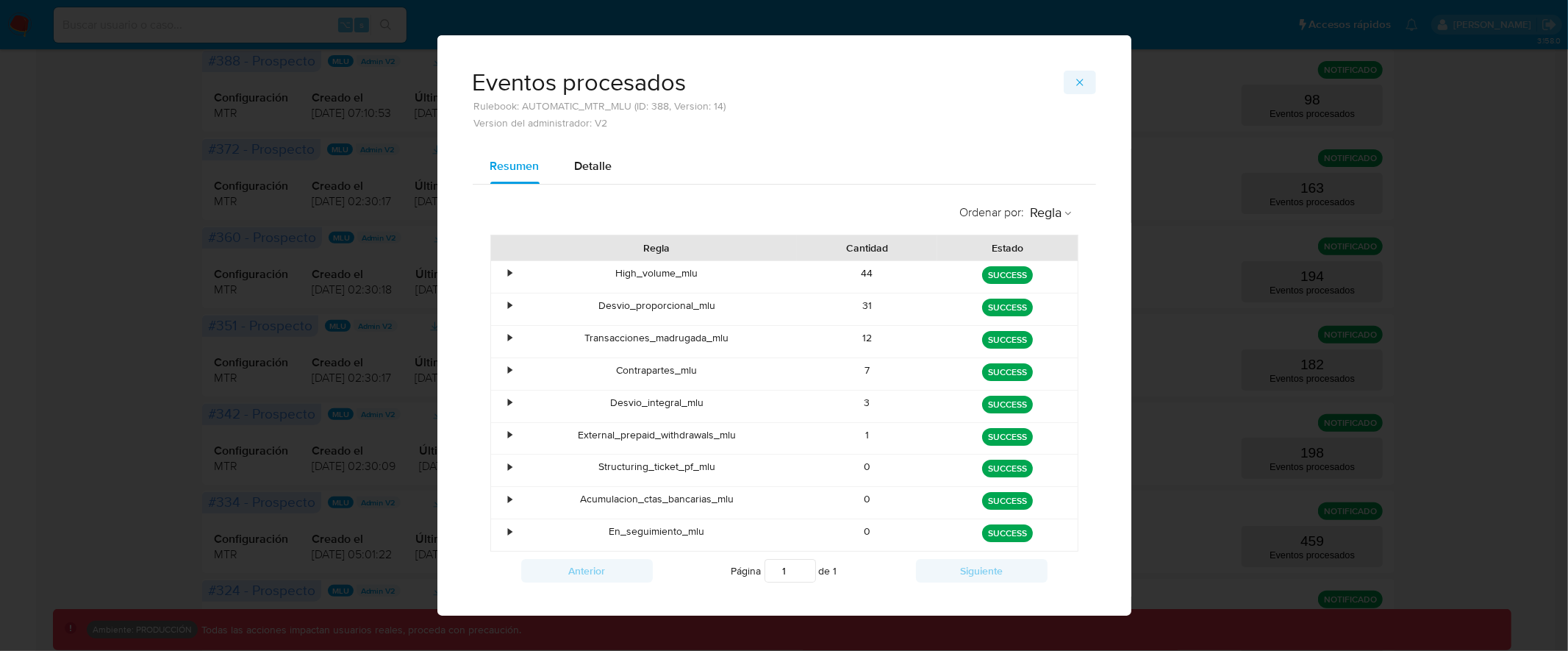
click at [1075, 78] on icon "button" at bounding box center [1079, 82] width 12 height 12
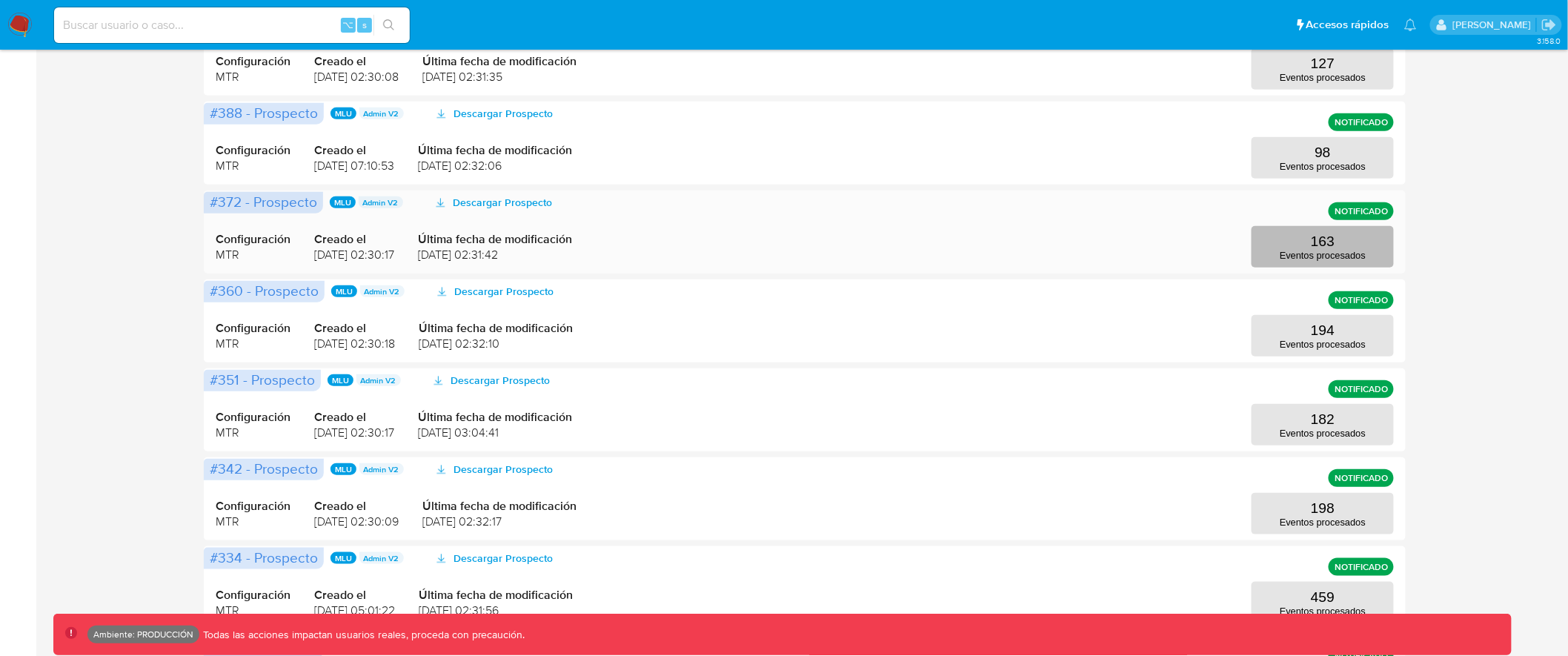
scroll to position [285, 0]
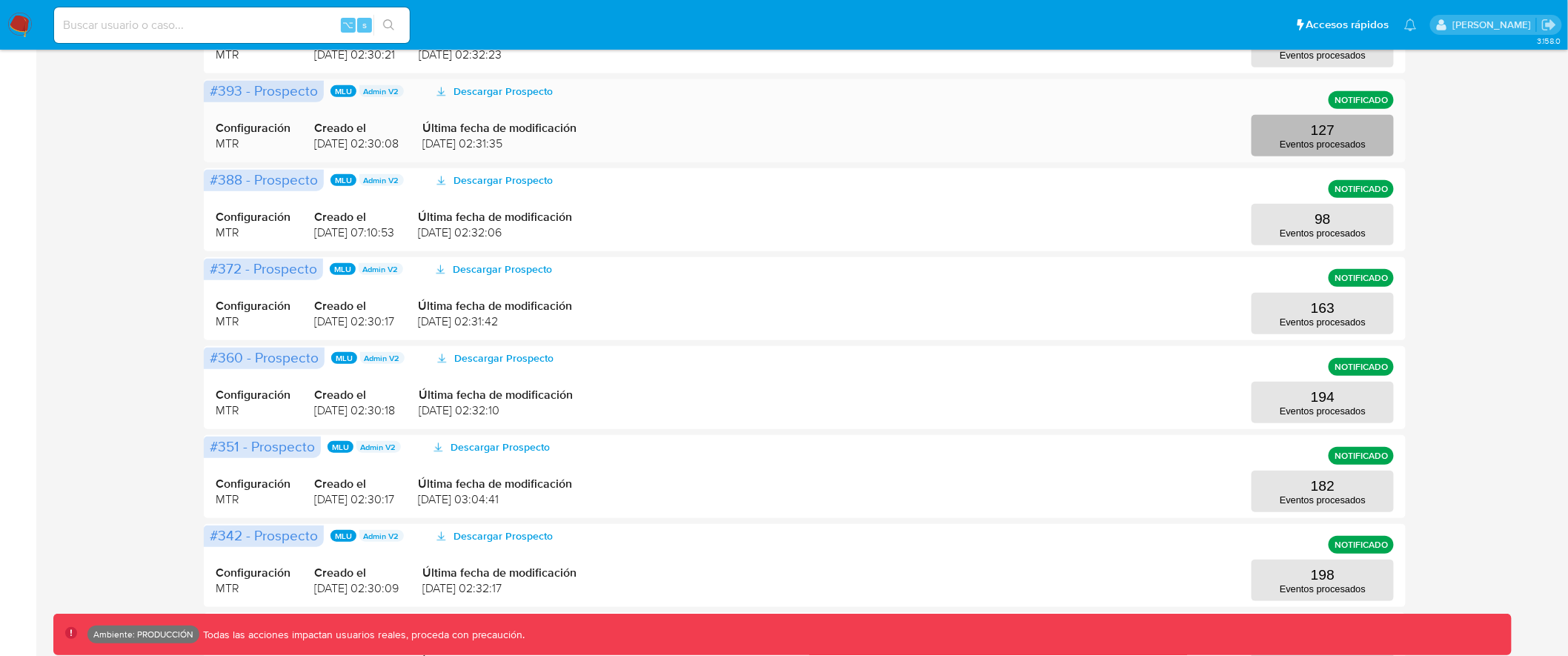
click at [1329, 128] on p "127" at bounding box center [1322, 130] width 24 height 17
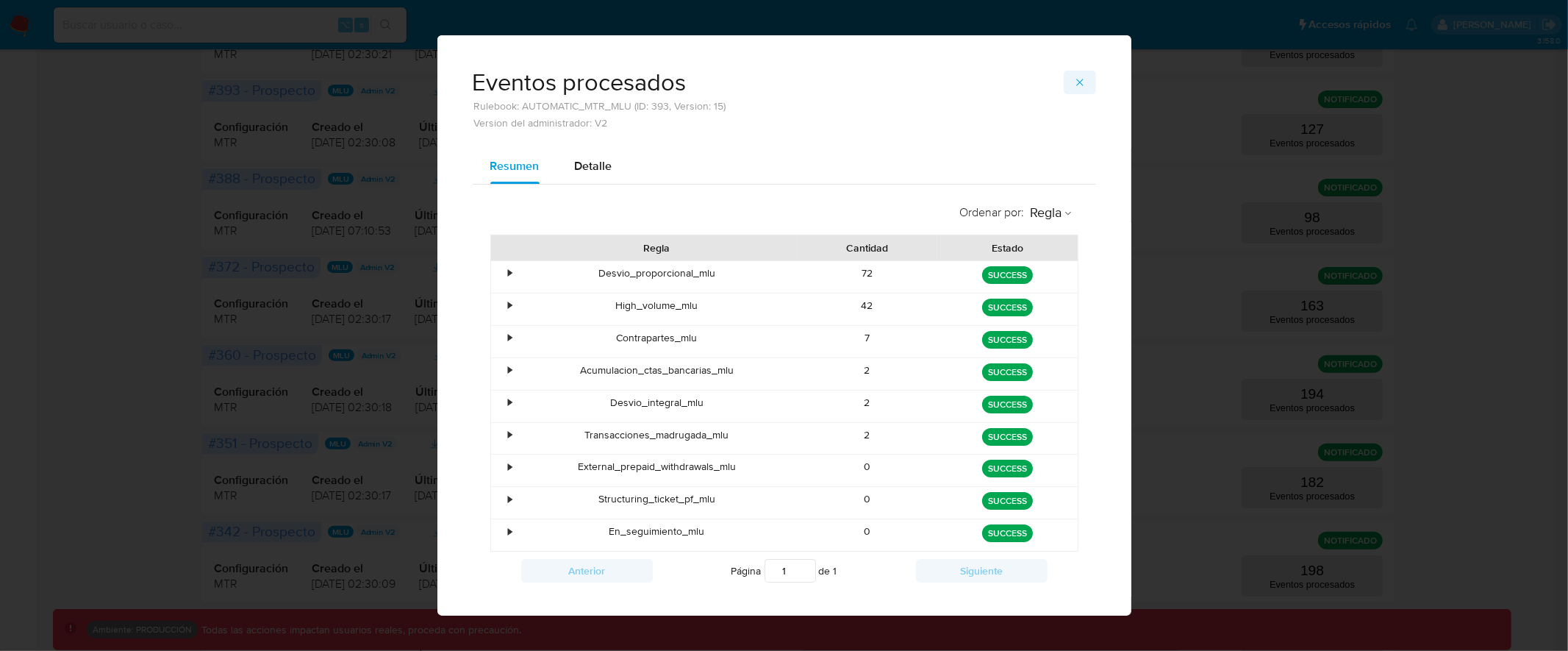
click at [1081, 78] on button "button" at bounding box center [1079, 82] width 32 height 23
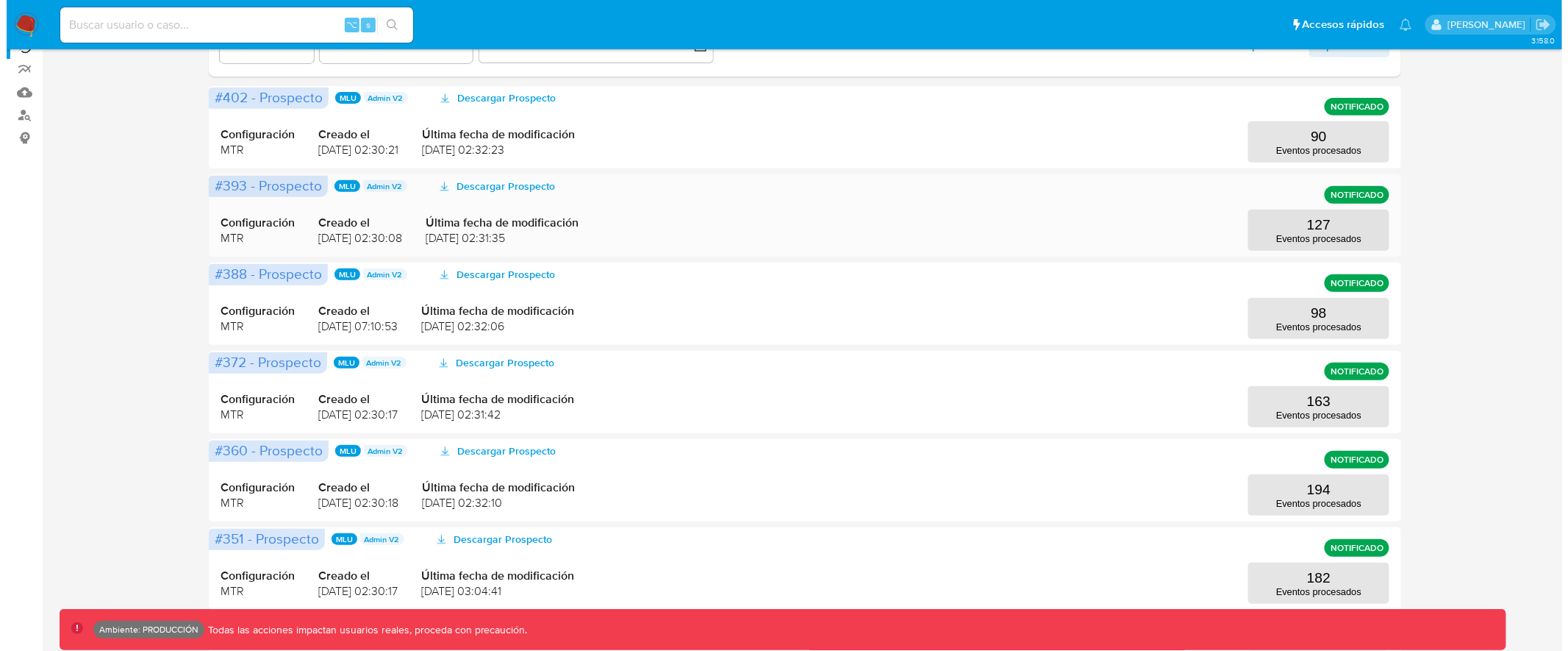
scroll to position [184, 0]
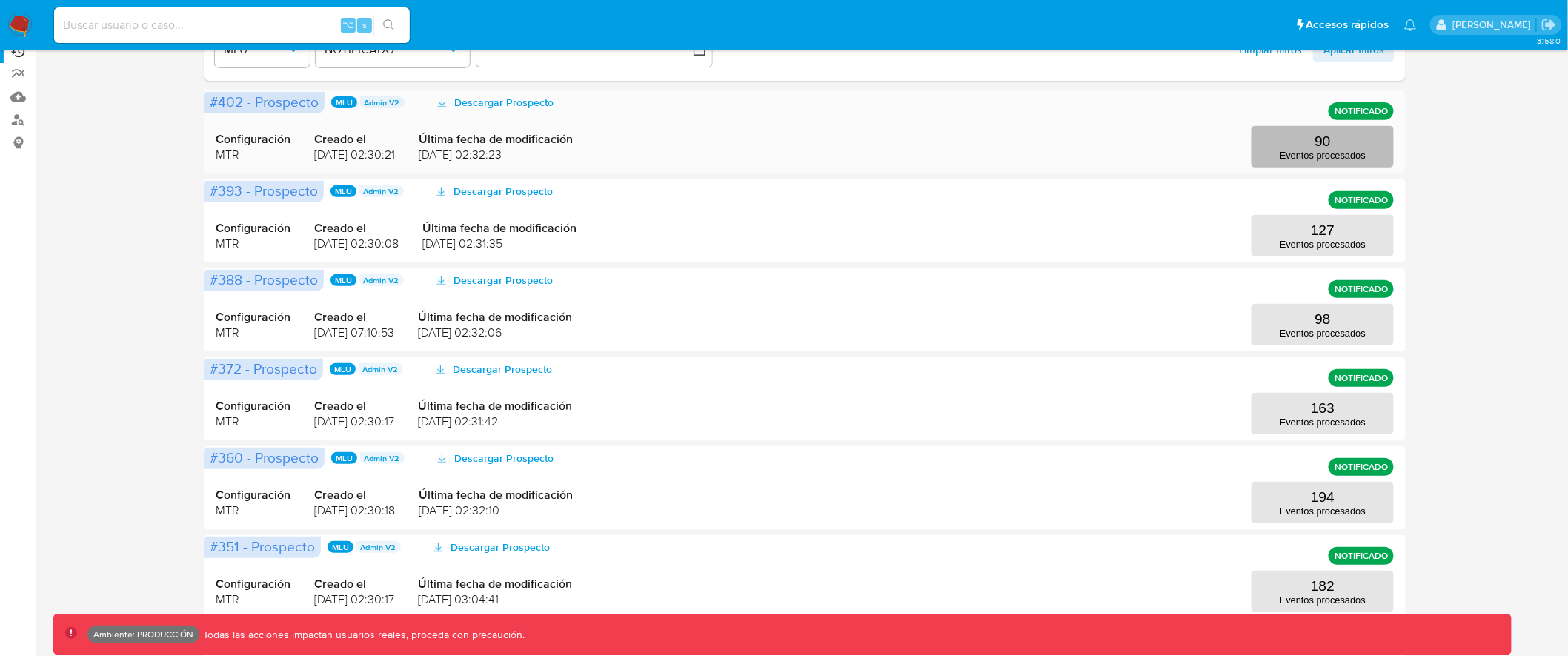
click at [1320, 153] on p "Eventos procesados" at bounding box center [1323, 155] width 86 height 11
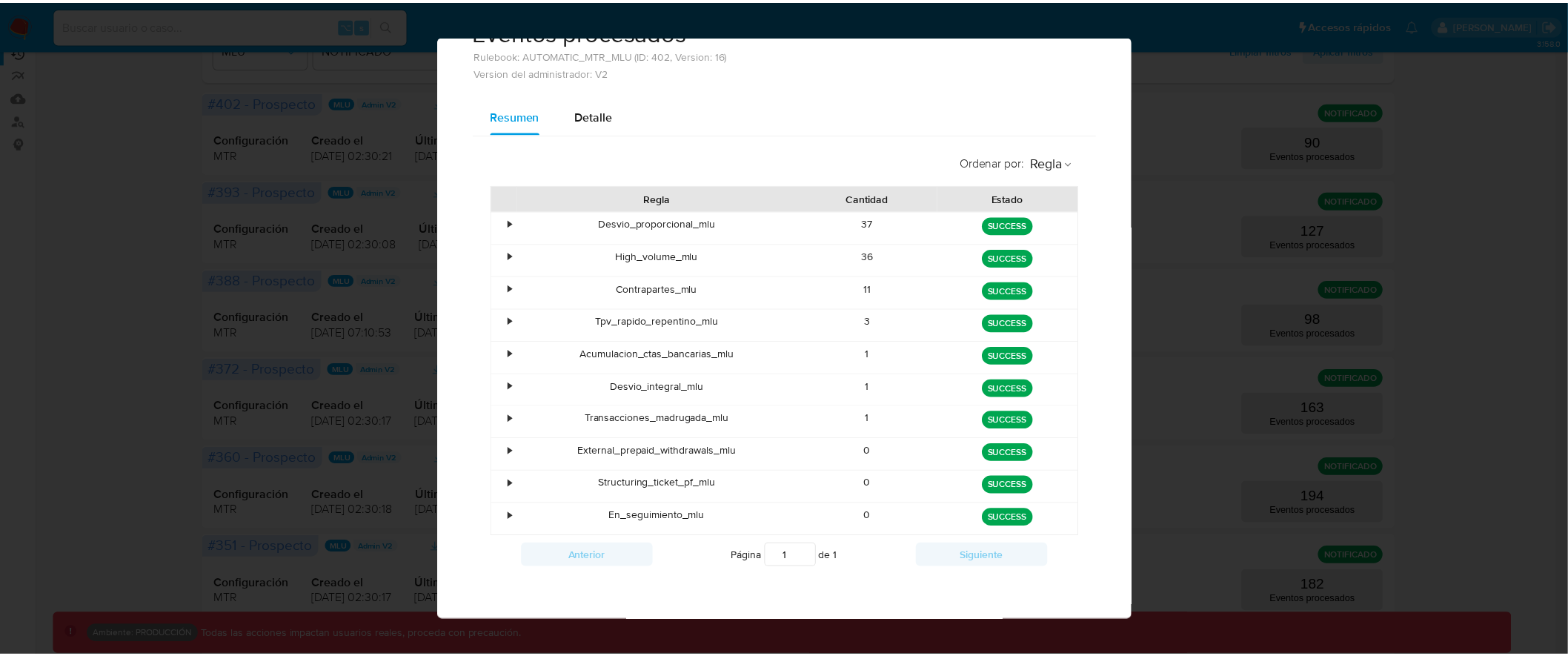
scroll to position [0, 0]
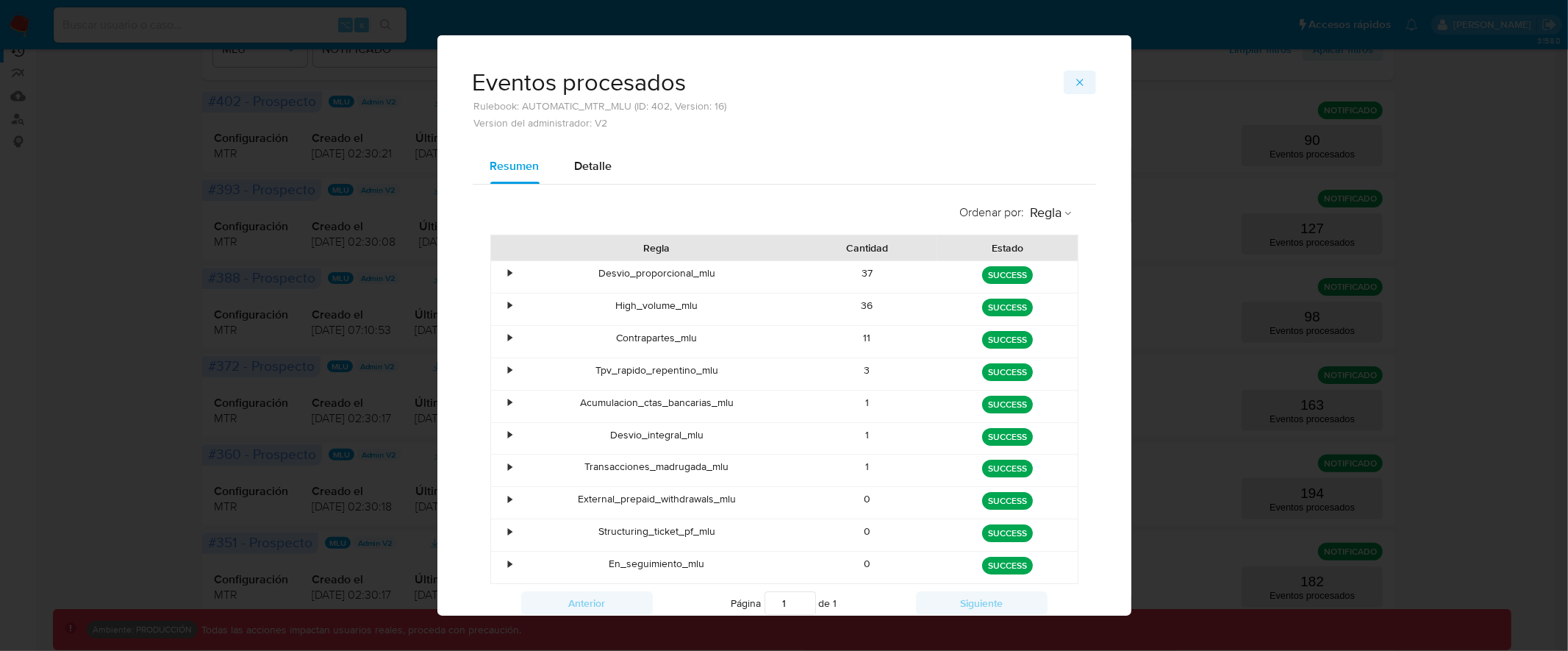
click at [1074, 81] on icon "button" at bounding box center [1079, 82] width 12 height 12
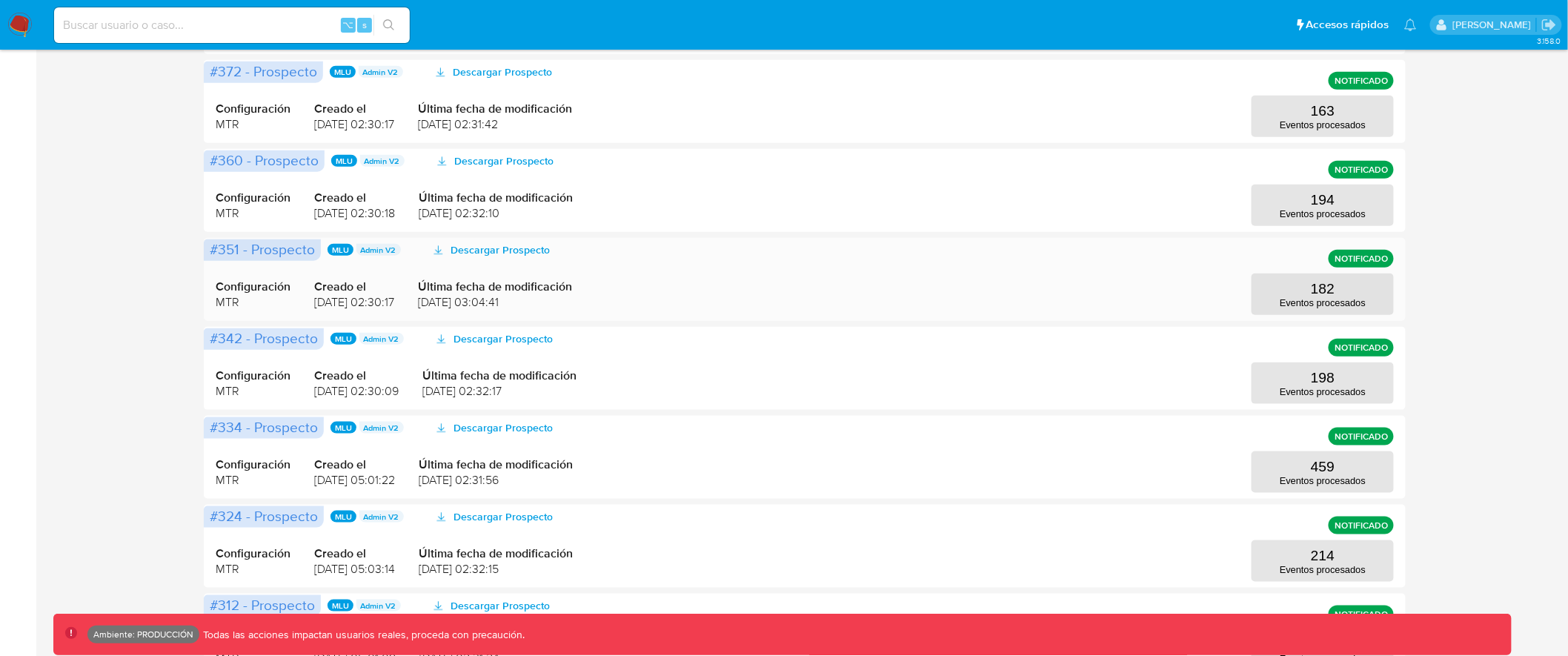
scroll to position [484, 0]
